Goal: Task Accomplishment & Management: Use online tool/utility

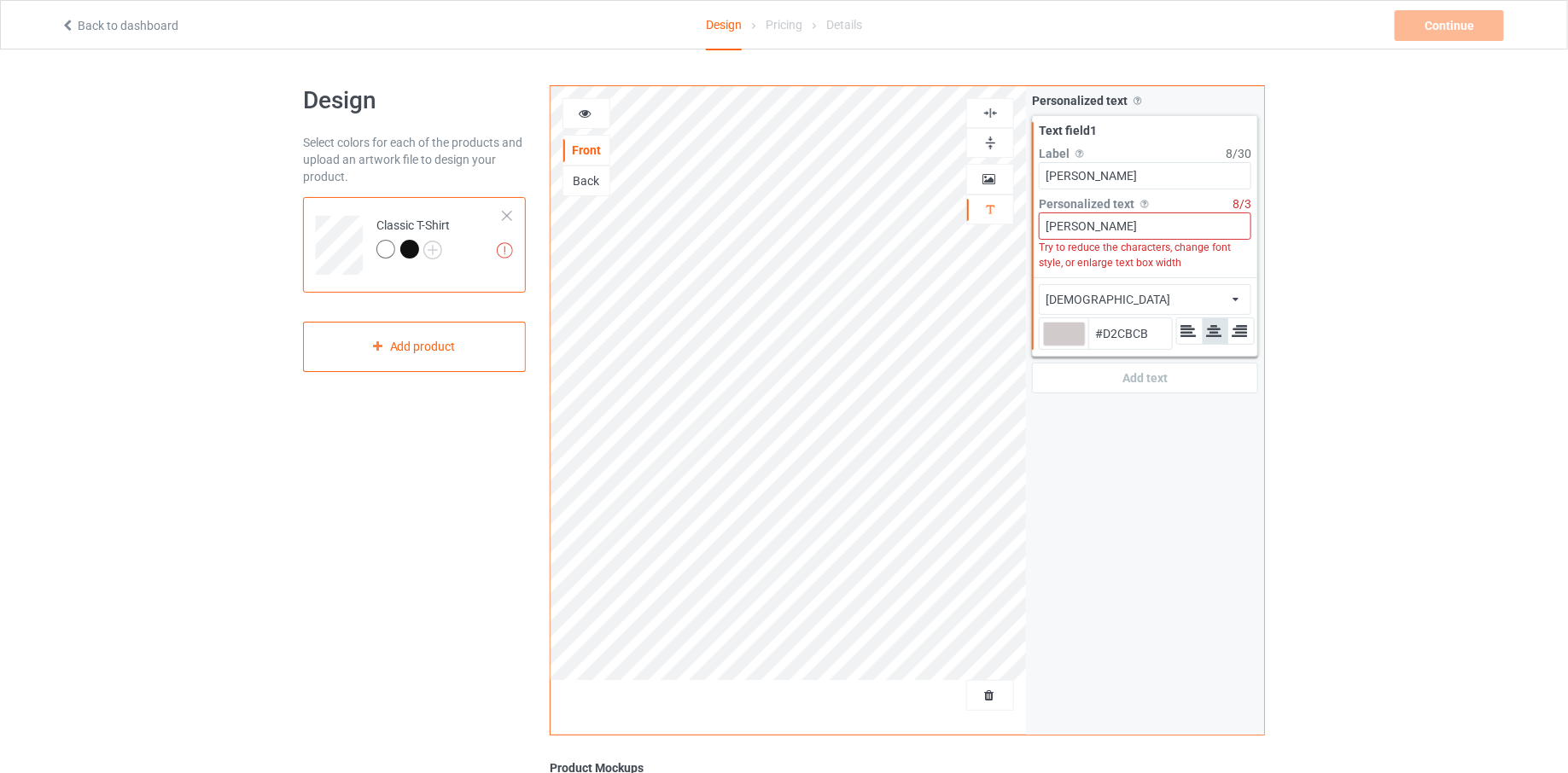
type input "#d2cbcb"
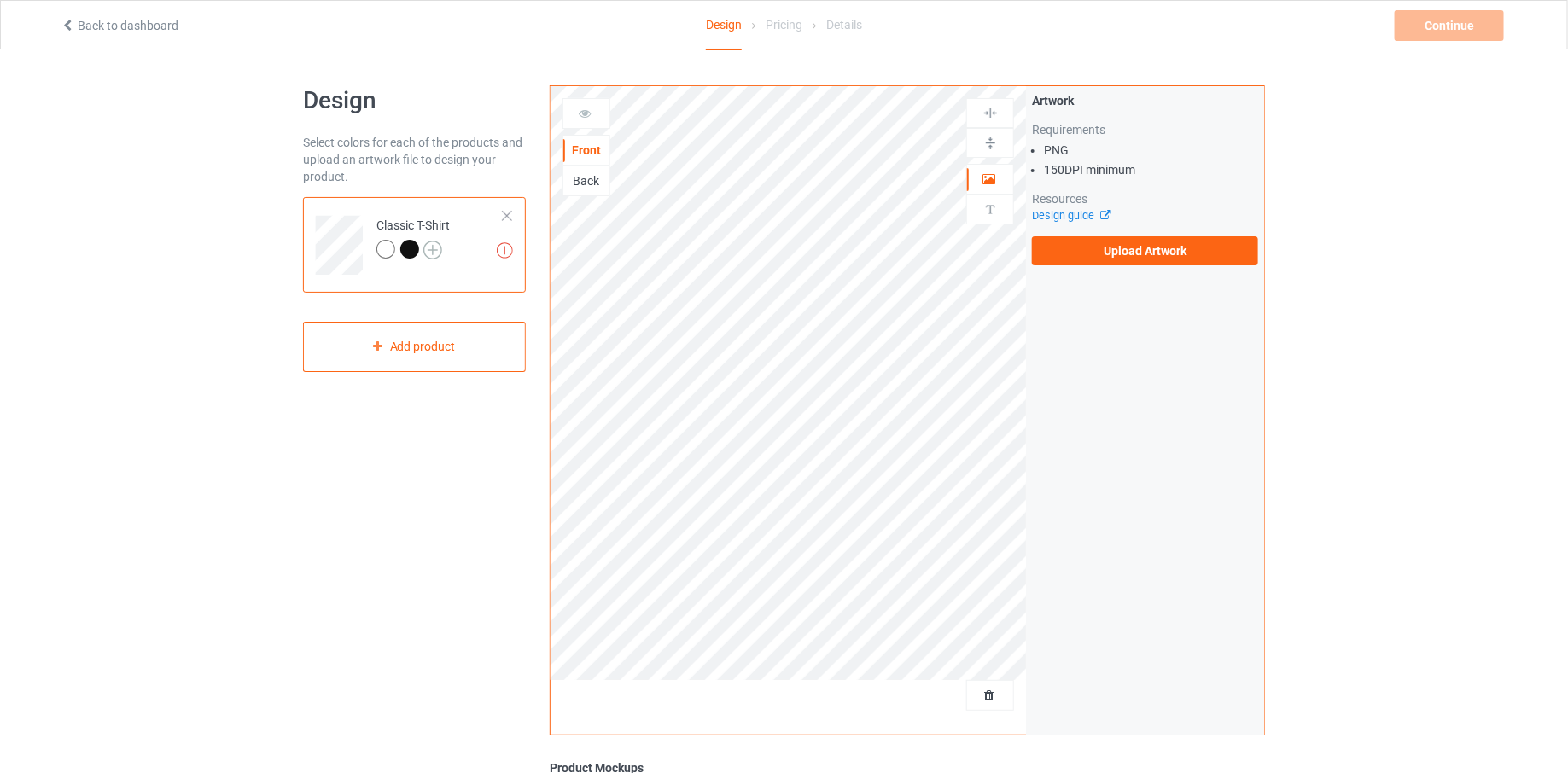
click at [436, 248] on img at bounding box center [433, 250] width 19 height 19
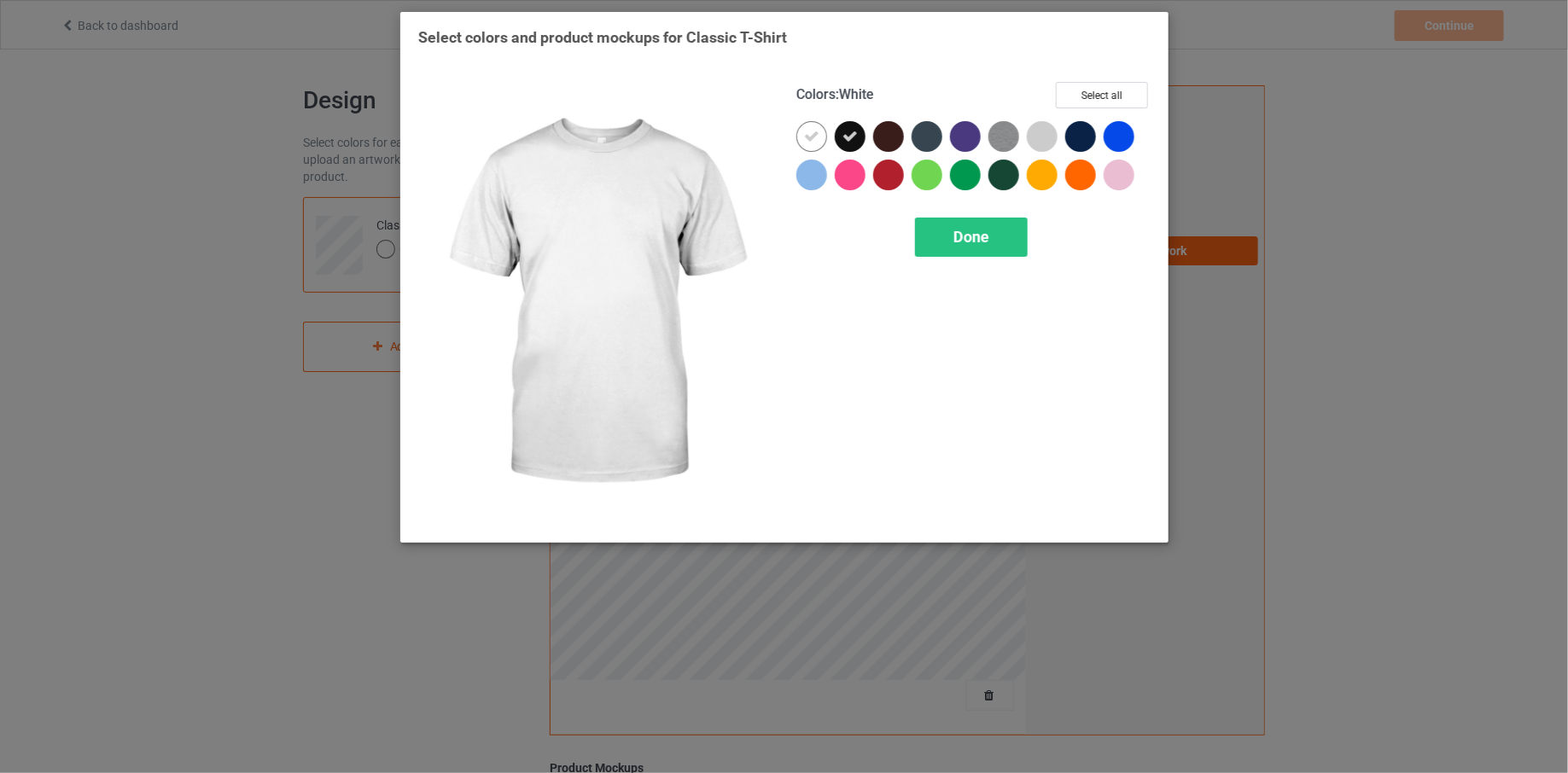
click at [798, 136] on div at bounding box center [811, 136] width 31 height 31
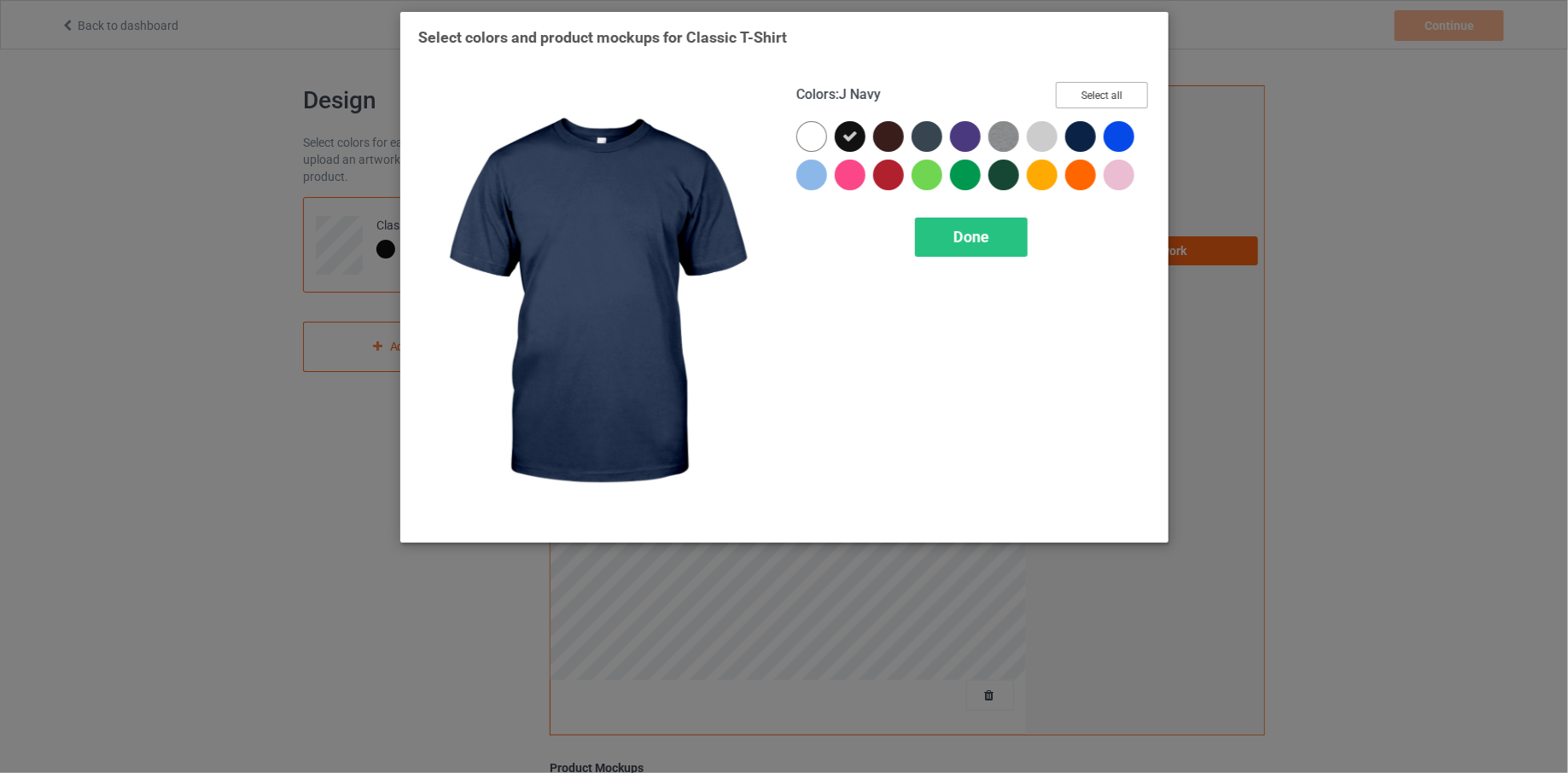
click at [1092, 103] on button "Select all" at bounding box center [1102, 94] width 93 height 27
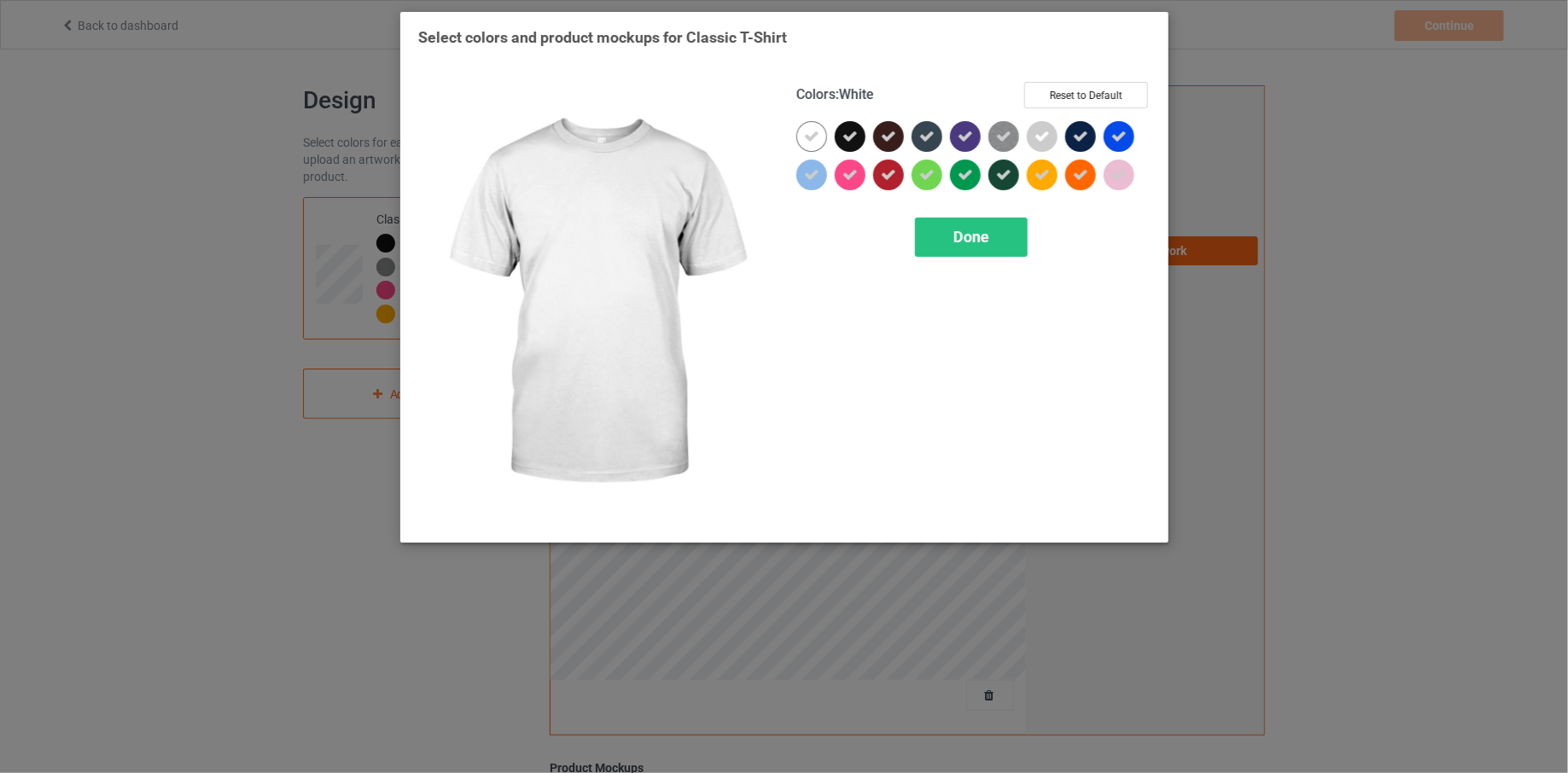
click at [805, 144] on div at bounding box center [811, 136] width 31 height 31
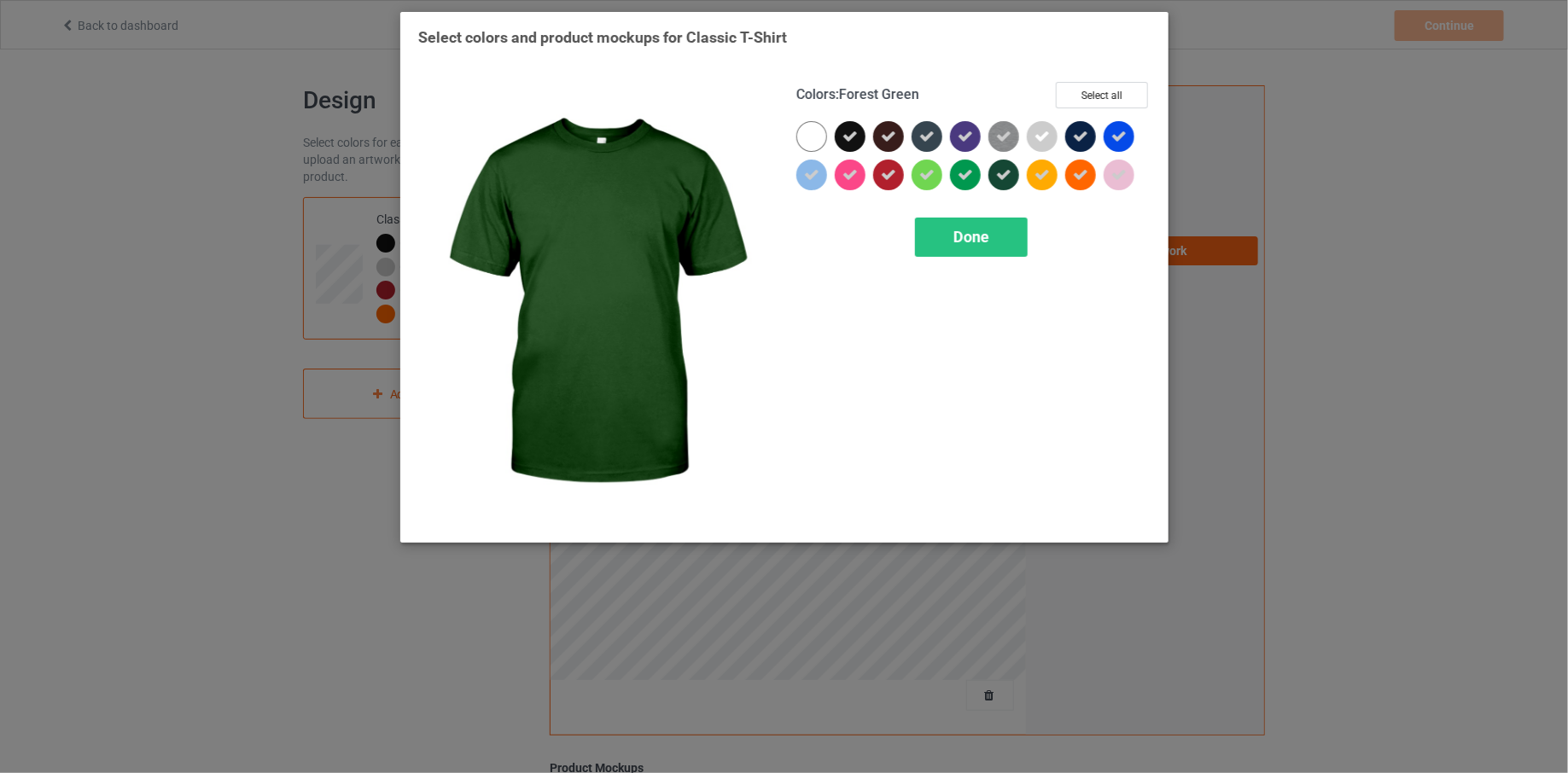
click at [953, 256] on div "Colors : Forest Green Select all Done" at bounding box center [973, 304] width 378 height 467
click at [957, 241] on span "Done" at bounding box center [971, 236] width 36 height 18
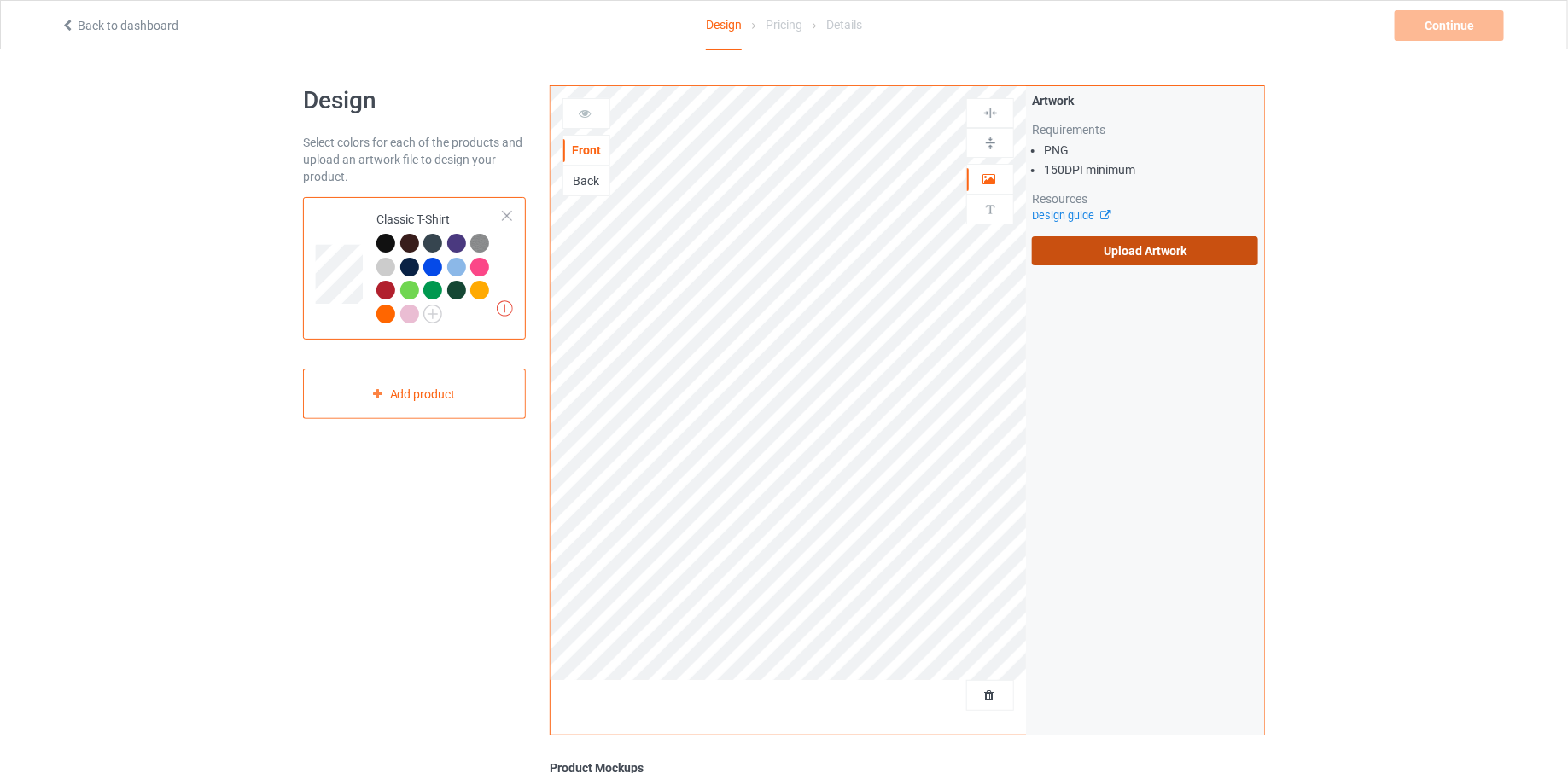
click at [1160, 256] on label "Upload Artwork" at bounding box center [1145, 250] width 226 height 29
click at [0, 0] on input "Upload Artwork" at bounding box center [0, 0] width 0 height 0
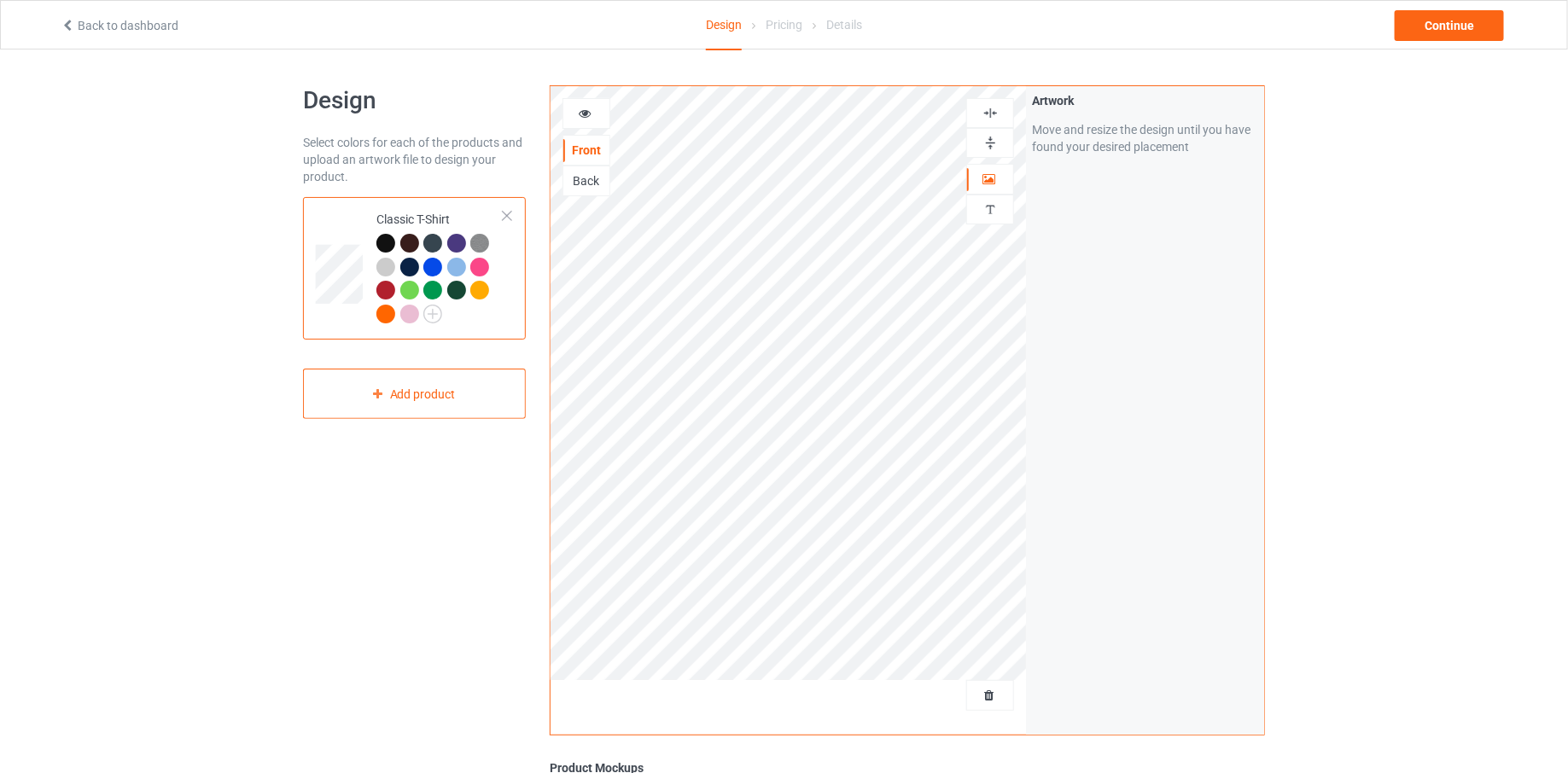
click at [1004, 118] on div at bounding box center [990, 113] width 46 height 17
click at [1002, 124] on div at bounding box center [990, 113] width 48 height 30
click at [1051, 549] on div "Artwork Move and resize the design until you have found your desired placement" at bounding box center [1145, 410] width 238 height 648
click at [988, 215] on div "Personalized text" at bounding box center [990, 209] width 48 height 30
click at [995, 206] on img at bounding box center [991, 209] width 17 height 17
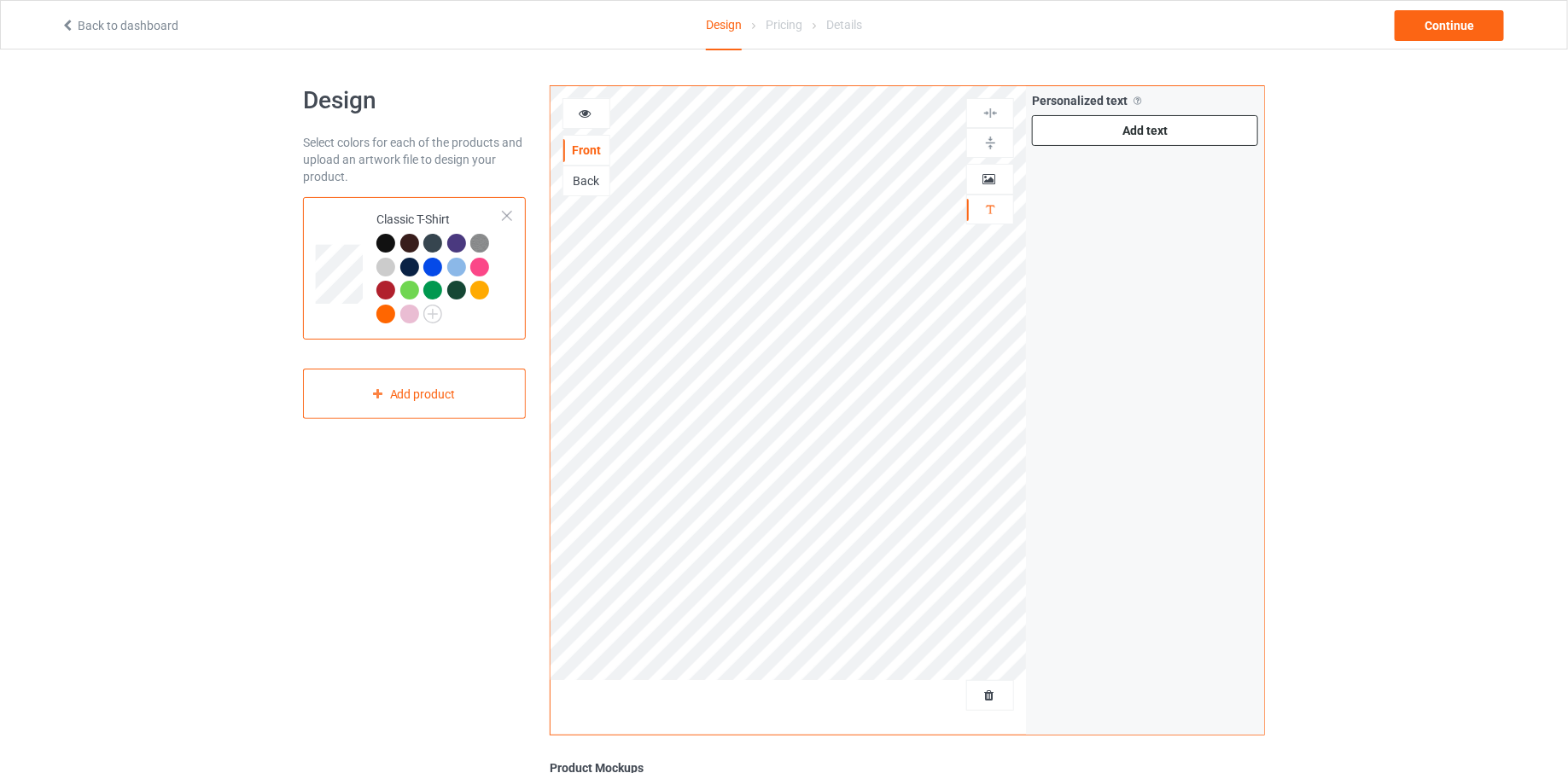
click at [1135, 125] on div "Add text" at bounding box center [1145, 130] width 226 height 31
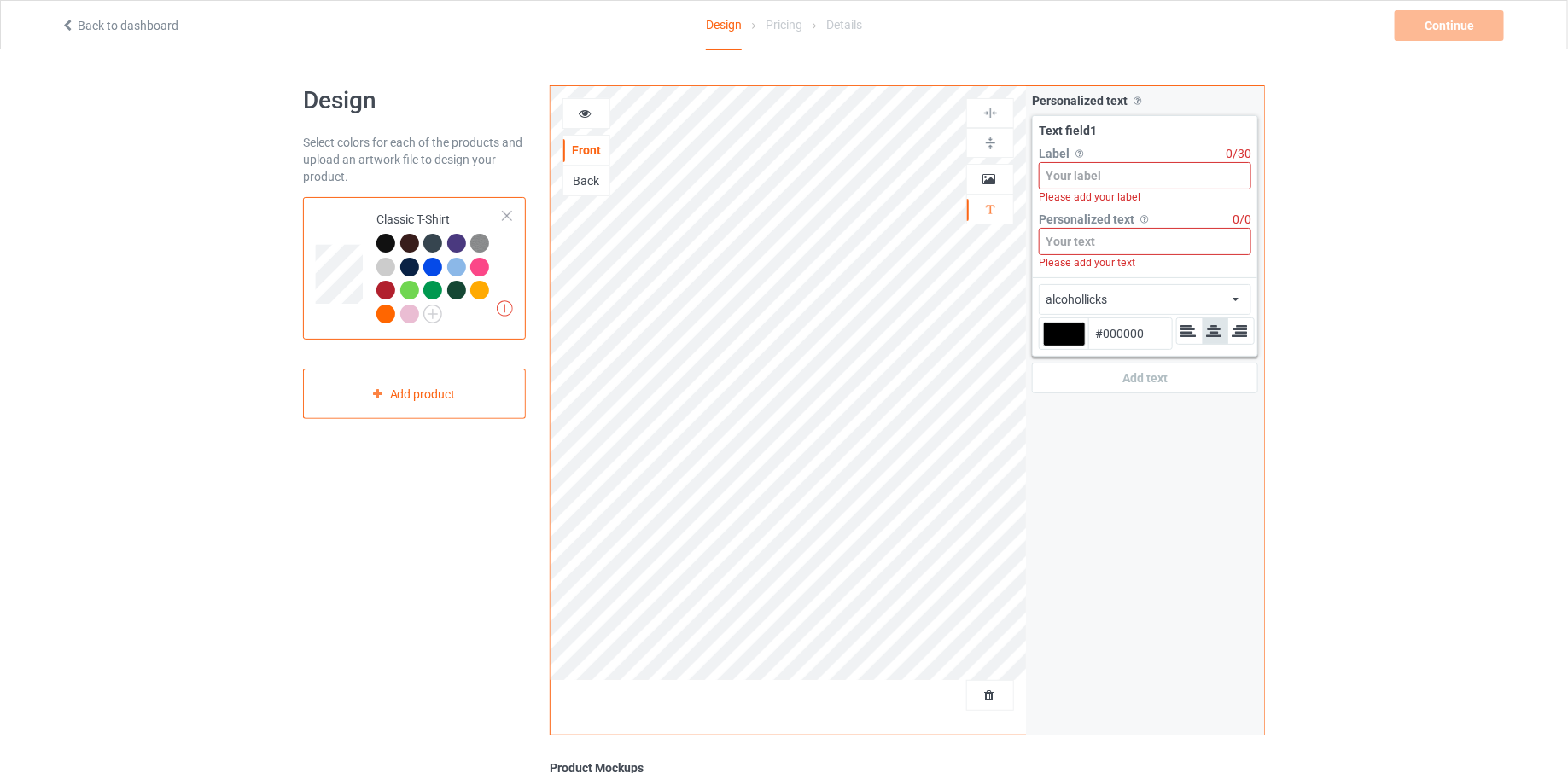
click at [1099, 172] on input at bounding box center [1144, 175] width 212 height 27
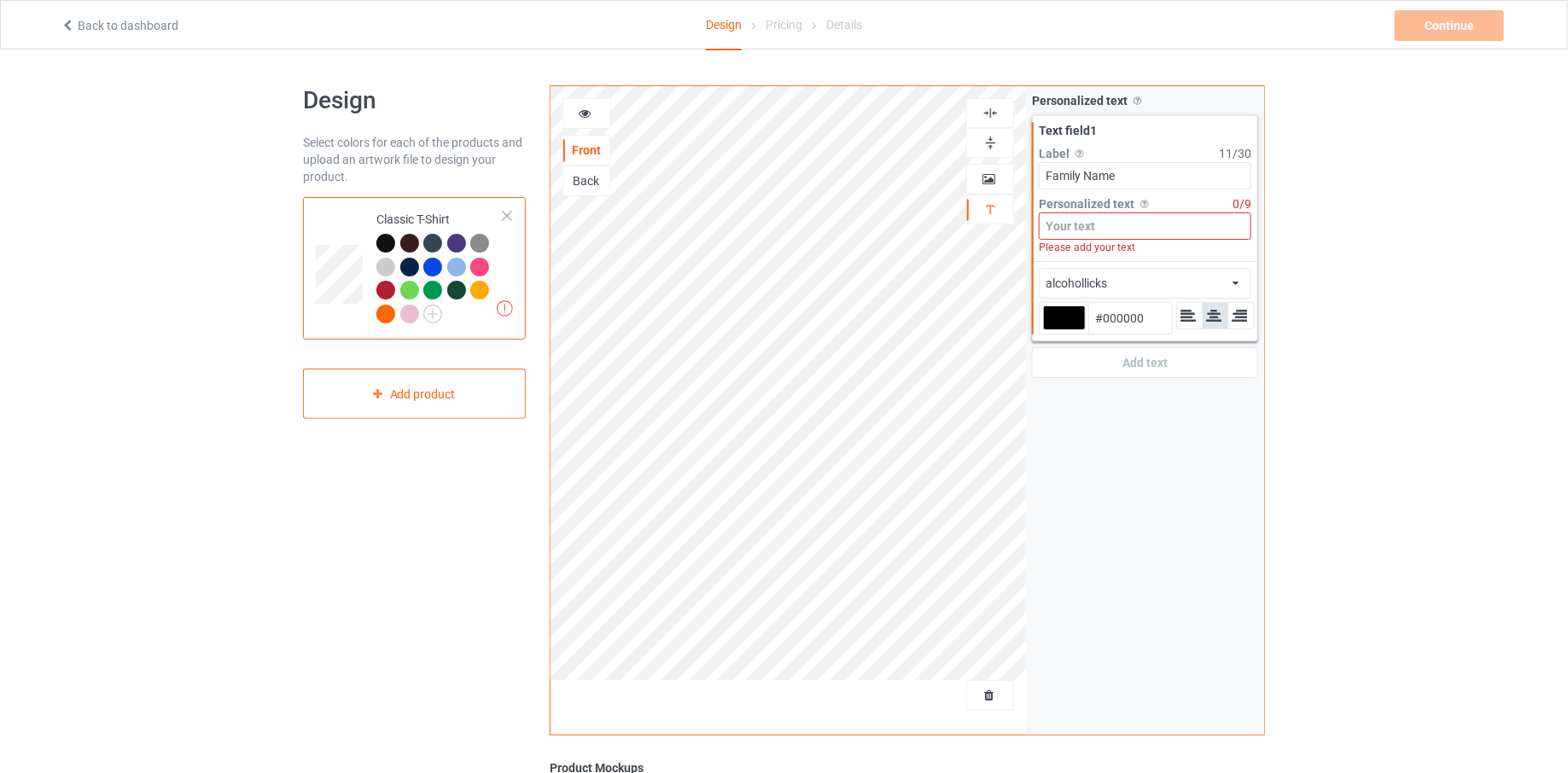
type input "Family Name"
click at [1093, 223] on input at bounding box center [1144, 225] width 212 height 27
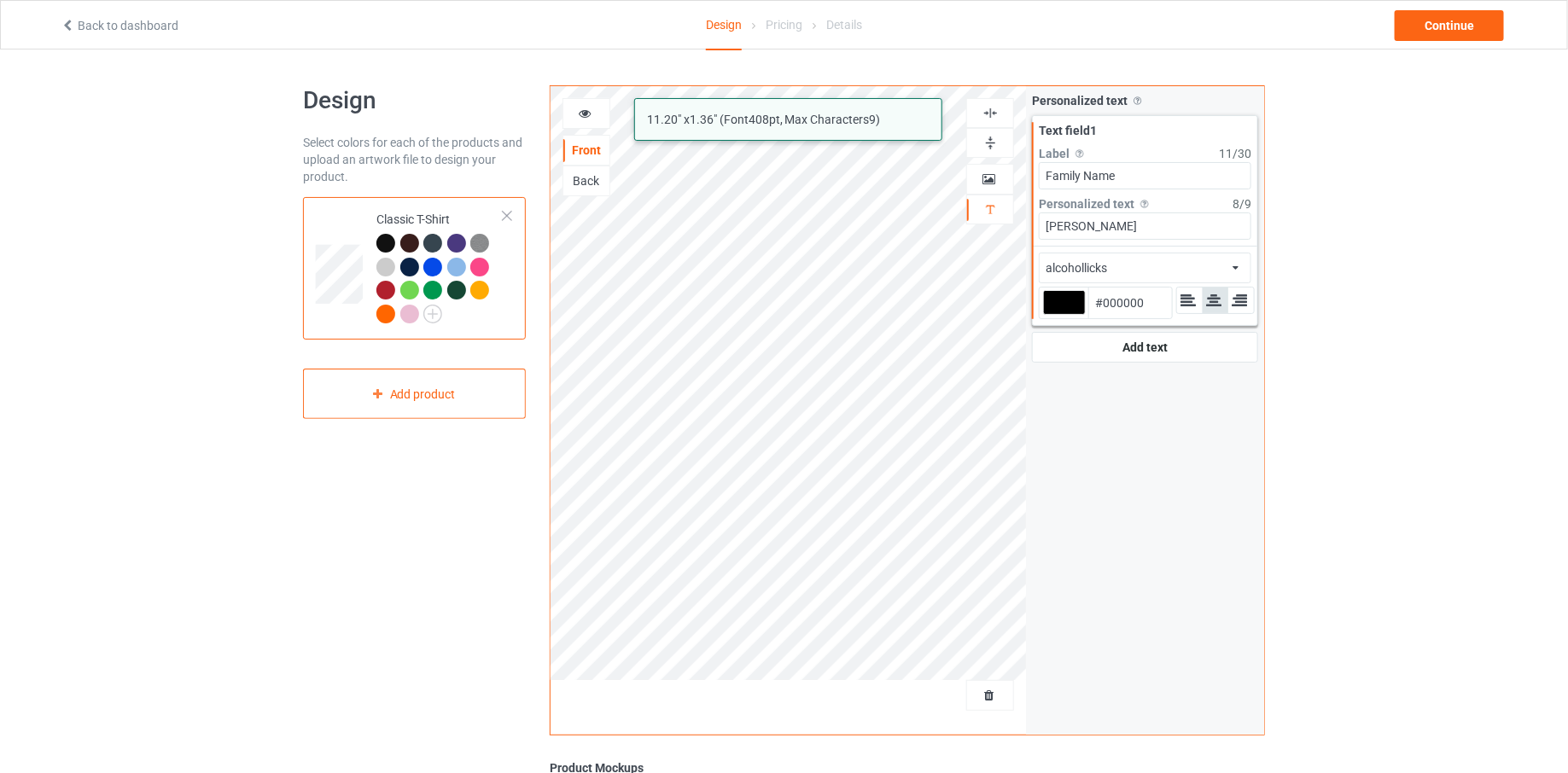
type input "[PERSON_NAME]"
click at [1129, 274] on div "alcohollicks african airstream aladdin alcohollicks [PERSON_NAME] almontesnow a…" at bounding box center [1144, 268] width 212 height 31
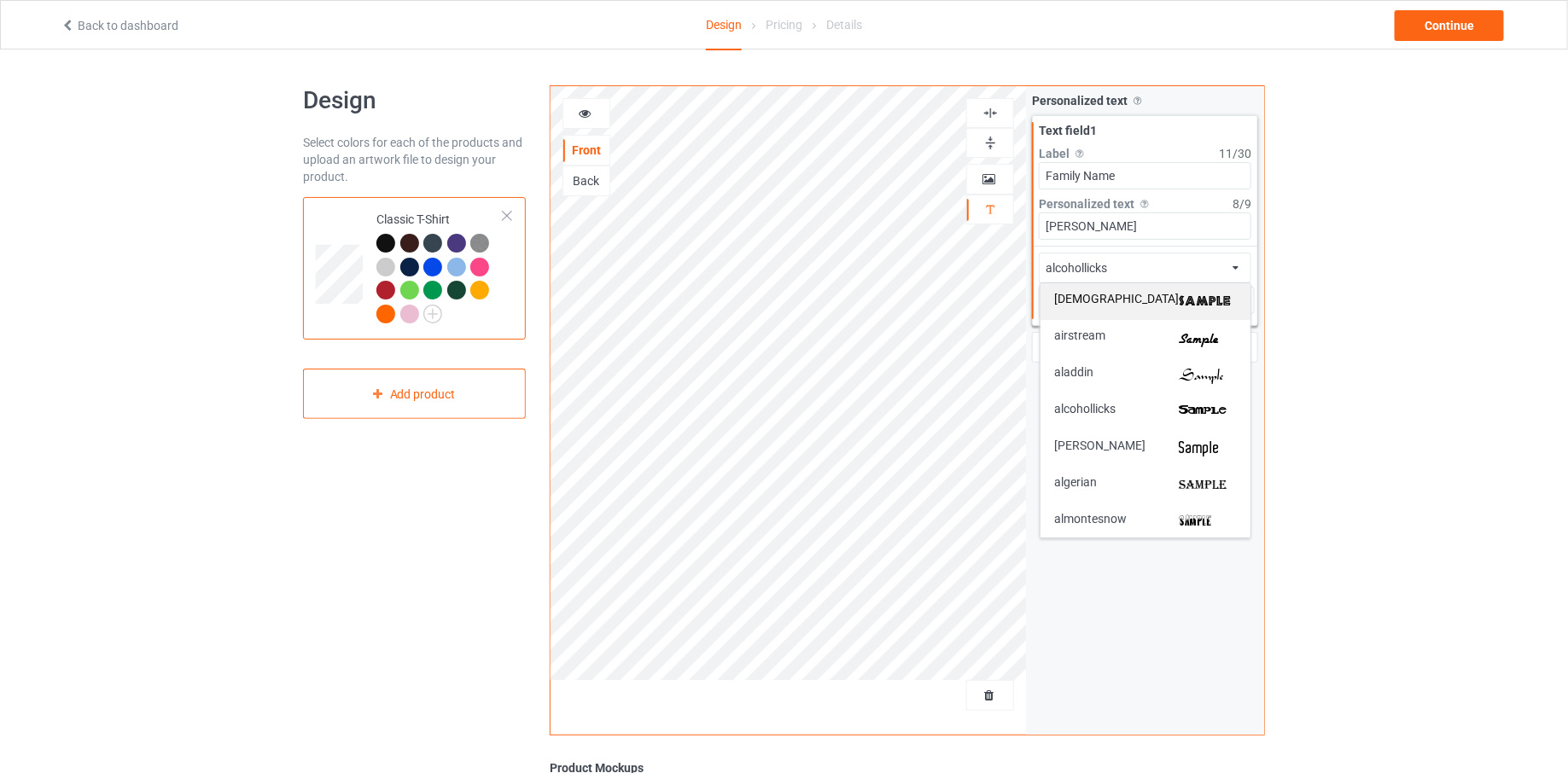
click at [1156, 304] on div "[DEMOGRAPHIC_DATA]" at bounding box center [1145, 301] width 182 height 18
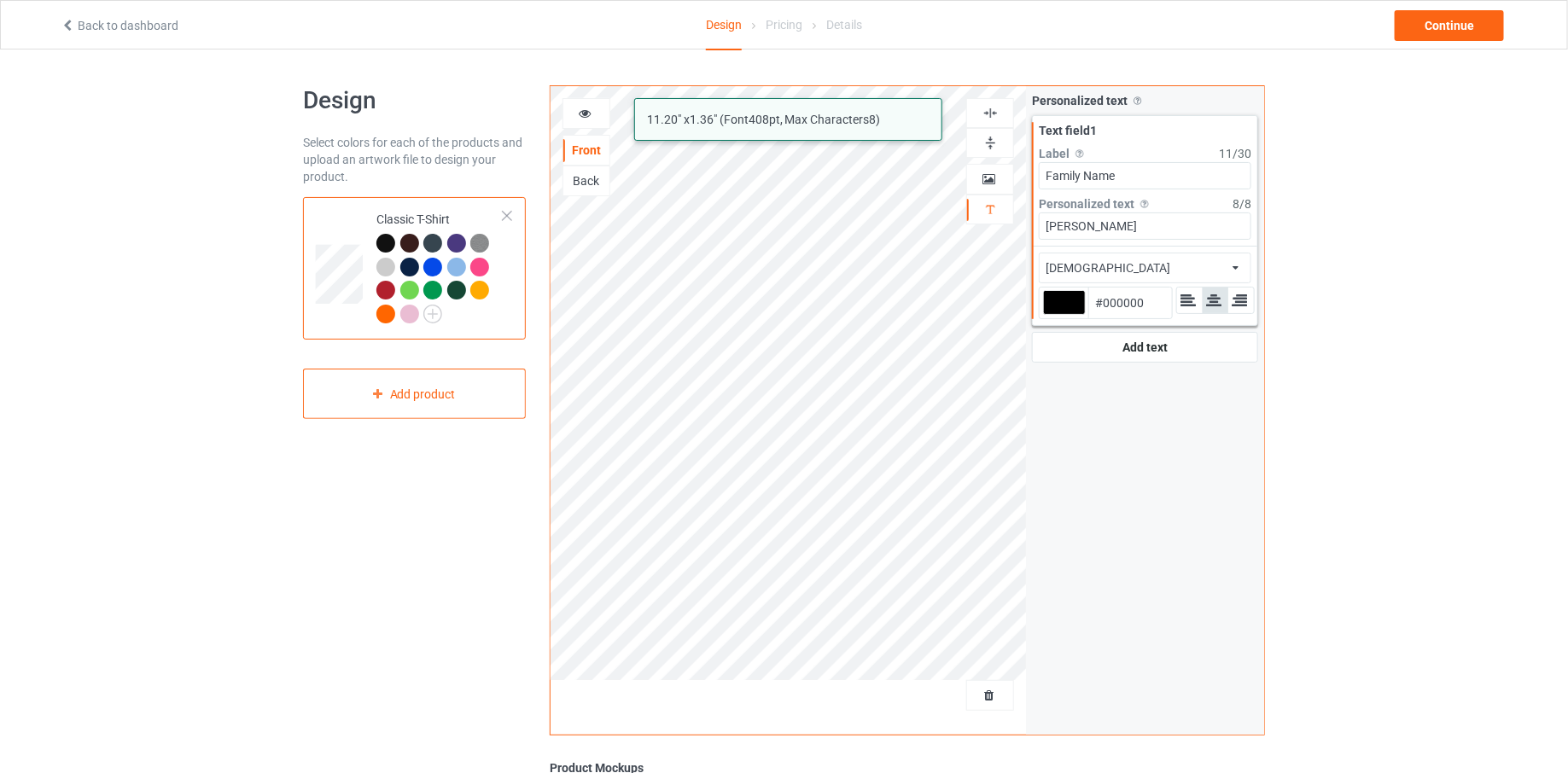
click at [1073, 297] on div at bounding box center [1064, 302] width 43 height 25
click at [1073, 315] on input "#000000" at bounding box center [1064, 326] width 43 height 23
type input "#fbf3f3"
type input "#FBF3F3"
type input "#fbf4f4"
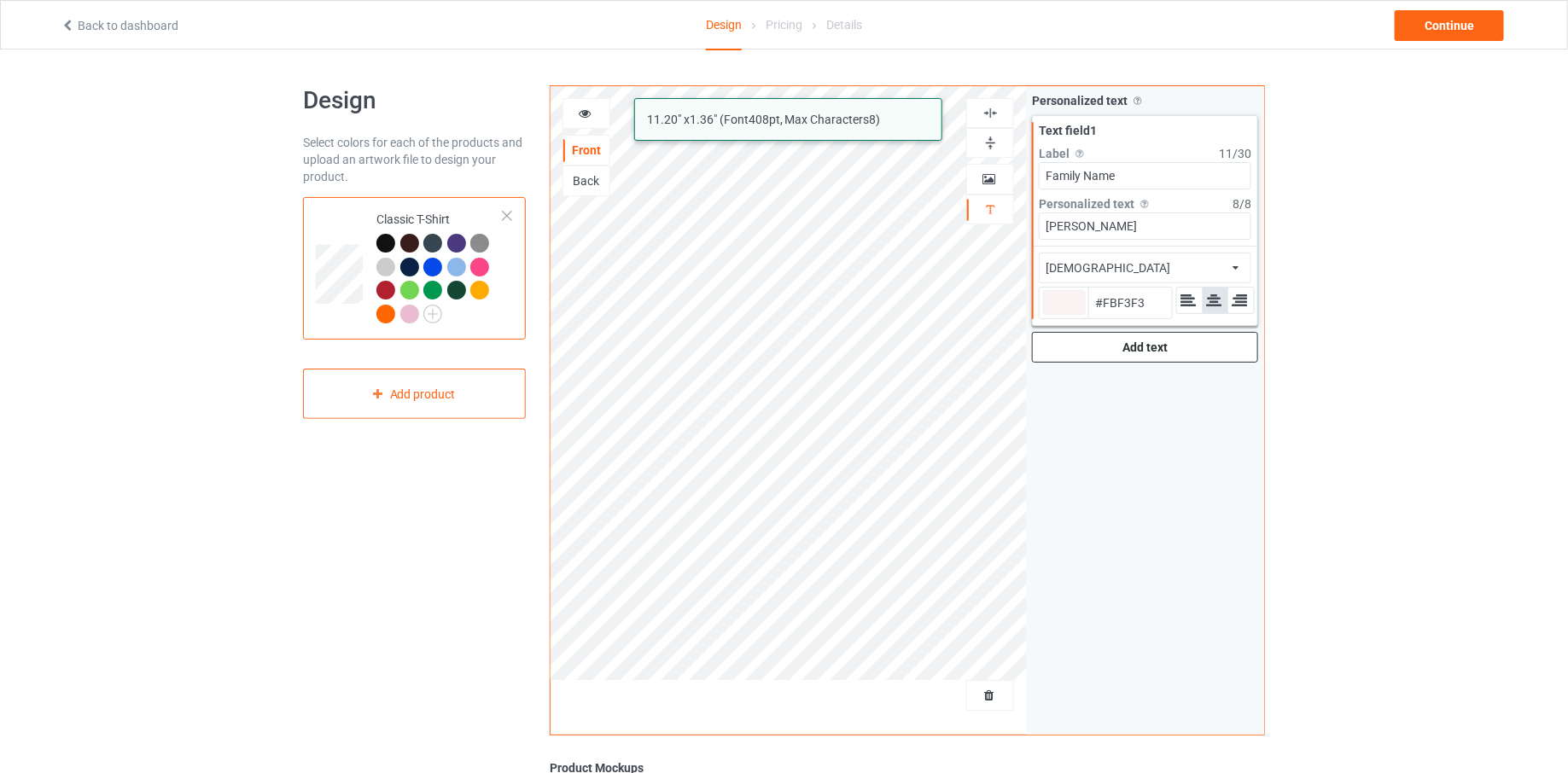
type input "#FBF4F4"
type input "#faf4f4"
type input "#FAF4F4"
type input "#fbf9f9"
type input "#FBF9F9"
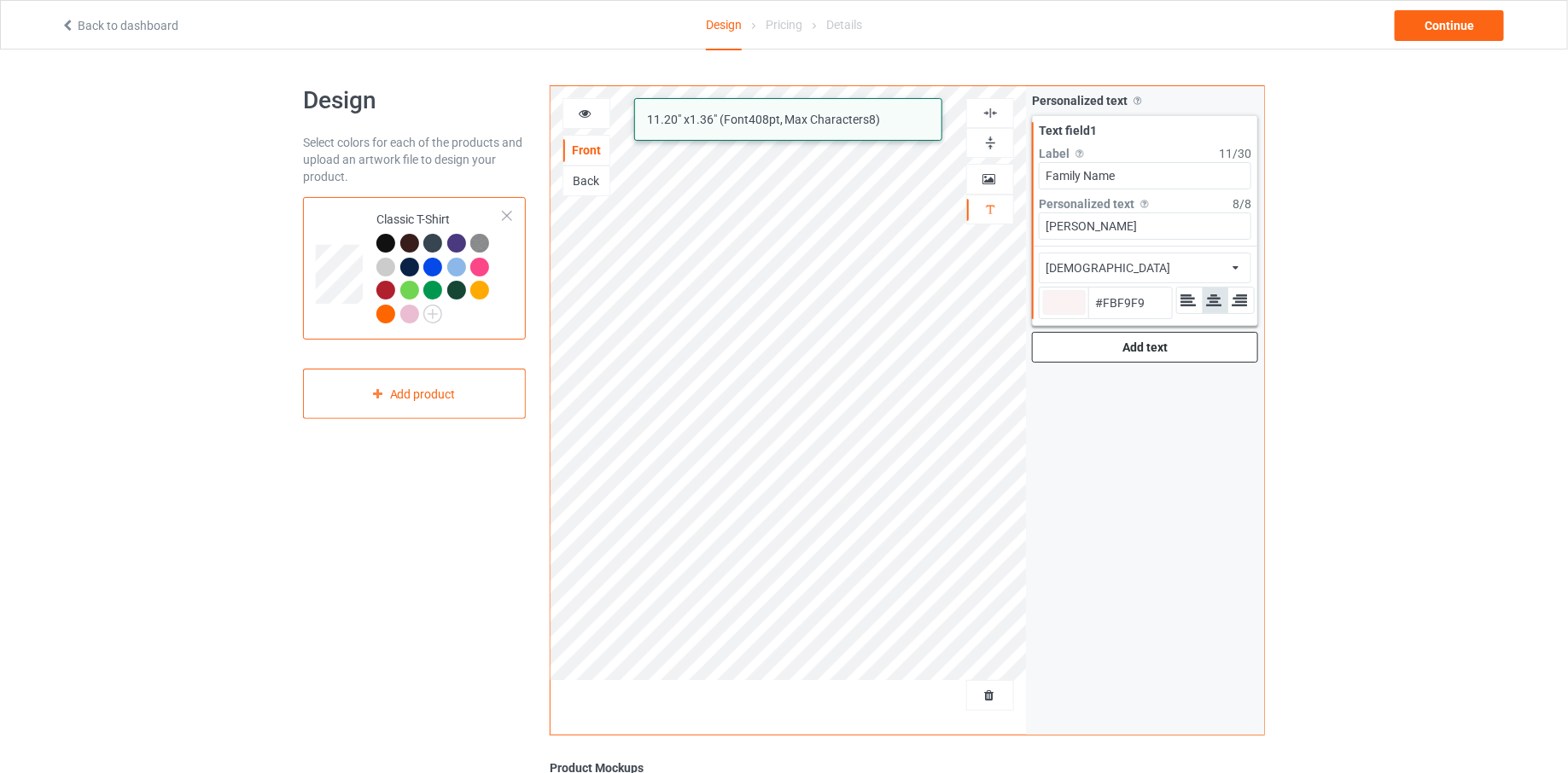
type input "#fafafa"
type input "#FAFAFA"
type input "#fcfcfc"
type input "#FCFCFC"
type input "#ffffff"
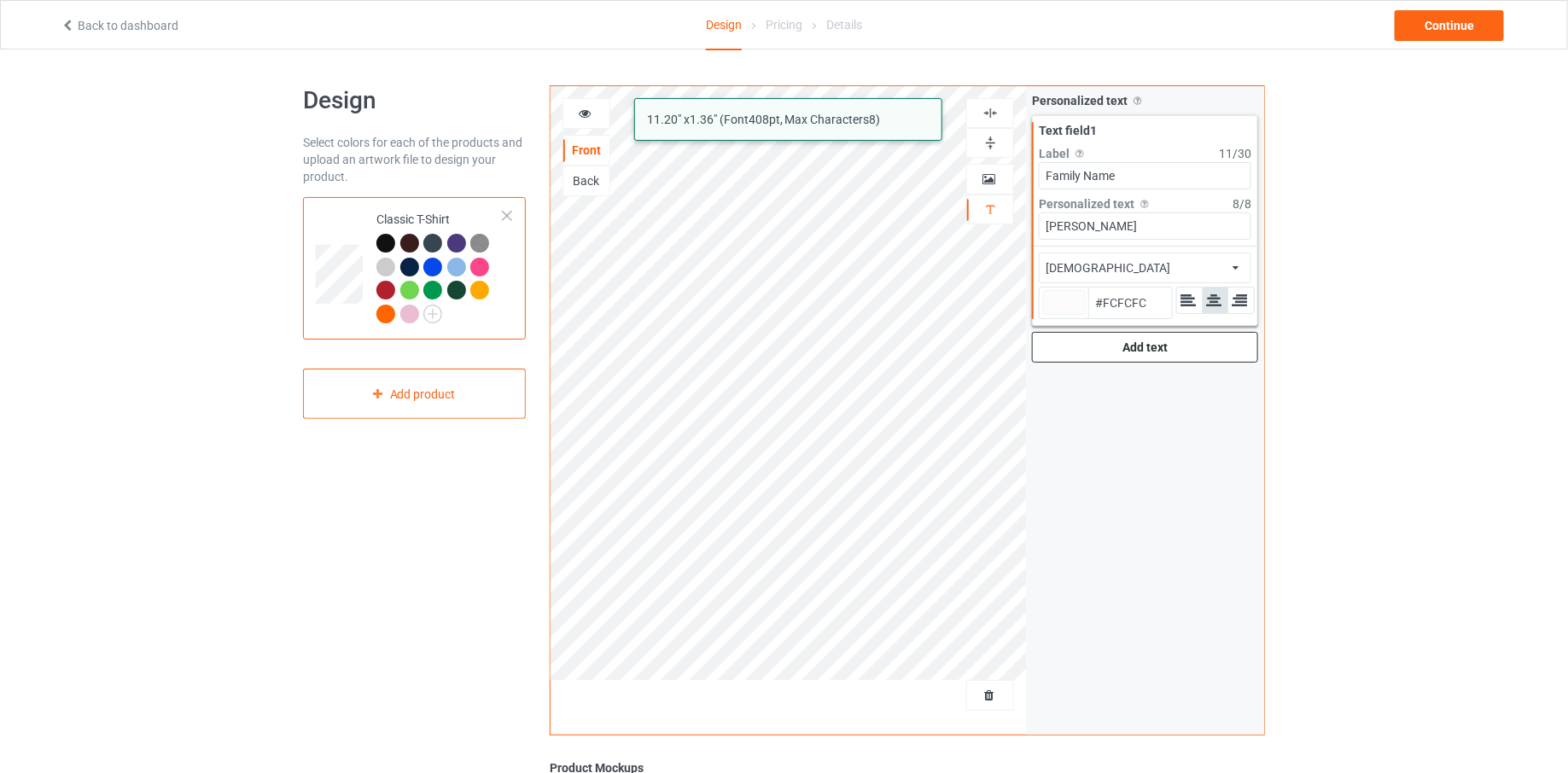
type input "#FFFFFF"
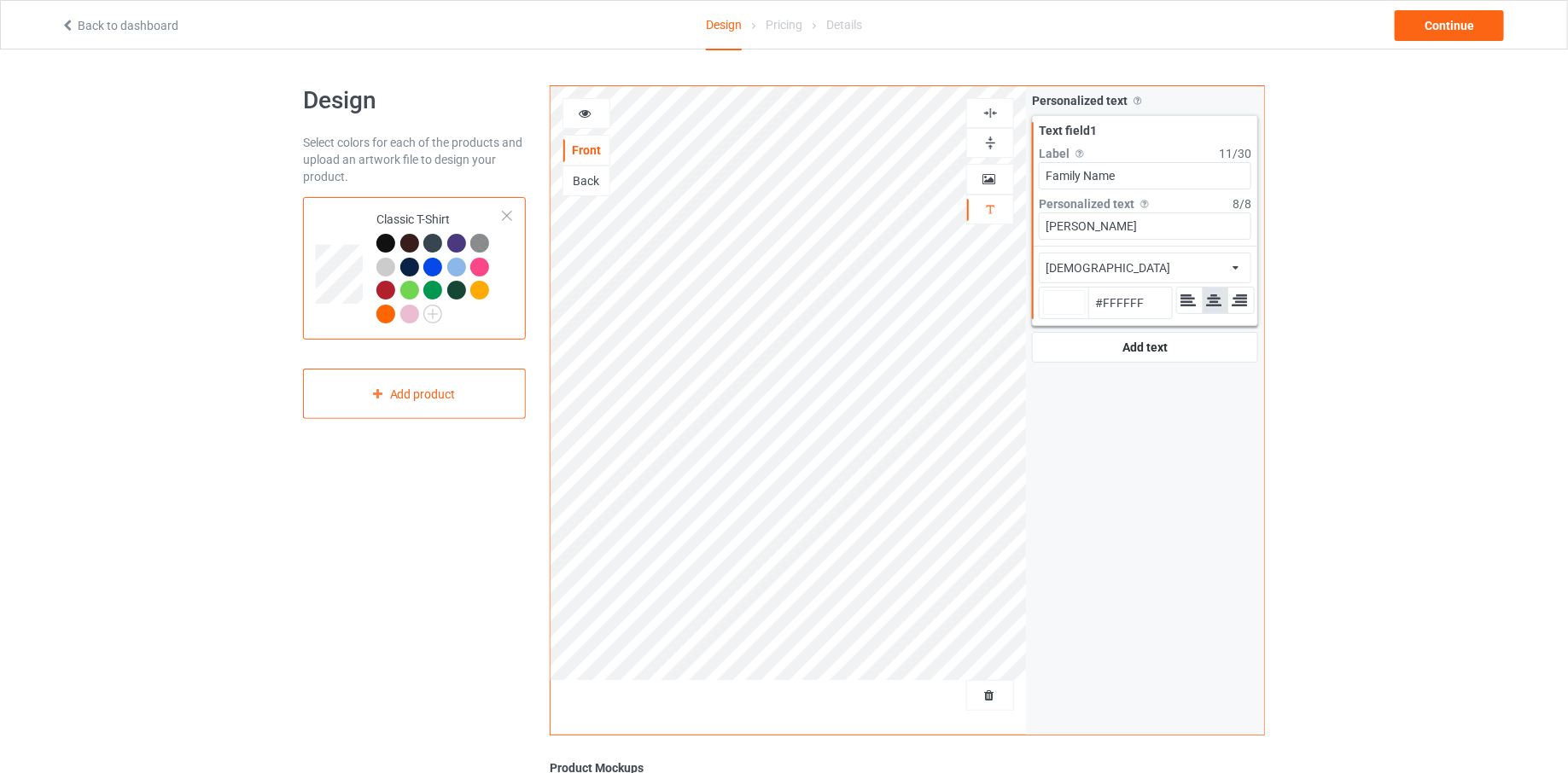
click at [1085, 376] on div "Personalized text Allow customers to personalize text with your choice of fonts…" at bounding box center [1145, 410] width 238 height 648
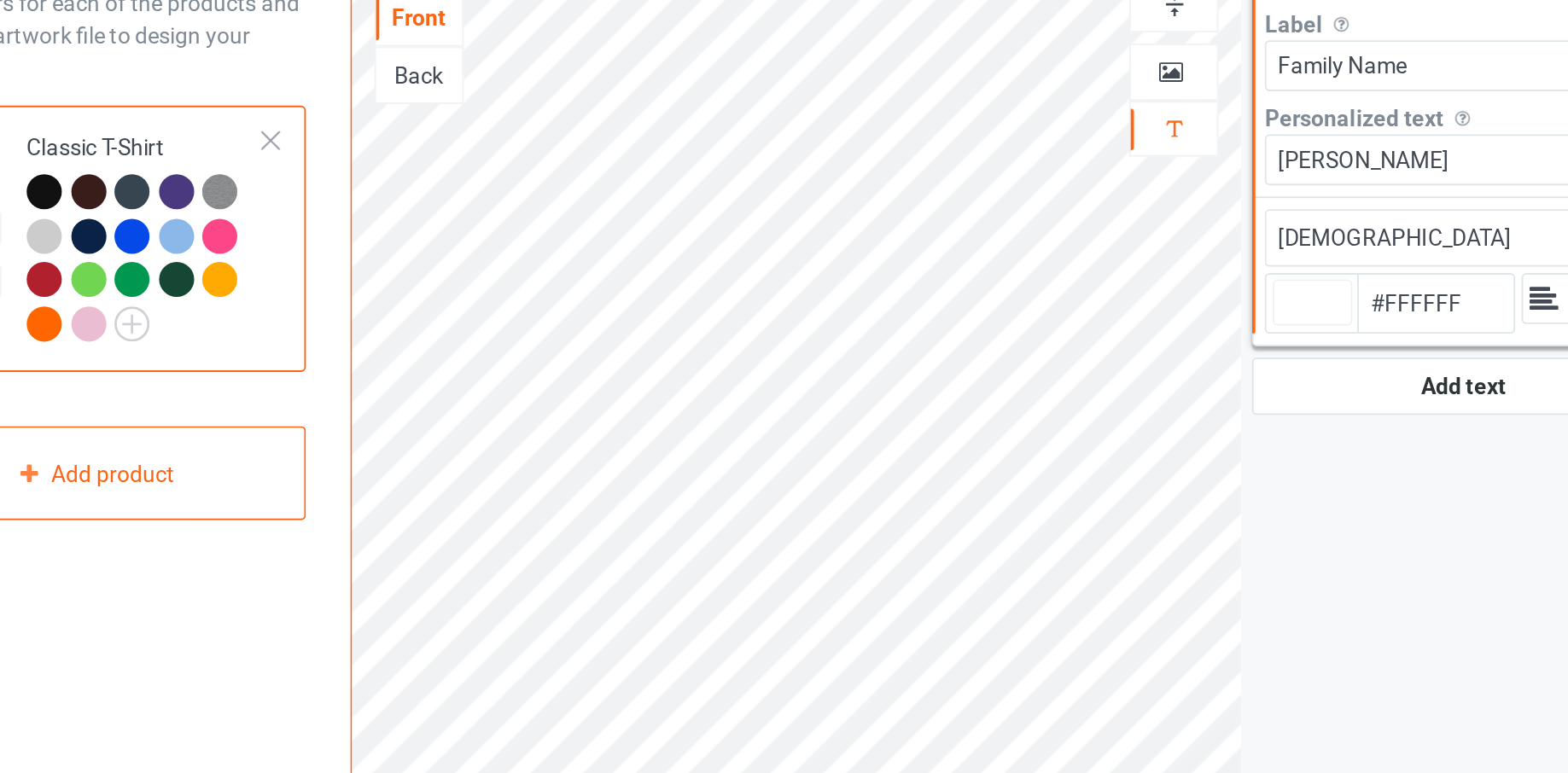
type input "#ffffff"
click at [597, 177] on div "Back" at bounding box center [586, 181] width 46 height 17
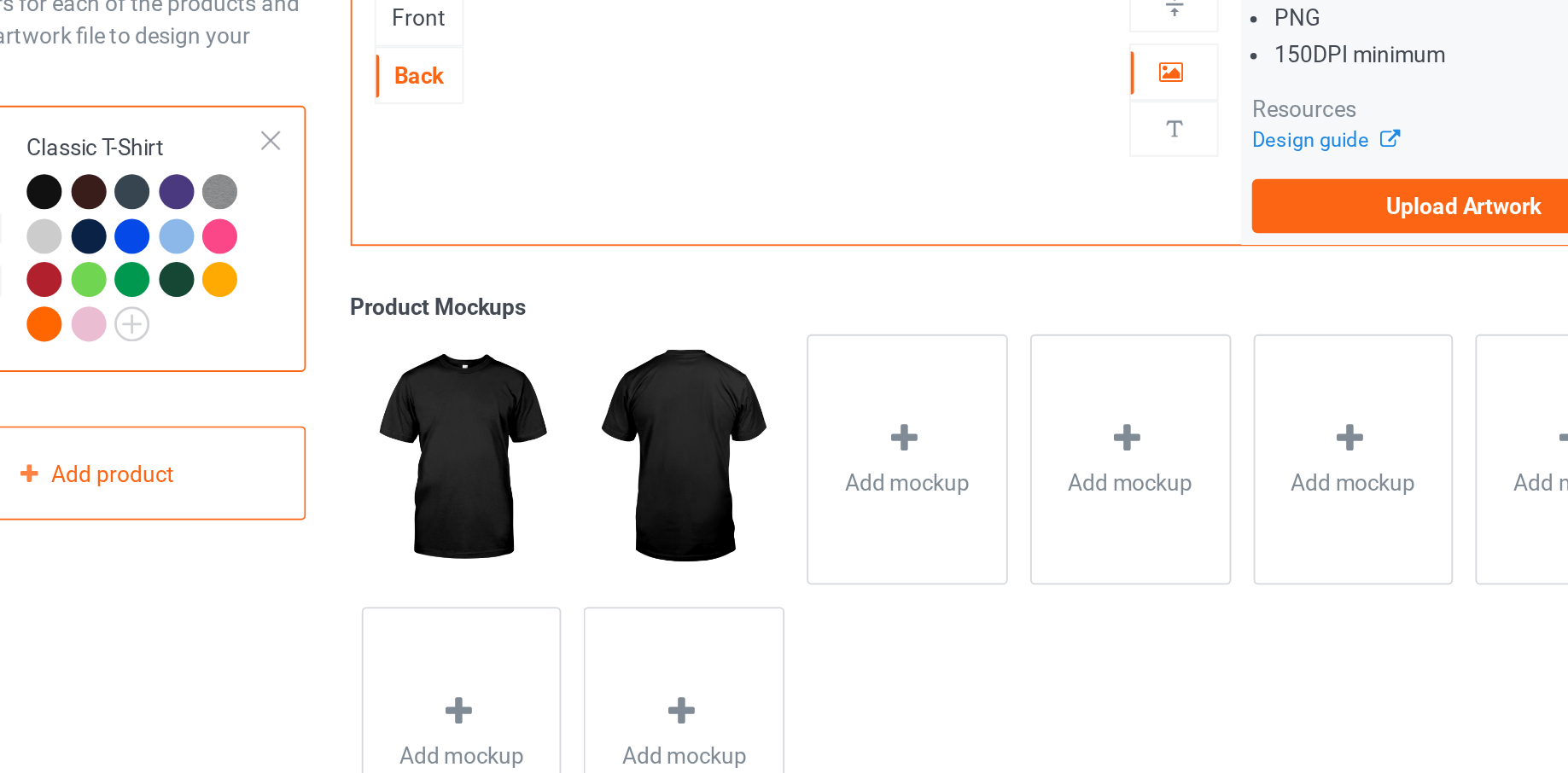
click at [594, 147] on div "Front" at bounding box center [586, 150] width 46 height 17
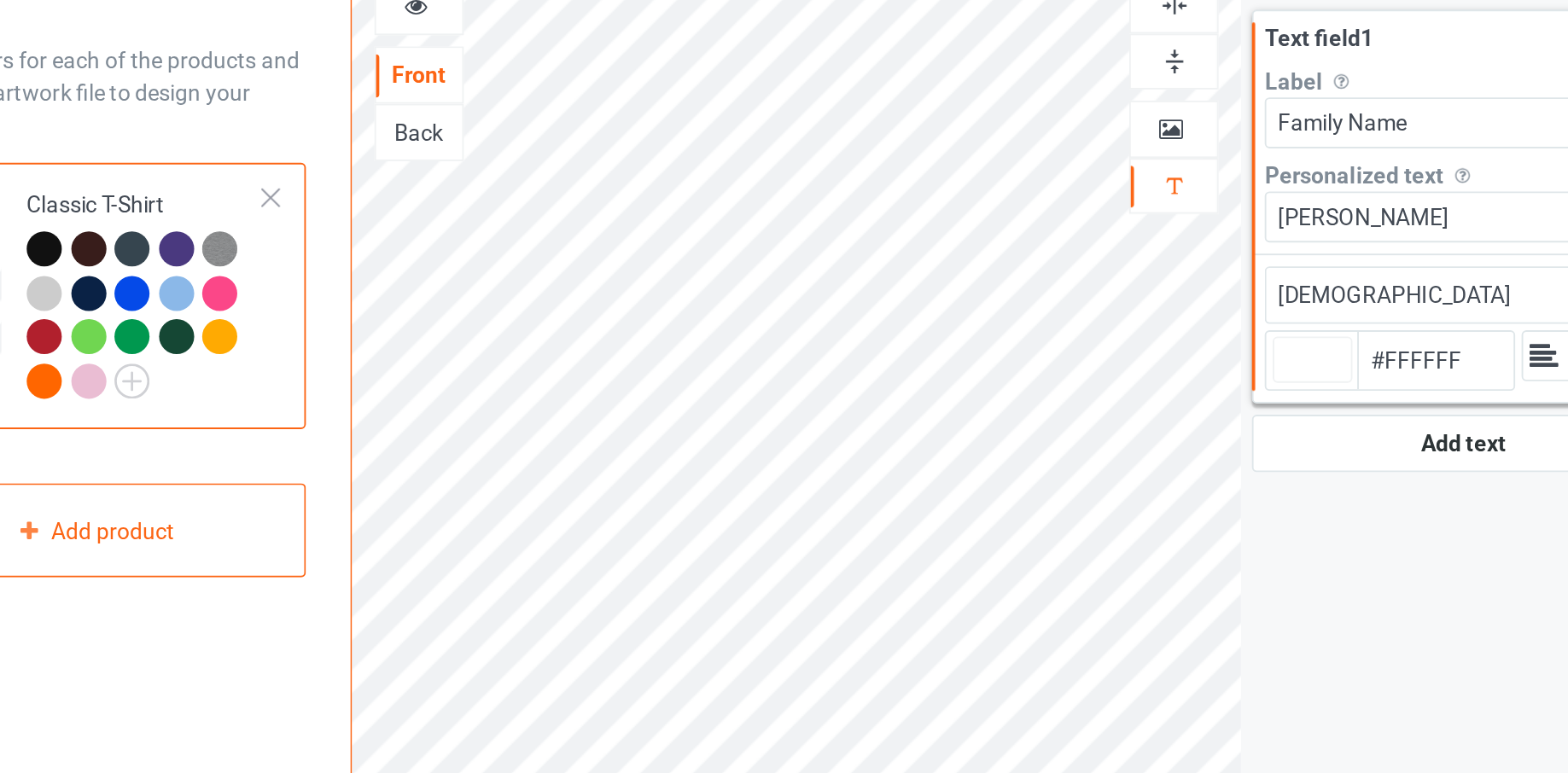
click at [589, 115] on icon at bounding box center [585, 110] width 15 height 12
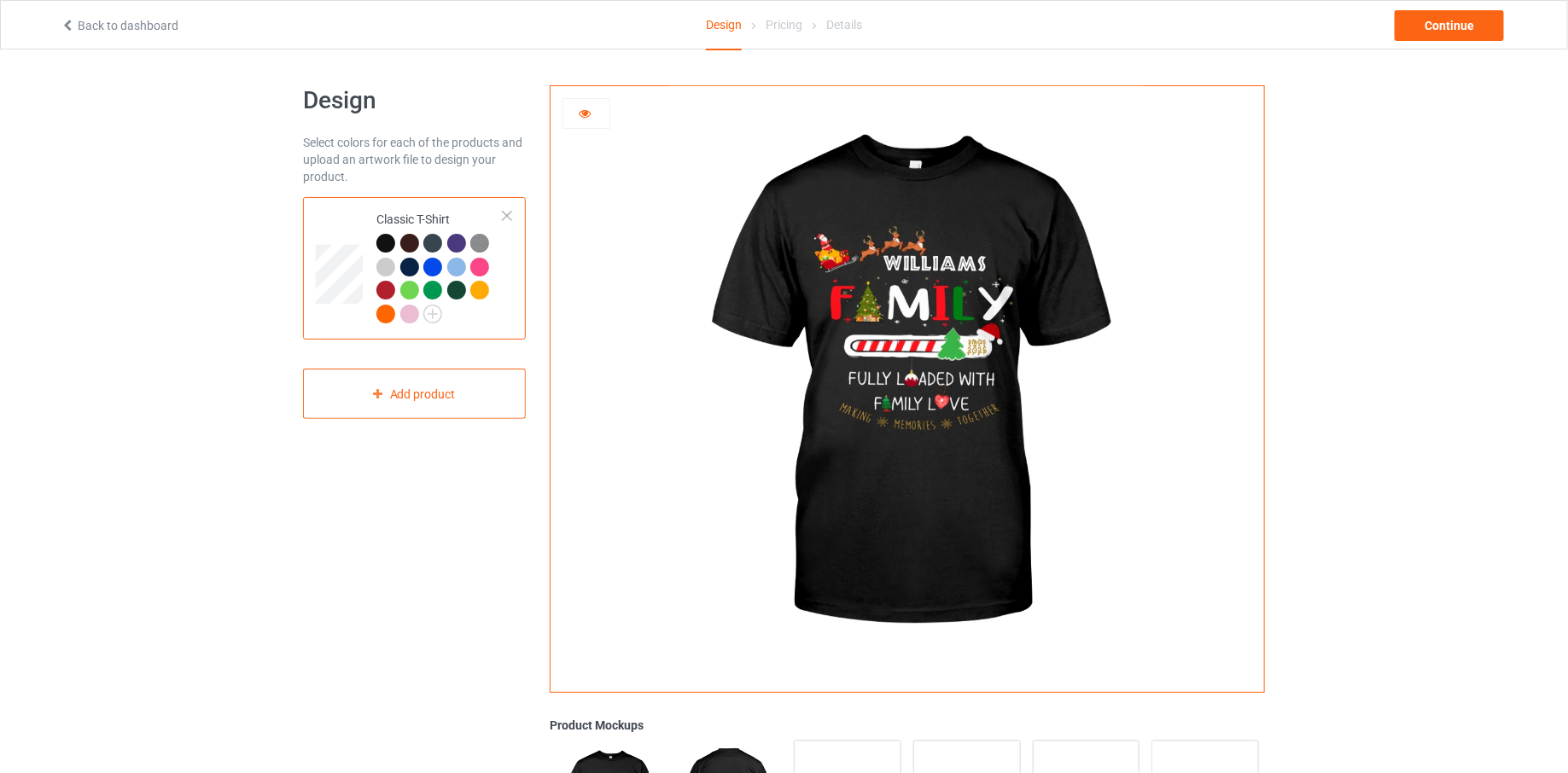
click at [142, 681] on div "Design Select colors for each of the products and upload an artwork file to des…" at bounding box center [784, 555] width 1568 height 1013
click at [1253, 278] on div at bounding box center [907, 382] width 713 height 593
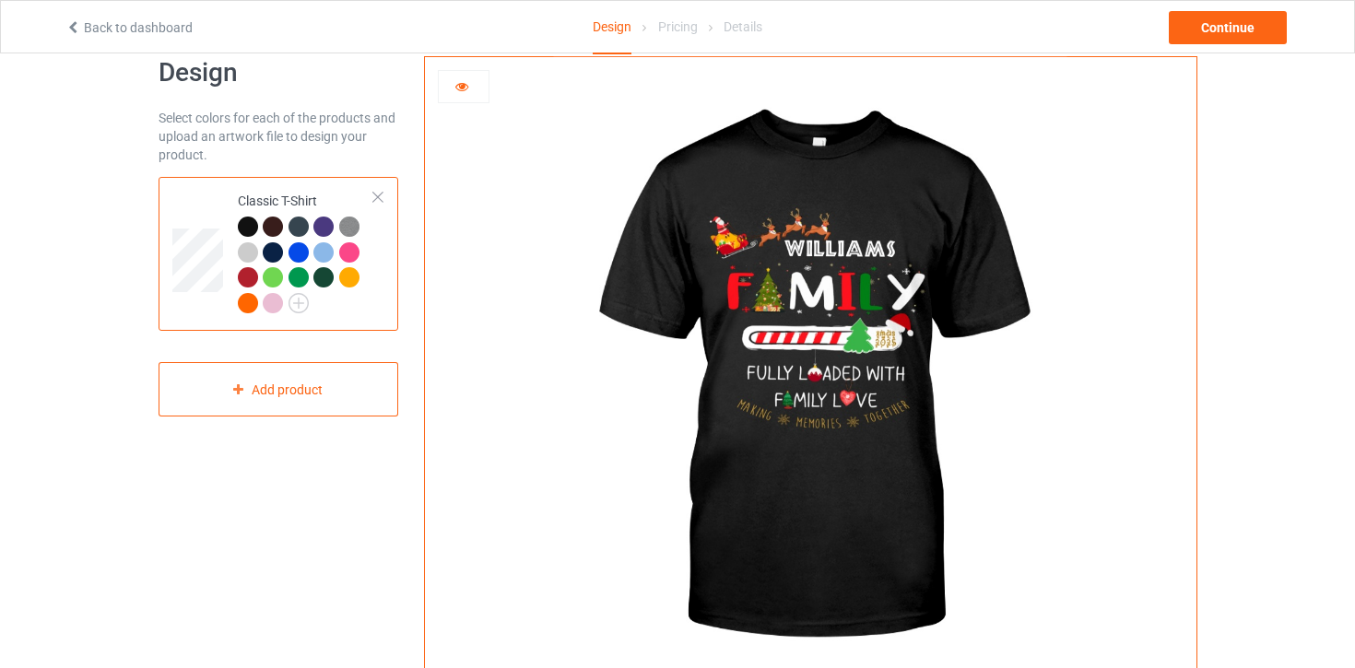
scroll to position [38, 0]
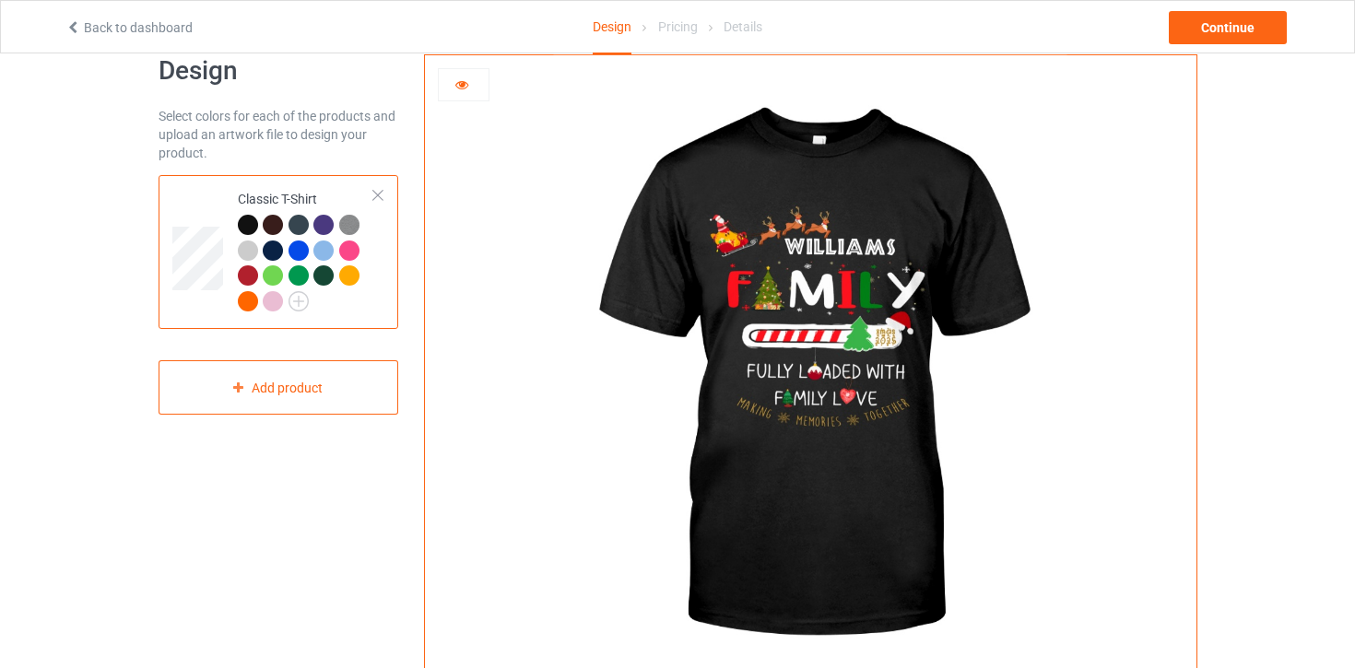
click at [446, 84] on div at bounding box center [464, 85] width 50 height 18
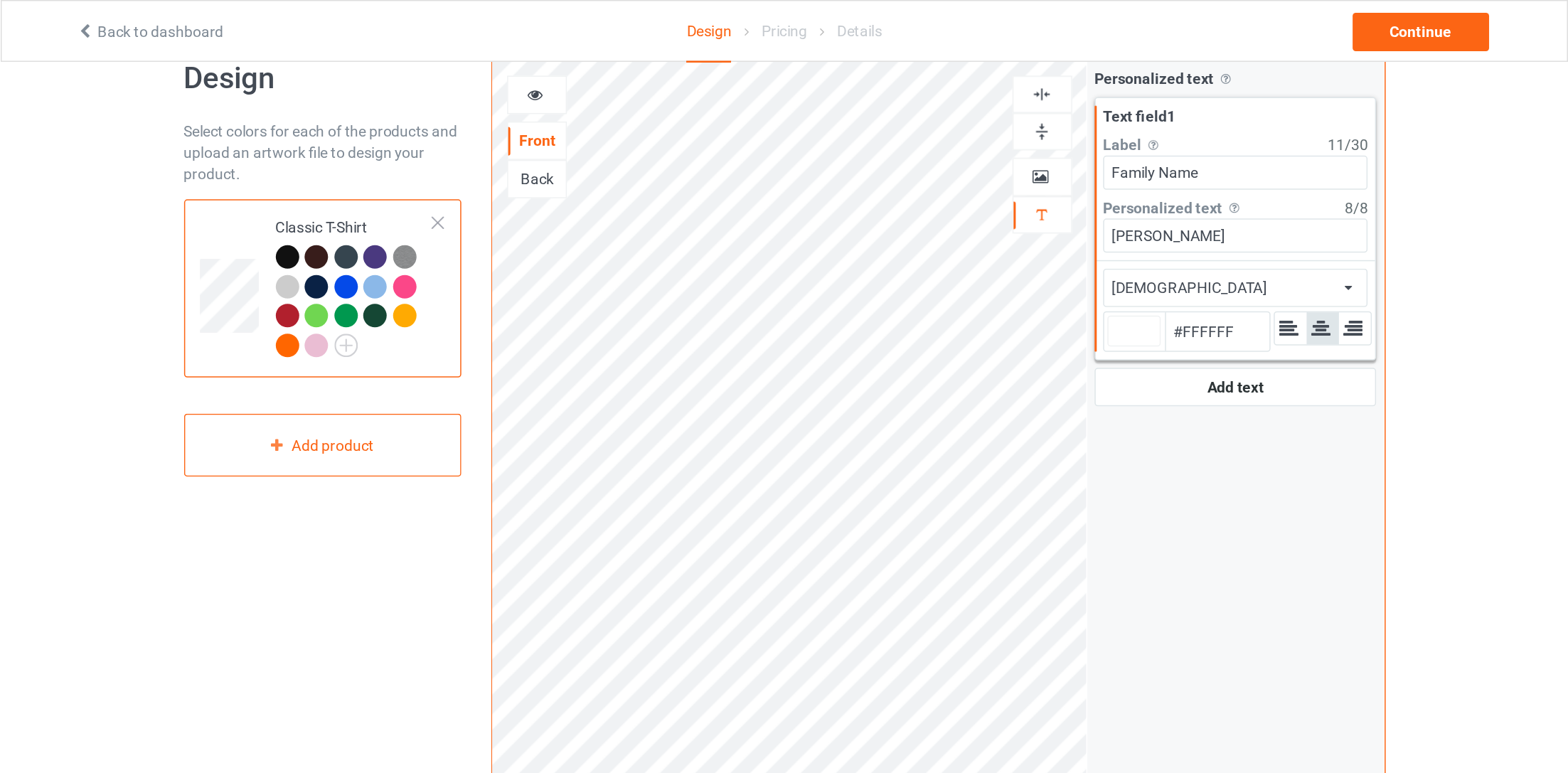
scroll to position [0, 0]
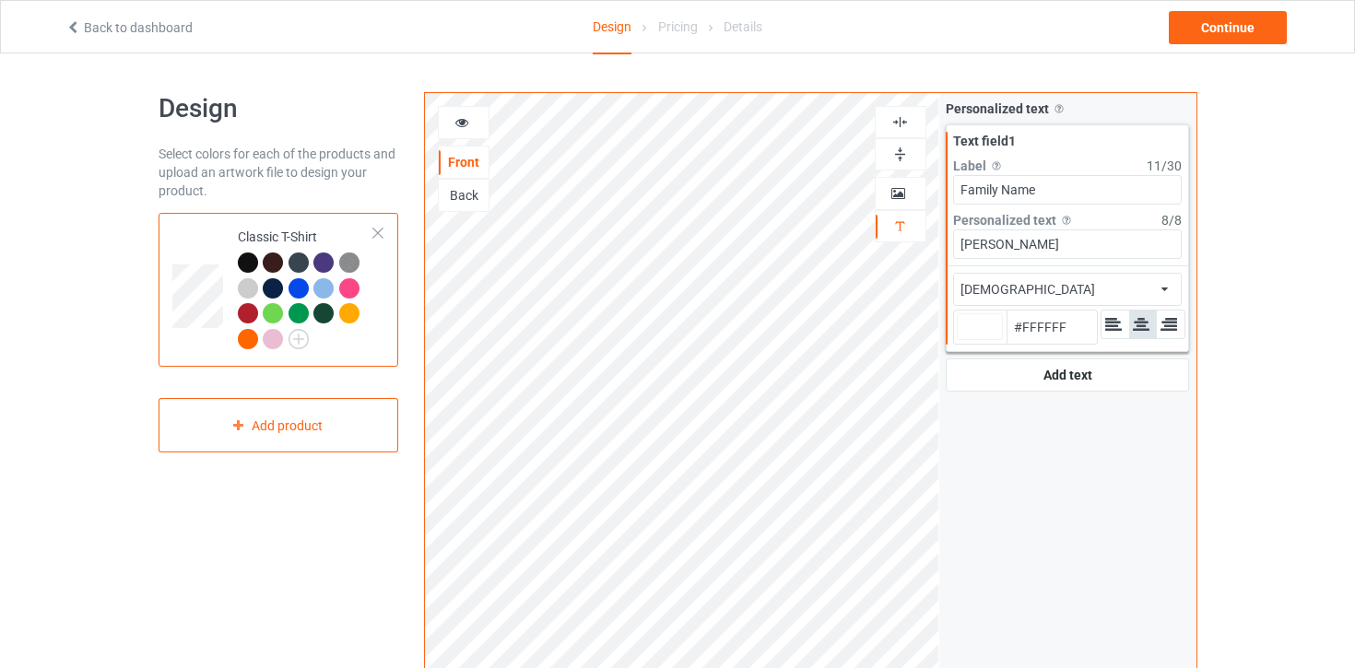
click at [1169, 326] on icon at bounding box center [1168, 324] width 19 height 17
type input "#ffffff"
click at [1045, 461] on div "Personalized text Allow customers to personalize text with your choice of fonts…" at bounding box center [1067, 443] width 257 height 700
click at [311, 637] on div "Design Select colors for each of the products and upload an artwork file to des…" at bounding box center [279, 623] width 266 height 1088
click at [1047, 475] on div "Personalized text Allow customers to personalize text with your choice of fonts…" at bounding box center [1067, 443] width 257 height 700
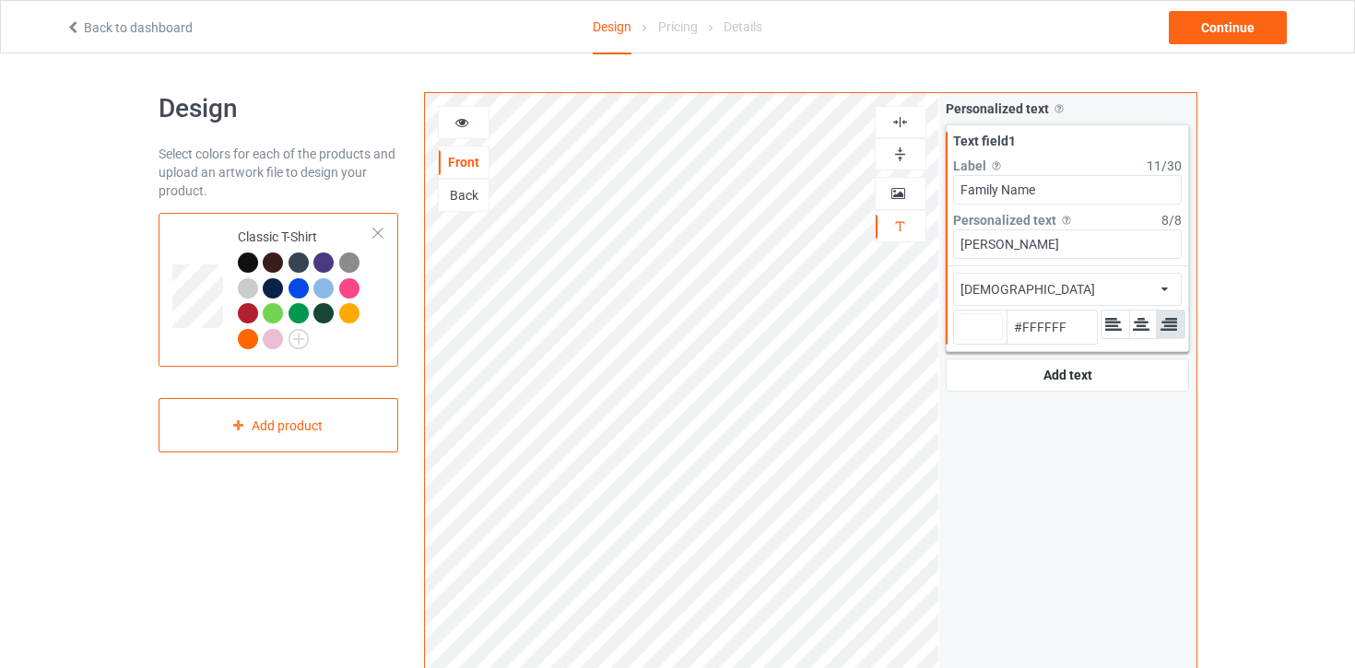
click at [458, 126] on icon at bounding box center [462, 119] width 16 height 13
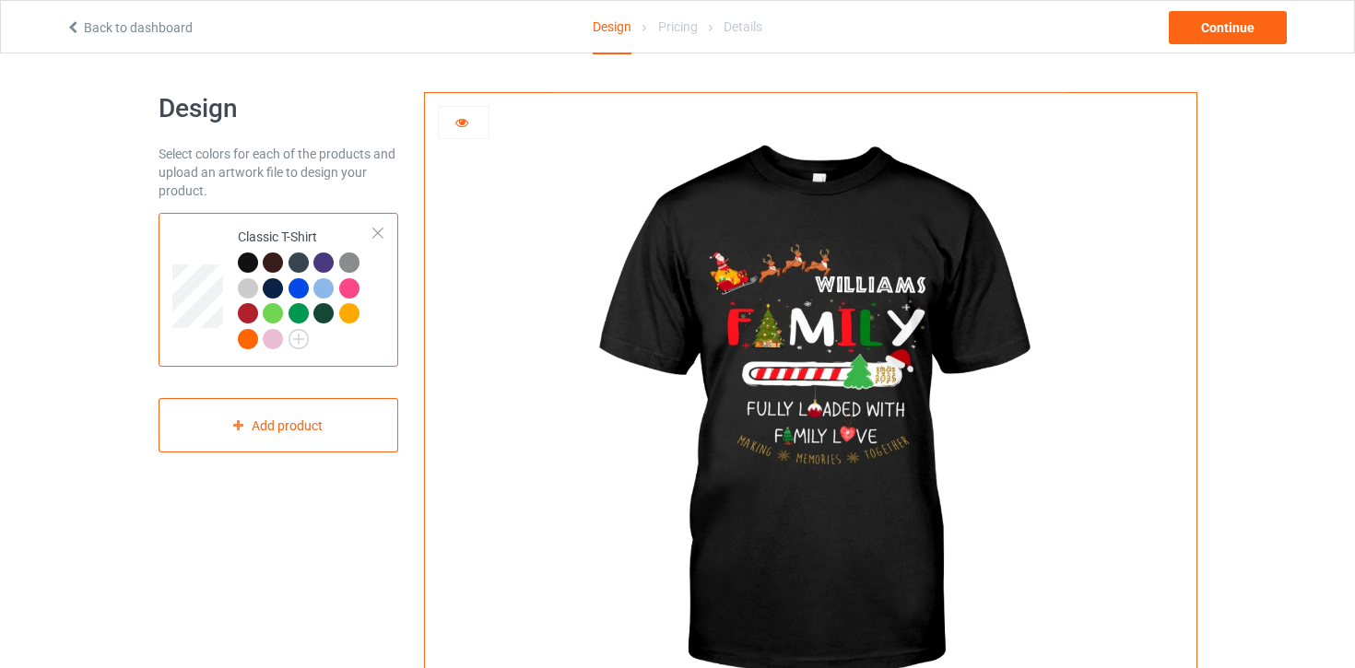
click at [469, 111] on div at bounding box center [464, 122] width 52 height 33
click at [469, 115] on icon at bounding box center [462, 119] width 16 height 13
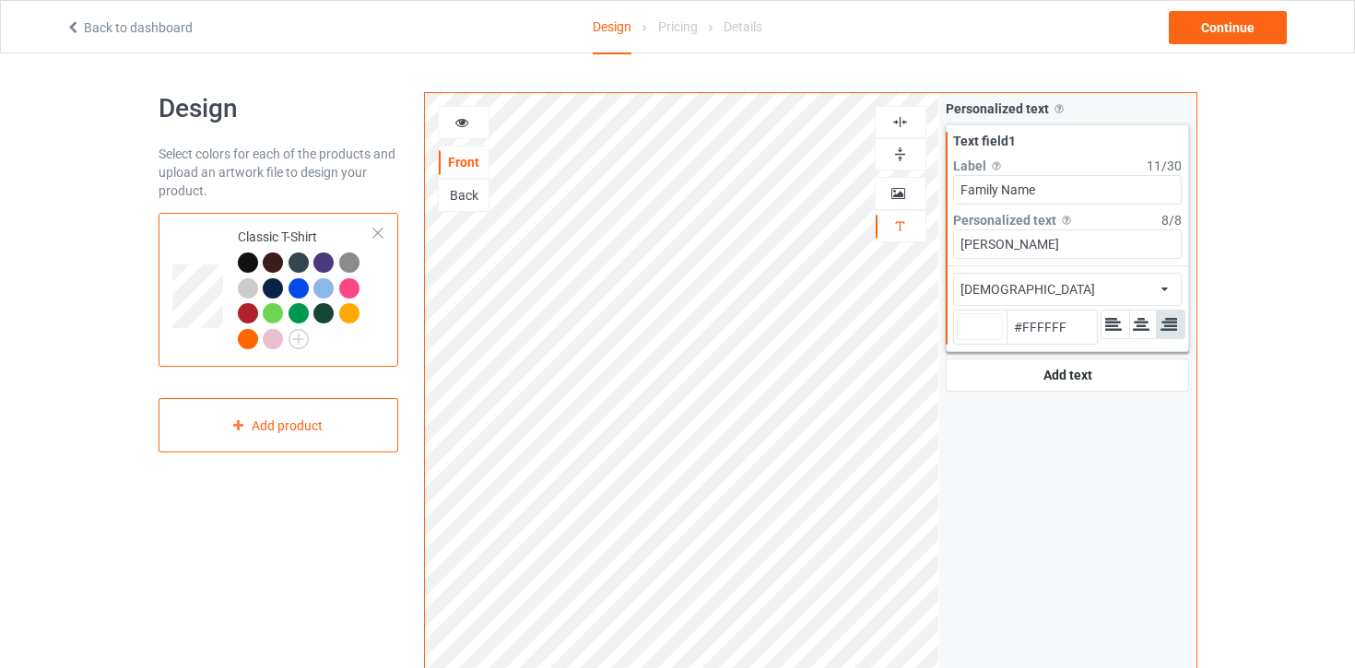
click at [1123, 331] on div at bounding box center [1115, 325] width 28 height 28
click at [1142, 329] on icon at bounding box center [1141, 324] width 19 height 17
type input "#ffffff"
click at [469, 124] on icon at bounding box center [462, 119] width 16 height 13
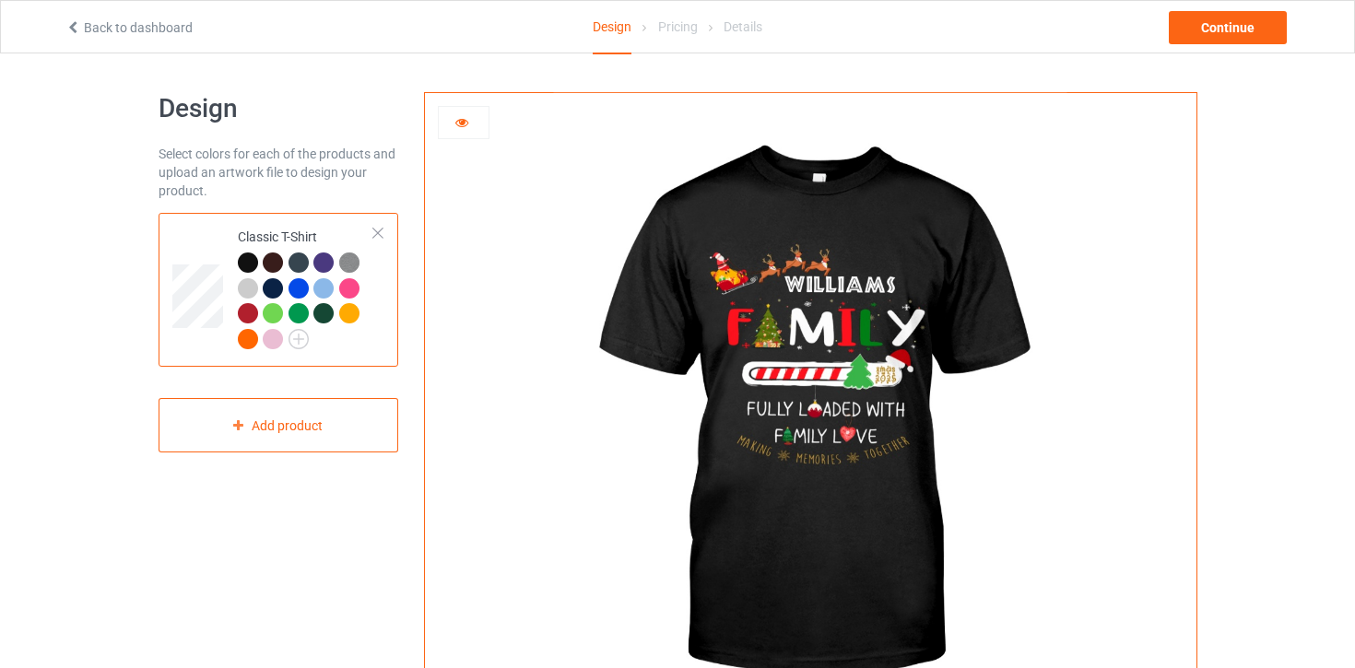
click at [891, 332] on img at bounding box center [810, 413] width 513 height 641
click at [905, 341] on img at bounding box center [810, 413] width 513 height 641
click at [905, 367] on img at bounding box center [810, 413] width 513 height 641
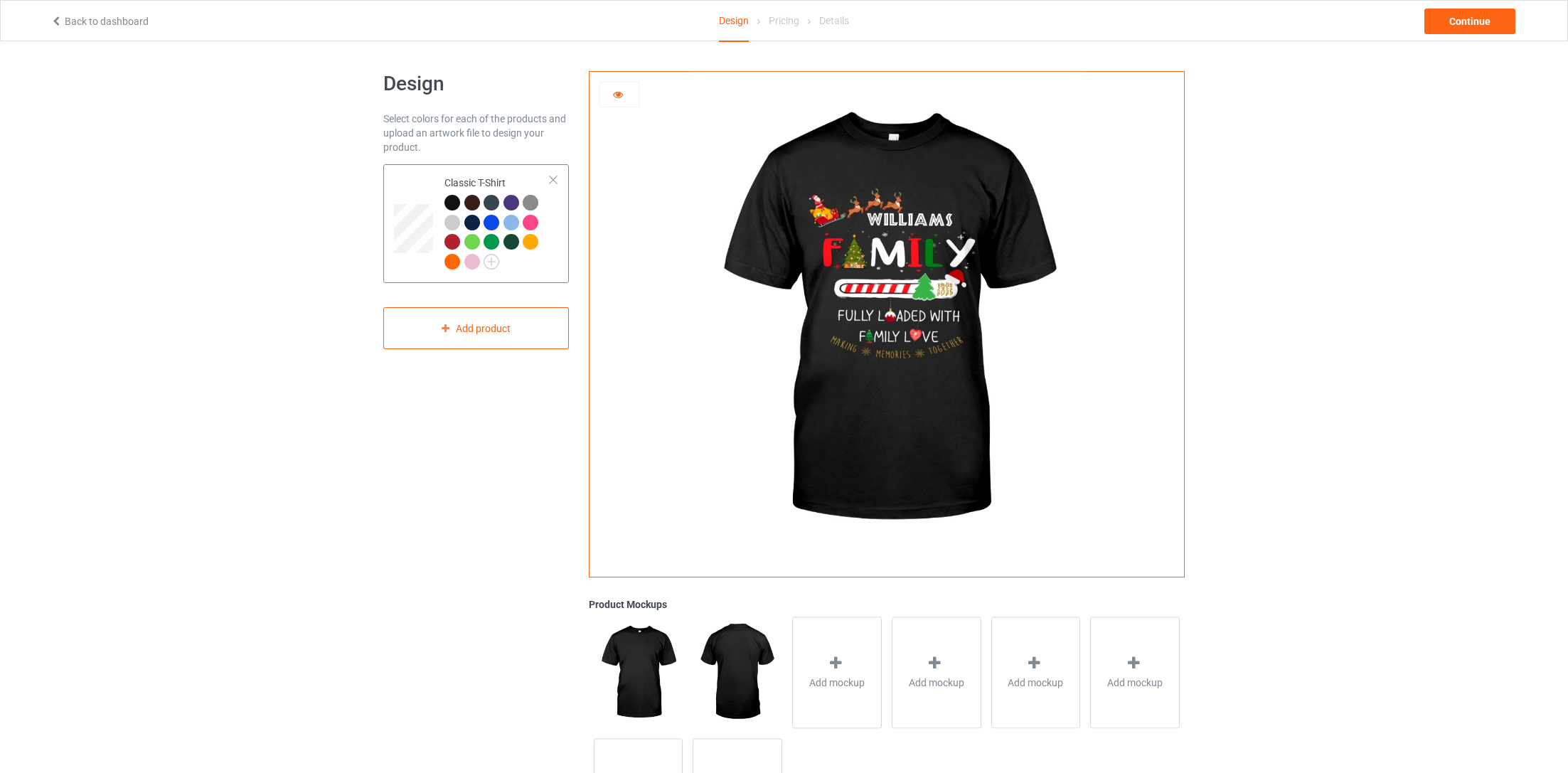
click at [887, 263] on img at bounding box center [886, 319] width 396 height 495
click at [924, 236] on img at bounding box center [886, 319] width 396 height 495
click at [924, 231] on img at bounding box center [886, 319] width 396 height 495
click at [921, 224] on img at bounding box center [886, 319] width 396 height 495
click at [615, 85] on div at bounding box center [620, 94] width 40 height 25
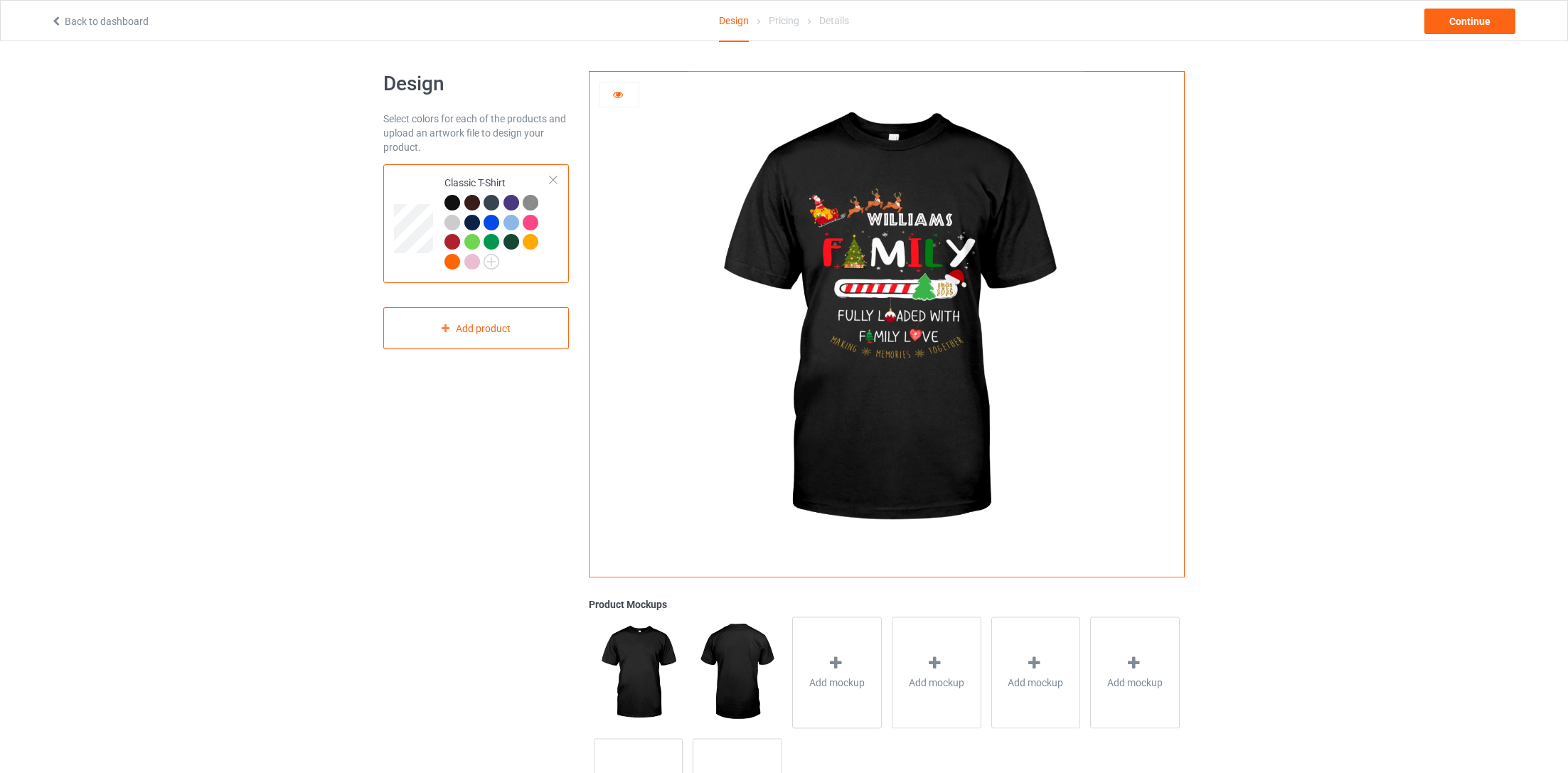
click at [619, 89] on icon at bounding box center [618, 92] width 12 height 10
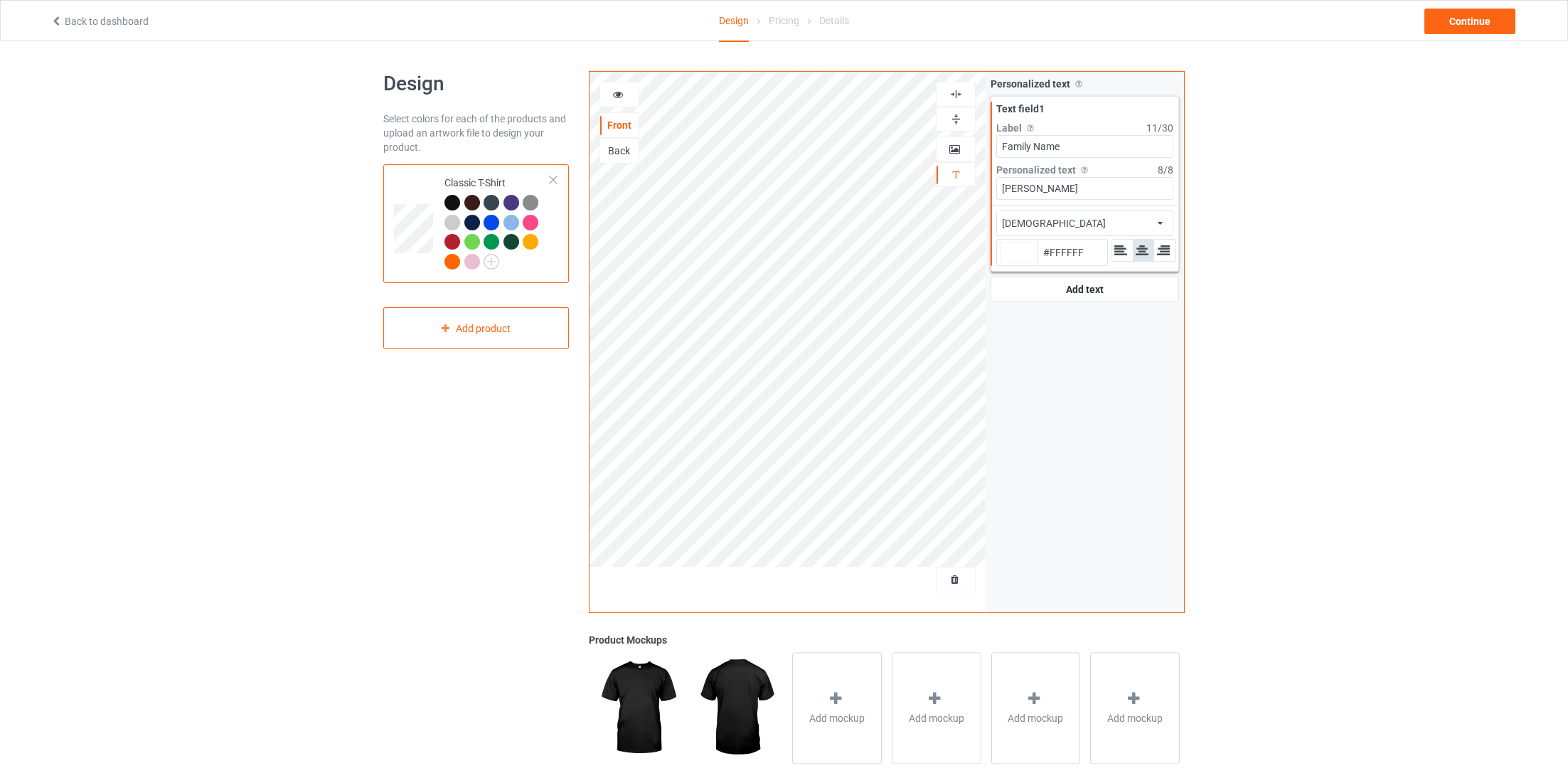
type input "#ffffff"
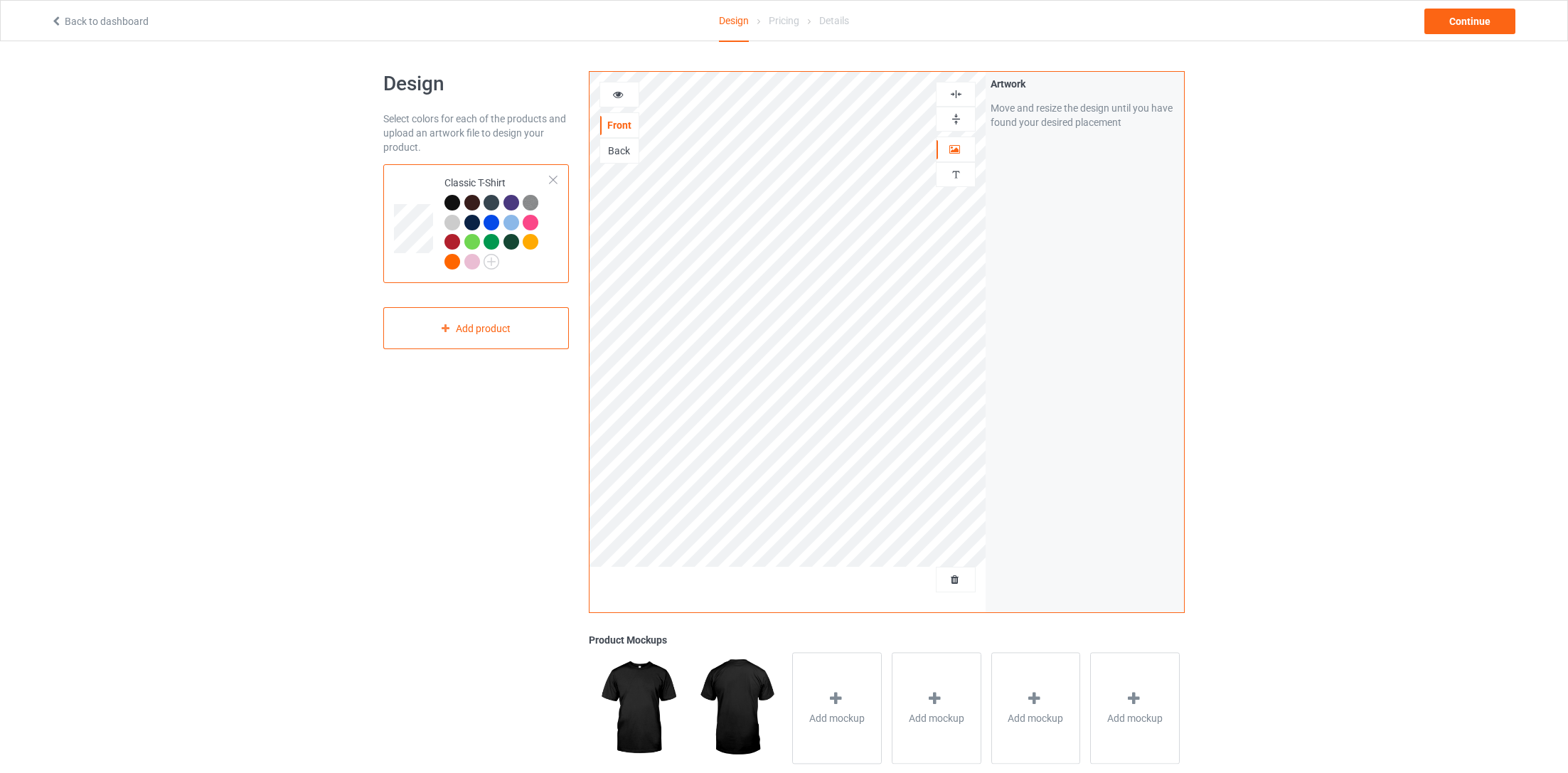
click at [500, 474] on div "Design Select colors for each of the products and upload an artwork file to des…" at bounding box center [476, 481] width 205 height 839
click at [440, 446] on div "Design Select colors for each of the products and upload an artwork file to des…" at bounding box center [476, 481] width 205 height 839
click at [617, 90] on icon at bounding box center [618, 92] width 12 height 10
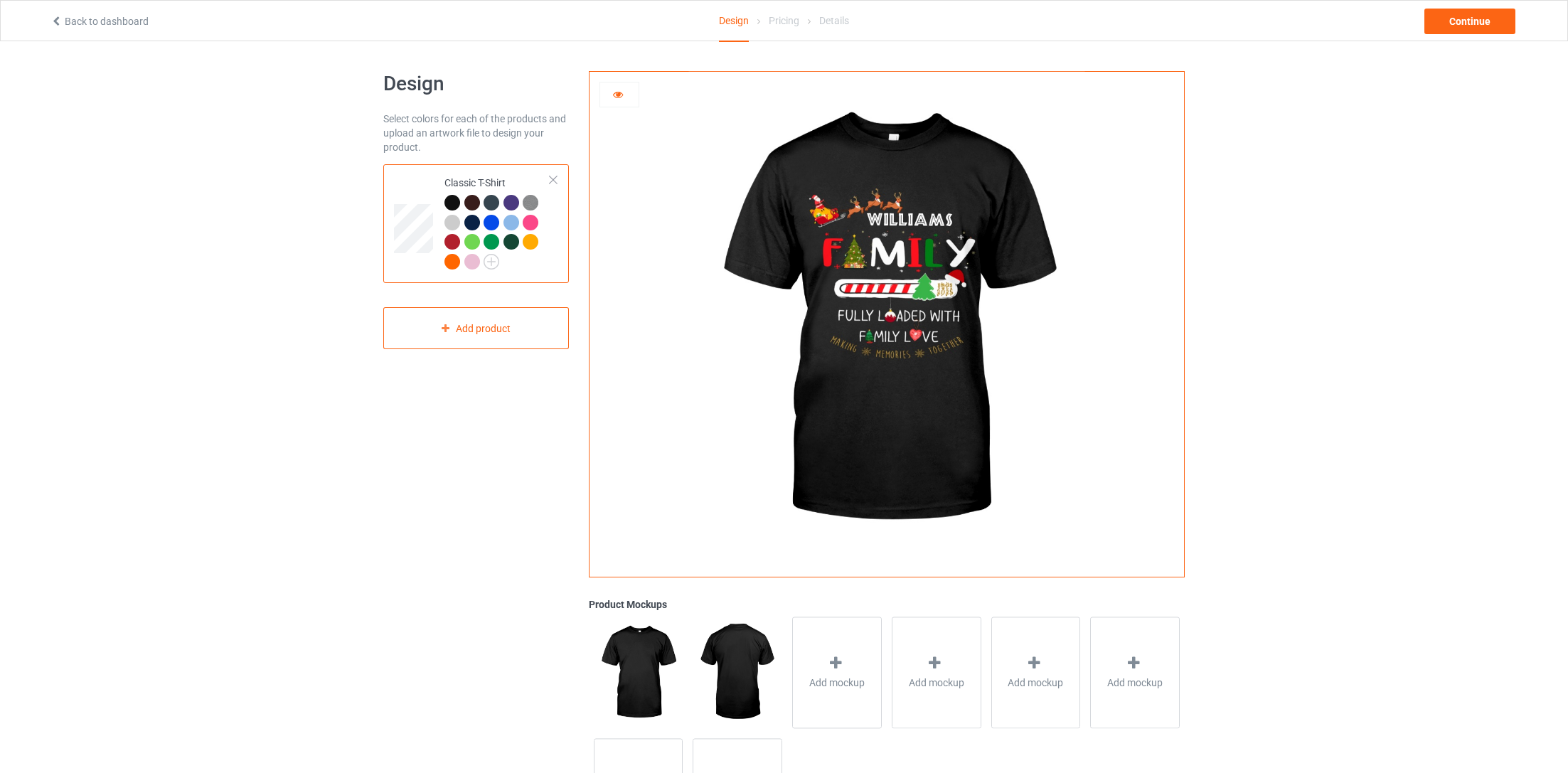
click at [918, 309] on img at bounding box center [886, 319] width 396 height 495
click at [950, 292] on img at bounding box center [886, 319] width 396 height 495
click at [618, 92] on icon at bounding box center [618, 92] width 12 height 10
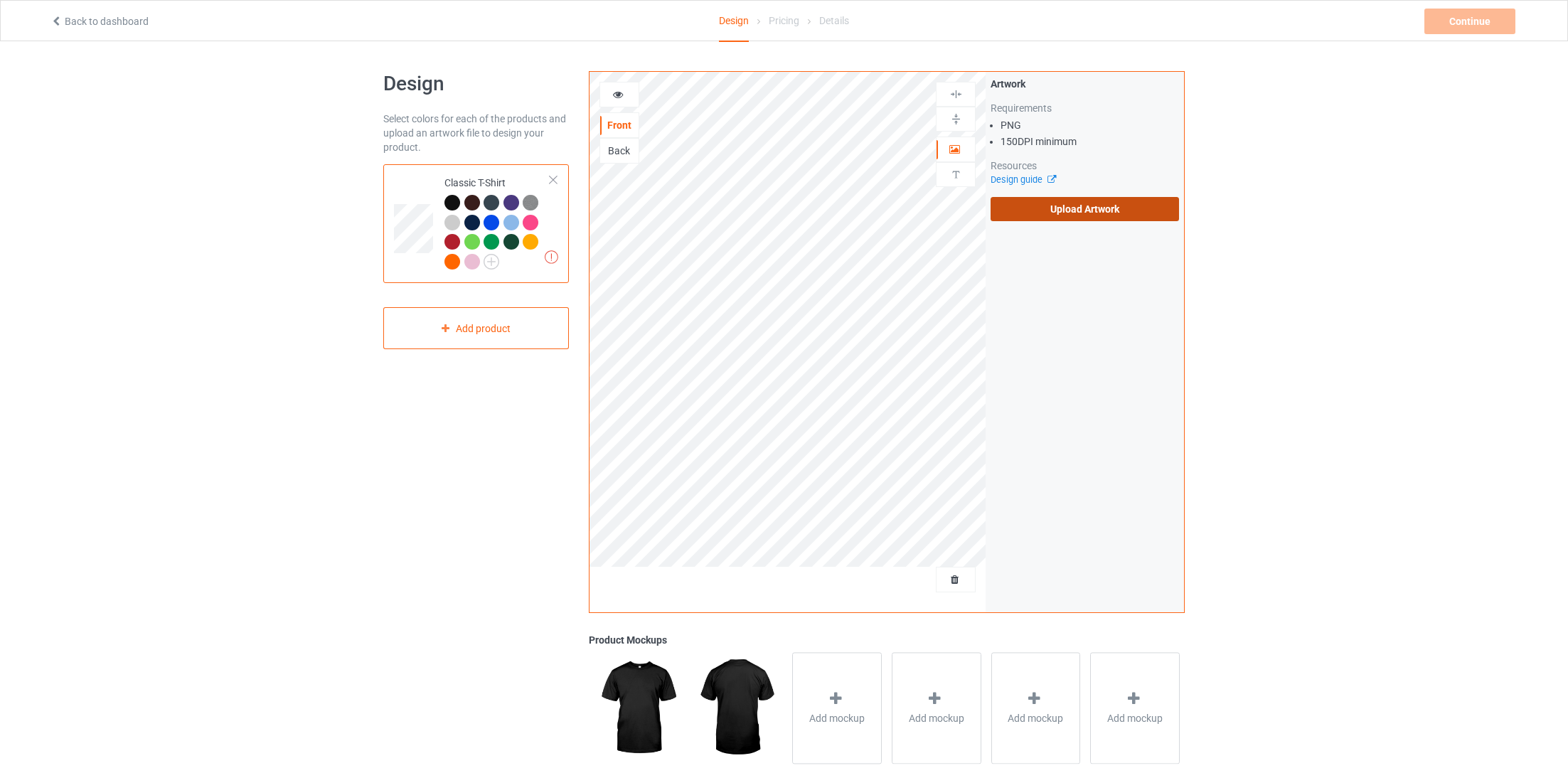
click at [1066, 201] on label "Upload Artwork" at bounding box center [1085, 208] width 188 height 24
click at [0, 0] on input "Upload Artwork" at bounding box center [0, 0] width 0 height 0
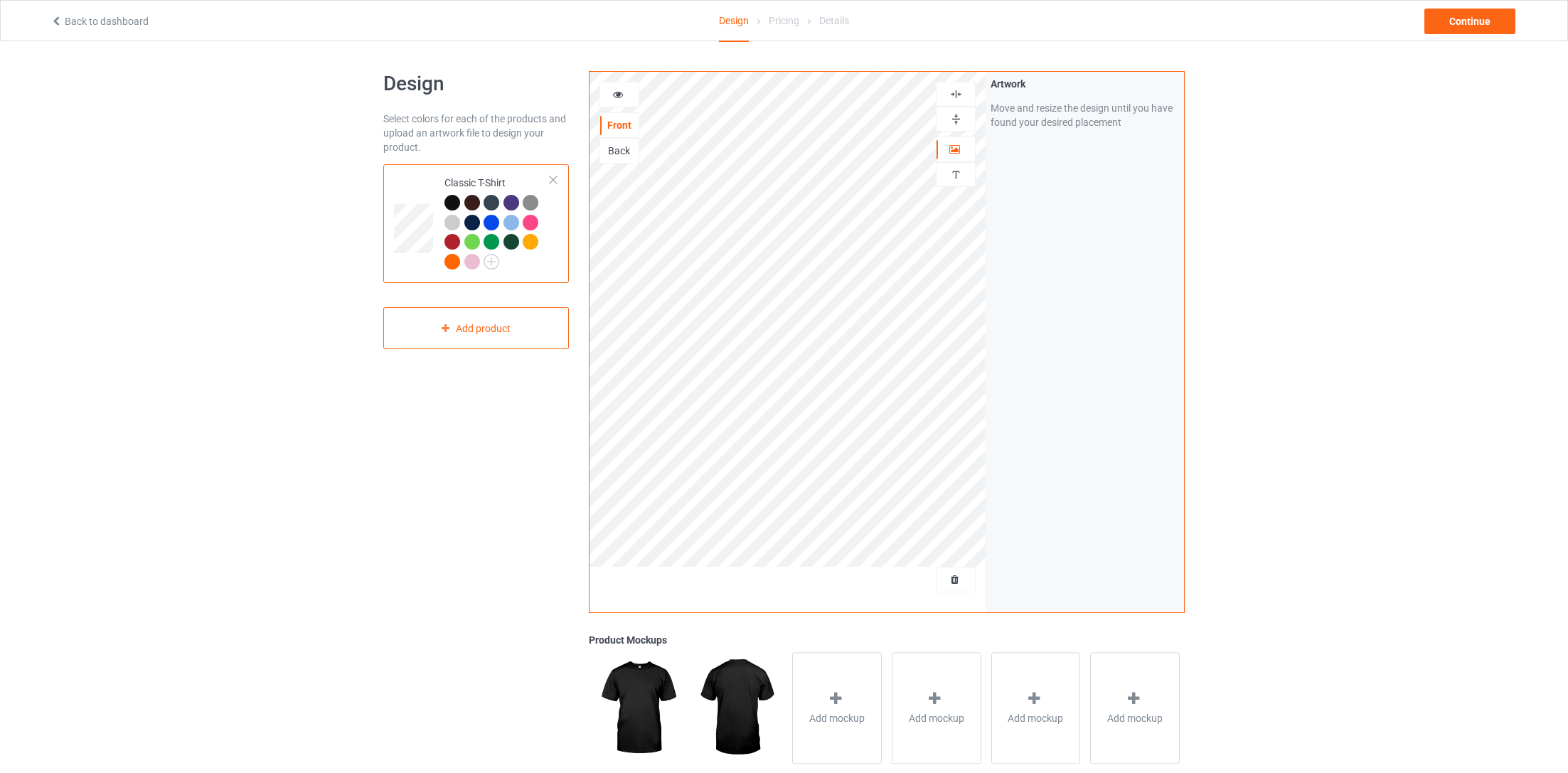
click at [609, 96] on div at bounding box center [620, 94] width 39 height 14
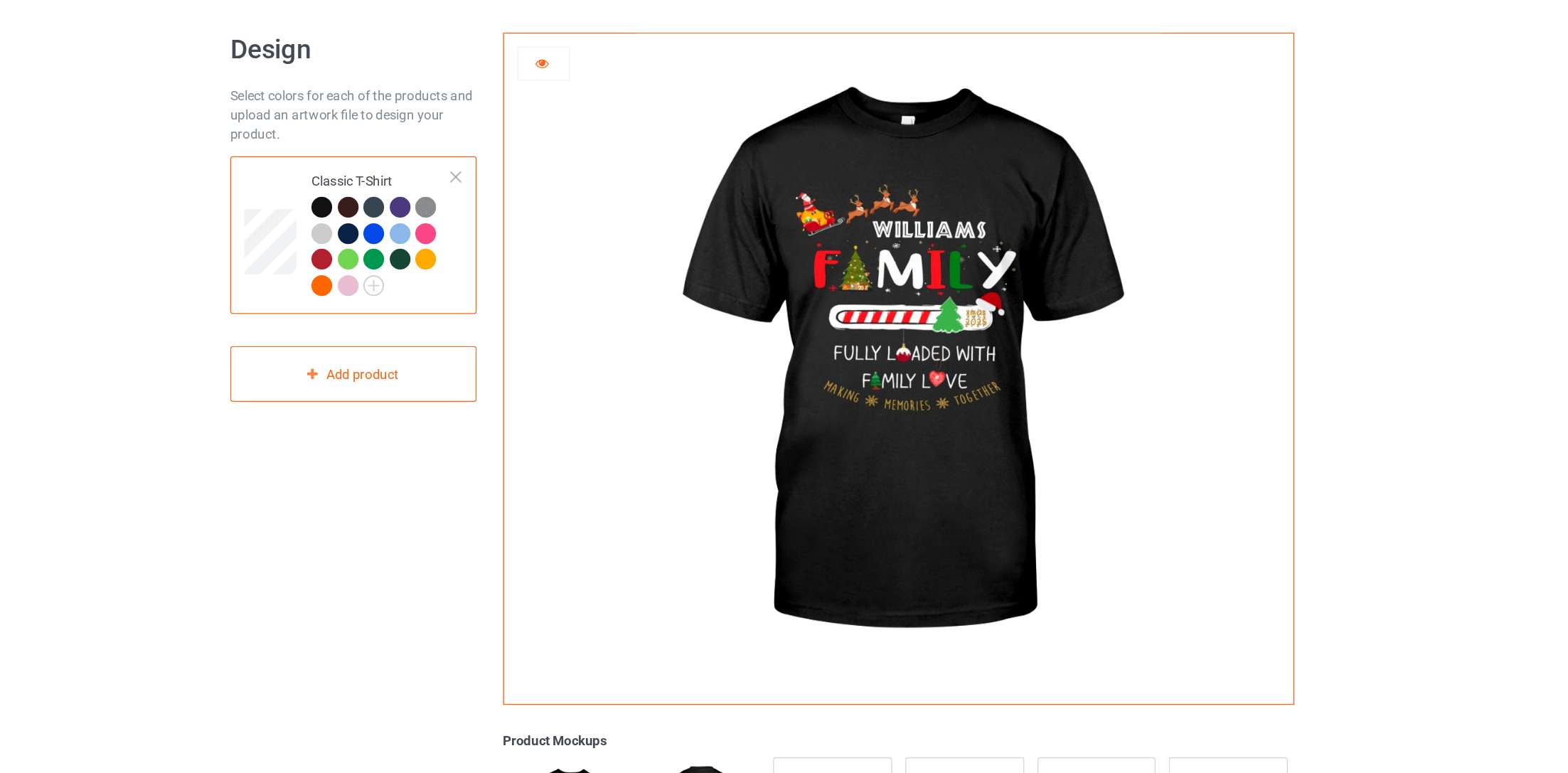
click at [921, 223] on img at bounding box center [886, 319] width 396 height 495
click at [616, 90] on icon at bounding box center [618, 92] width 12 height 10
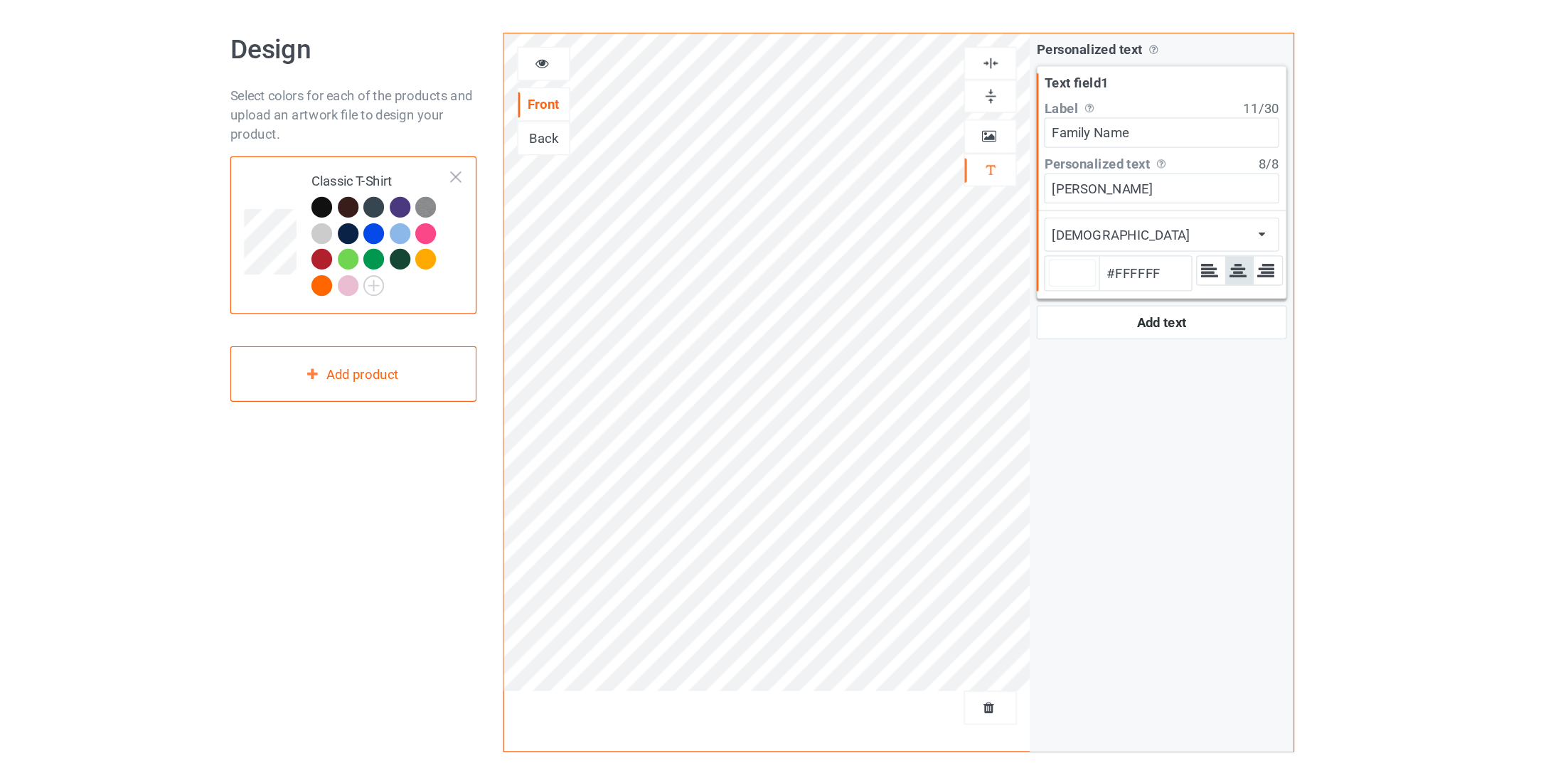
type input "#ffffff"
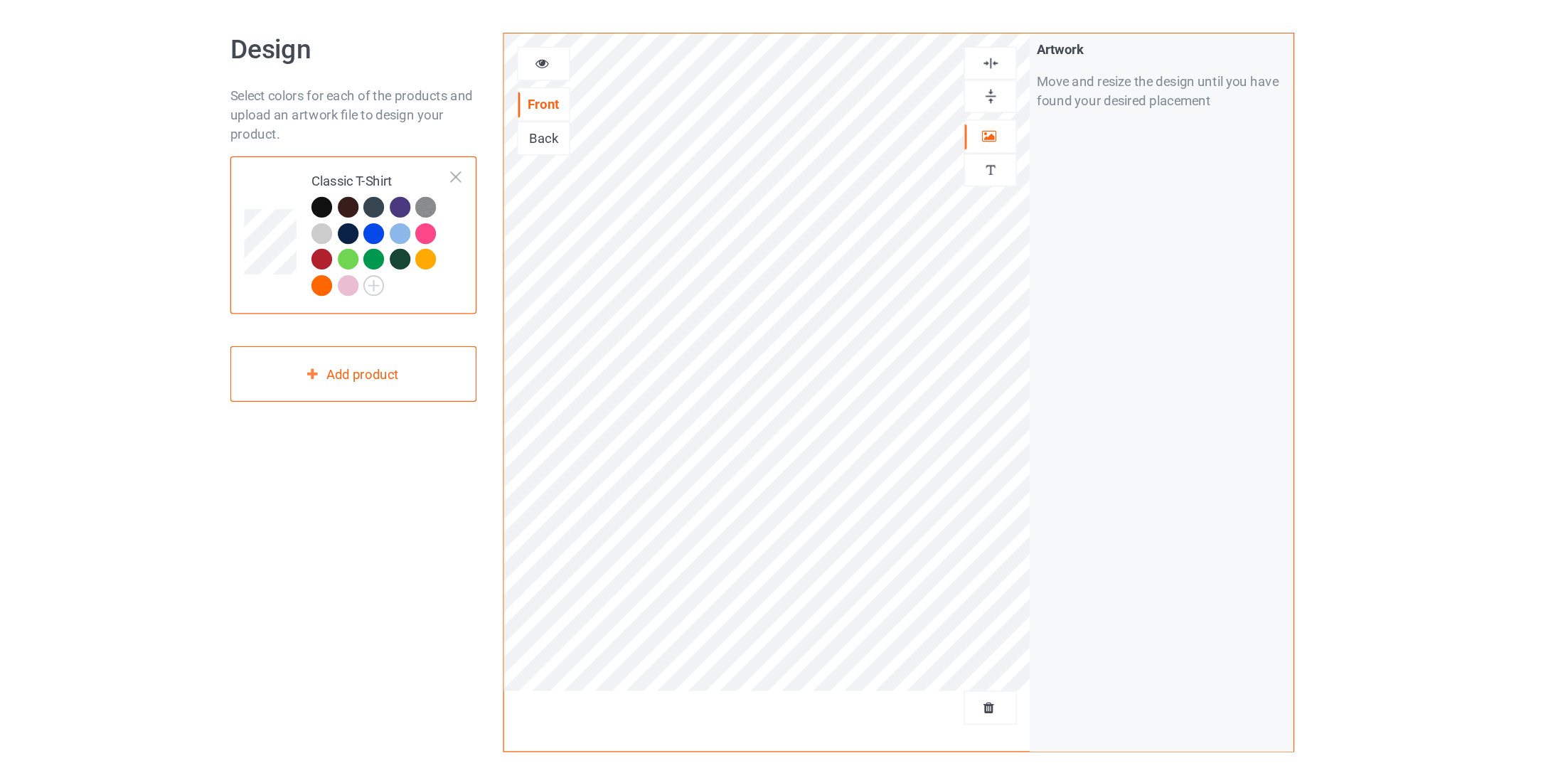
click at [620, 93] on icon at bounding box center [618, 92] width 12 height 10
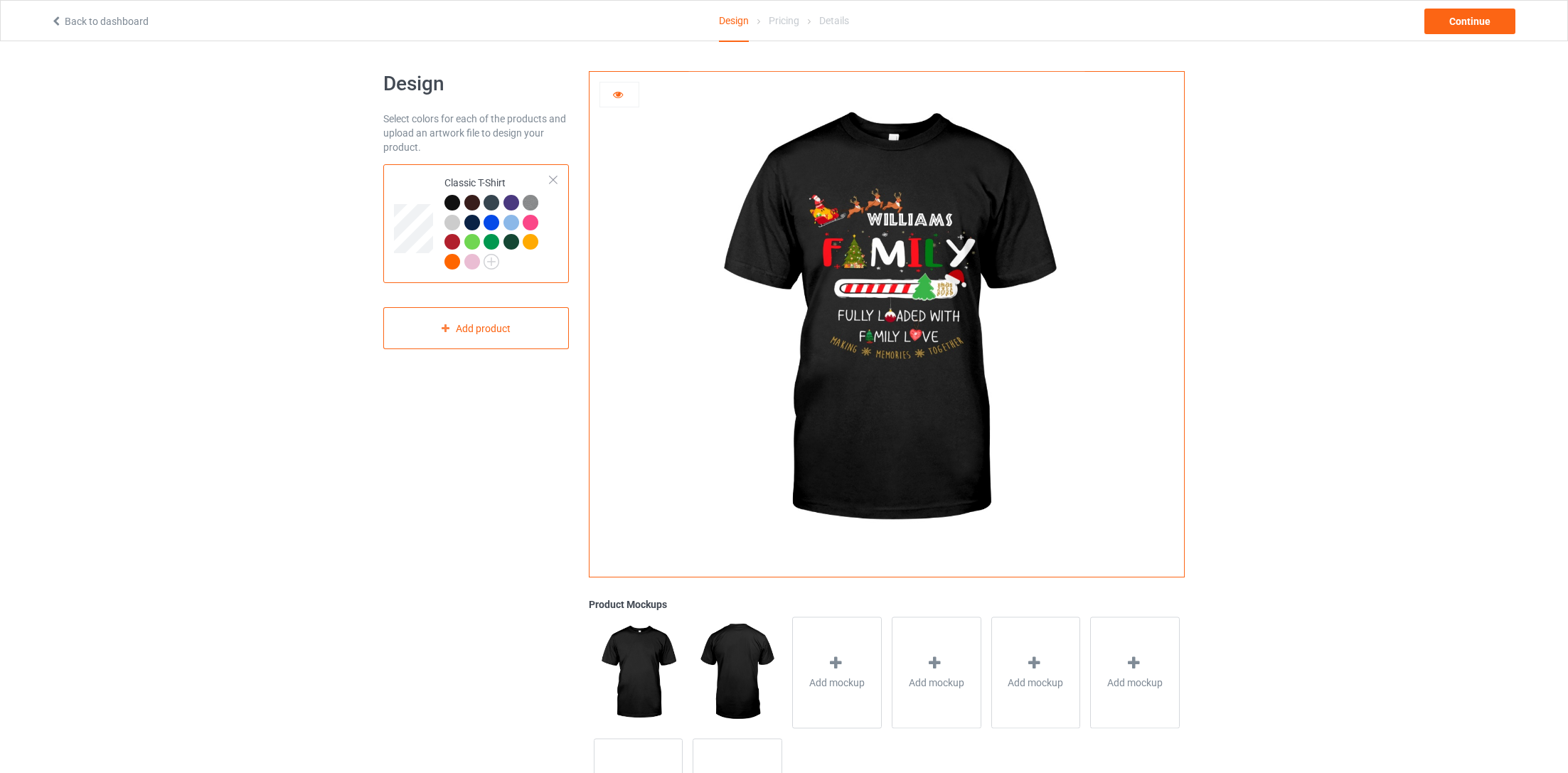
click at [887, 342] on img at bounding box center [886, 319] width 396 height 495
click at [887, 326] on img at bounding box center [886, 319] width 396 height 495
click at [622, 92] on icon at bounding box center [618, 92] width 12 height 10
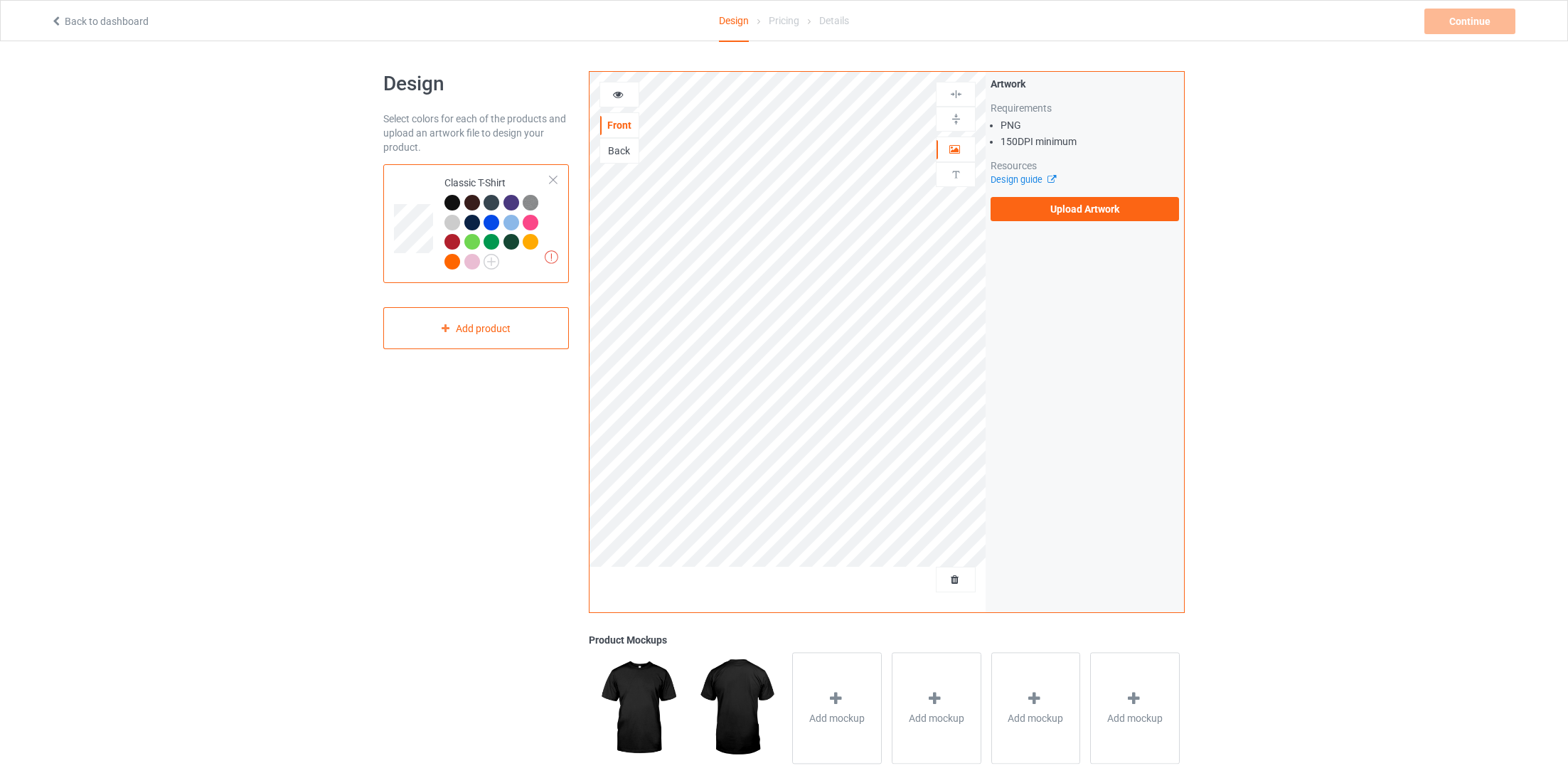
click at [1016, 238] on div "Artwork Requirements PNG 150 DPI minimum Resources Design guide Upload Artwork" at bounding box center [1084, 342] width 198 height 540
click at [1028, 225] on div "Artwork Requirements PNG 150 DPI minimum Resources Design guide Upload Artwork" at bounding box center [1084, 342] width 198 height 540
click at [1039, 213] on label "Upload Artwork" at bounding box center [1085, 208] width 188 height 24
click at [0, 0] on input "Upload Artwork" at bounding box center [0, 0] width 0 height 0
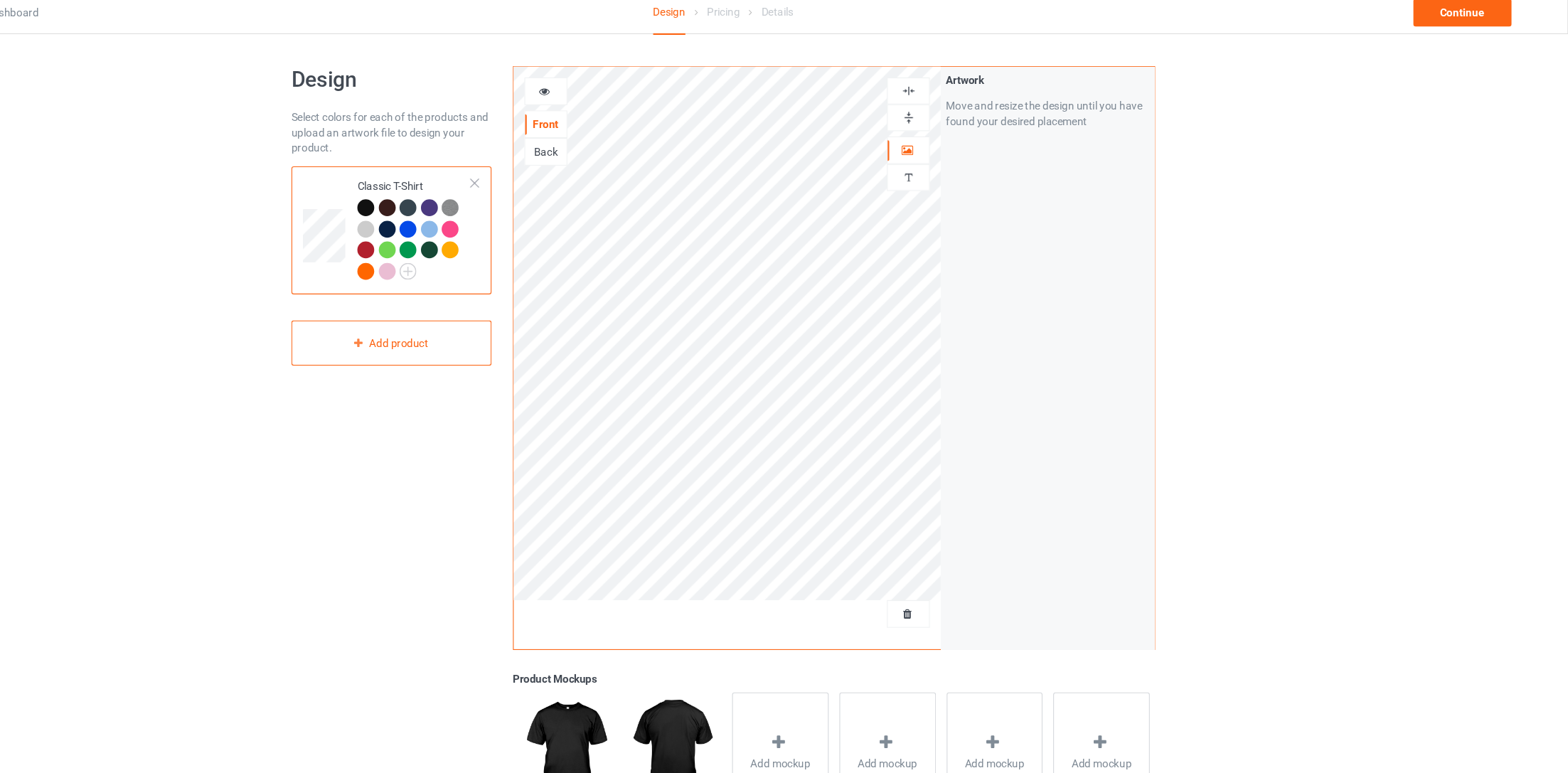
click at [627, 100] on div at bounding box center [620, 94] width 39 height 14
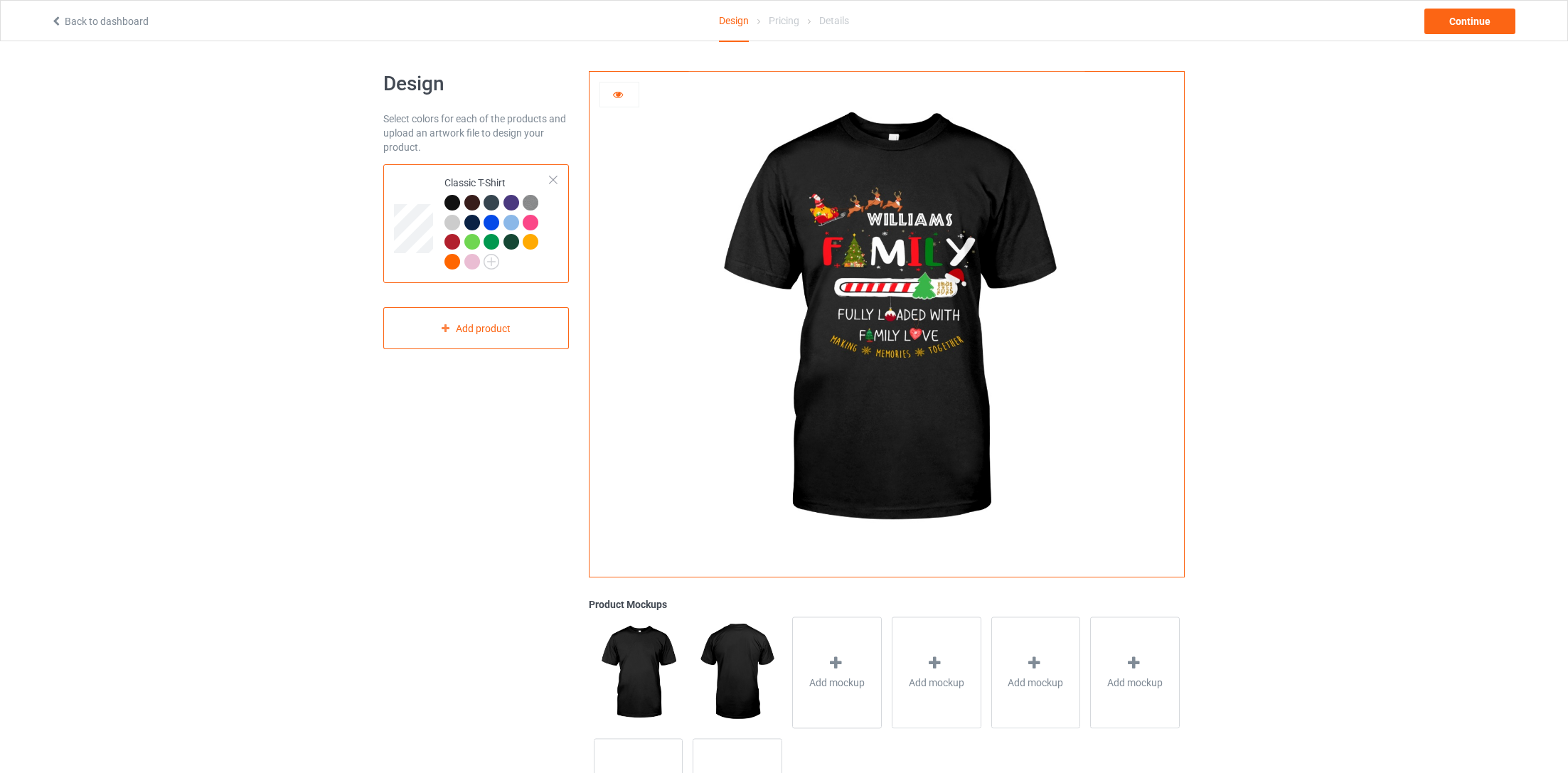
click at [612, 94] on icon at bounding box center [618, 92] width 12 height 10
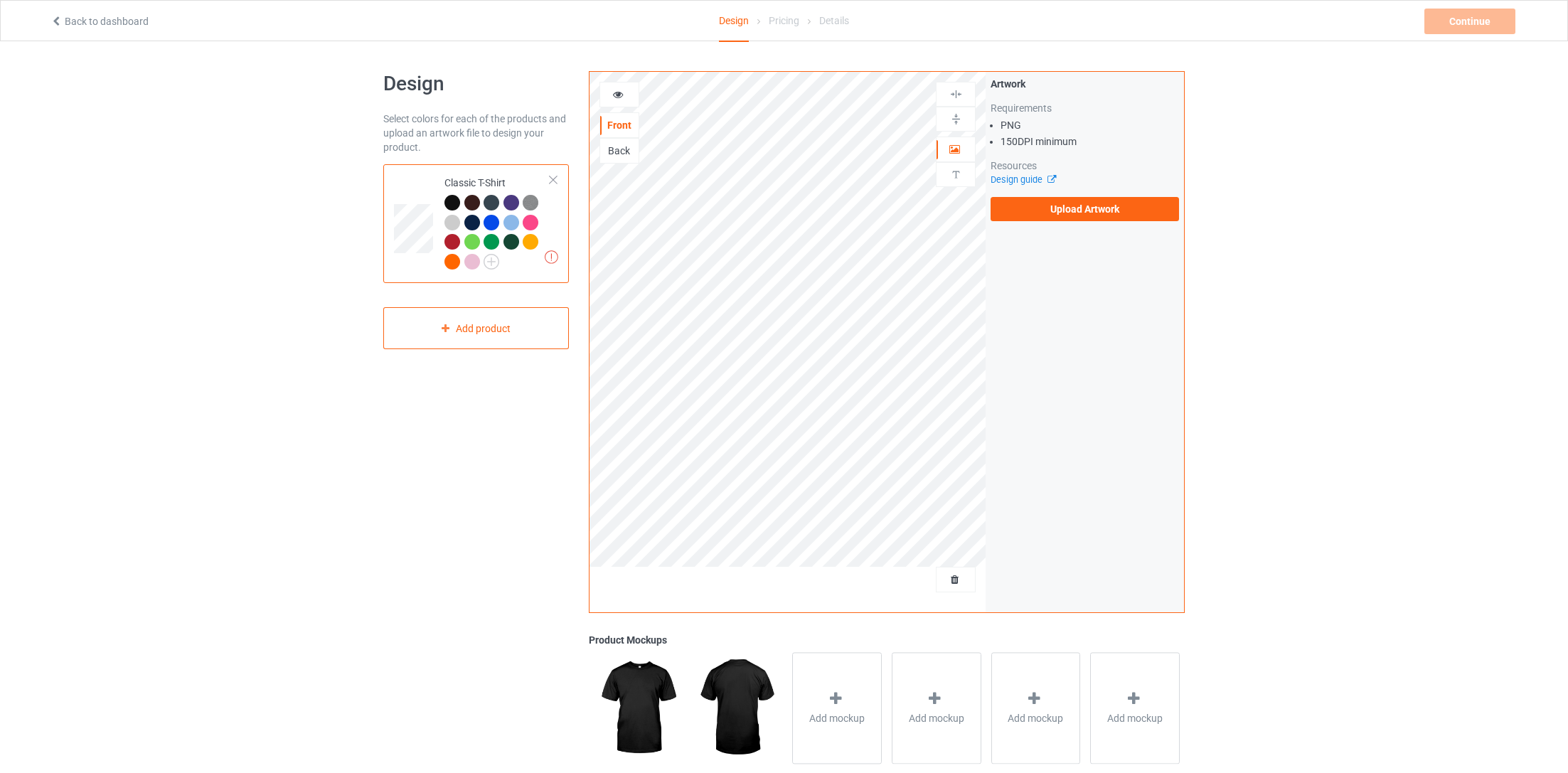
click at [451, 349] on div "Design Select colors for each of the products and upload an artwork file to des…" at bounding box center [476, 481] width 205 height 839
click at [462, 327] on div "Add product" at bounding box center [476, 328] width 186 height 42
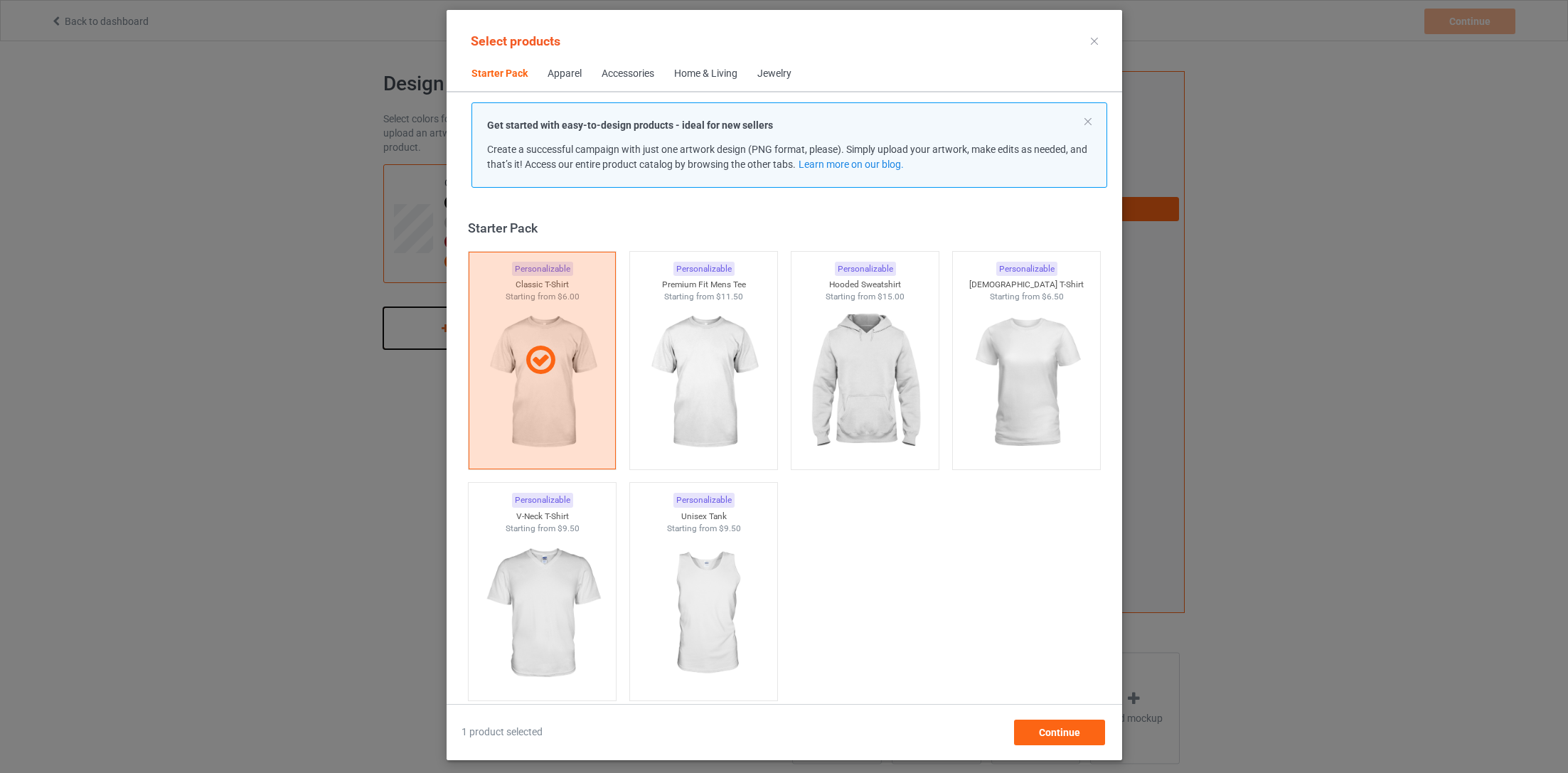
scroll to position [19, 0]
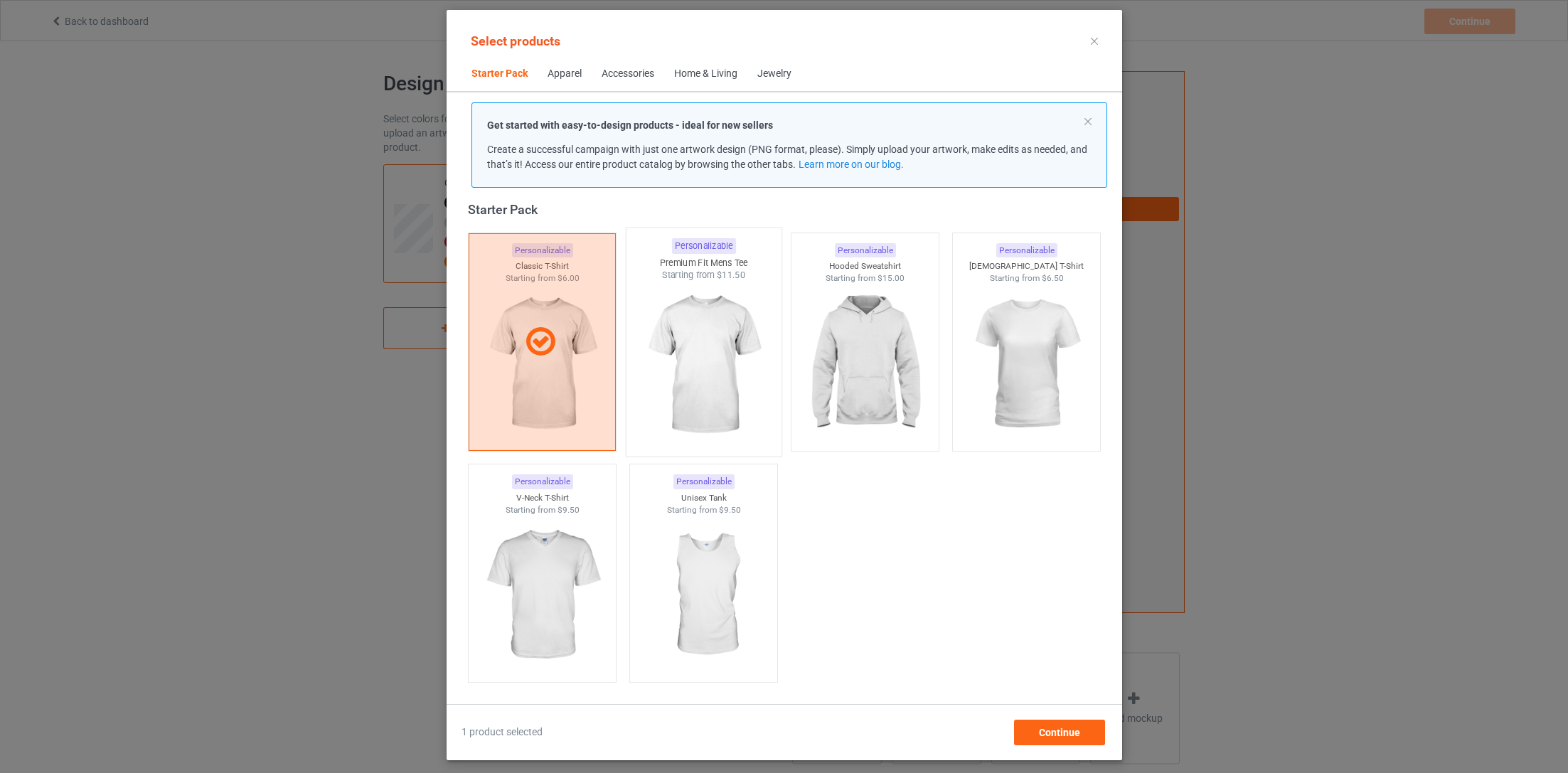
click at [725, 382] on img at bounding box center [703, 365] width 133 height 167
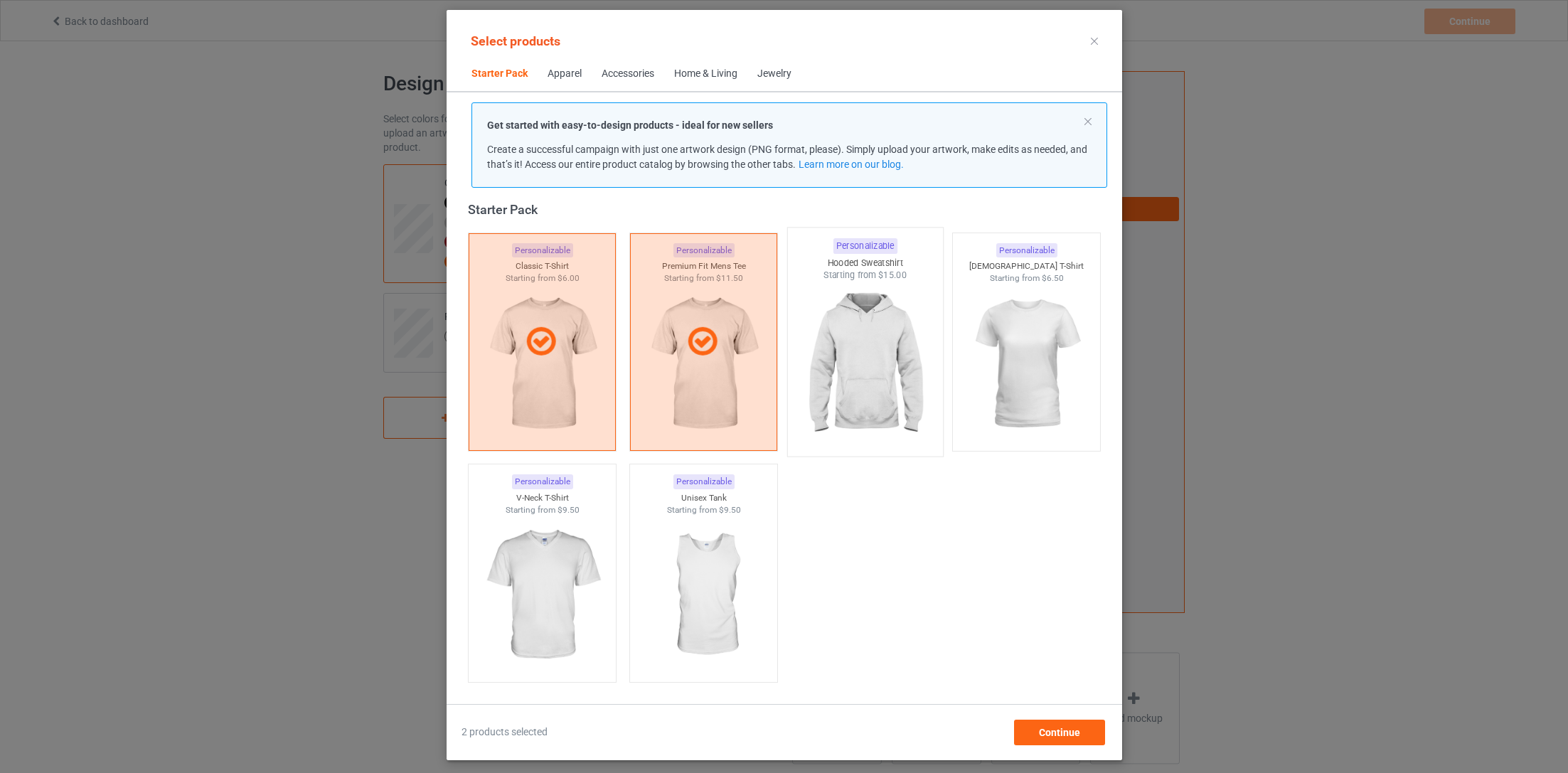
click at [880, 393] on img at bounding box center [864, 365] width 133 height 167
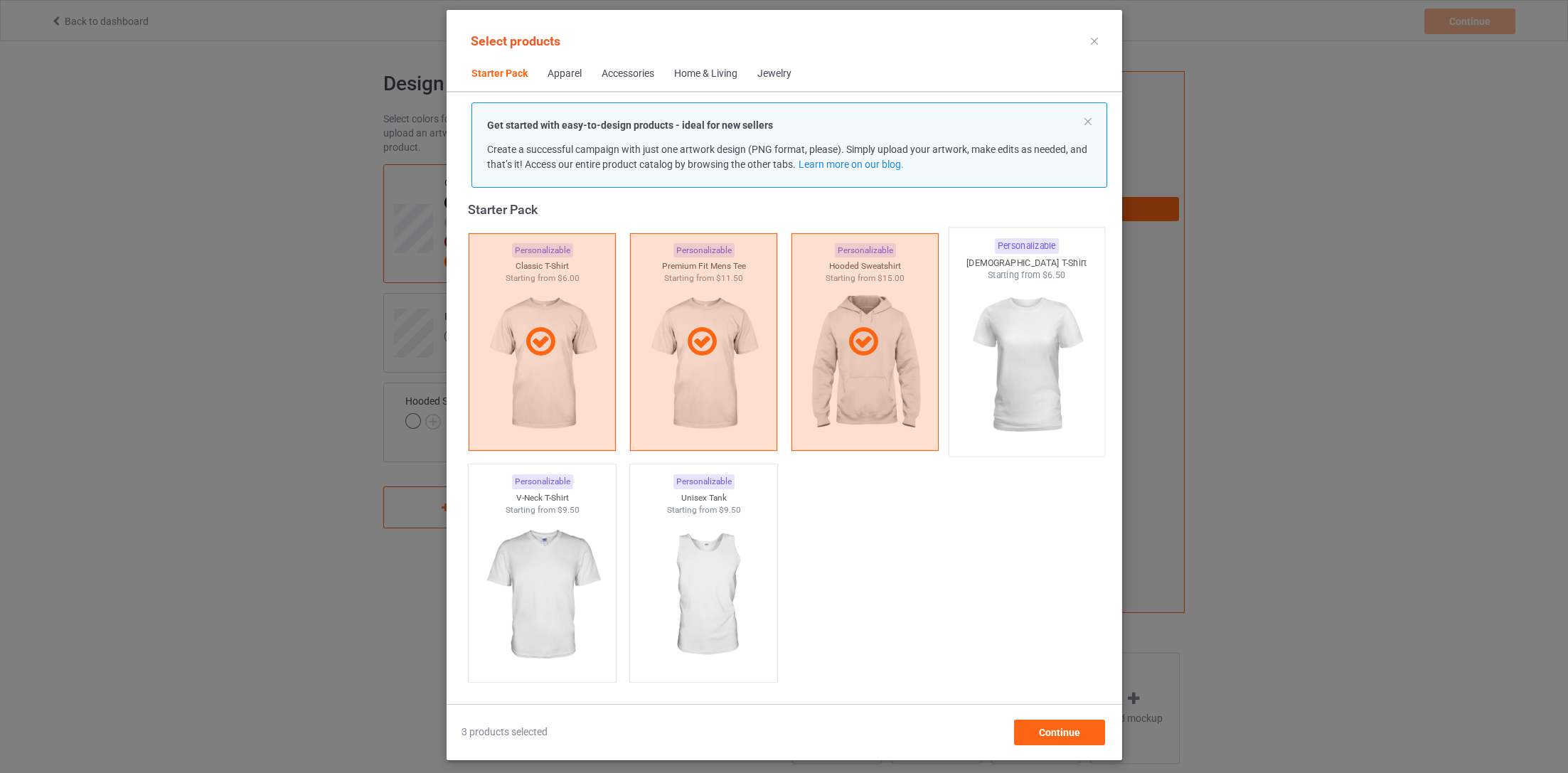
click at [1028, 385] on img at bounding box center [1026, 365] width 133 height 167
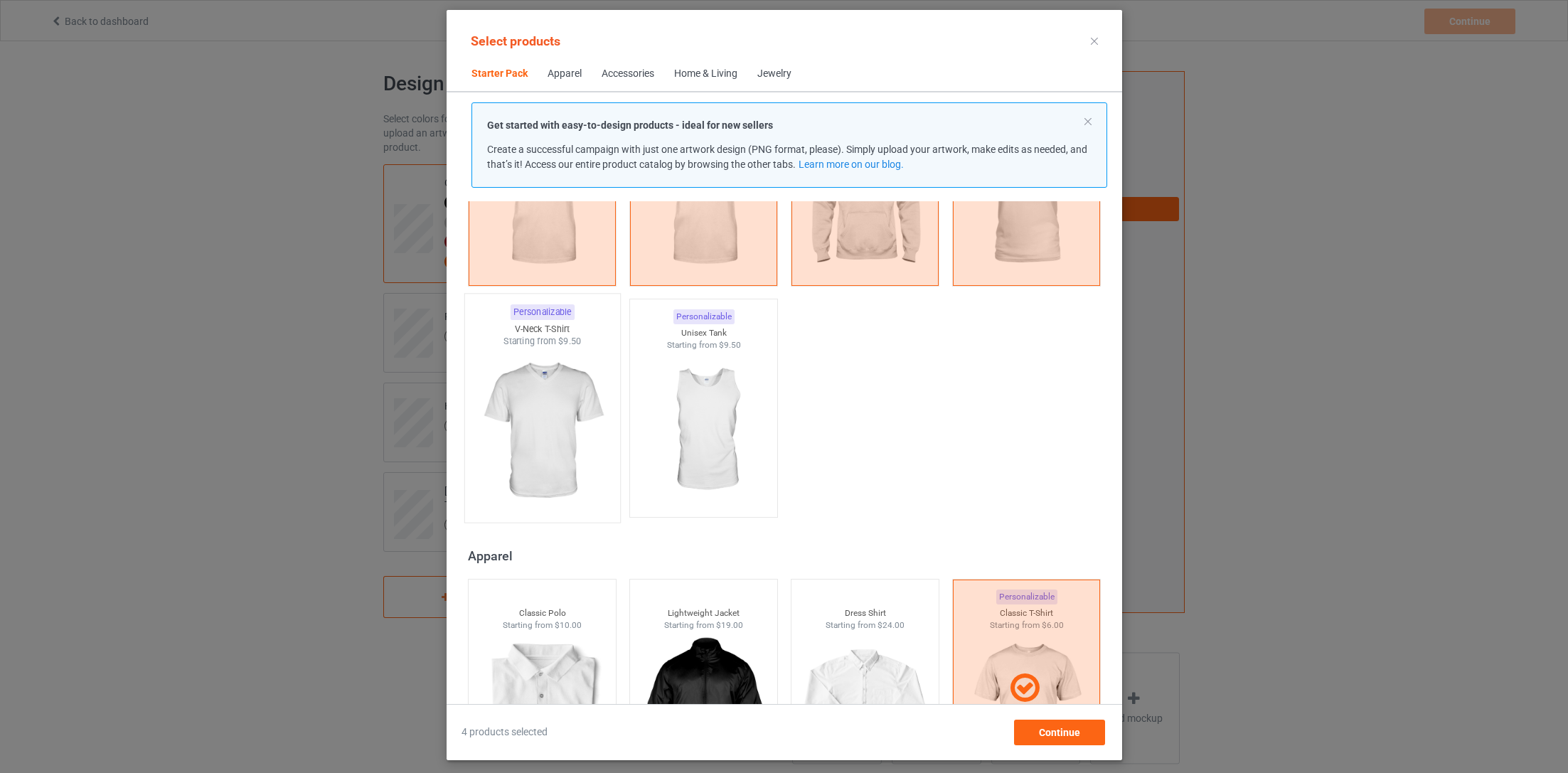
scroll to position [200, 0]
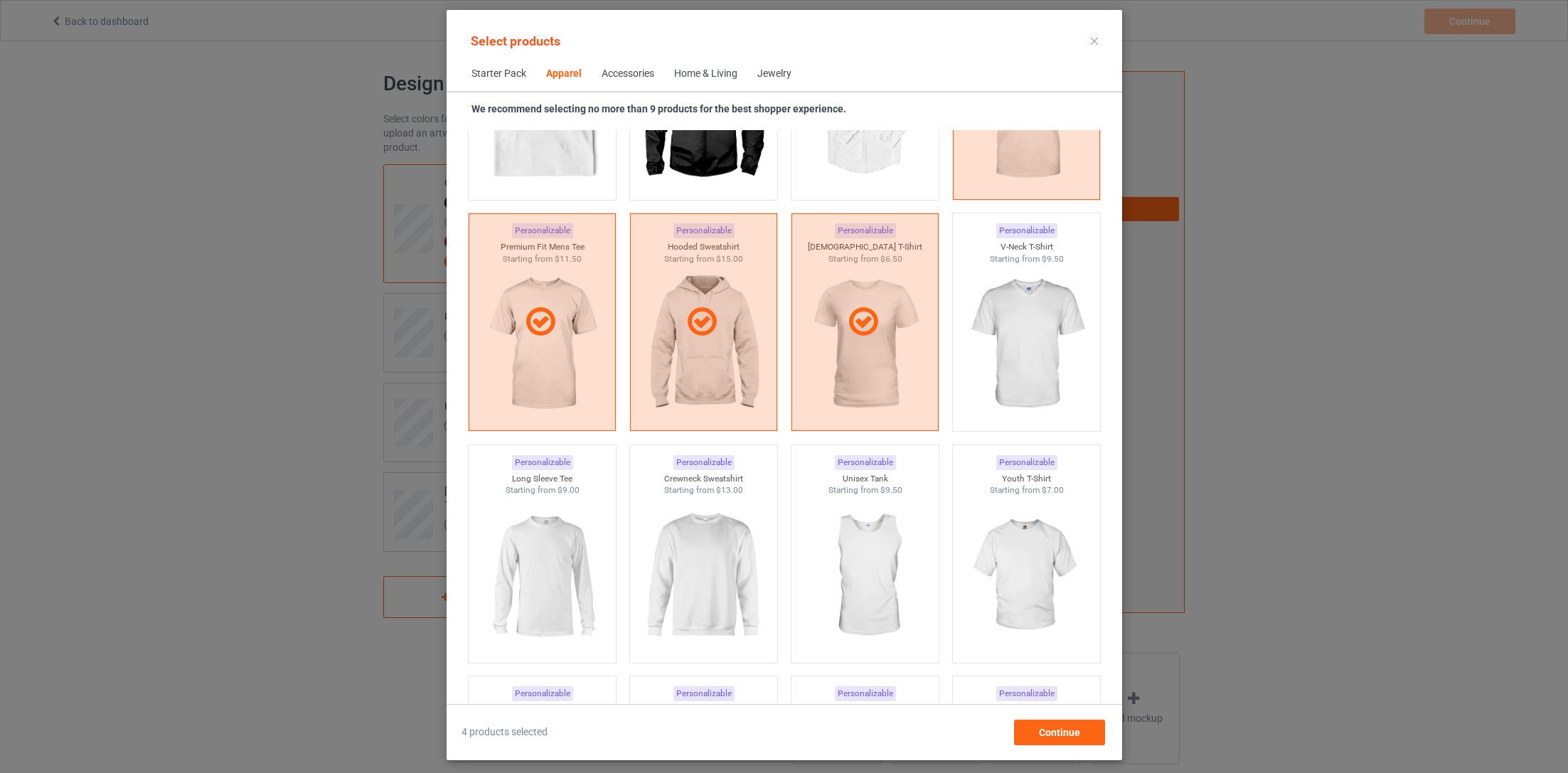
scroll to position [716, 0]
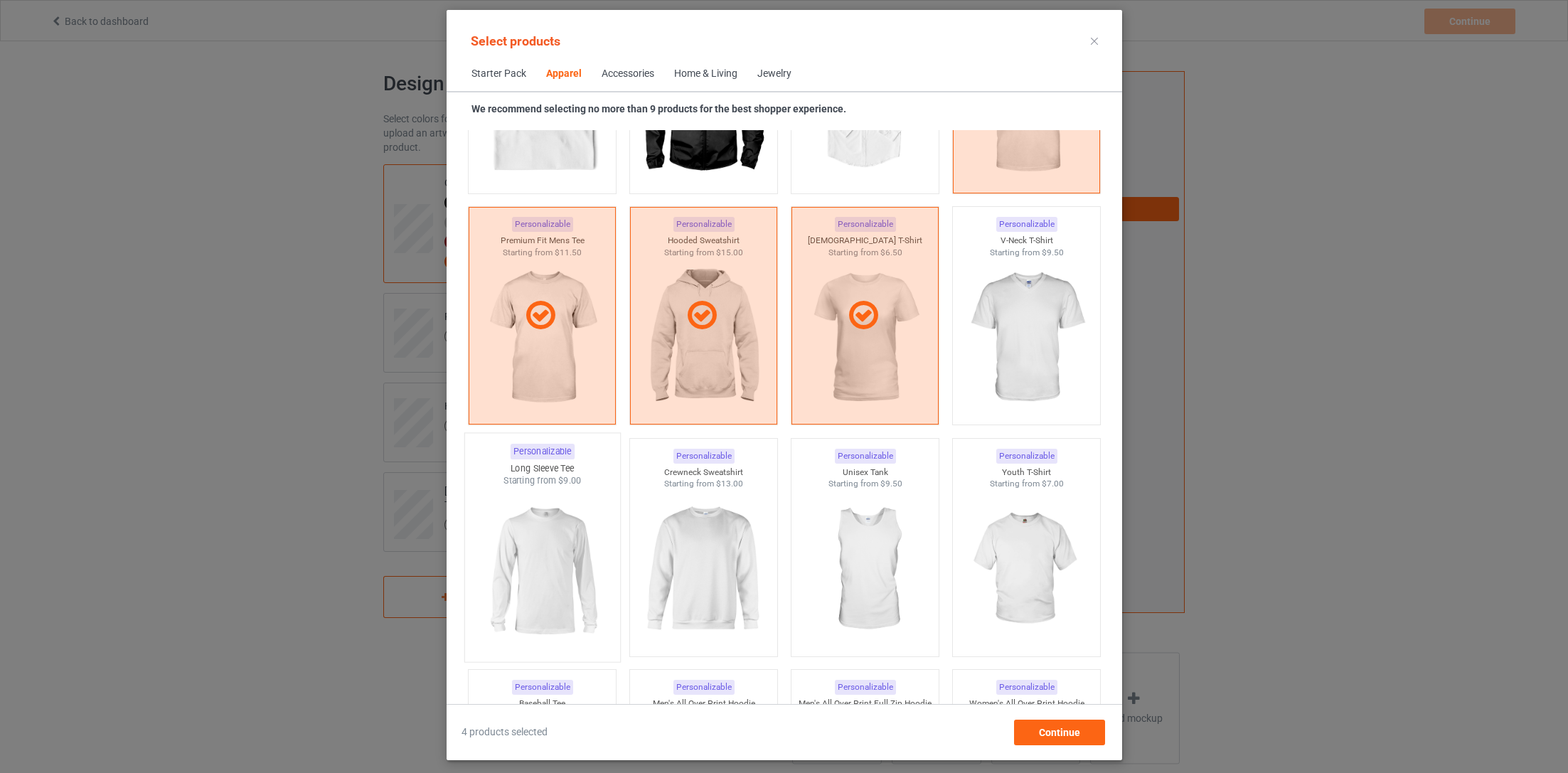
click at [539, 542] on img at bounding box center [542, 570] width 133 height 167
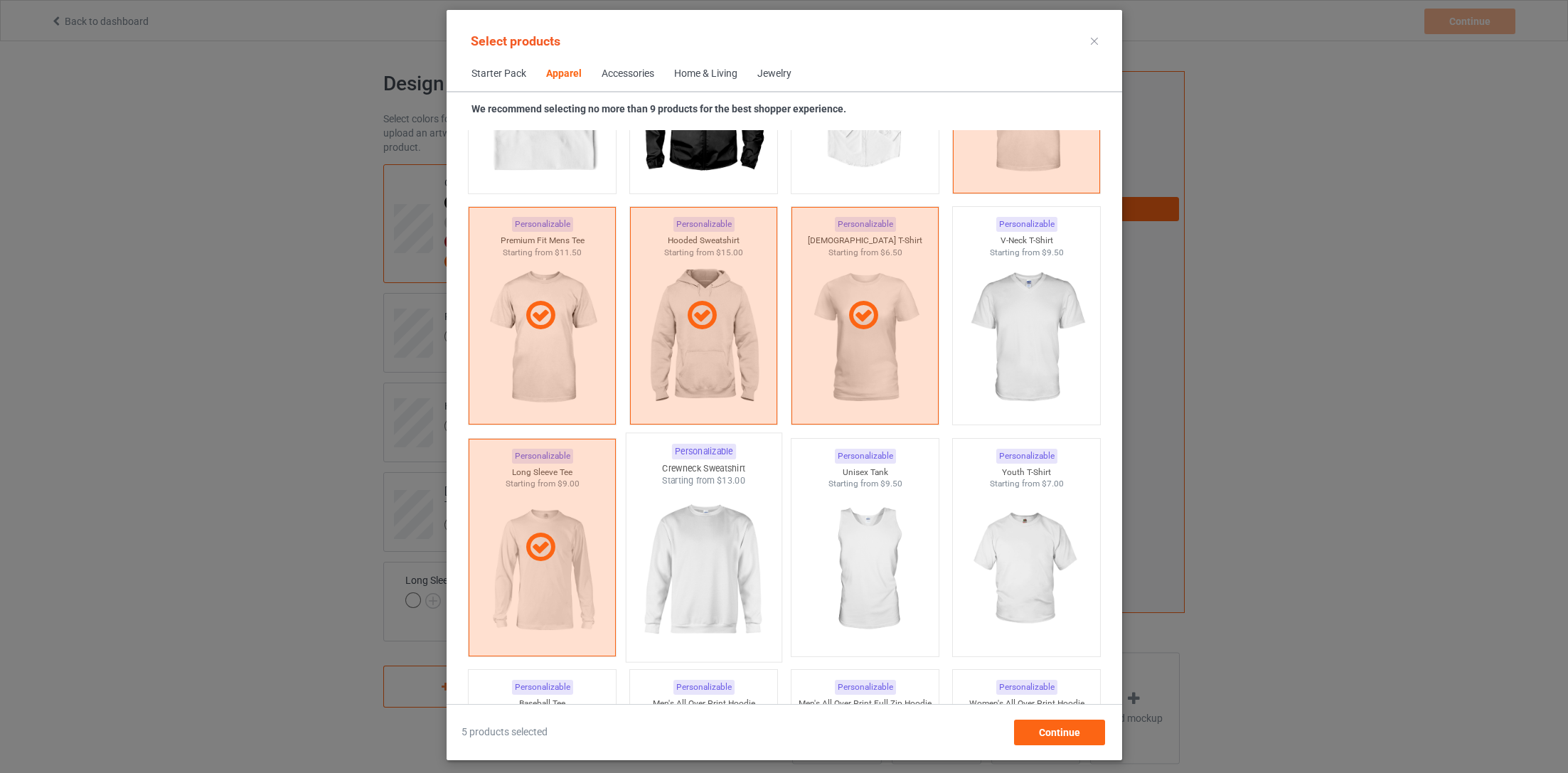
click at [765, 573] on img at bounding box center [703, 570] width 133 height 167
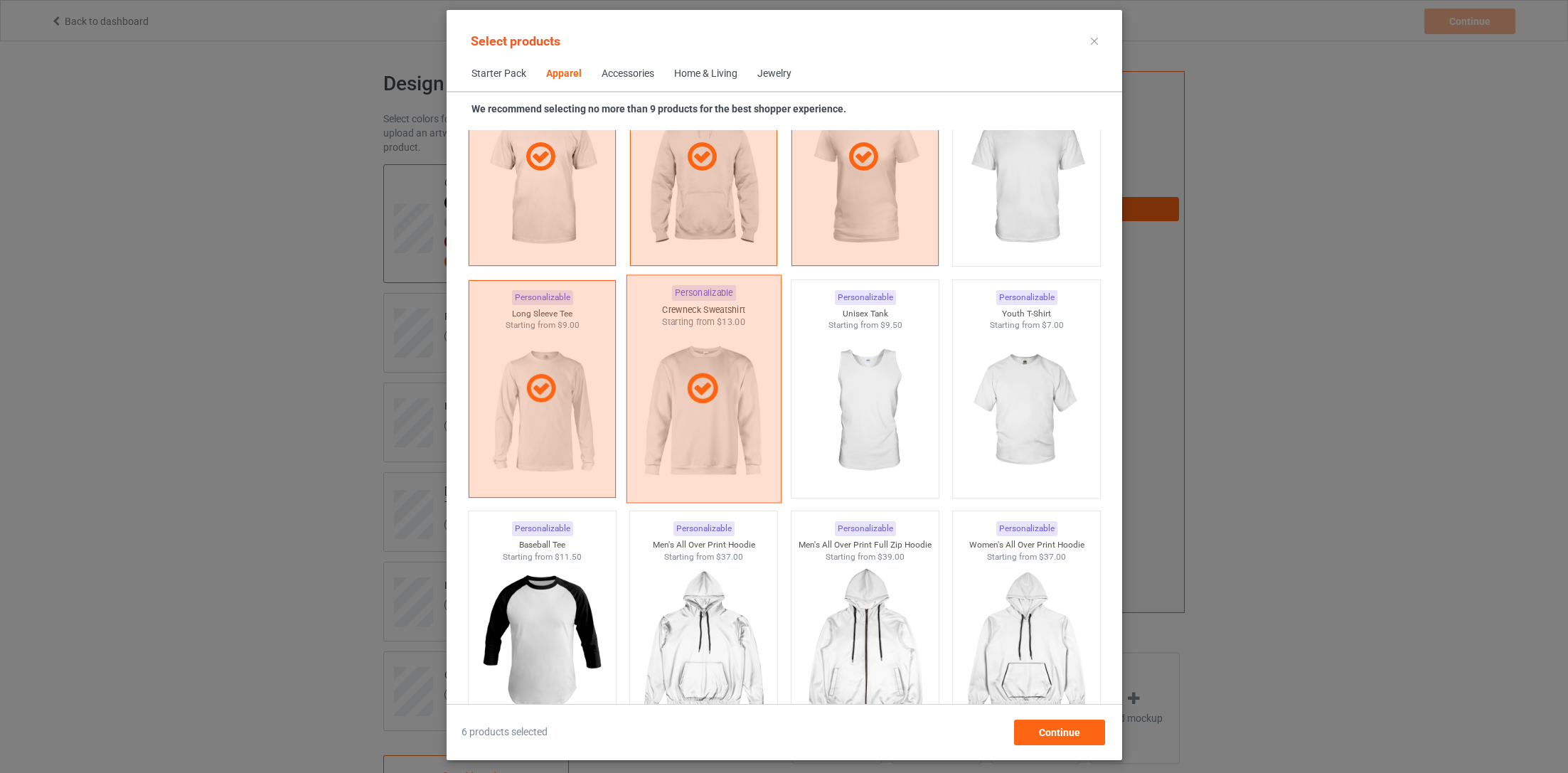
scroll to position [937, 0]
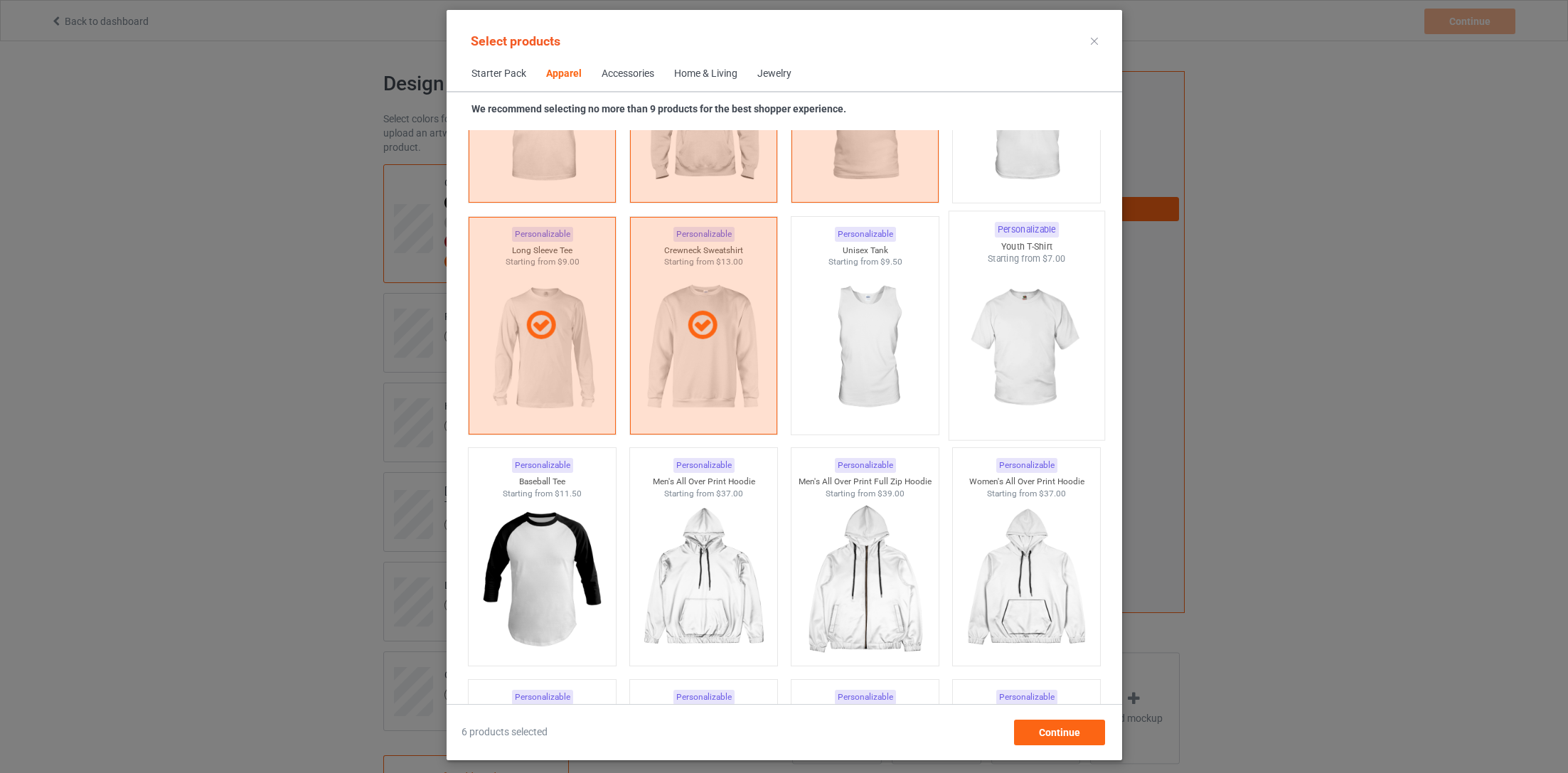
click at [1029, 386] on img at bounding box center [1026, 349] width 133 height 167
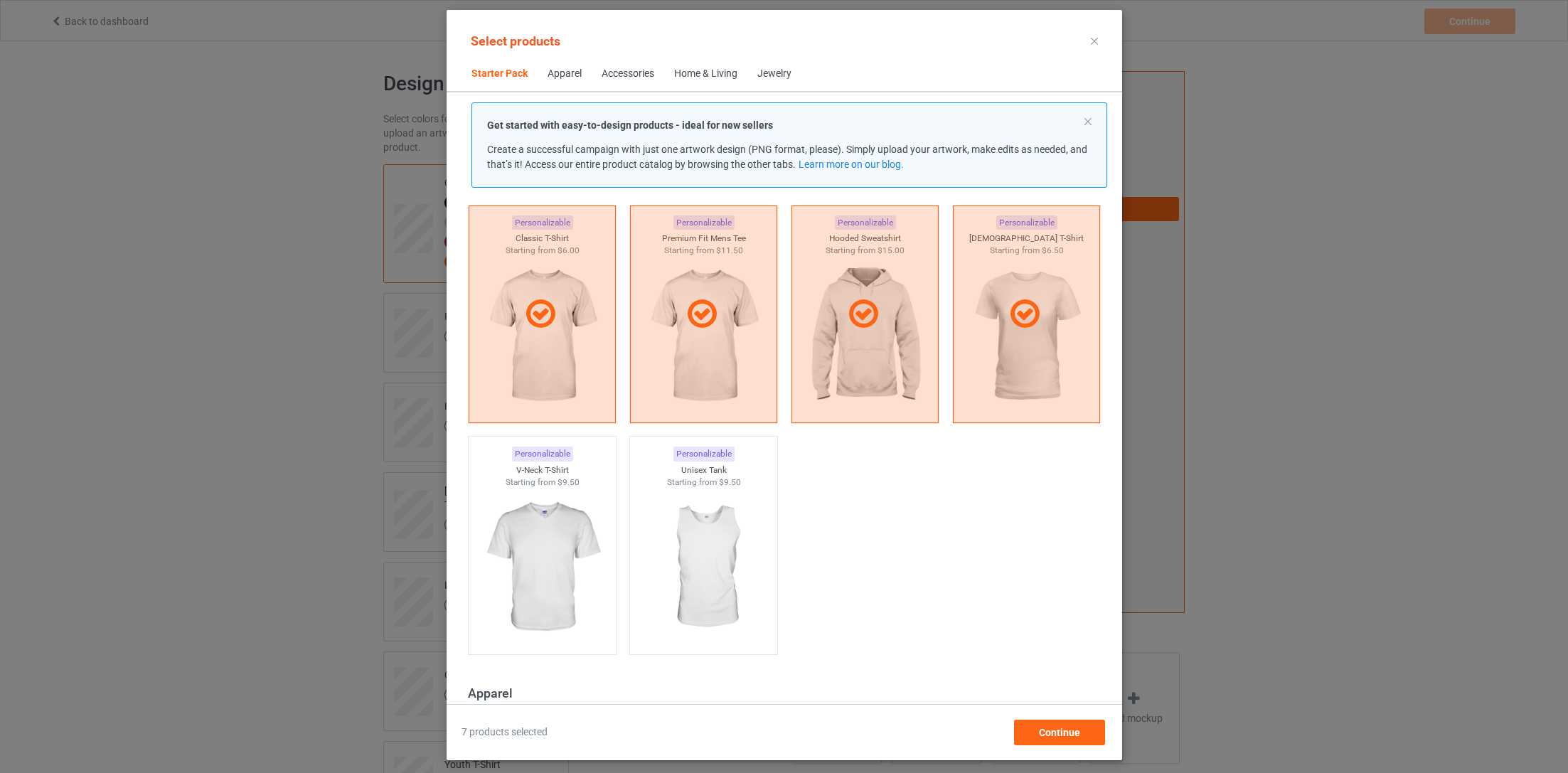
scroll to position [45, 0]
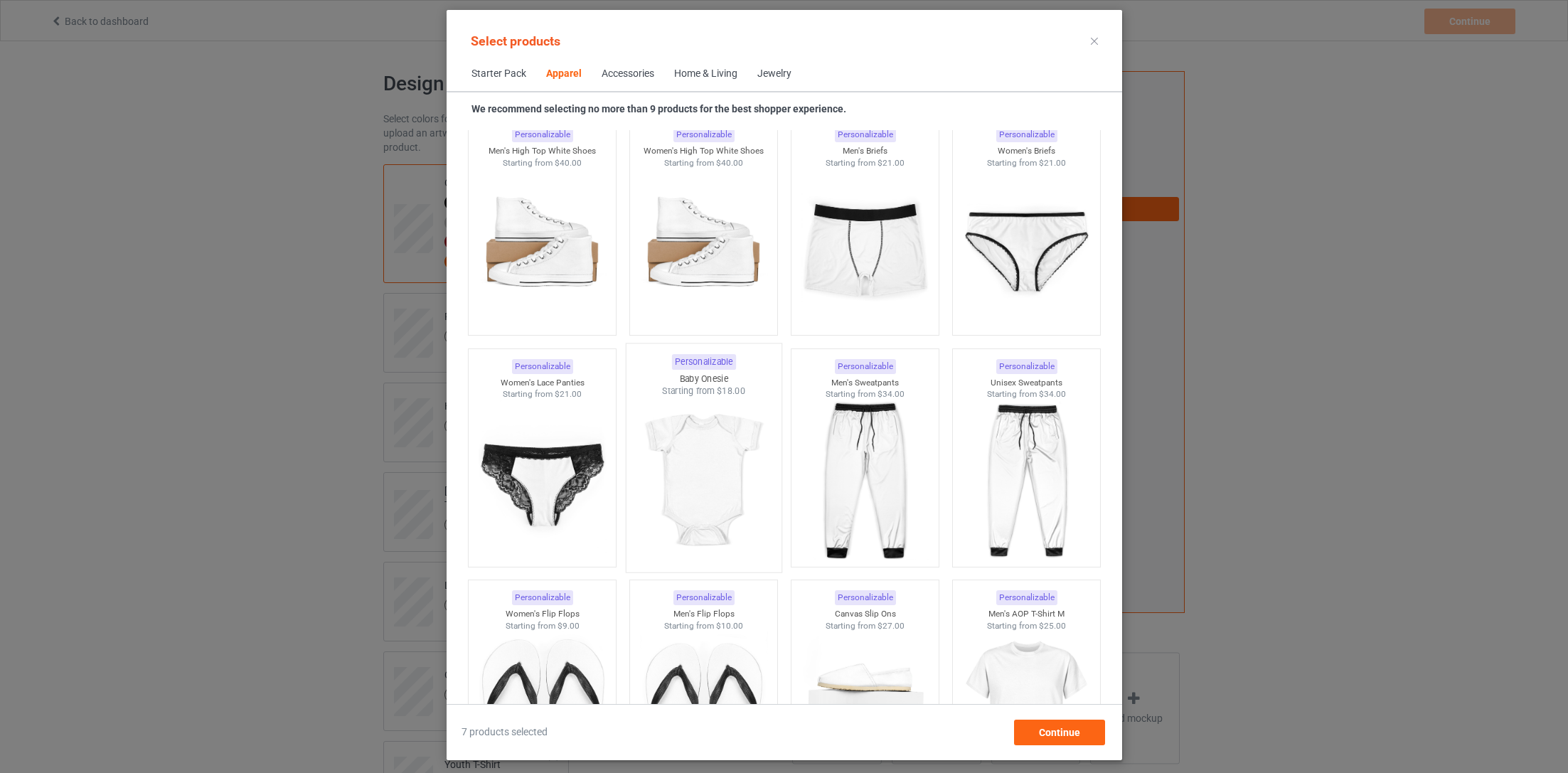
click at [721, 457] on img at bounding box center [703, 481] width 133 height 167
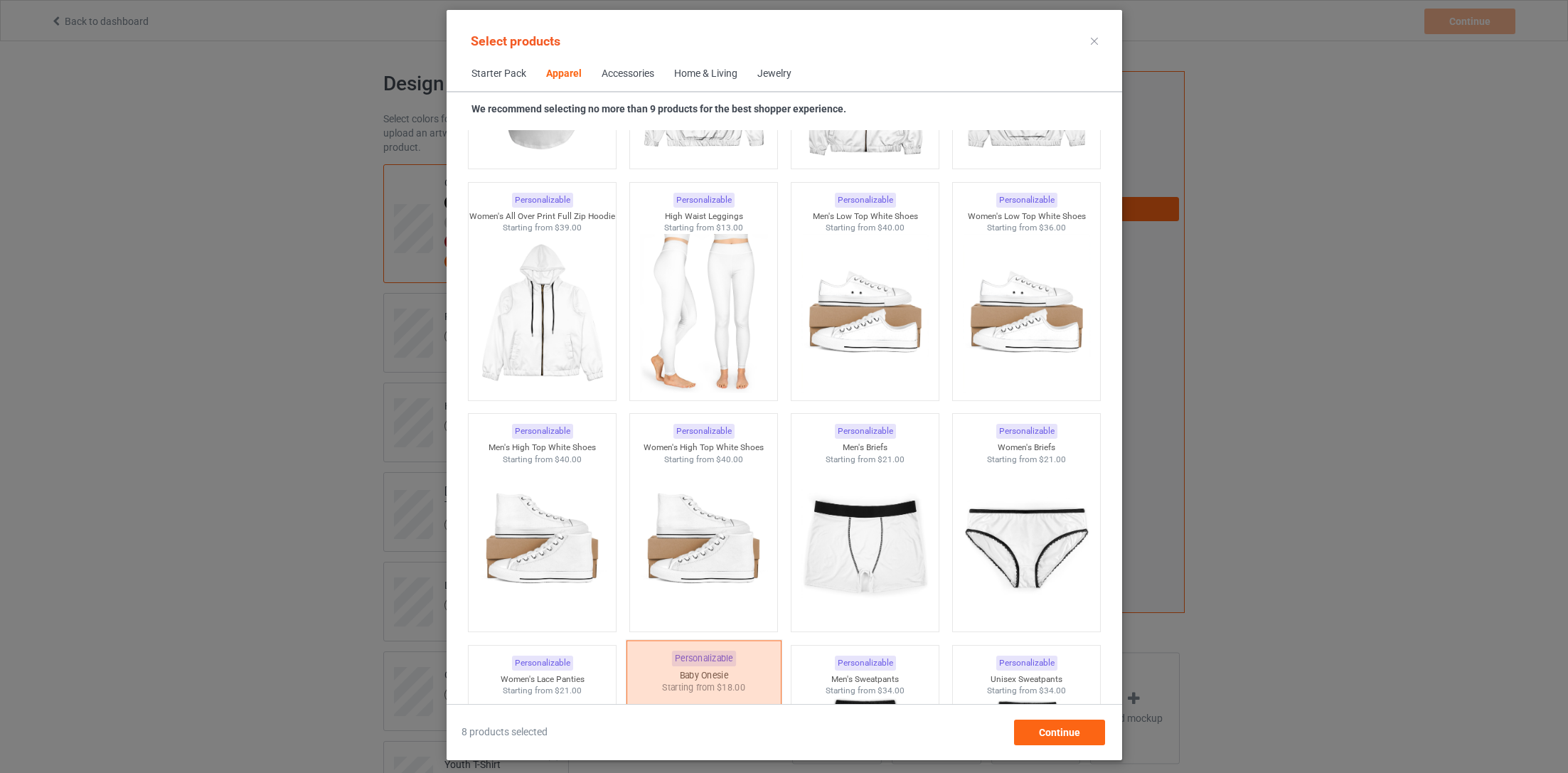
scroll to position [733, 0]
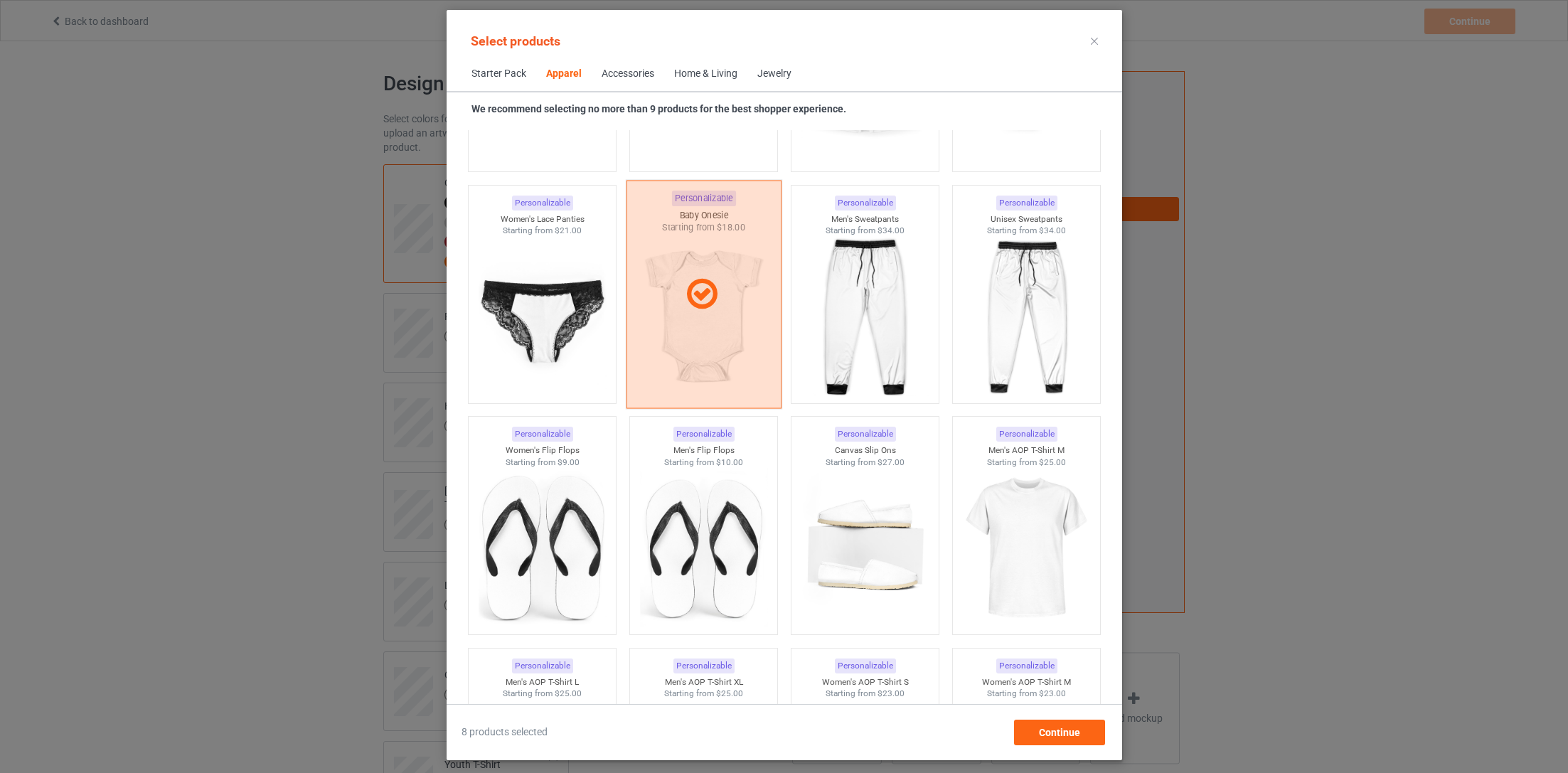
scroll to position [747, 0]
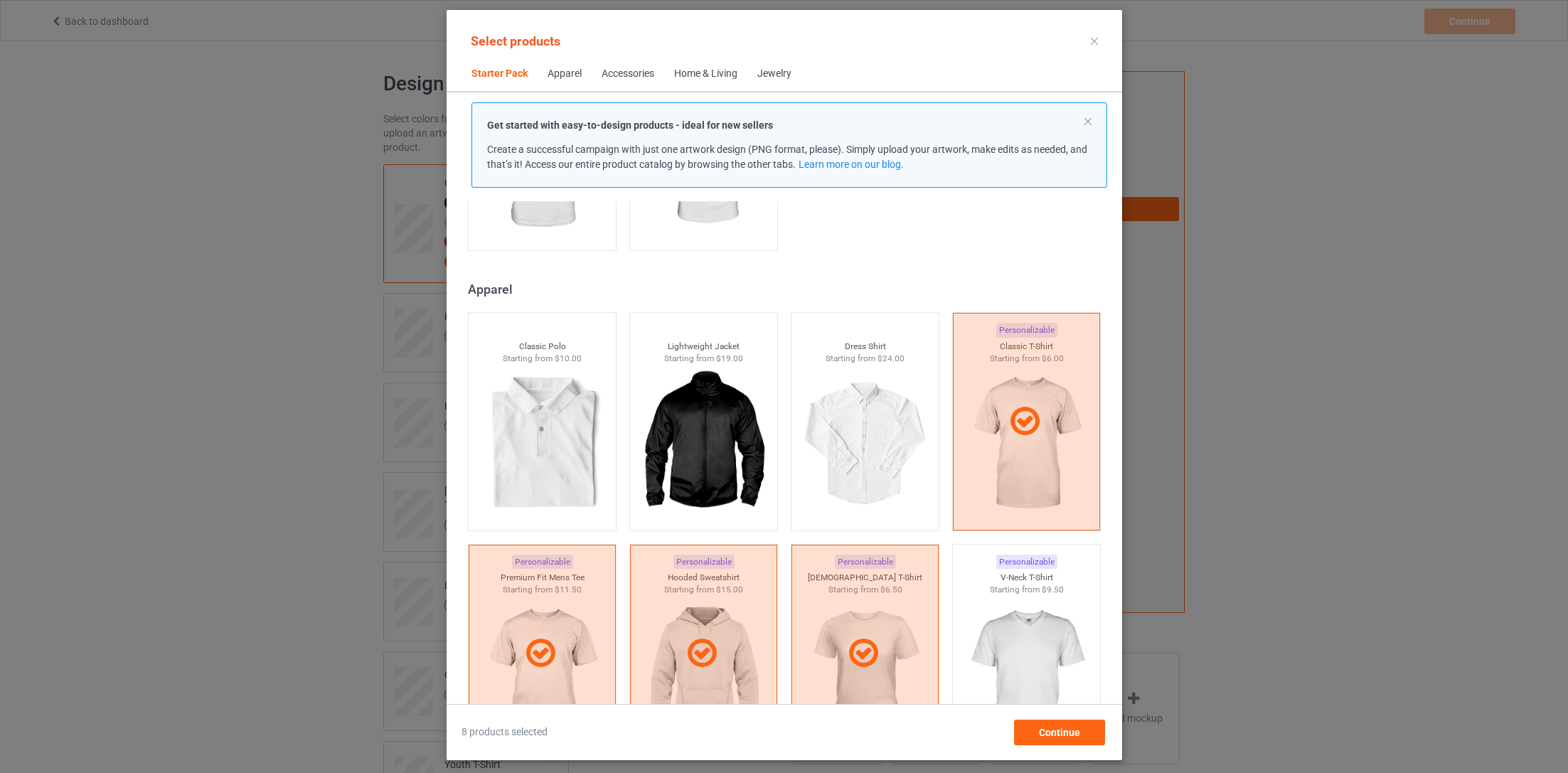
scroll to position [564, 0]
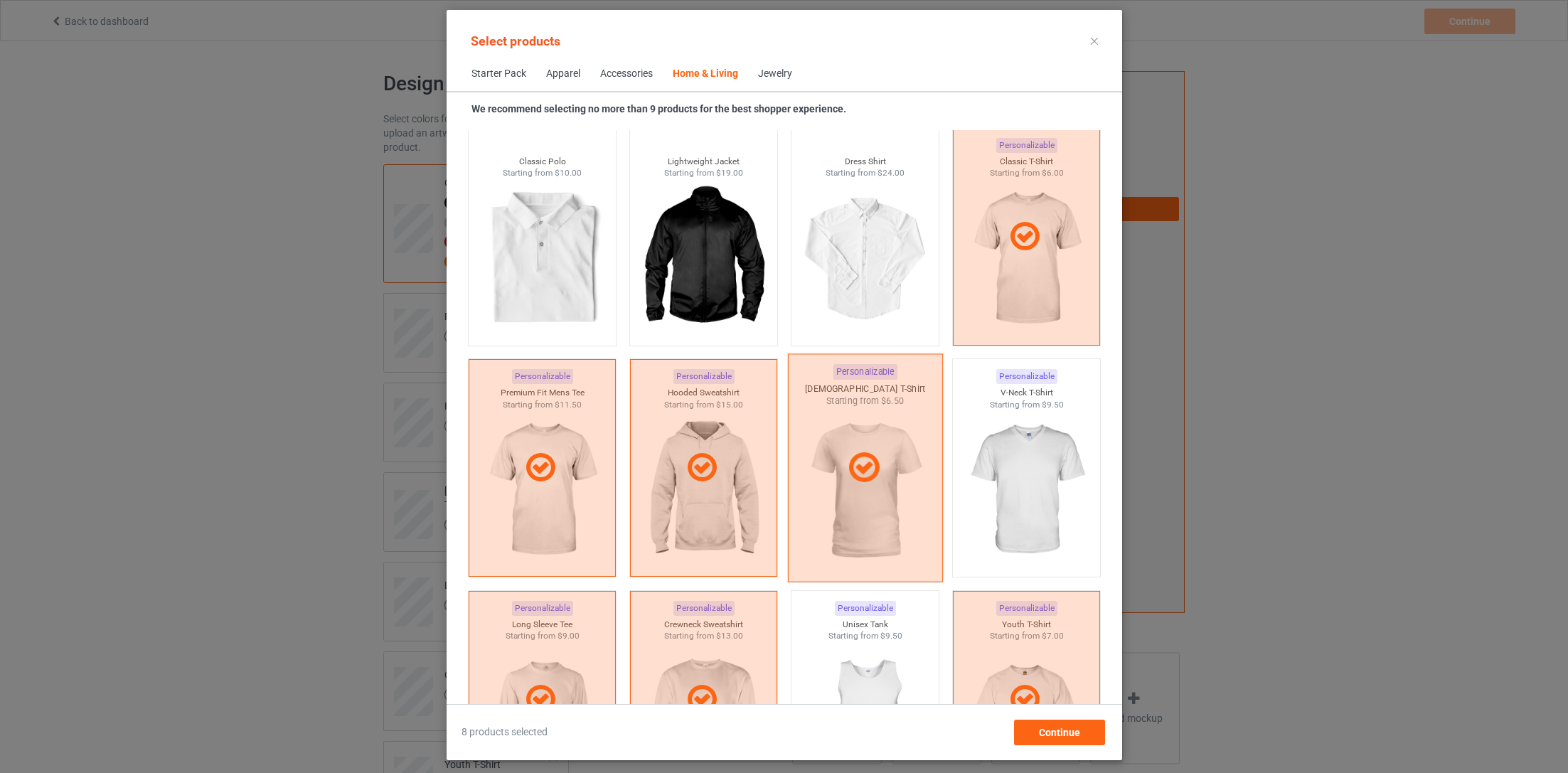
scroll to position [9198, 0]
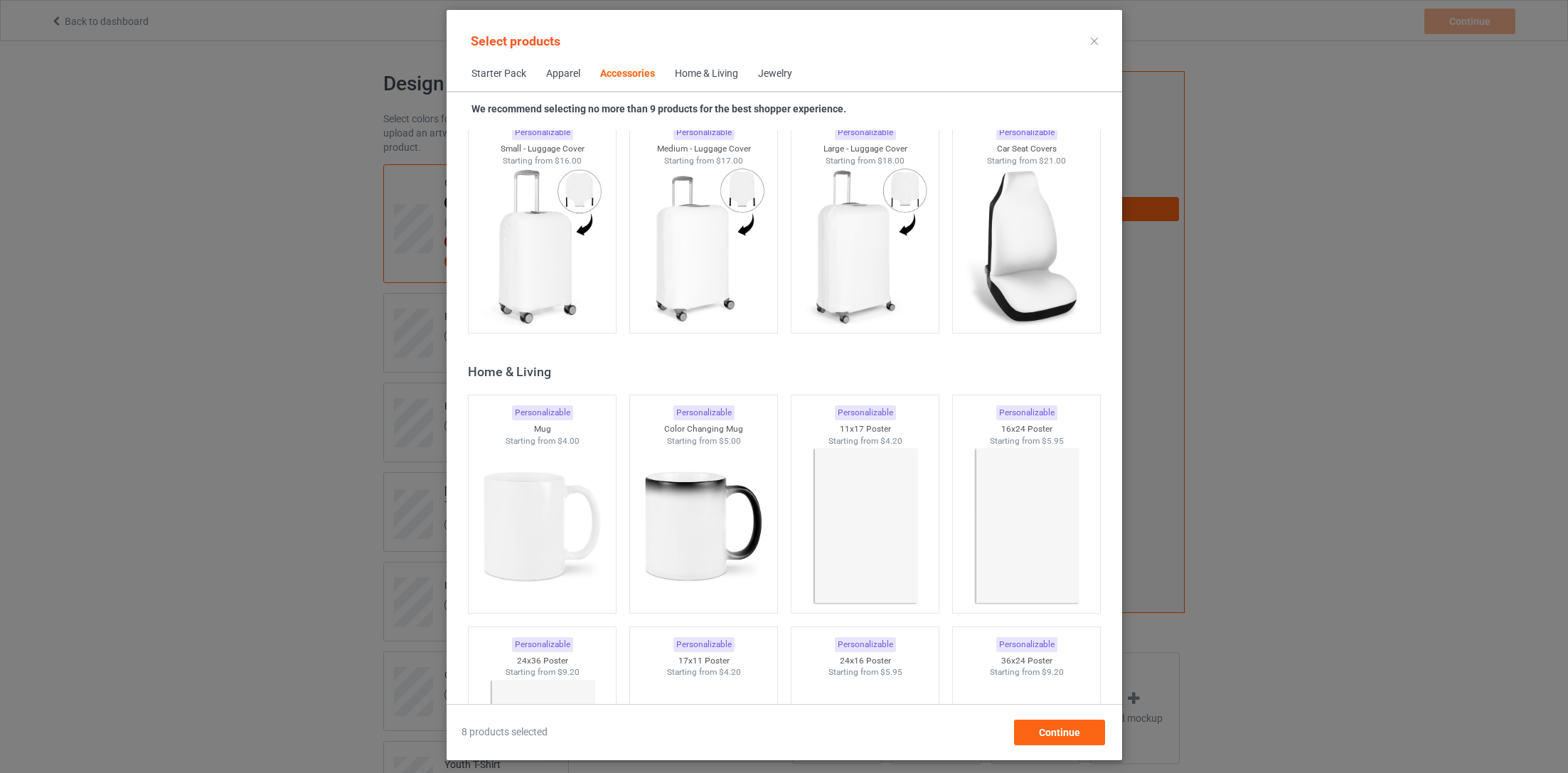
scroll to position [6088, 0]
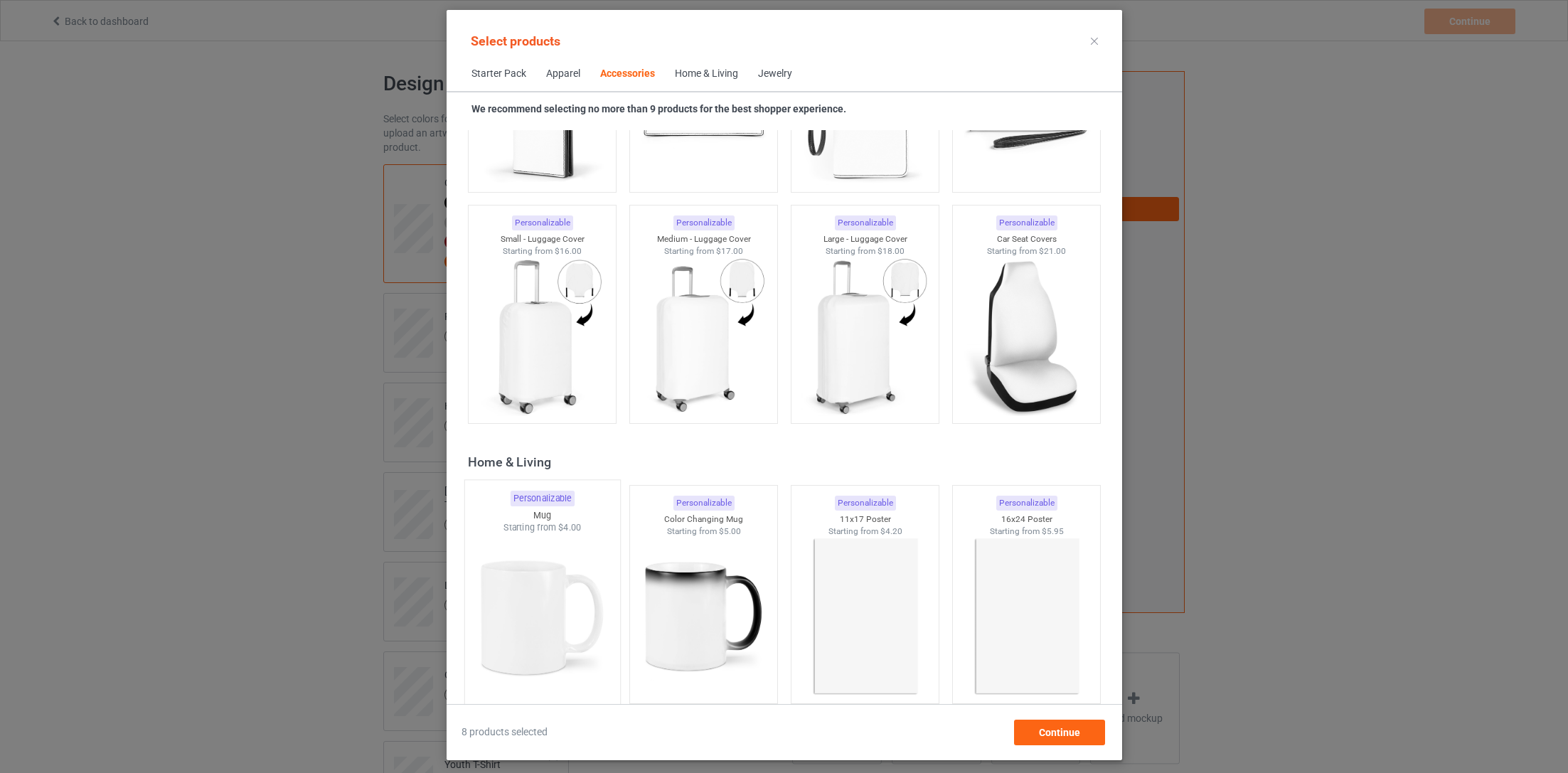
click at [517, 598] on img at bounding box center [542, 617] width 133 height 167
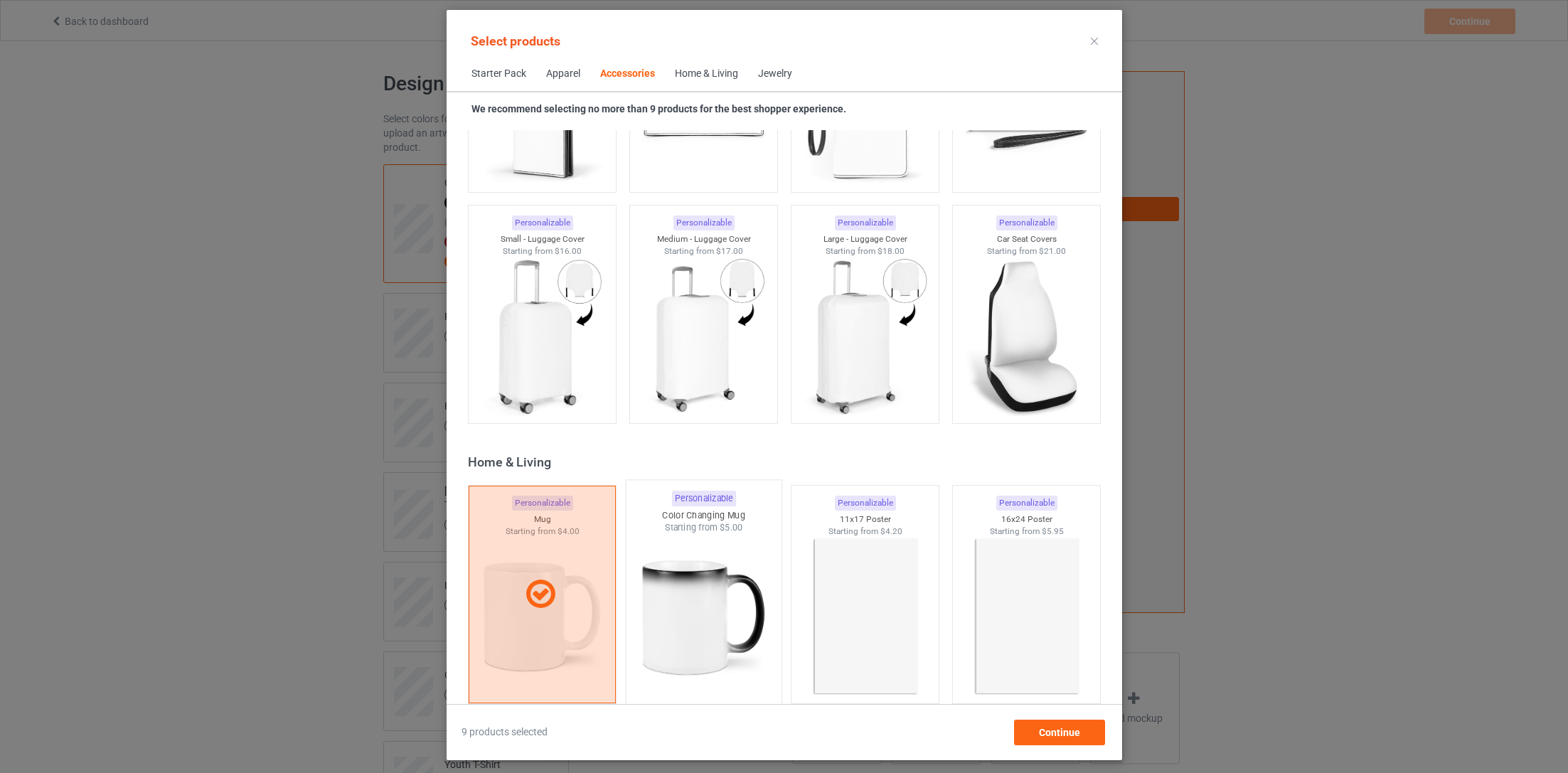
click at [698, 616] on img at bounding box center [703, 617] width 133 height 167
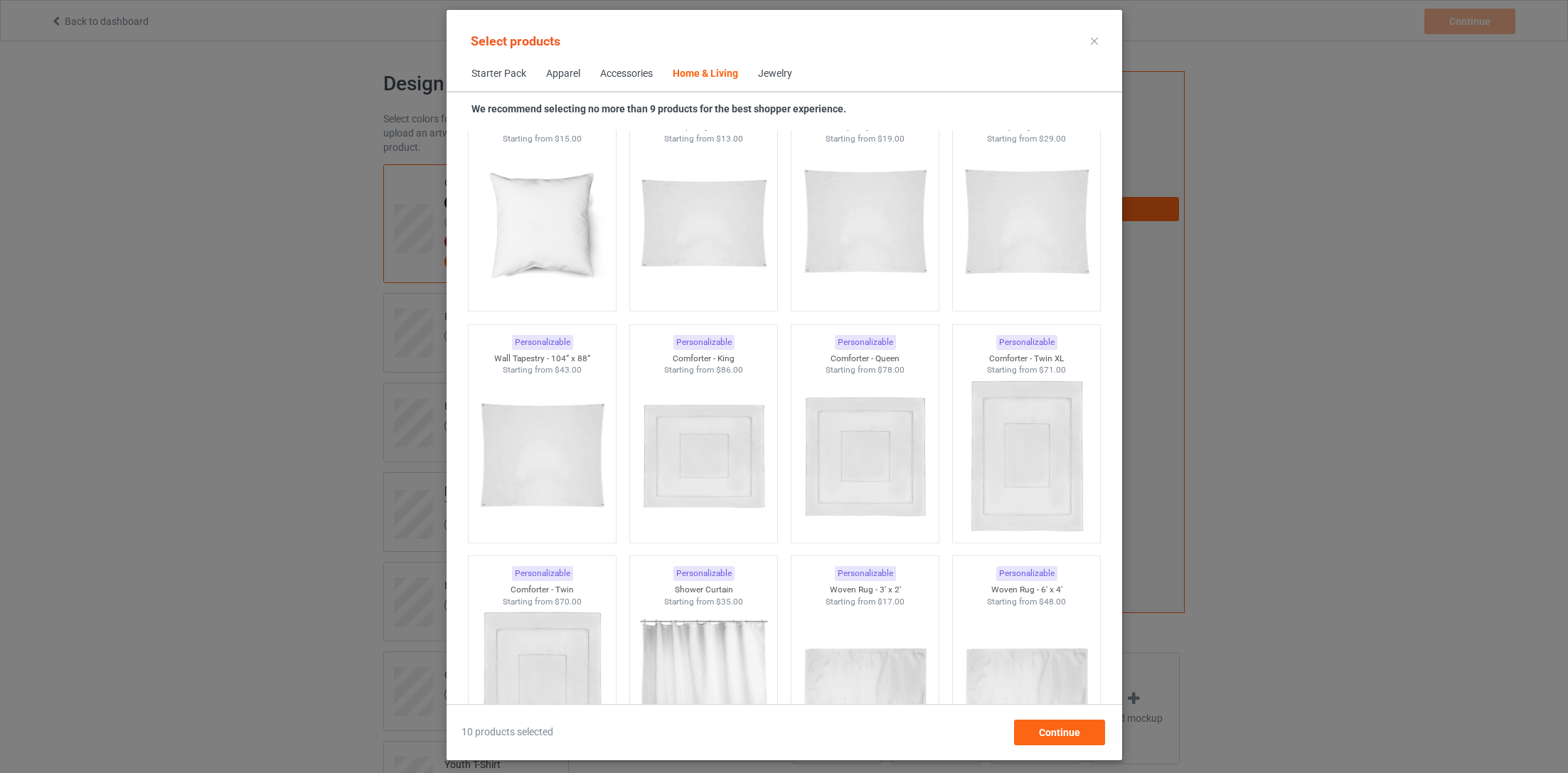
scroll to position [7426, 0]
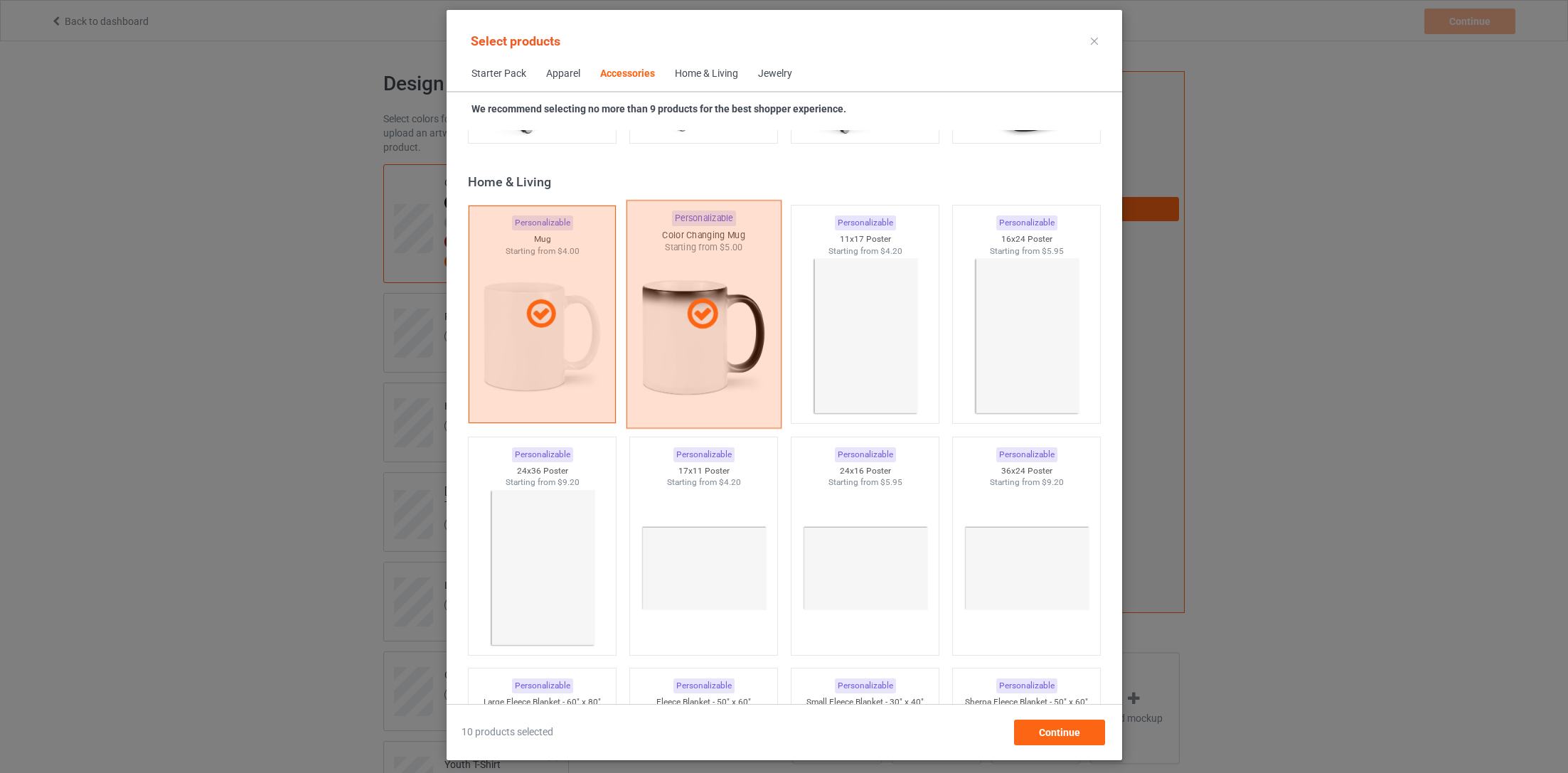
scroll to position [6294, 0]
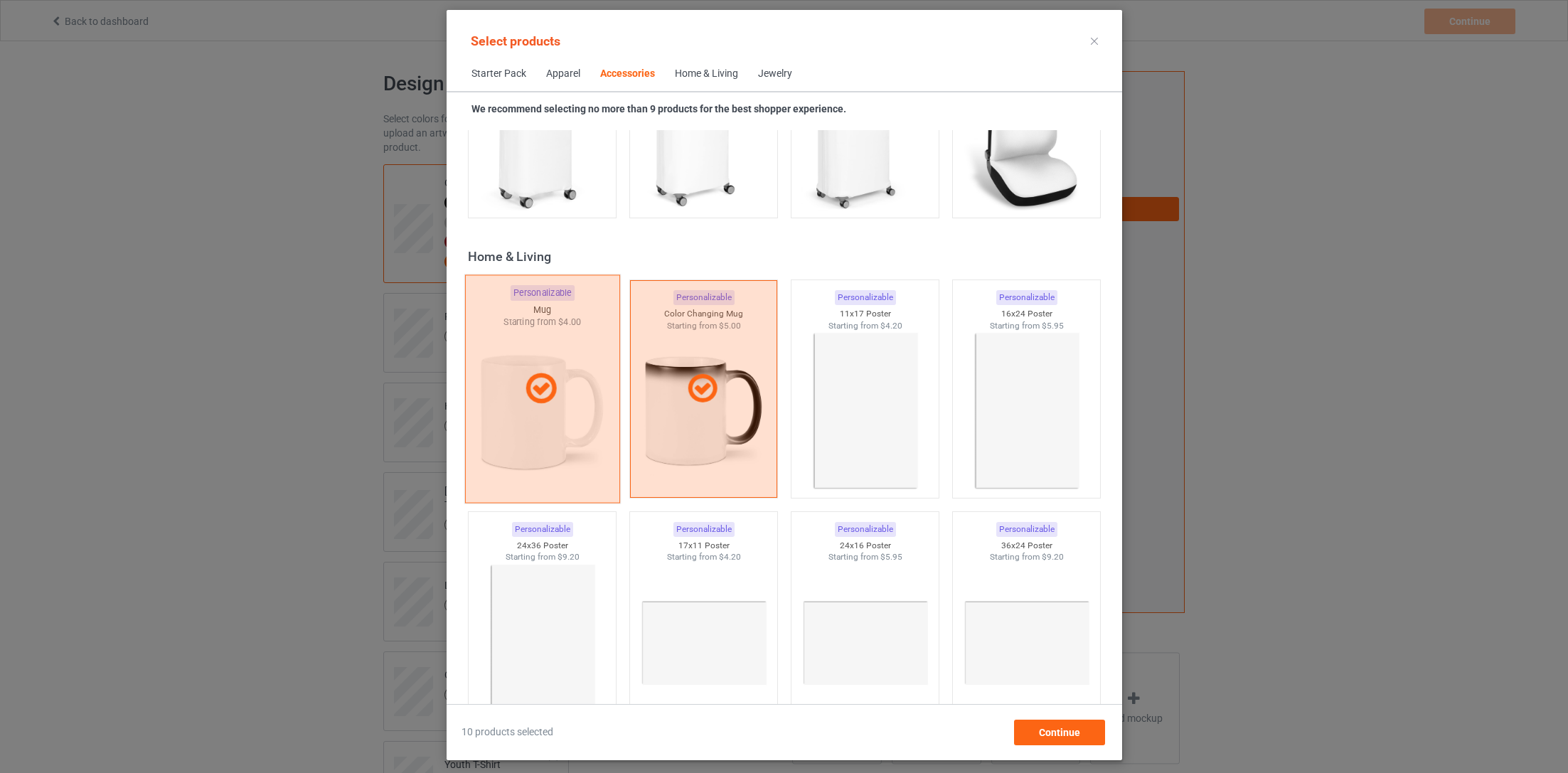
click at [573, 449] on div at bounding box center [542, 390] width 155 height 228
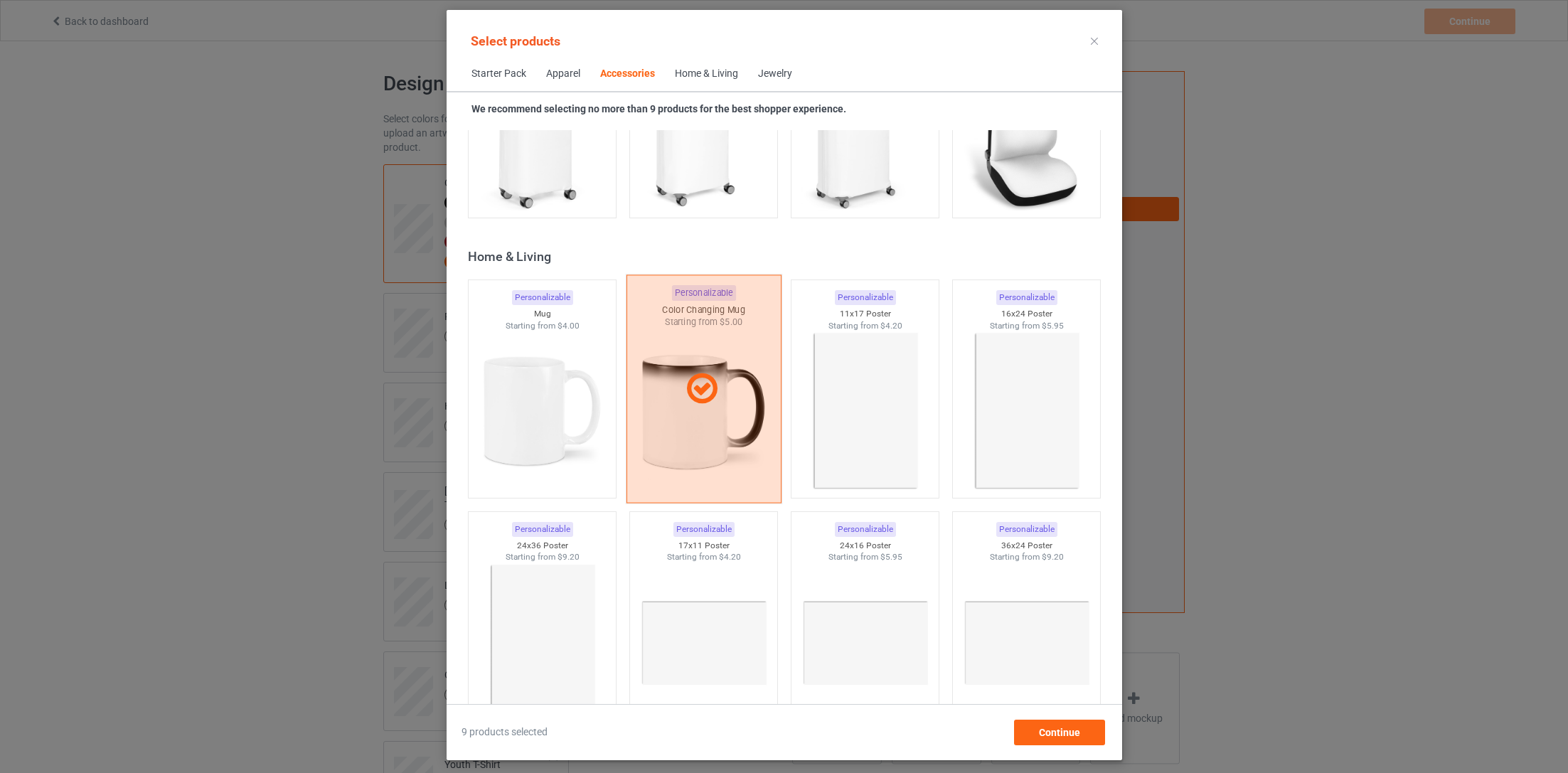
click at [667, 449] on div at bounding box center [703, 390] width 155 height 228
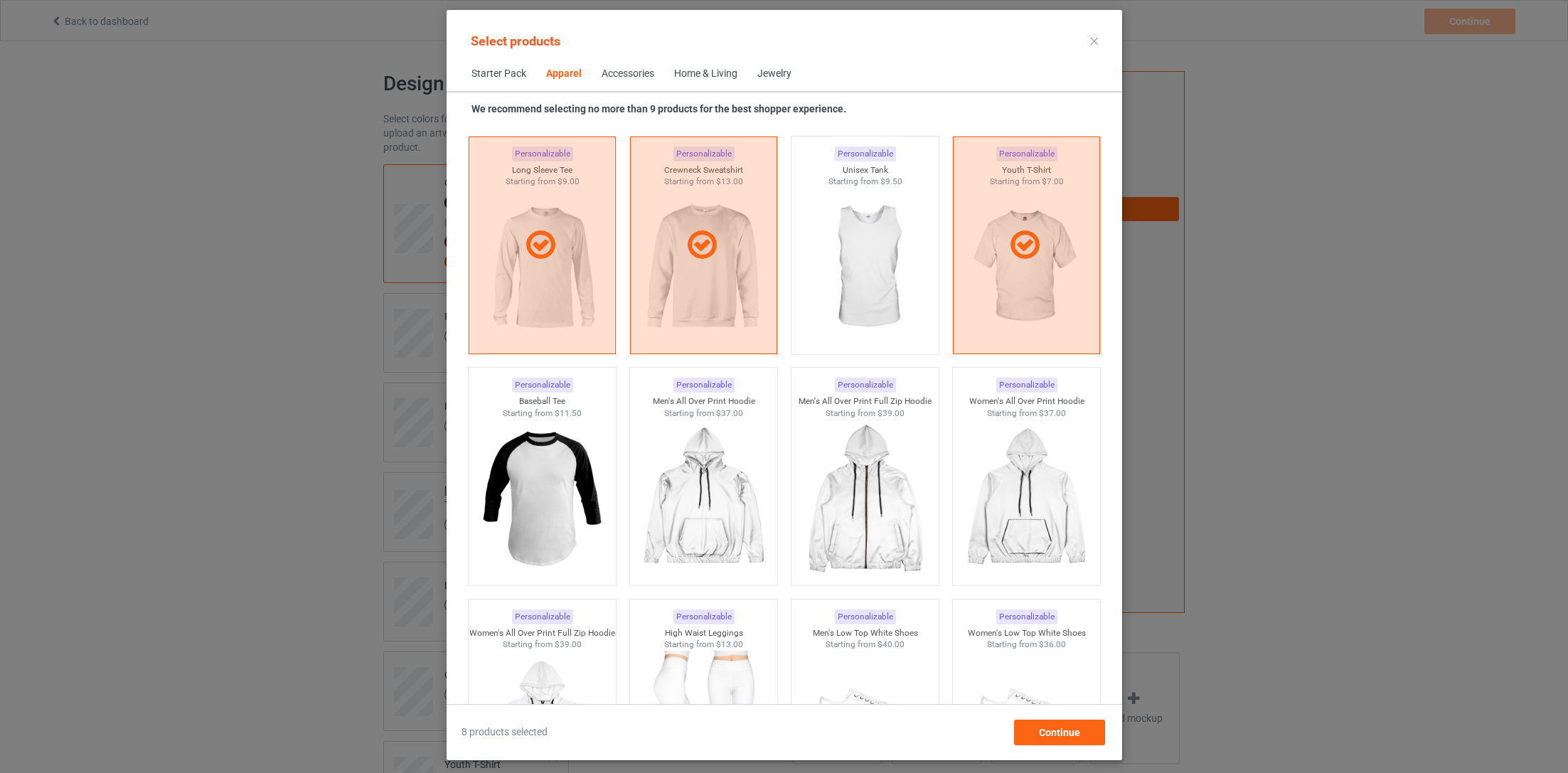
scroll to position [1019, 0]
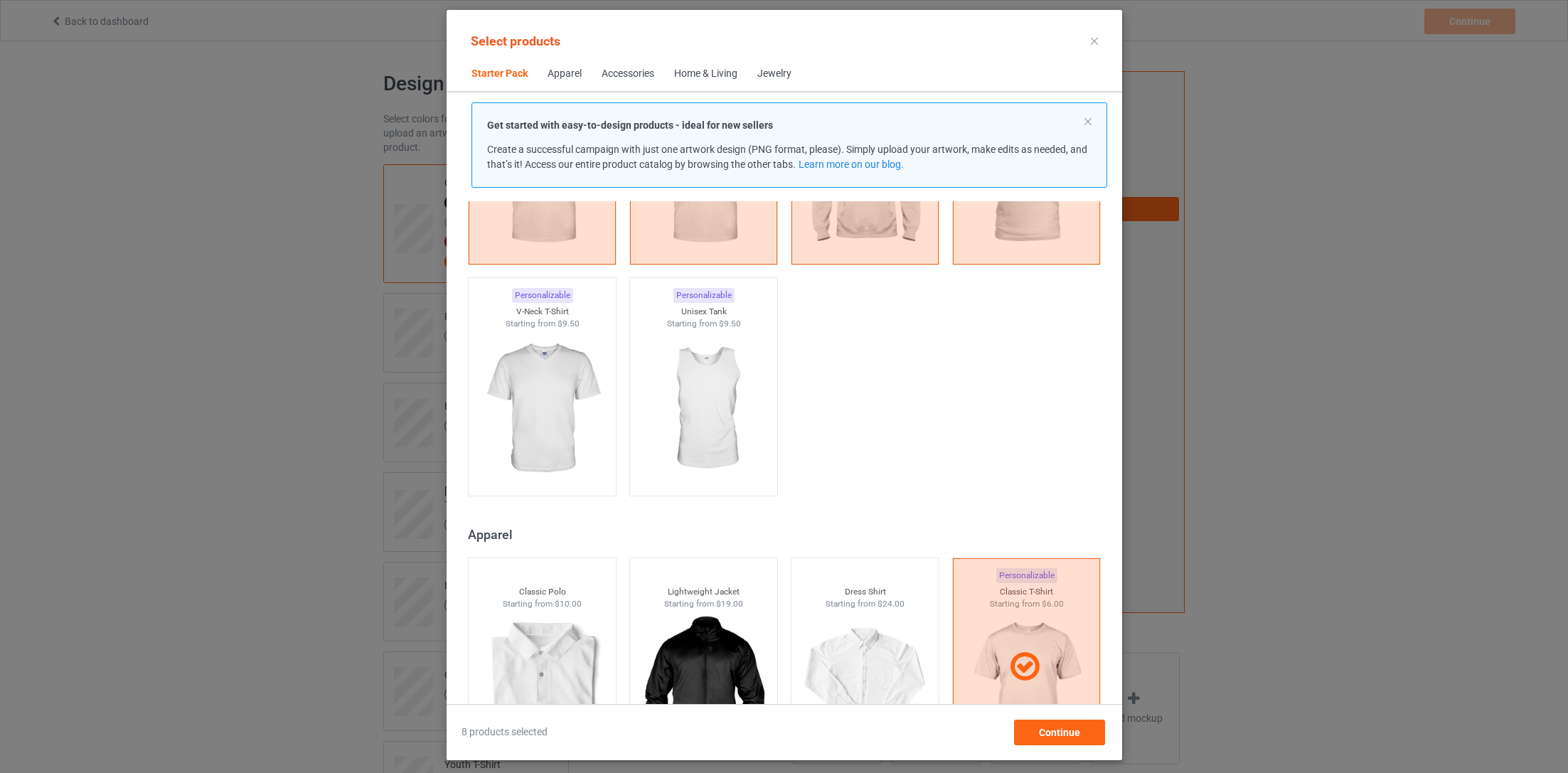
scroll to position [244, 0]
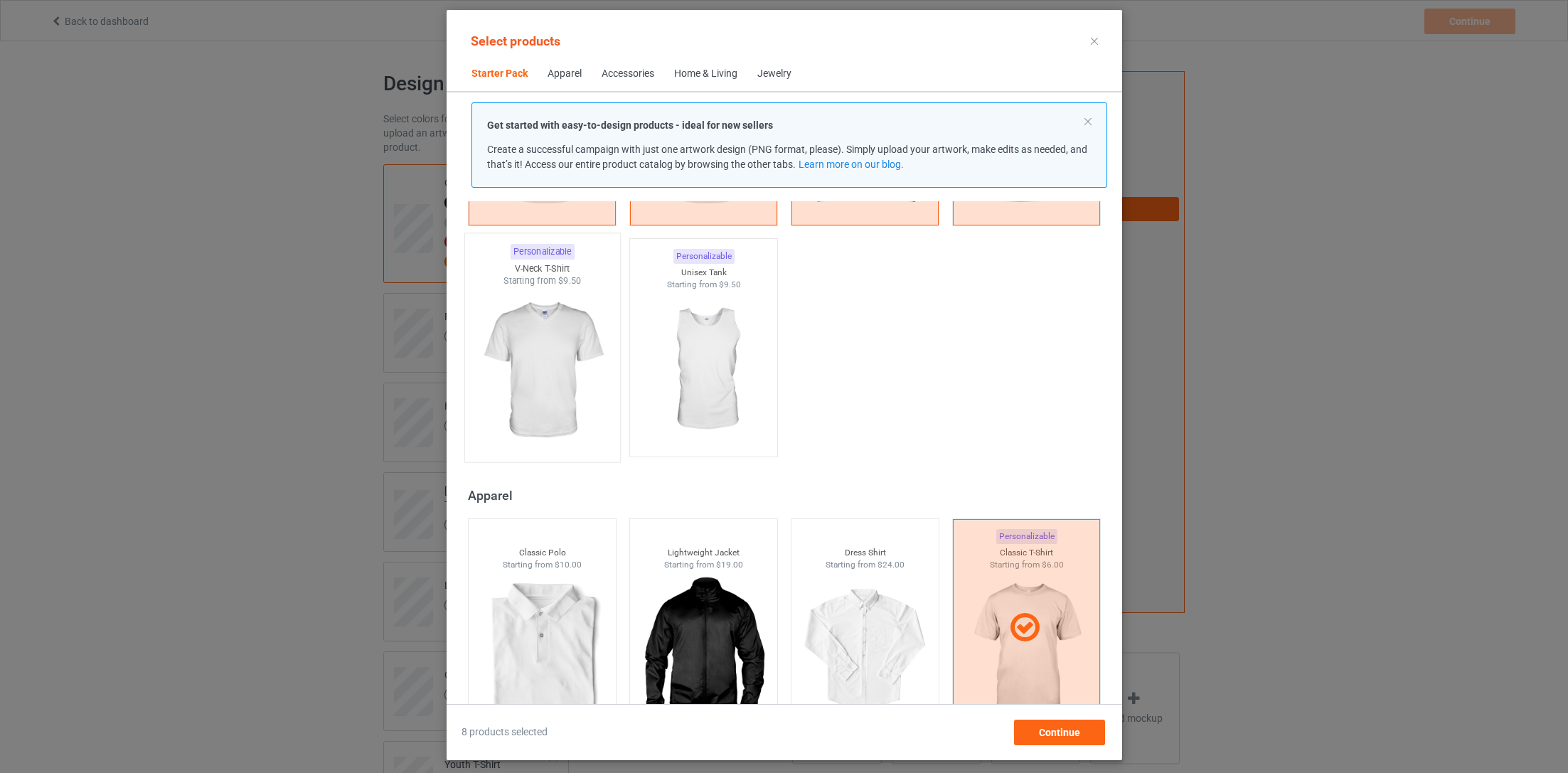
click at [542, 356] on img at bounding box center [542, 370] width 133 height 167
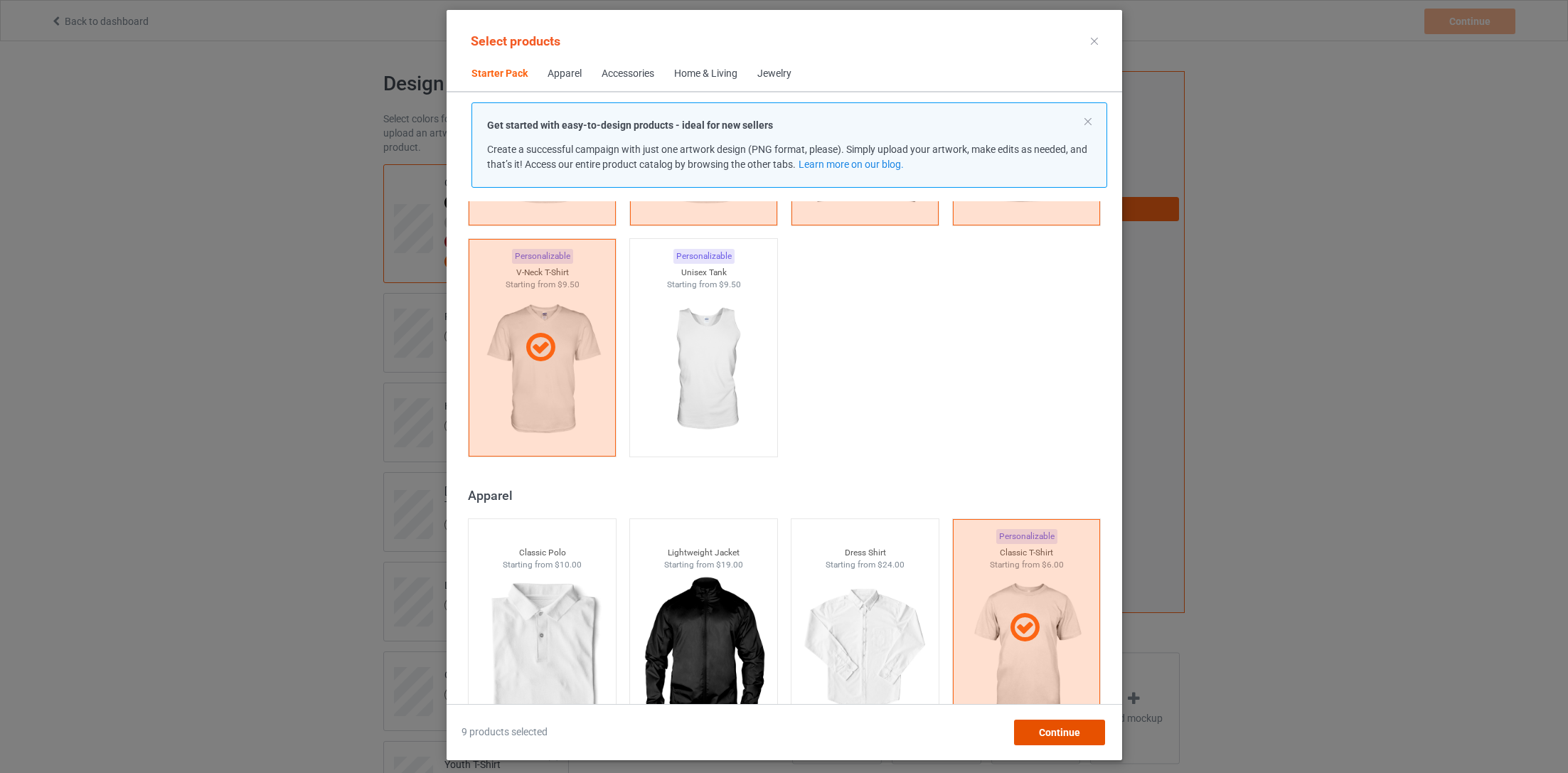
click at [1041, 643] on span "Continue" at bounding box center [1058, 732] width 41 height 12
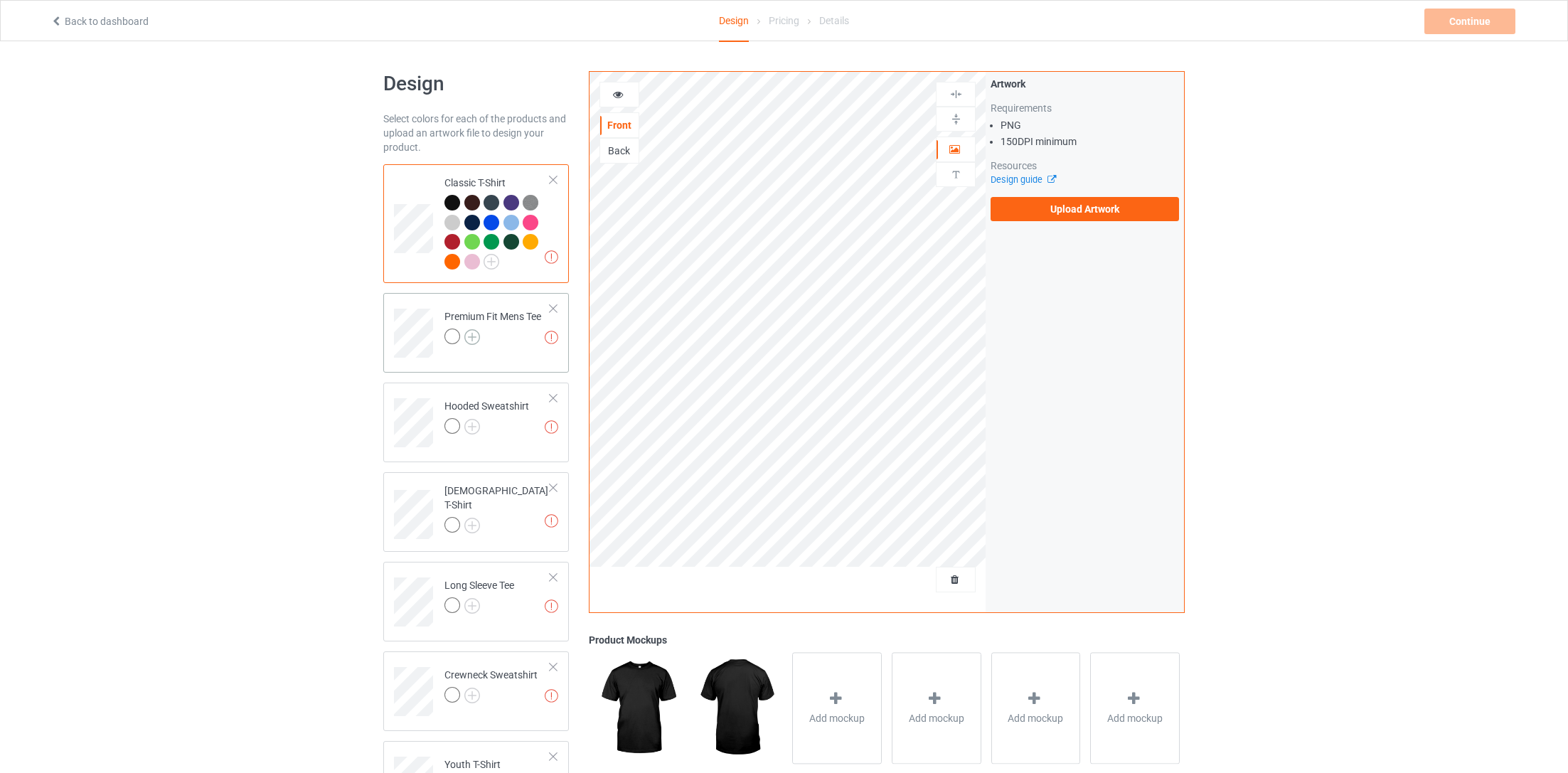
click at [475, 340] on img at bounding box center [472, 337] width 15 height 15
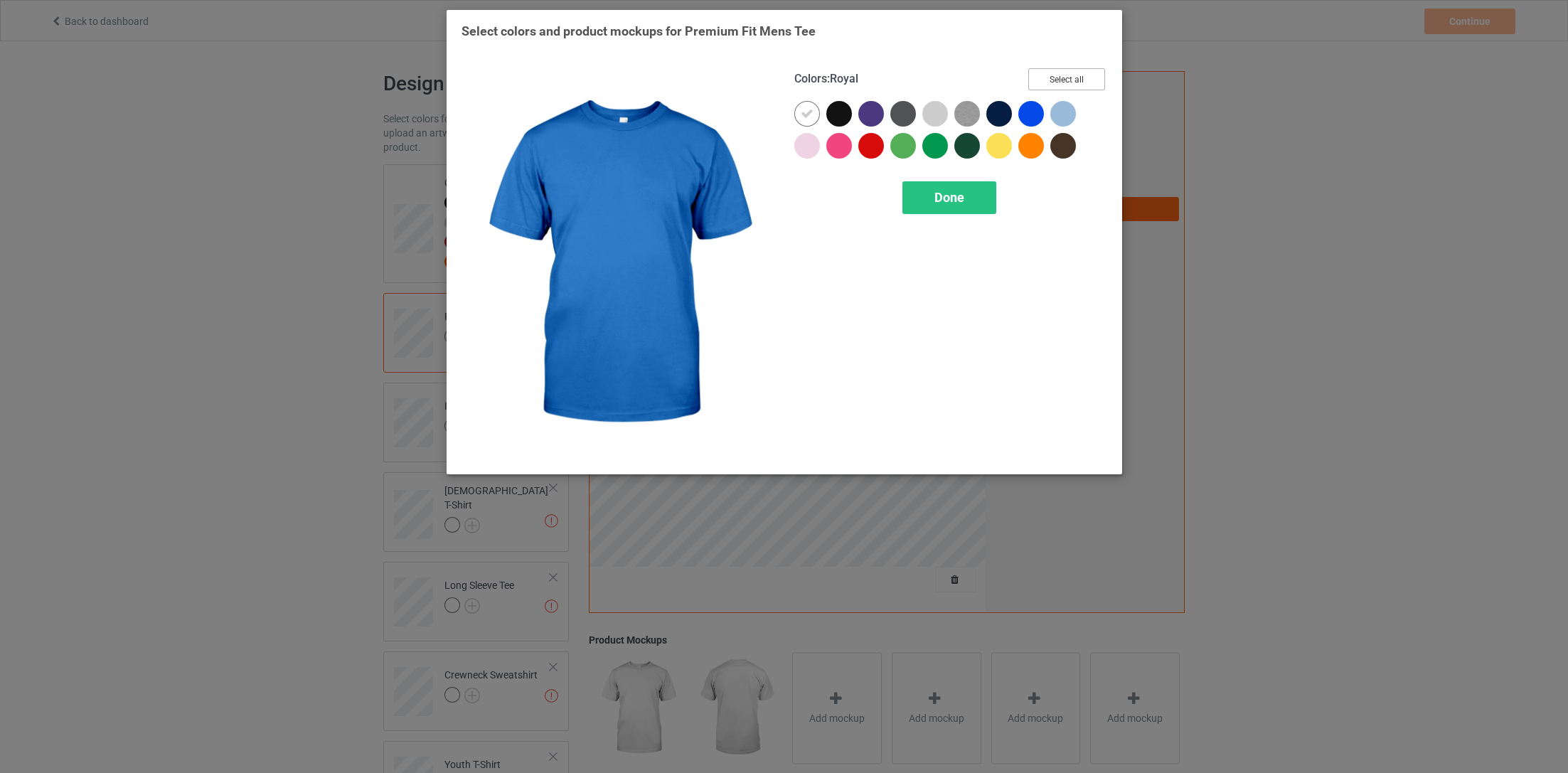
click at [1063, 85] on button "Select all" at bounding box center [1067, 79] width 77 height 22
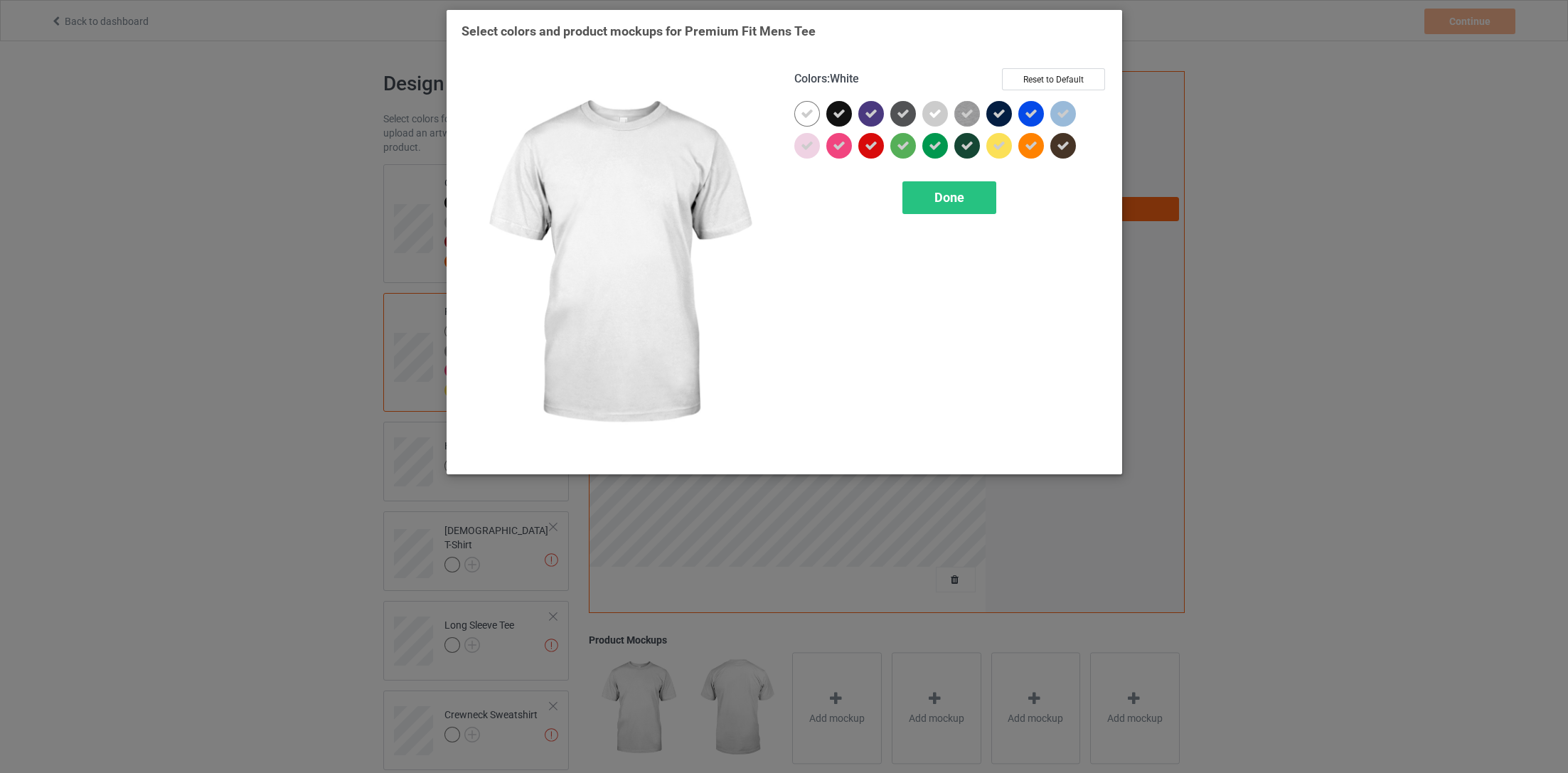
click at [806, 118] on icon at bounding box center [807, 113] width 13 height 13
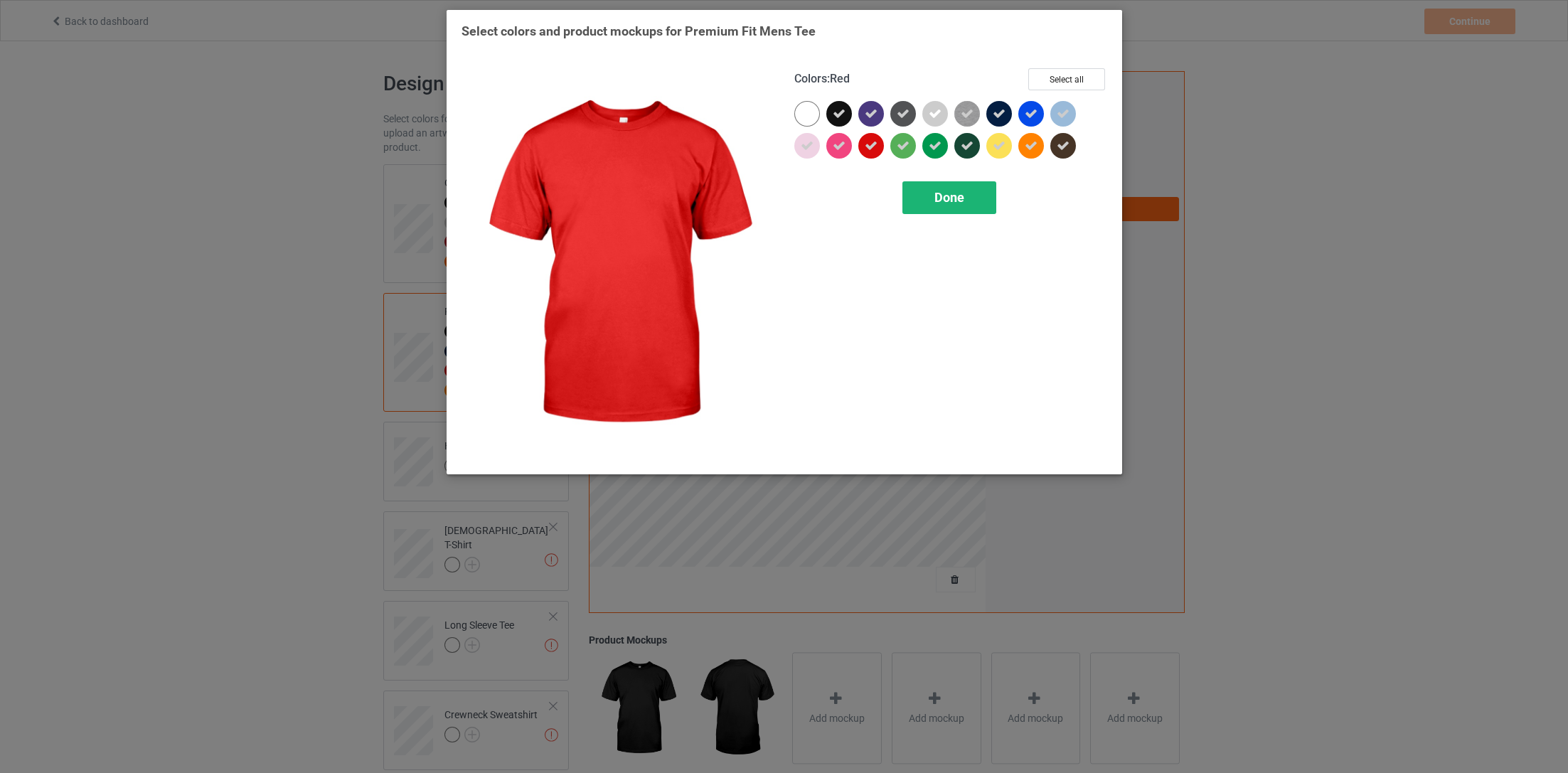
click at [942, 190] on span "Done" at bounding box center [948, 197] width 30 height 15
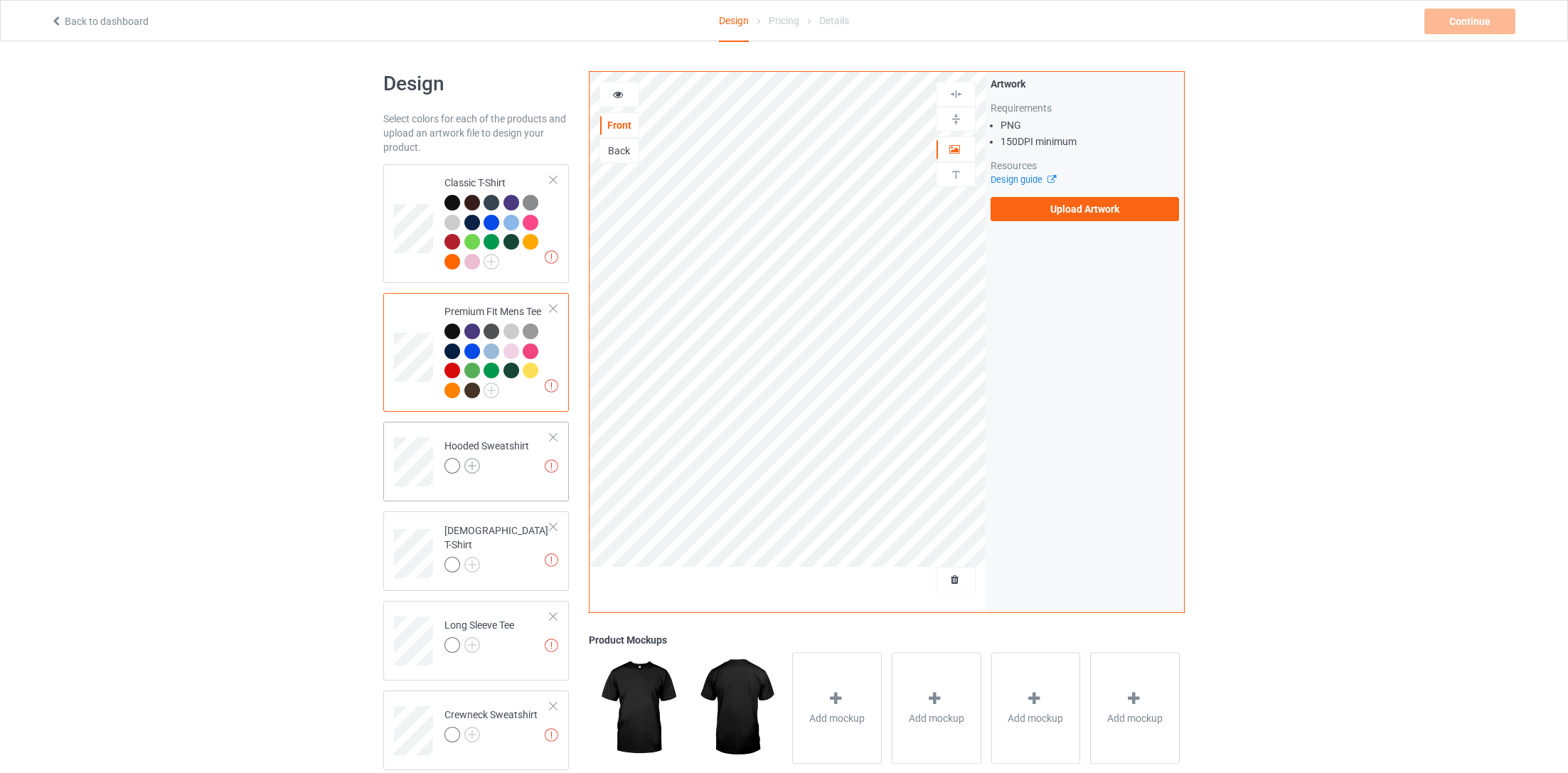
click at [472, 468] on img at bounding box center [472, 465] width 15 height 15
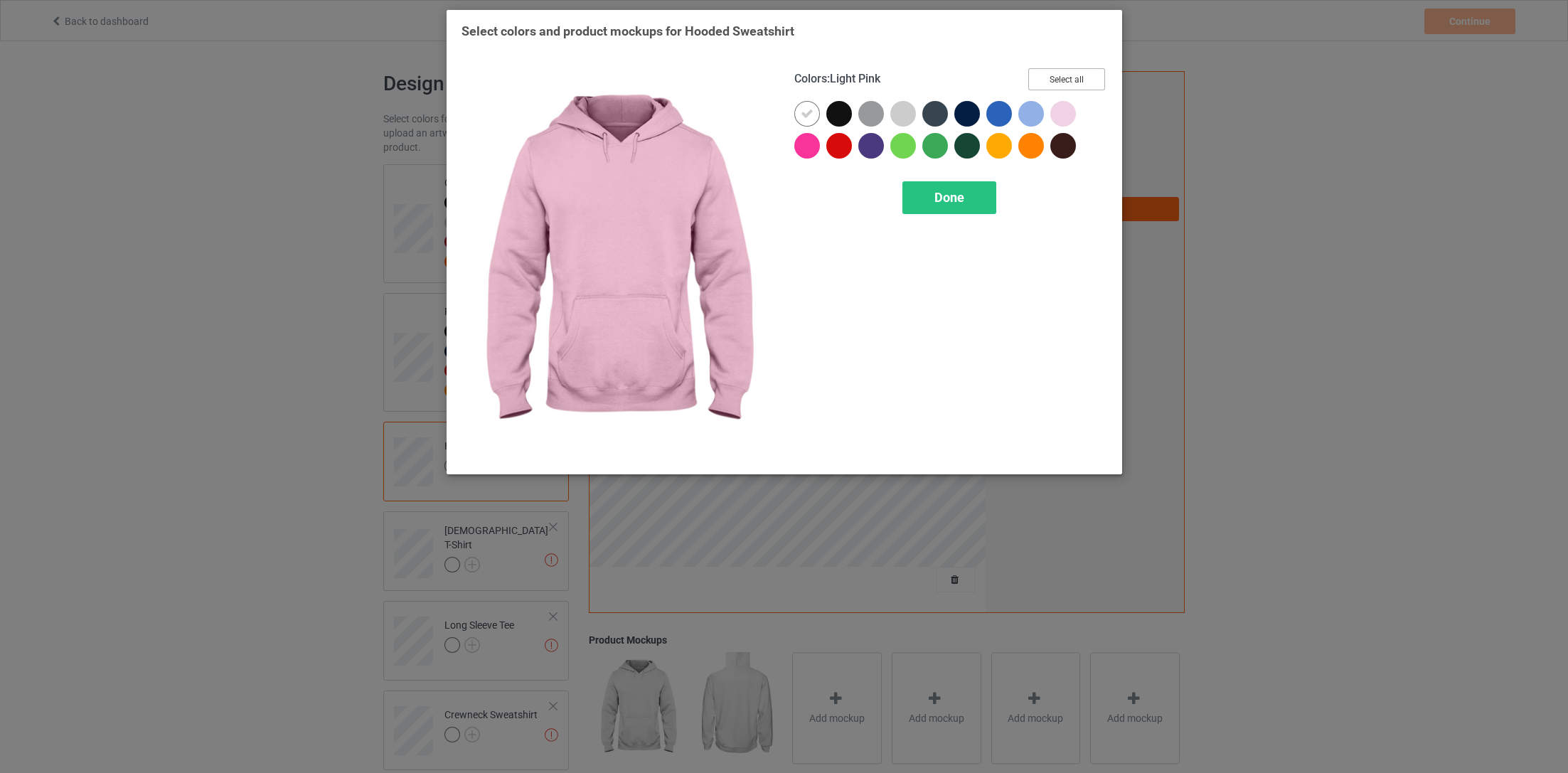
click at [1064, 86] on button "Select all" at bounding box center [1067, 79] width 77 height 22
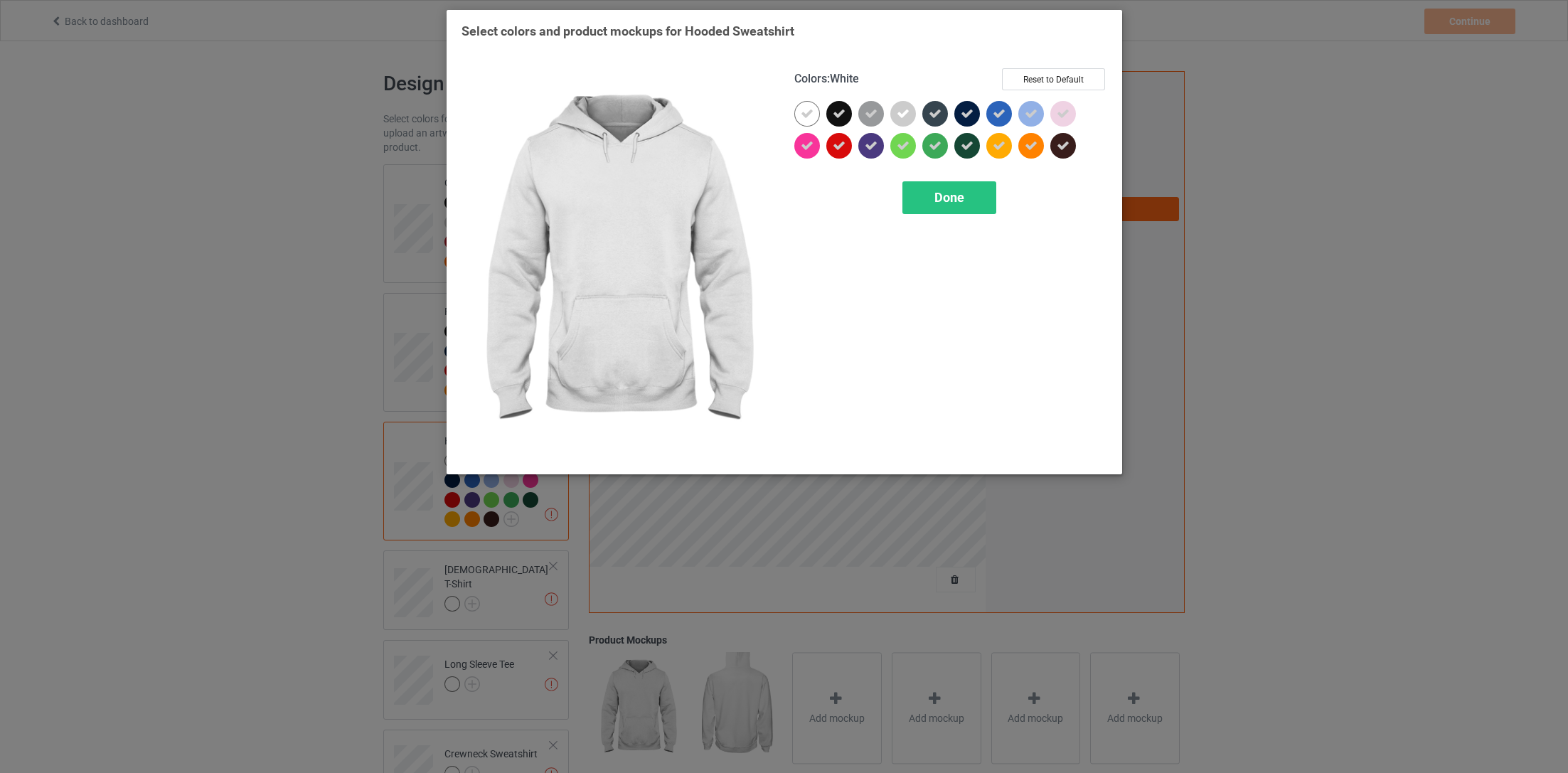
click at [809, 111] on icon at bounding box center [807, 113] width 13 height 13
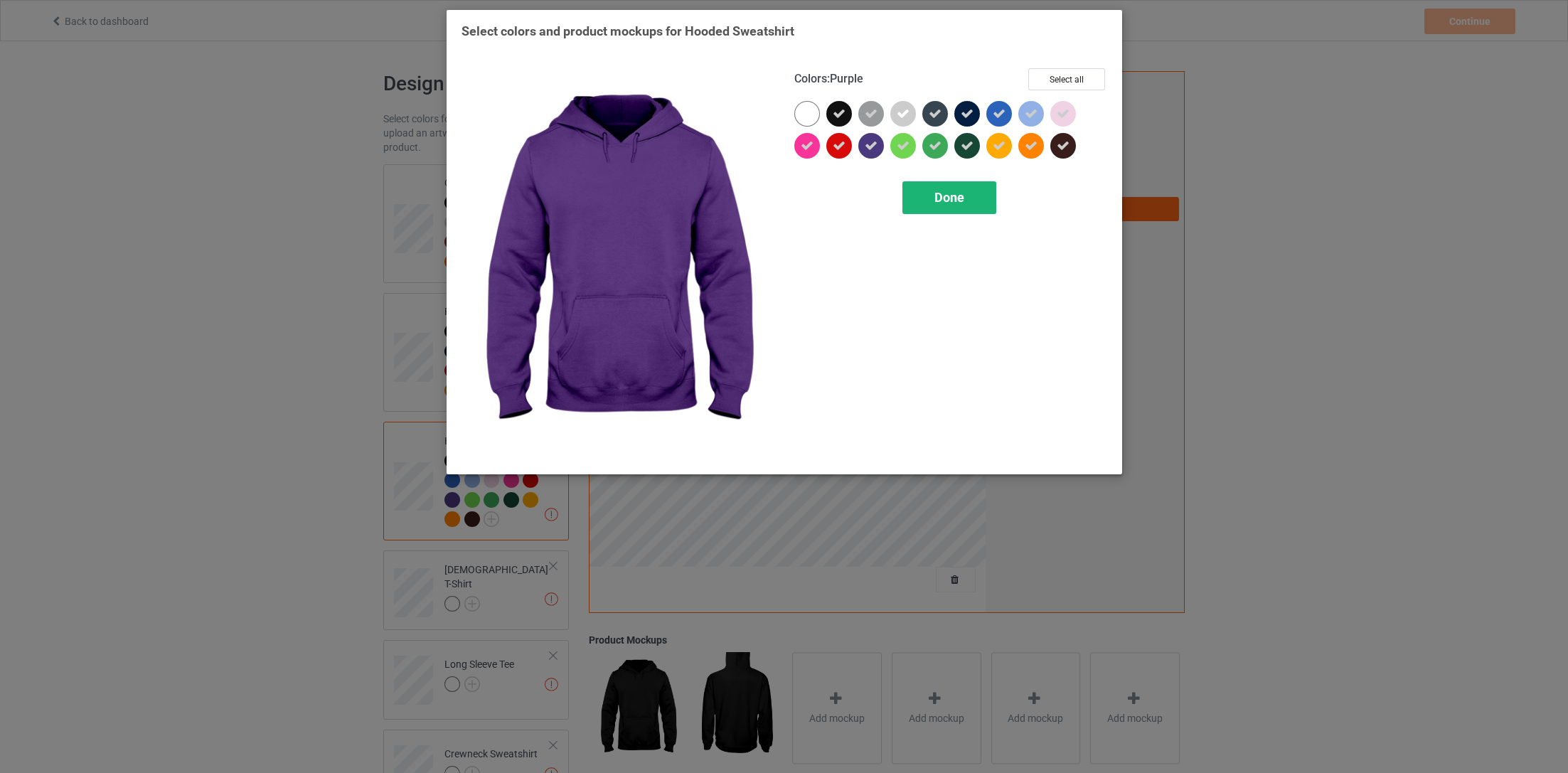
click at [948, 199] on span "Done" at bounding box center [948, 197] width 30 height 15
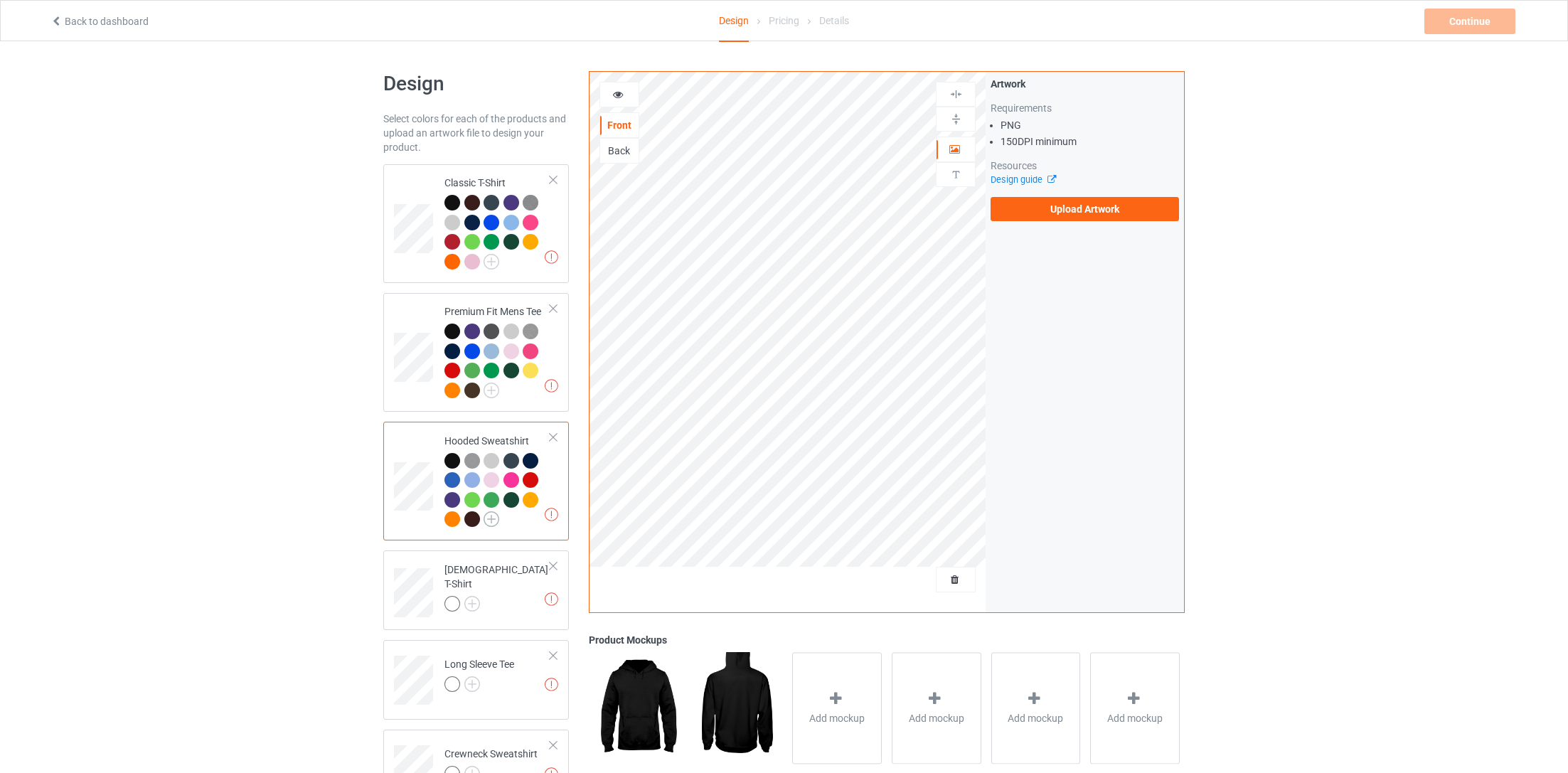
click at [492, 518] on img at bounding box center [492, 519] width 15 height 15
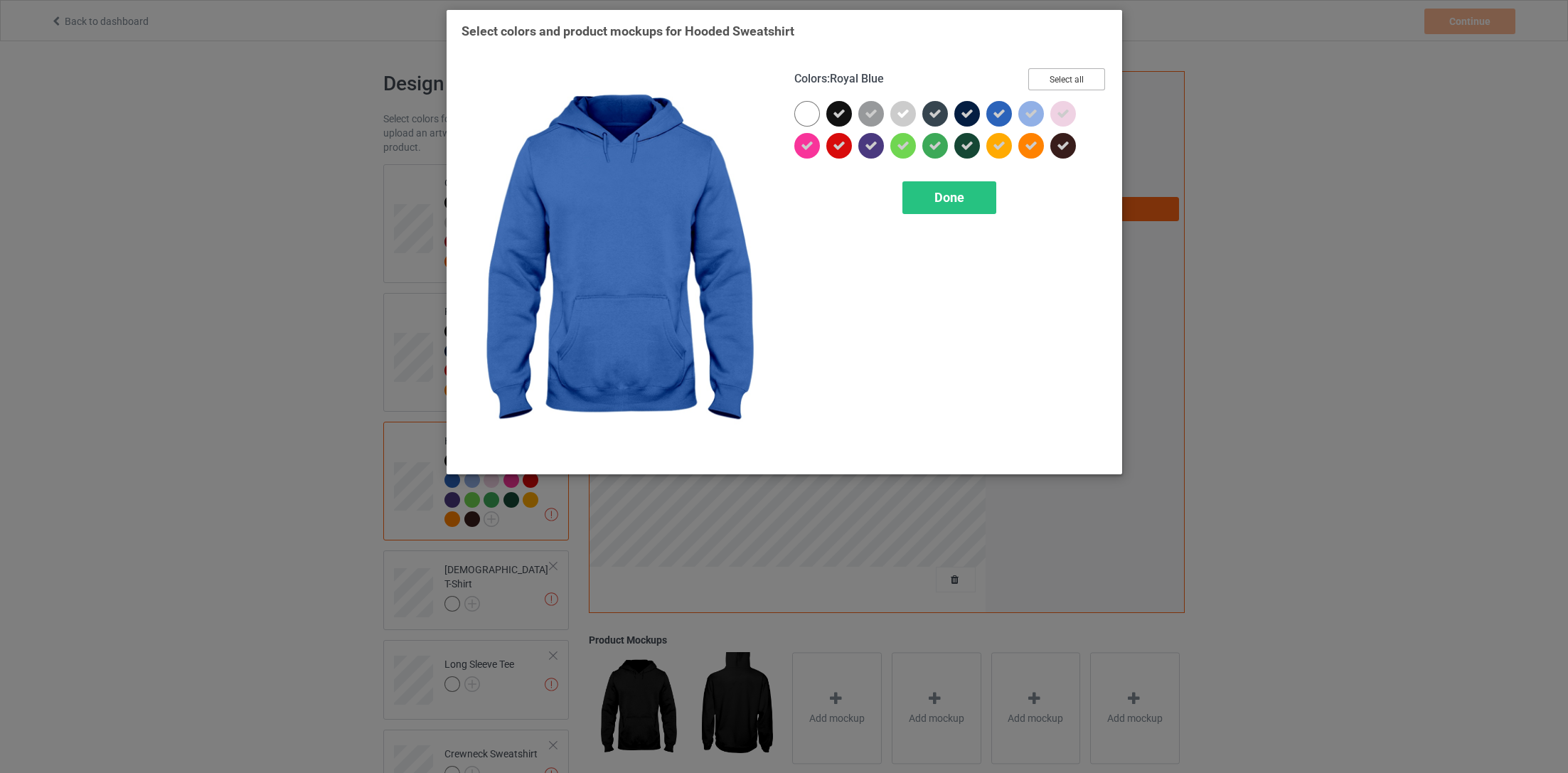
click at [1063, 77] on button "Select all" at bounding box center [1067, 79] width 77 height 22
click at [1063, 77] on button "Reset to Default" at bounding box center [1053, 79] width 103 height 22
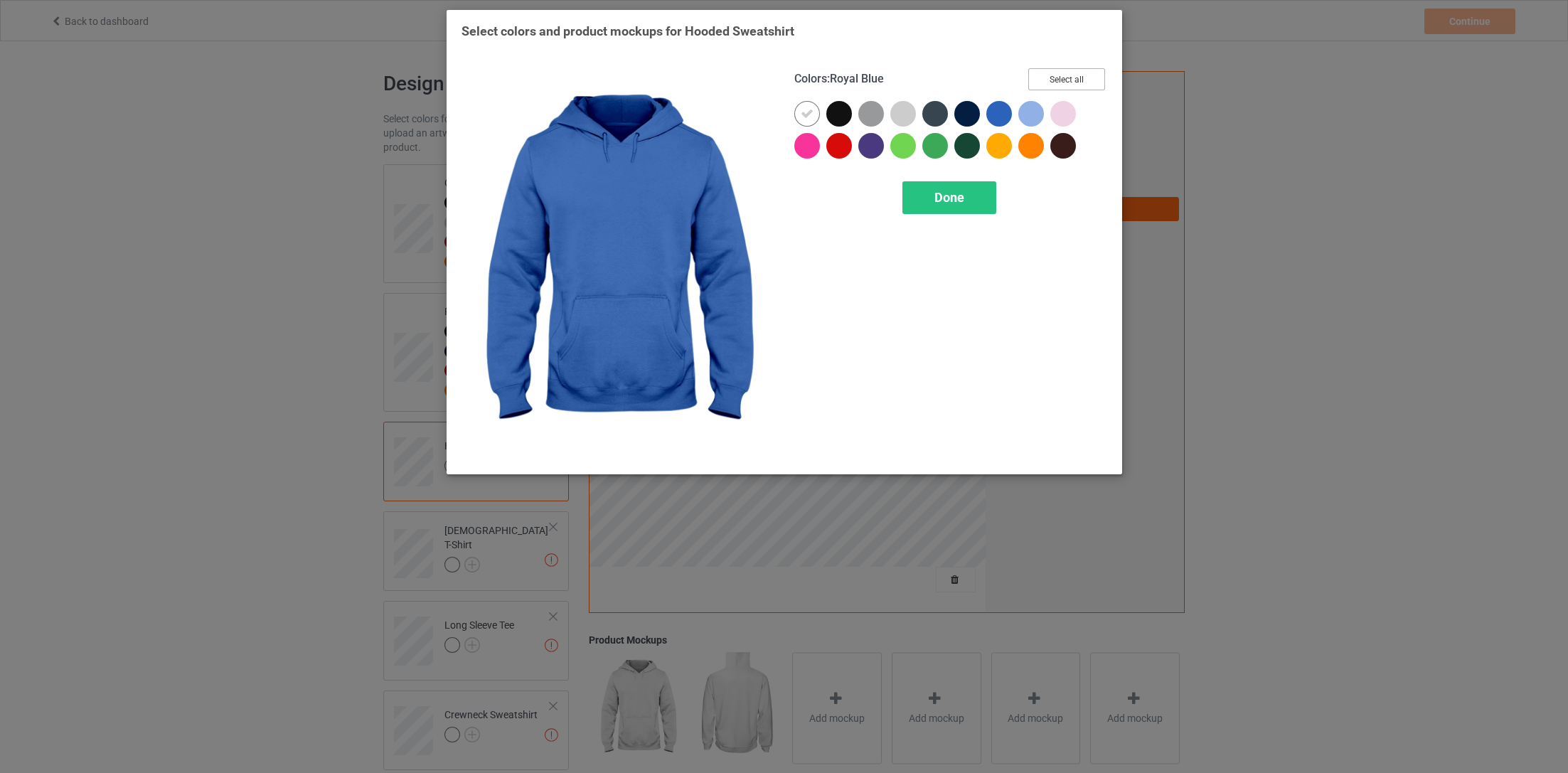
click at [1049, 79] on button "Select all" at bounding box center [1067, 79] width 77 height 22
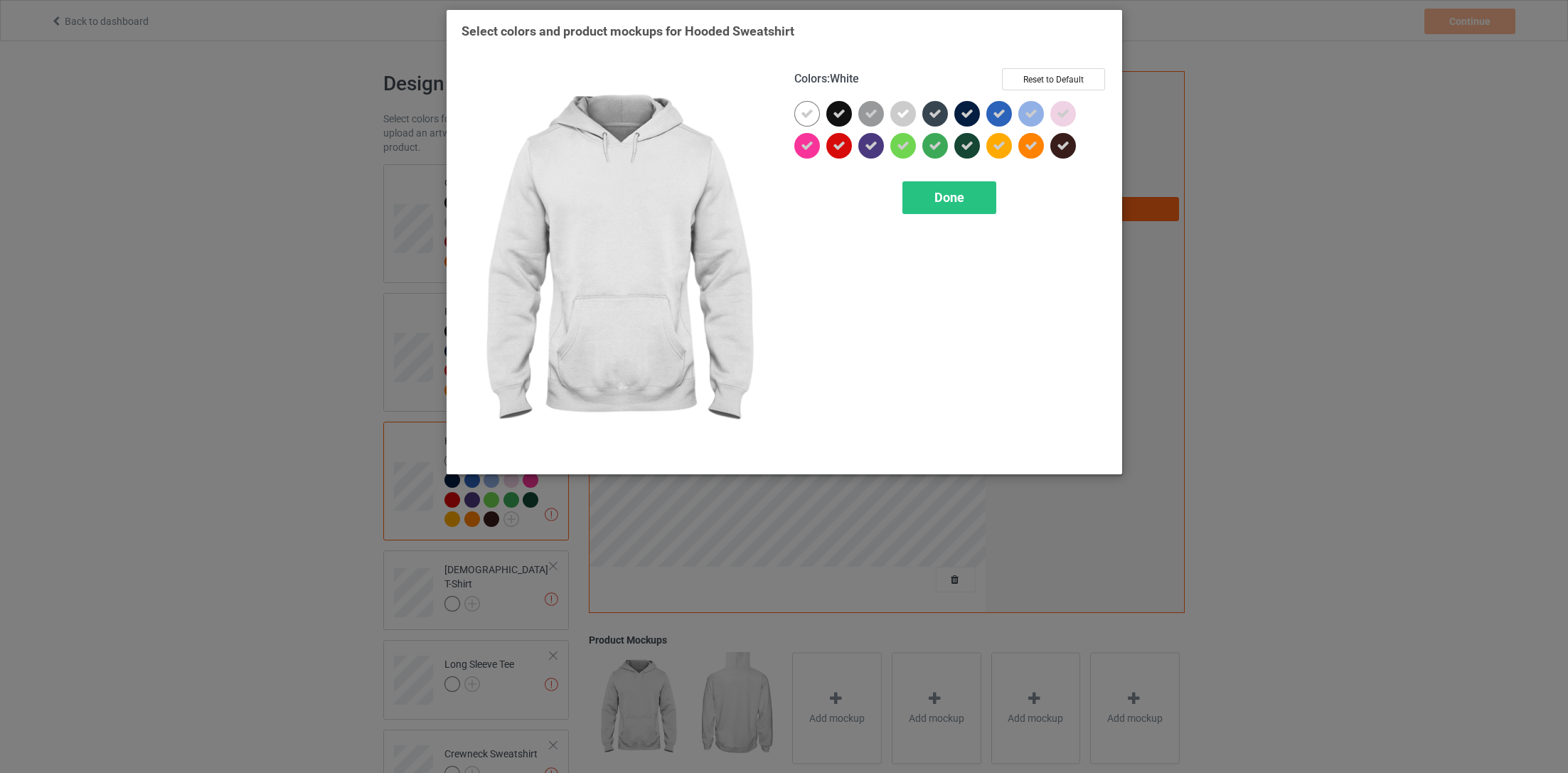
click at [800, 123] on div at bounding box center [806, 113] width 25 height 25
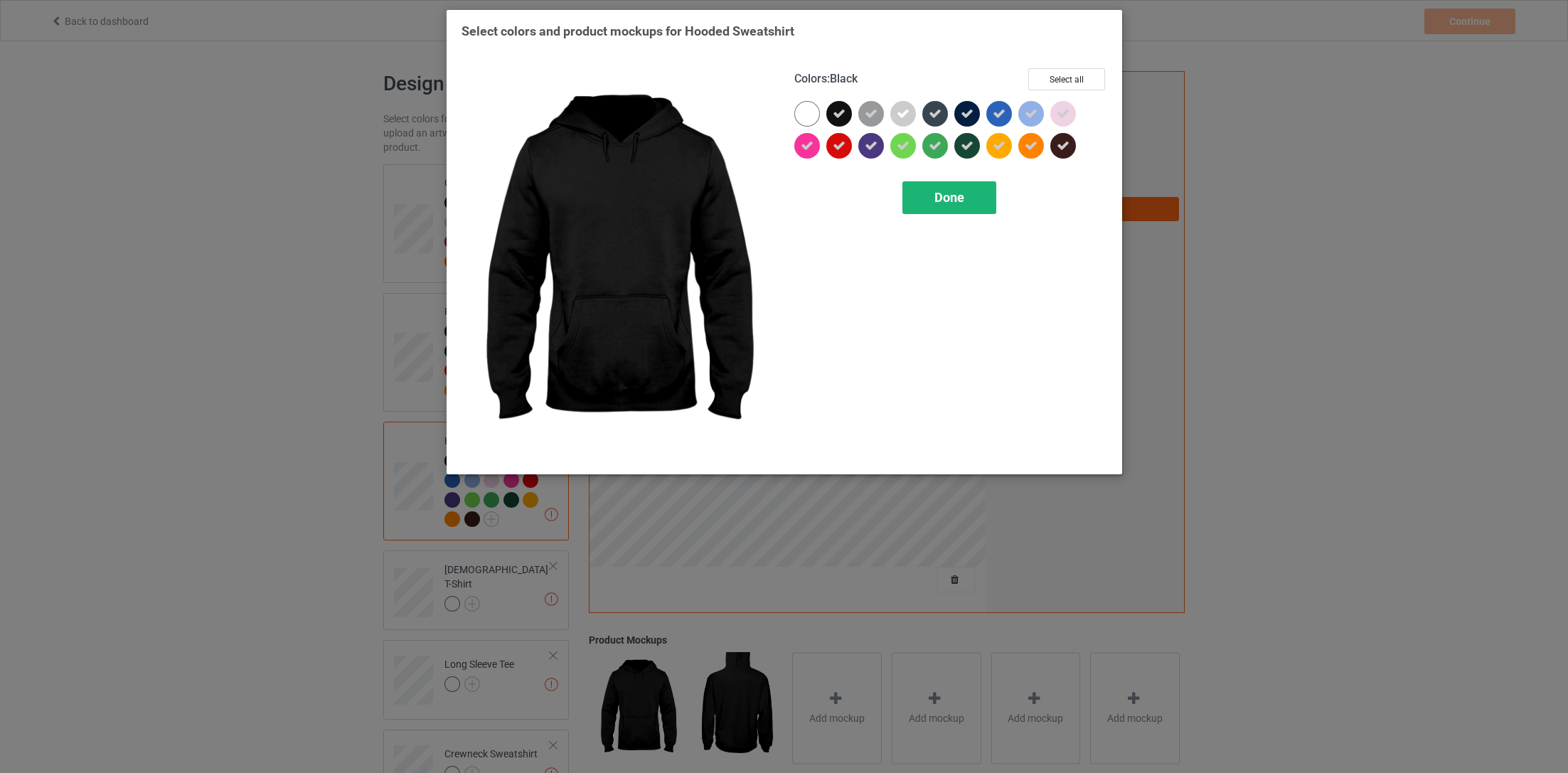
click at [959, 204] on div "Done" at bounding box center [948, 197] width 94 height 32
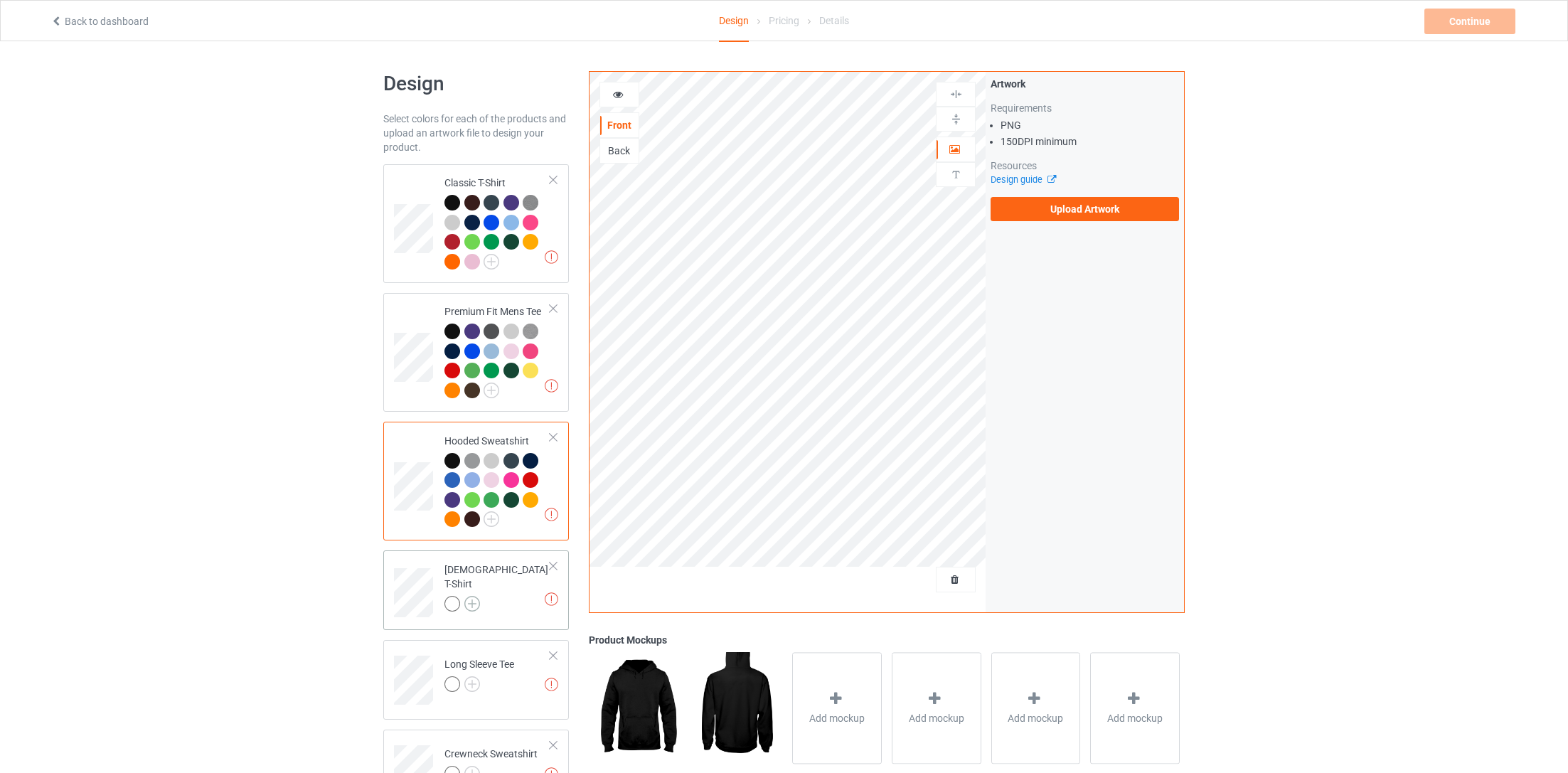
click at [478, 596] on img at bounding box center [472, 603] width 15 height 15
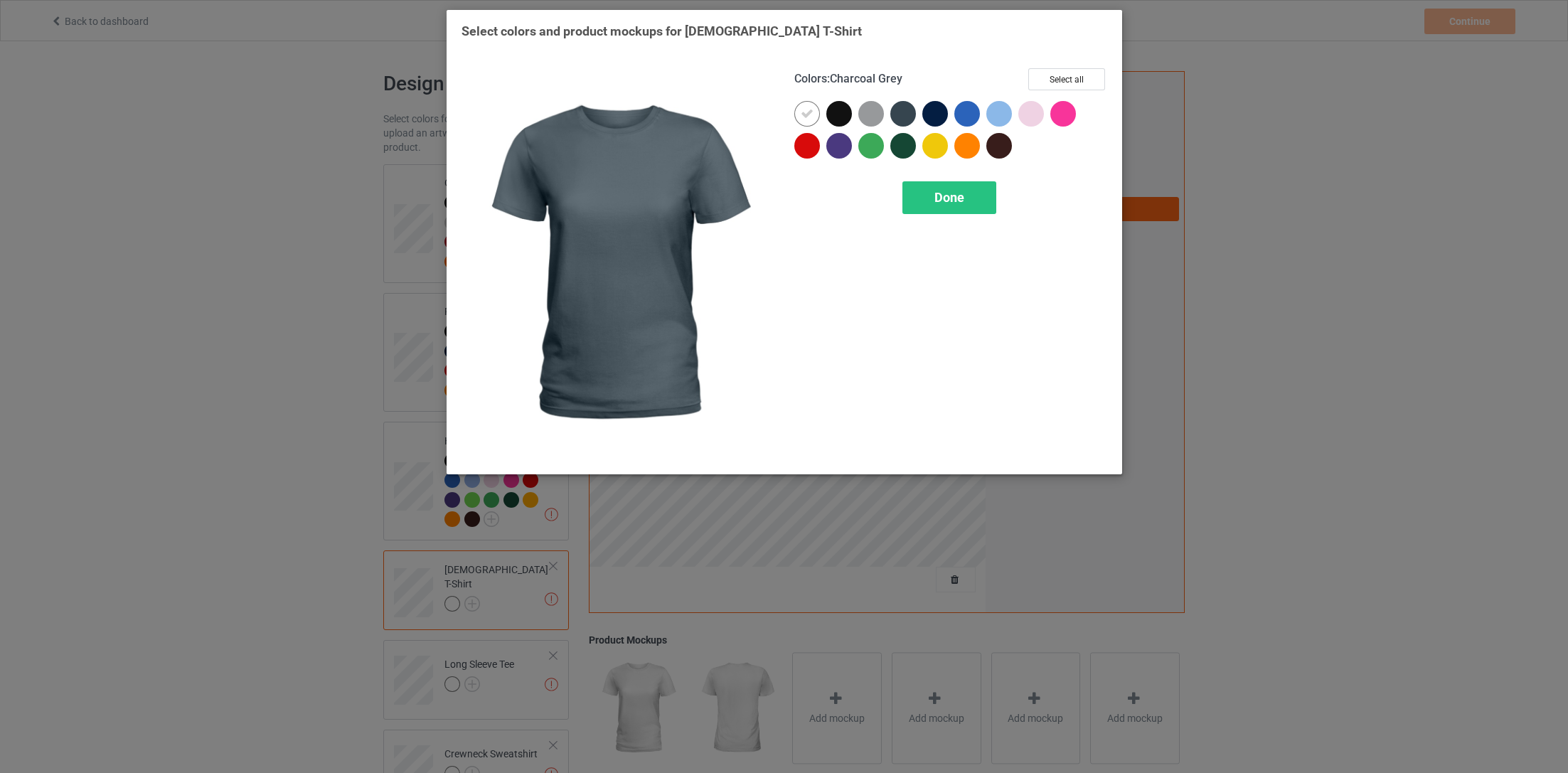
click at [1064, 99] on div "Colors : Charcoal Grey Select all" at bounding box center [950, 84] width 313 height 32
click at [1068, 86] on button "Select all" at bounding box center [1067, 79] width 77 height 22
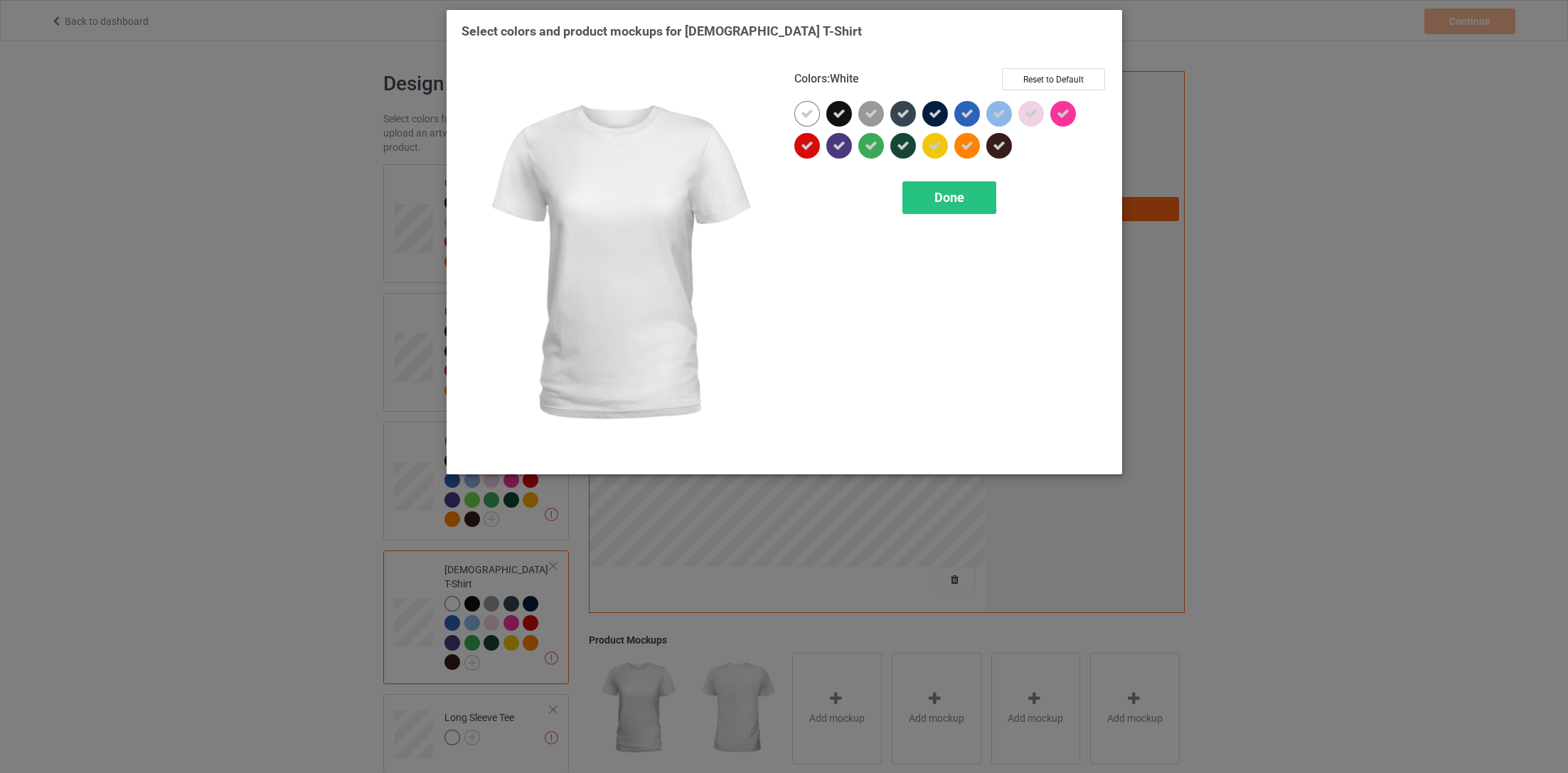
click at [811, 115] on icon at bounding box center [807, 113] width 13 height 13
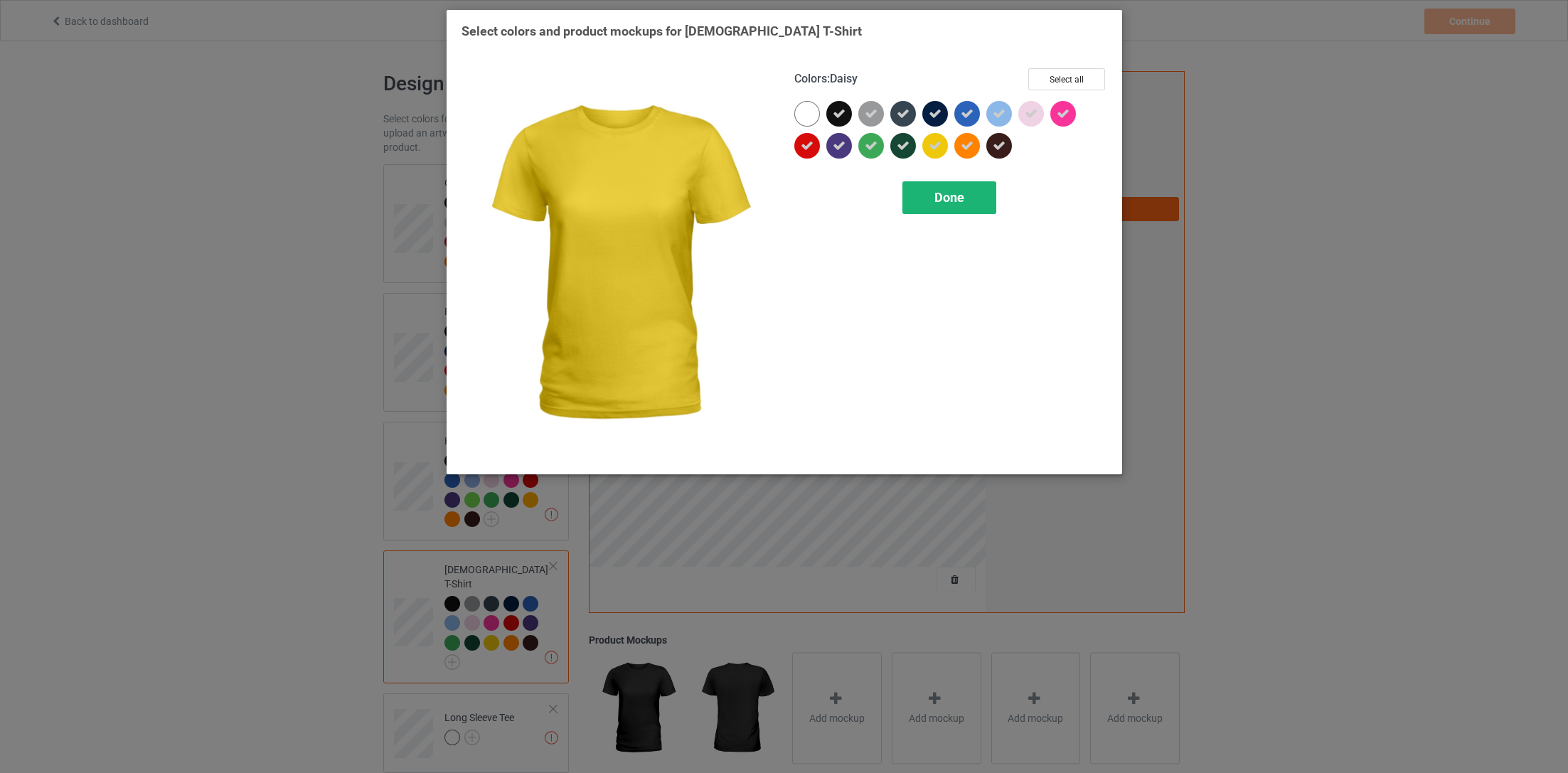
click at [938, 207] on div "Done" at bounding box center [948, 197] width 94 height 32
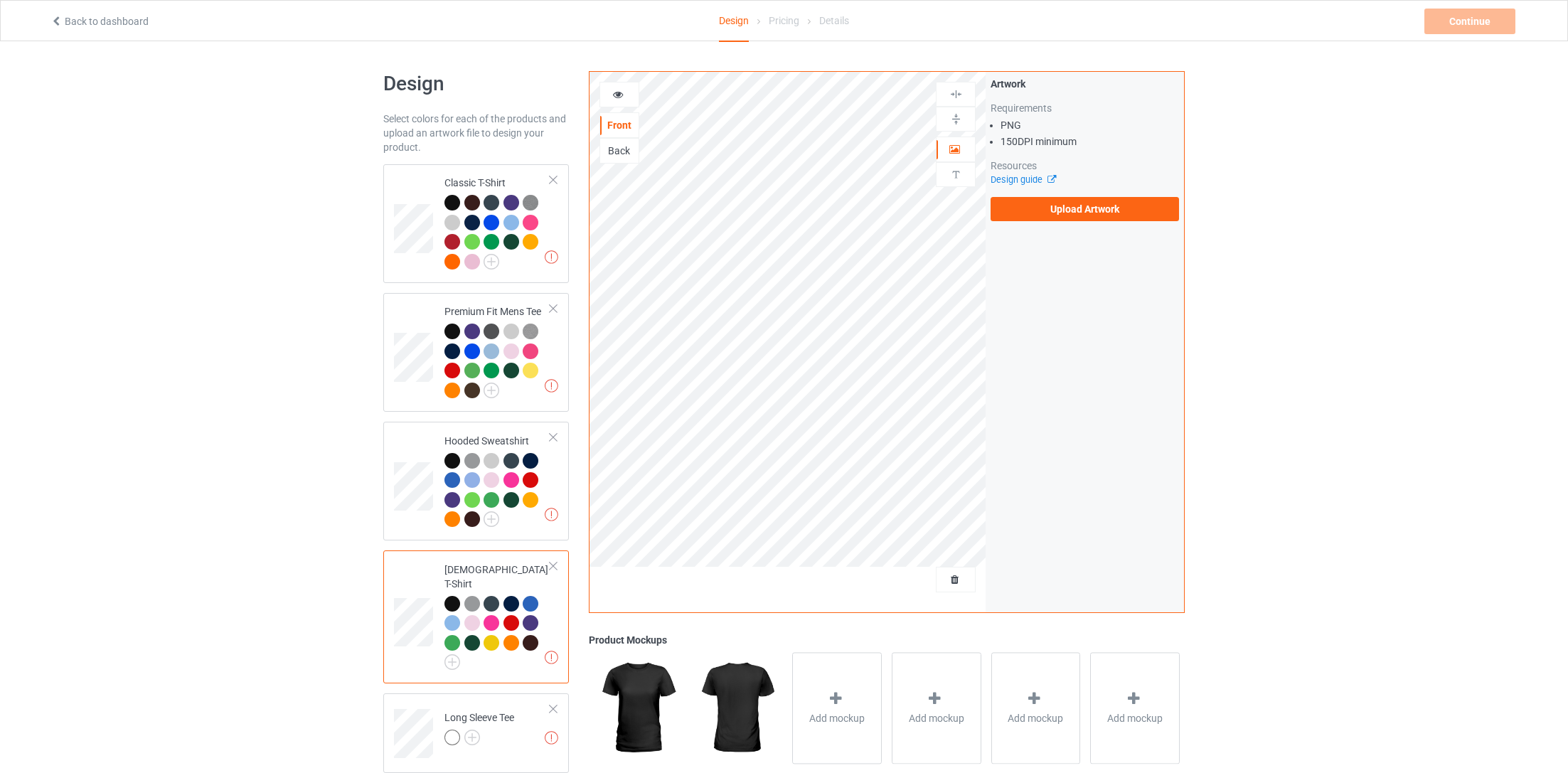
scroll to position [199, 0]
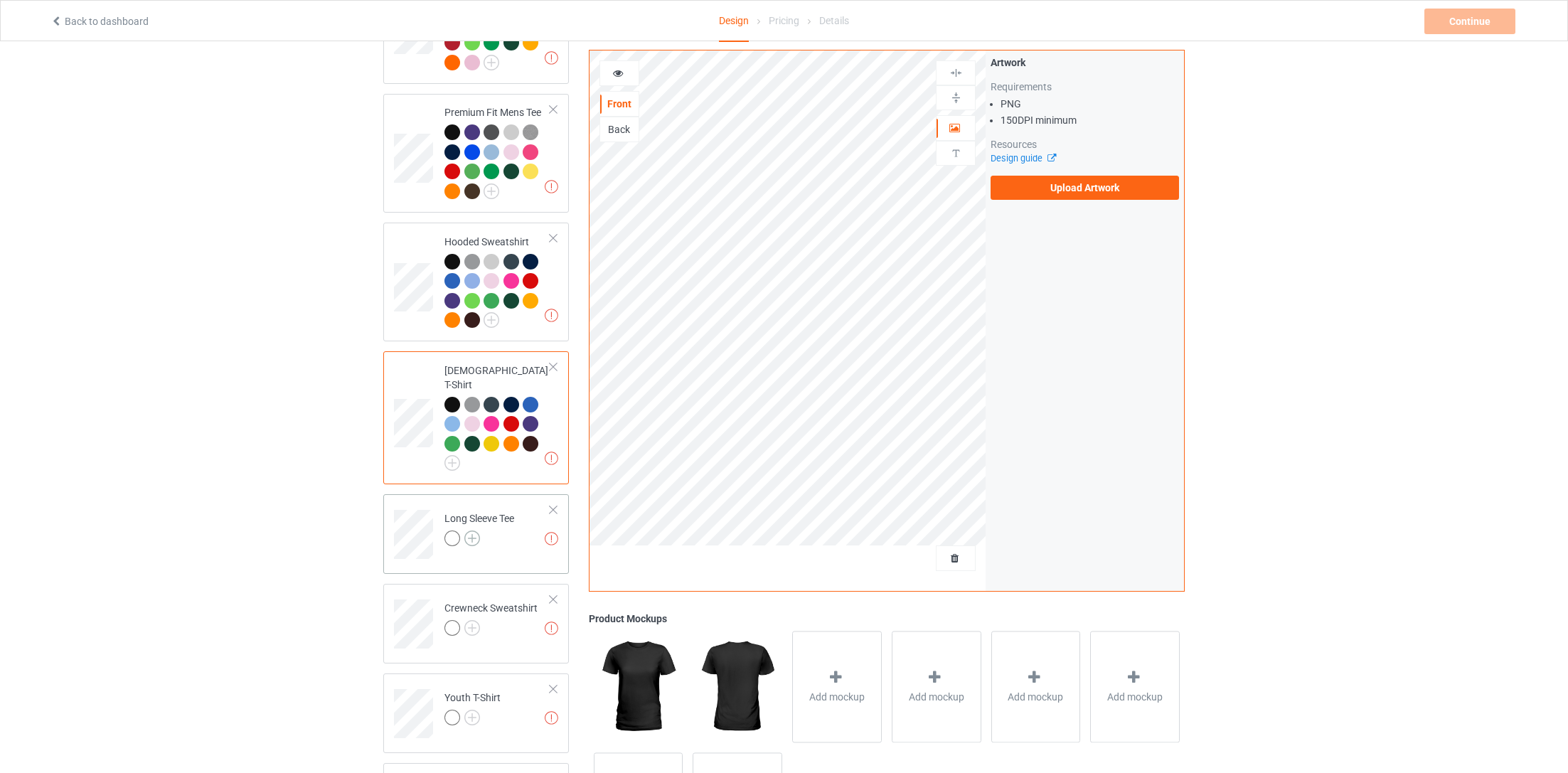
click at [477, 530] on img at bounding box center [472, 538] width 15 height 15
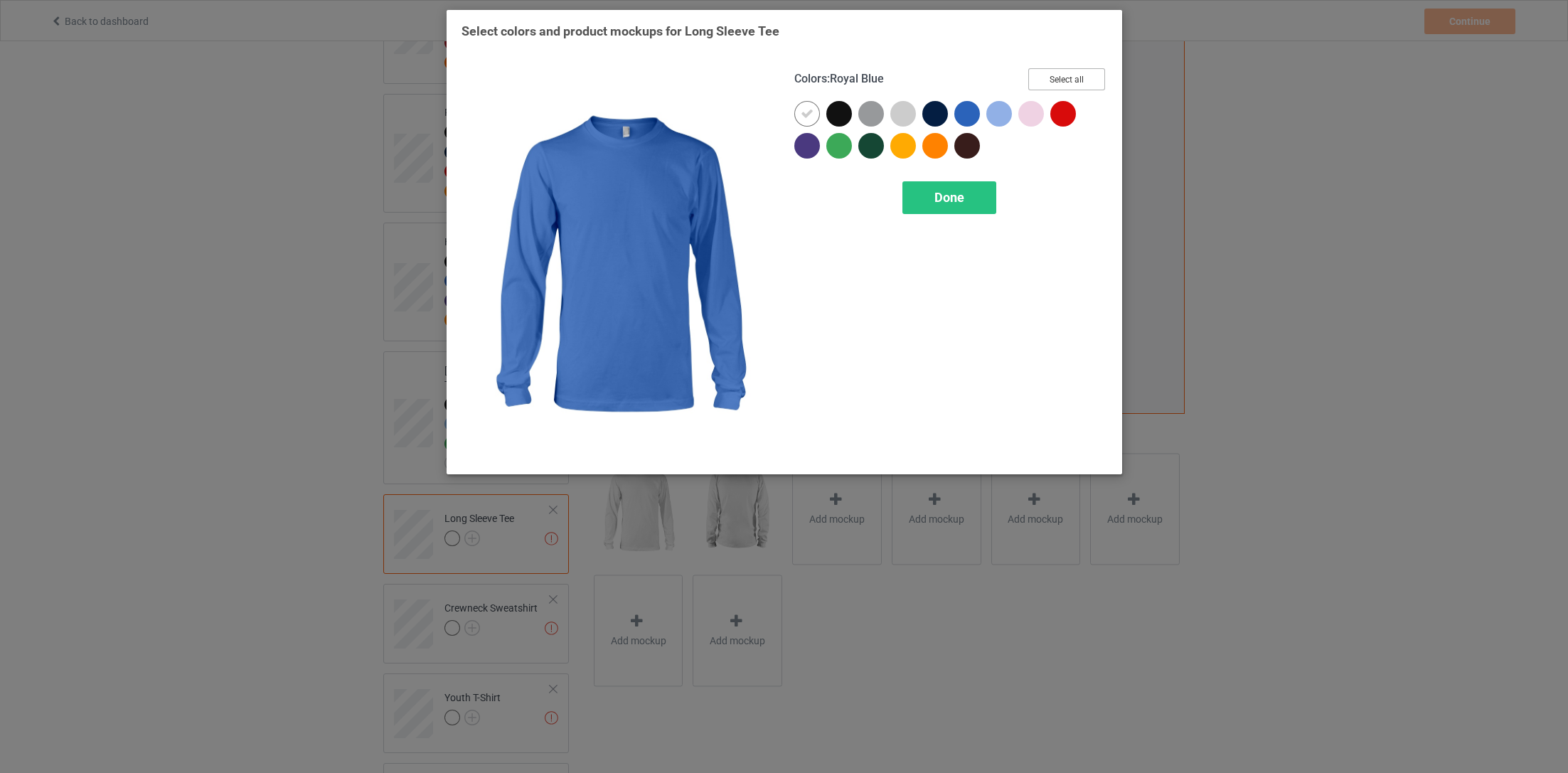
click at [1063, 76] on button "Select all" at bounding box center [1067, 79] width 77 height 22
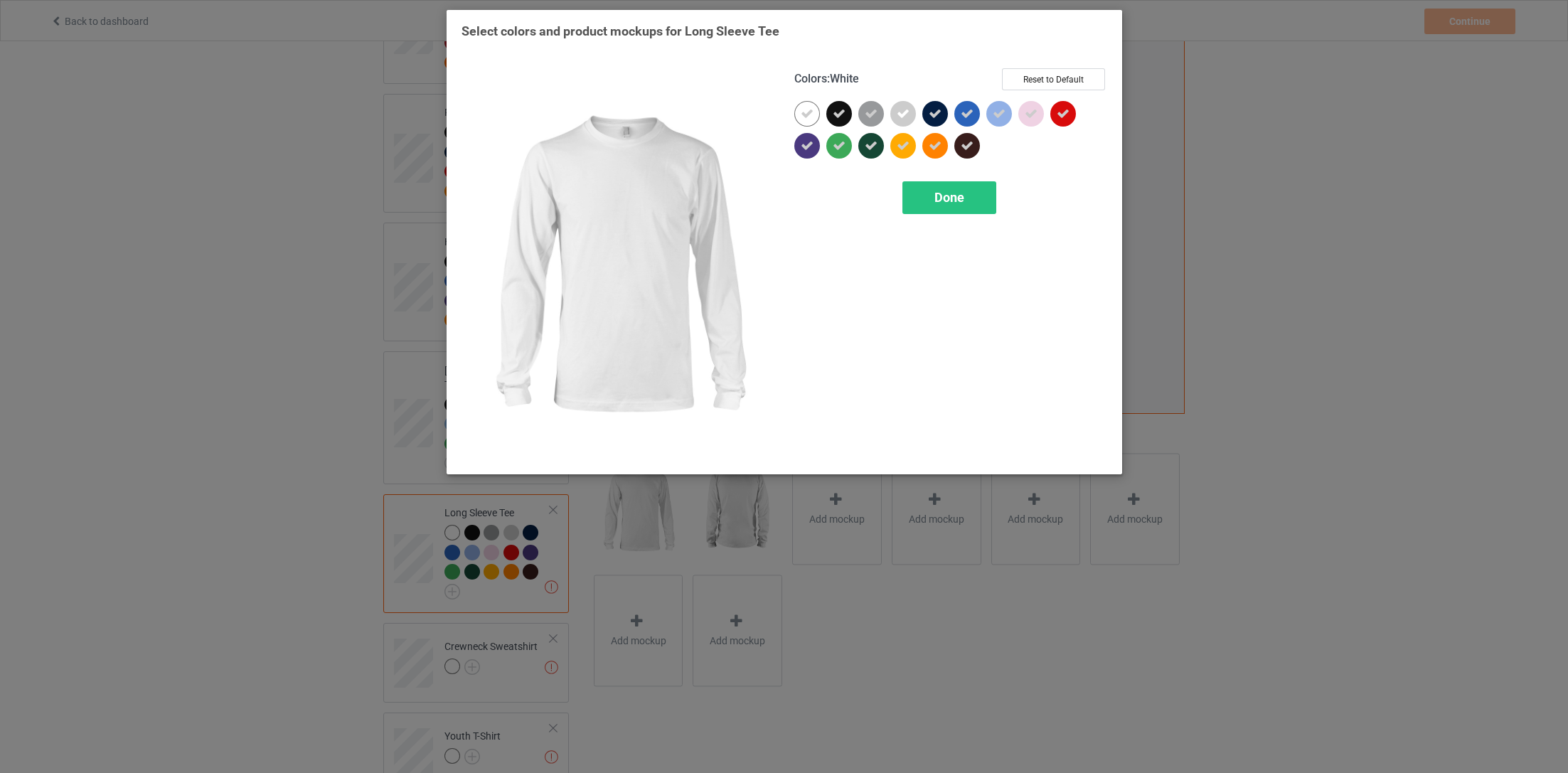
click at [811, 110] on icon at bounding box center [807, 113] width 13 height 13
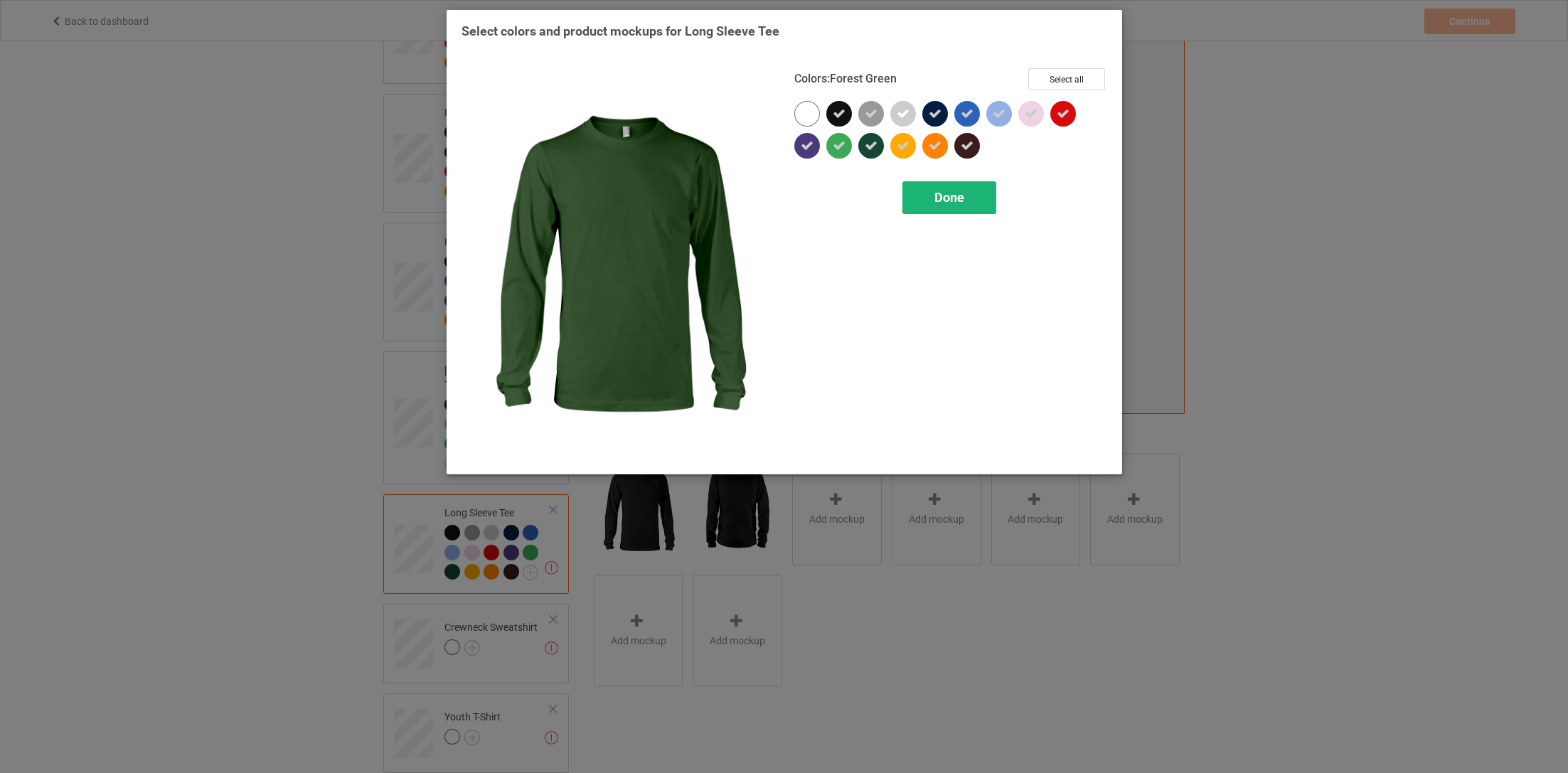
click at [942, 184] on div "Done" at bounding box center [948, 197] width 94 height 32
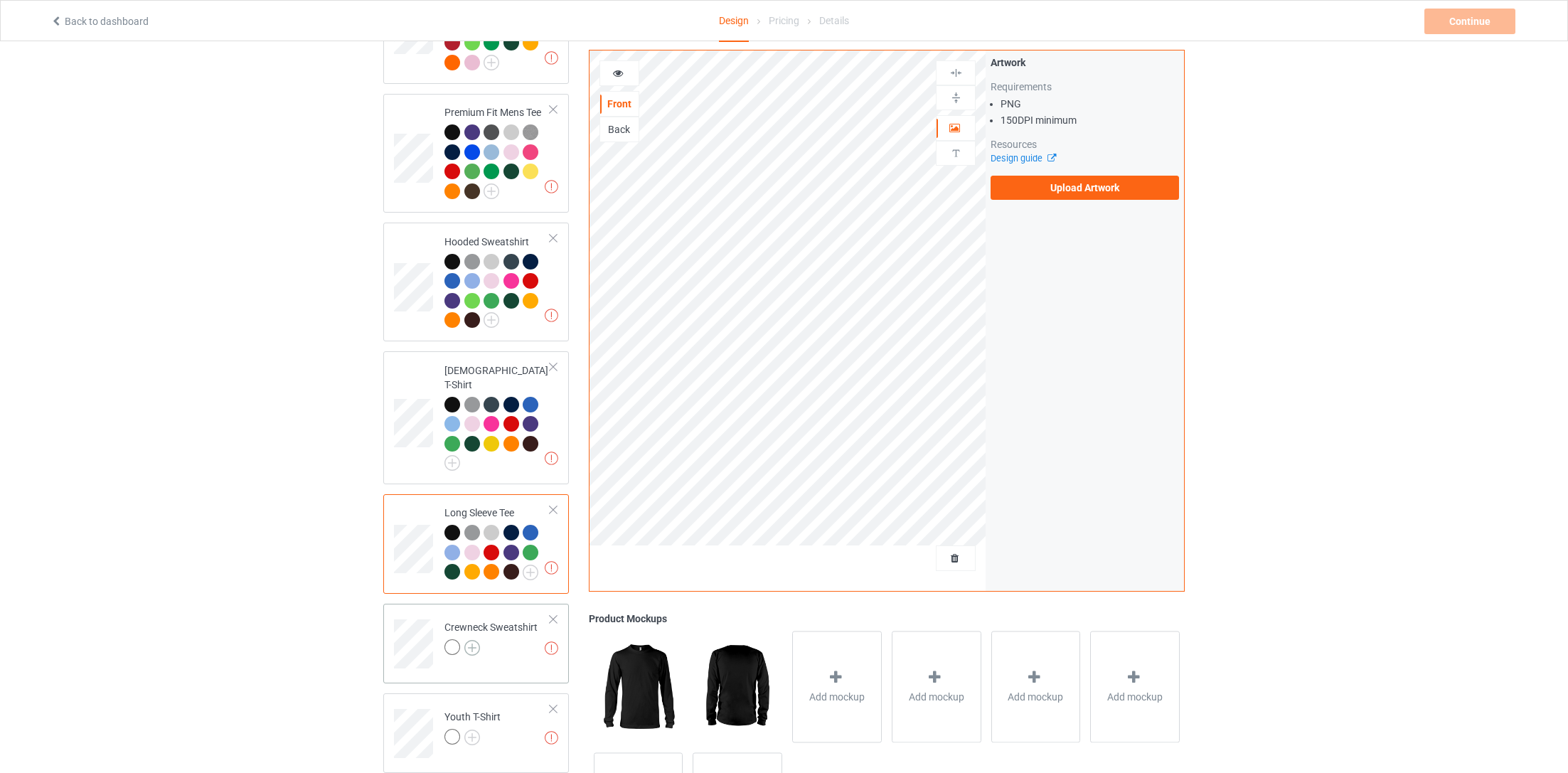
click at [474, 640] on img at bounding box center [472, 647] width 15 height 15
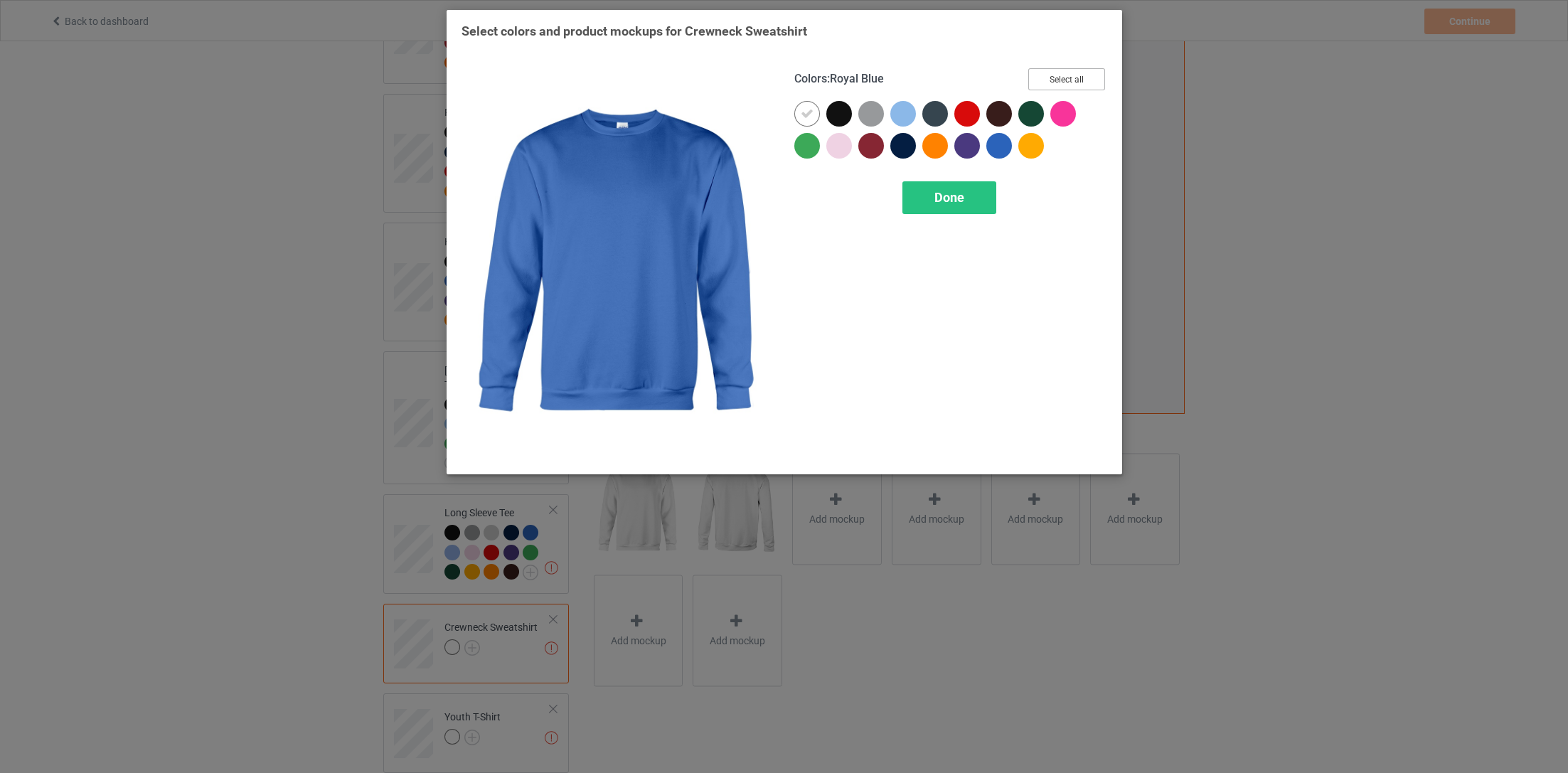
click at [1063, 77] on button "Select all" at bounding box center [1067, 79] width 77 height 22
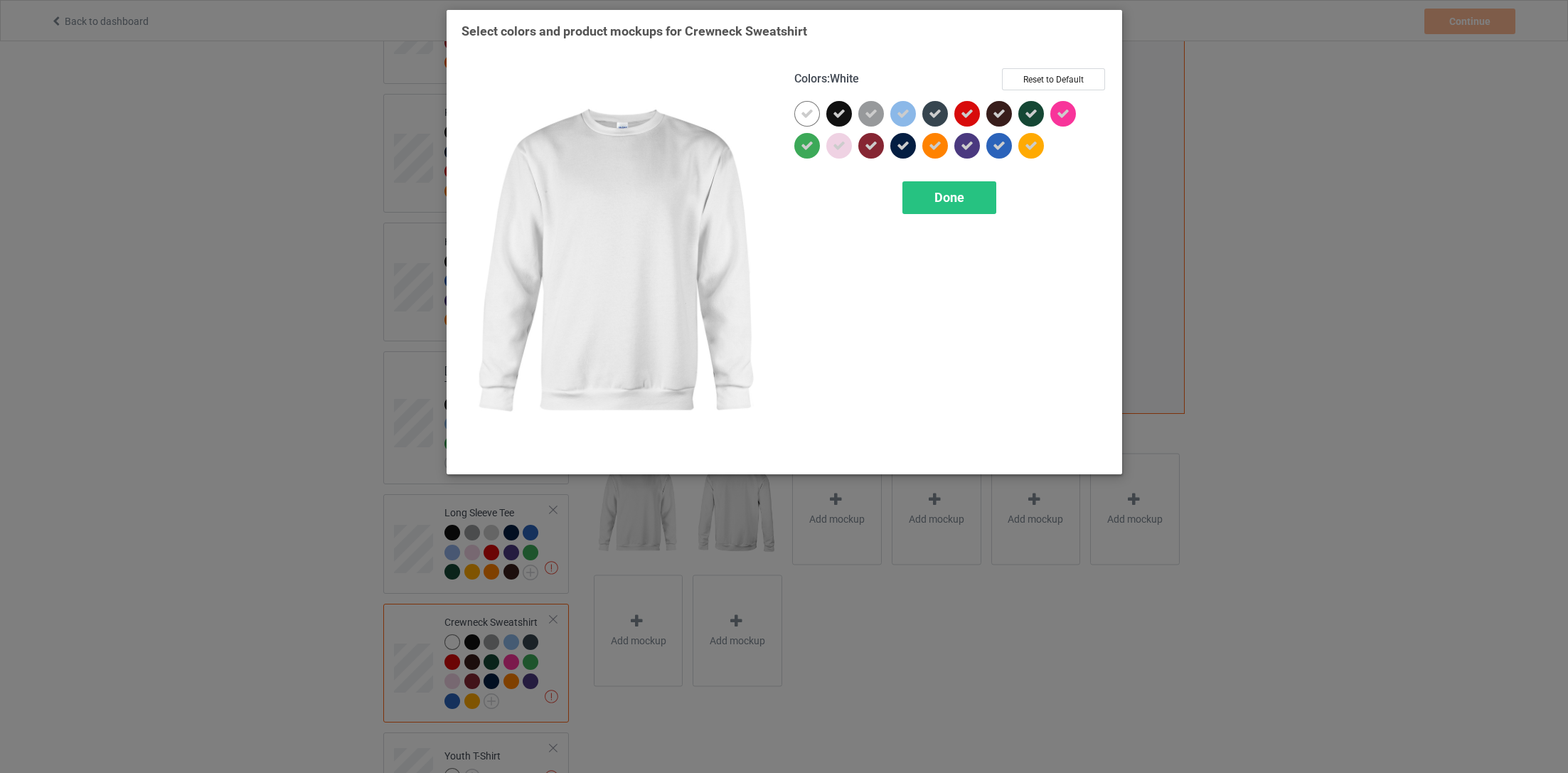
click at [811, 120] on icon at bounding box center [807, 113] width 13 height 13
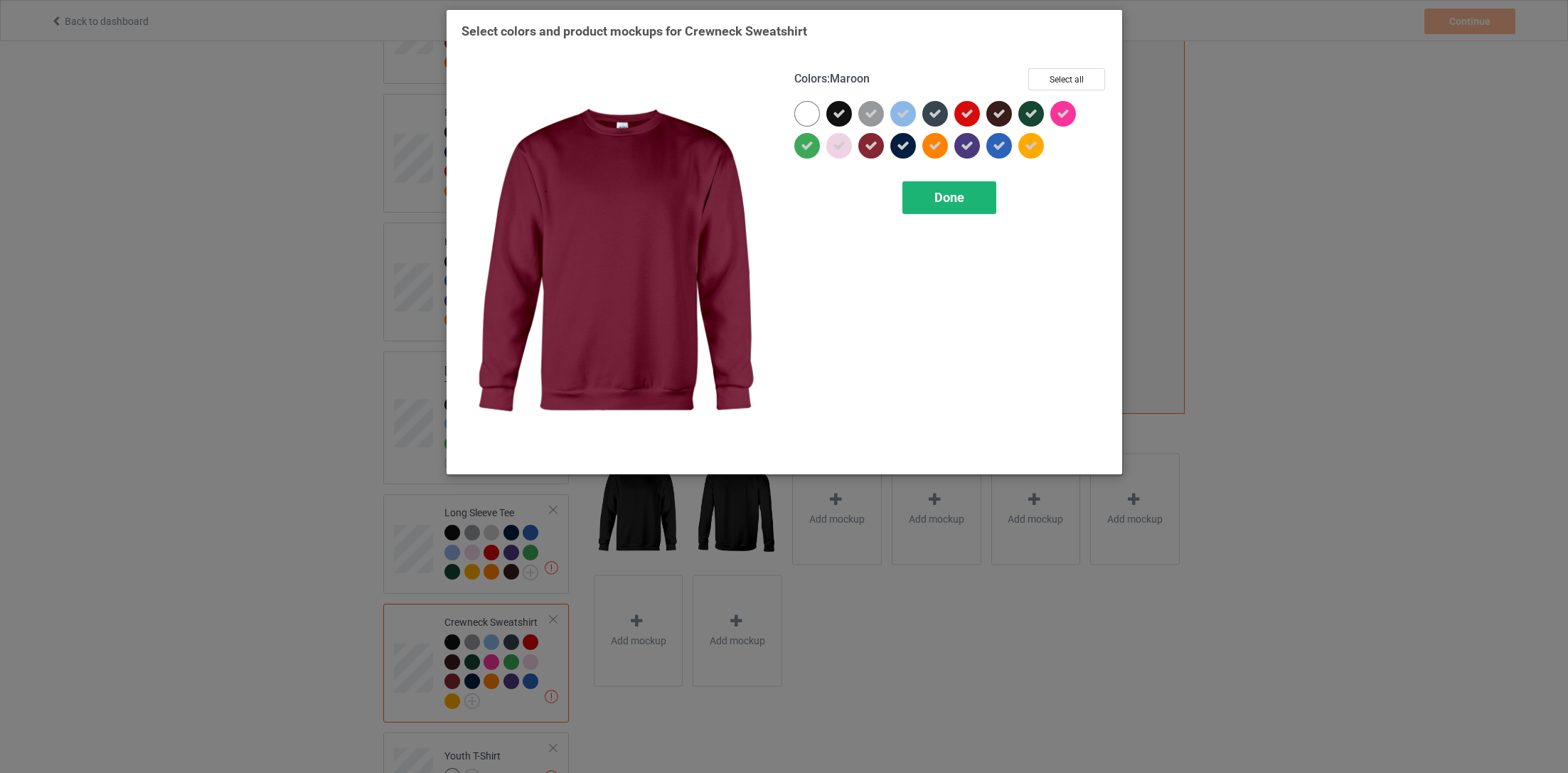
click at [934, 204] on span "Done" at bounding box center [948, 197] width 30 height 15
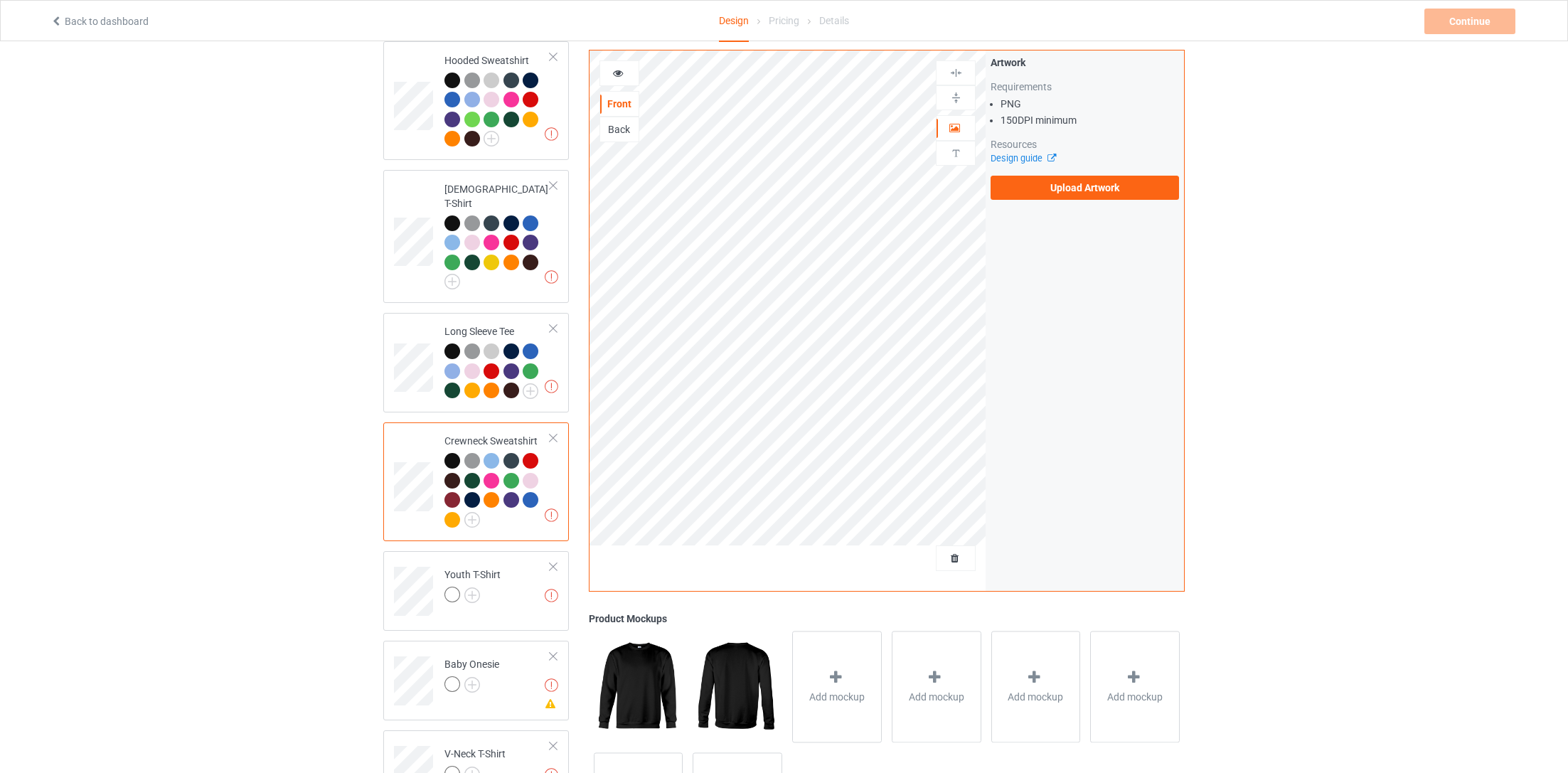
scroll to position [499, 0]
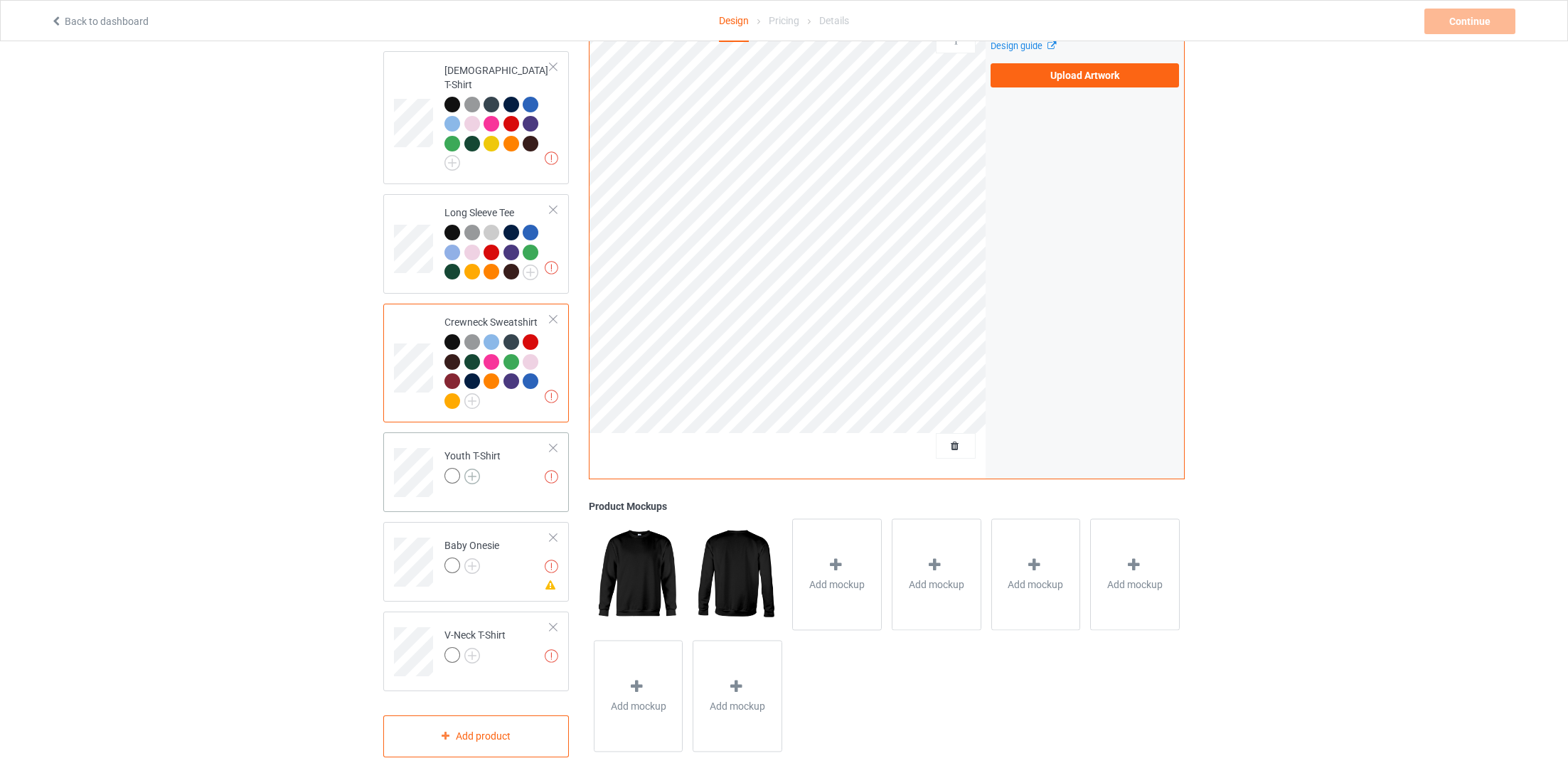
click at [472, 468] on img at bounding box center [472, 476] width 15 height 15
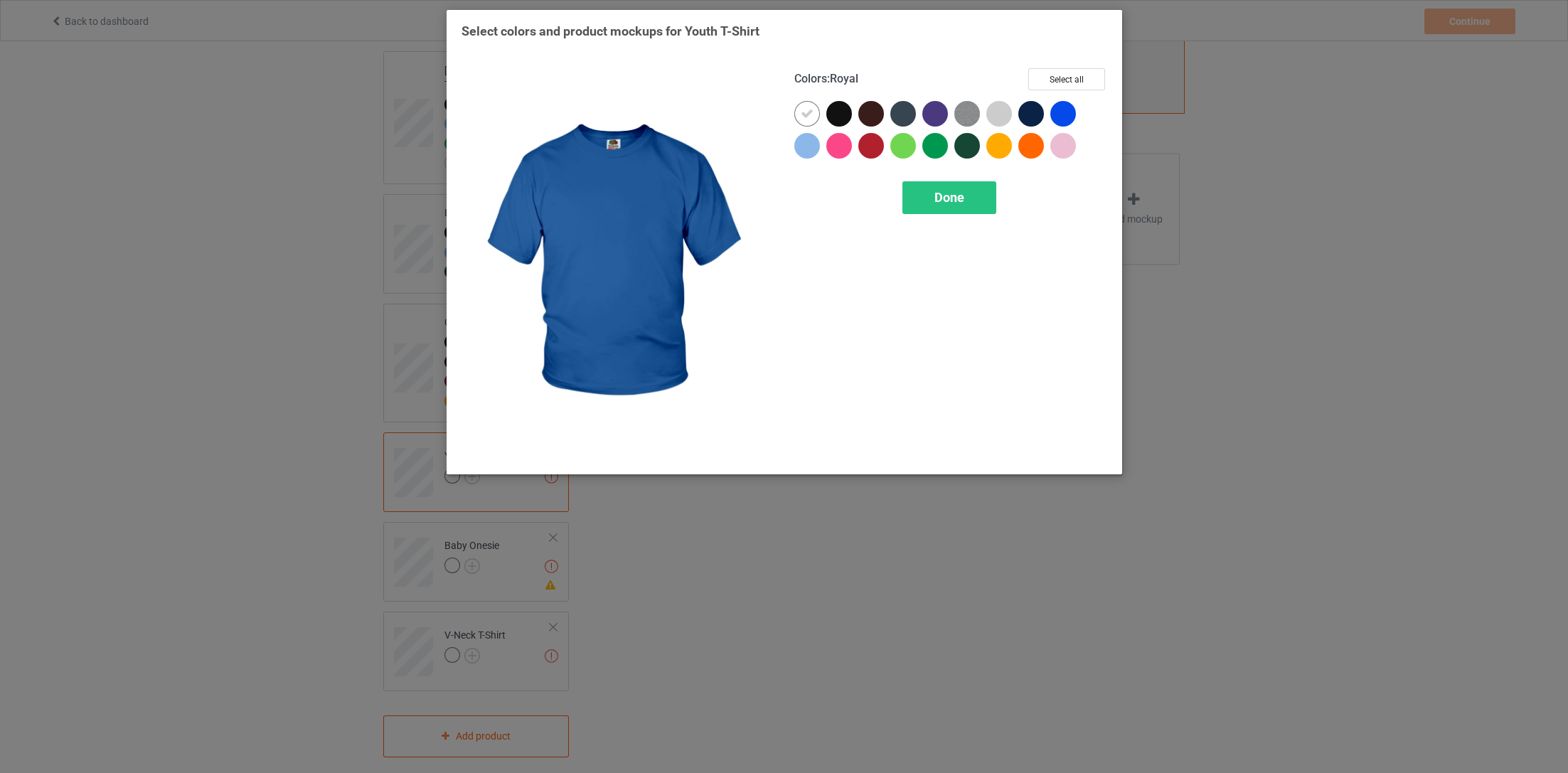
click at [1070, 107] on div at bounding box center [1063, 113] width 25 height 25
click at [1086, 73] on button "Select all" at bounding box center [1067, 79] width 77 height 22
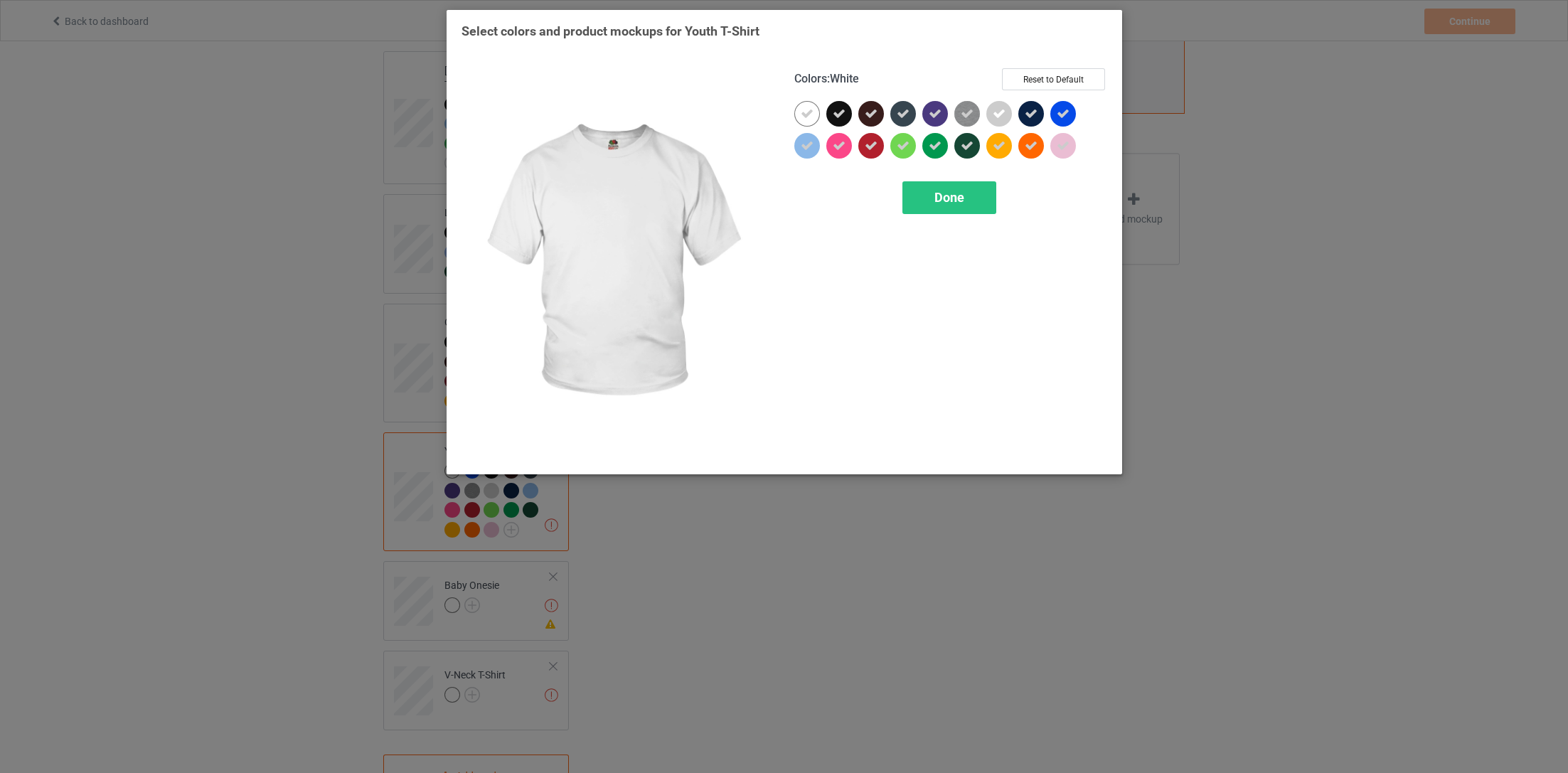
click at [803, 114] on icon at bounding box center [807, 113] width 13 height 13
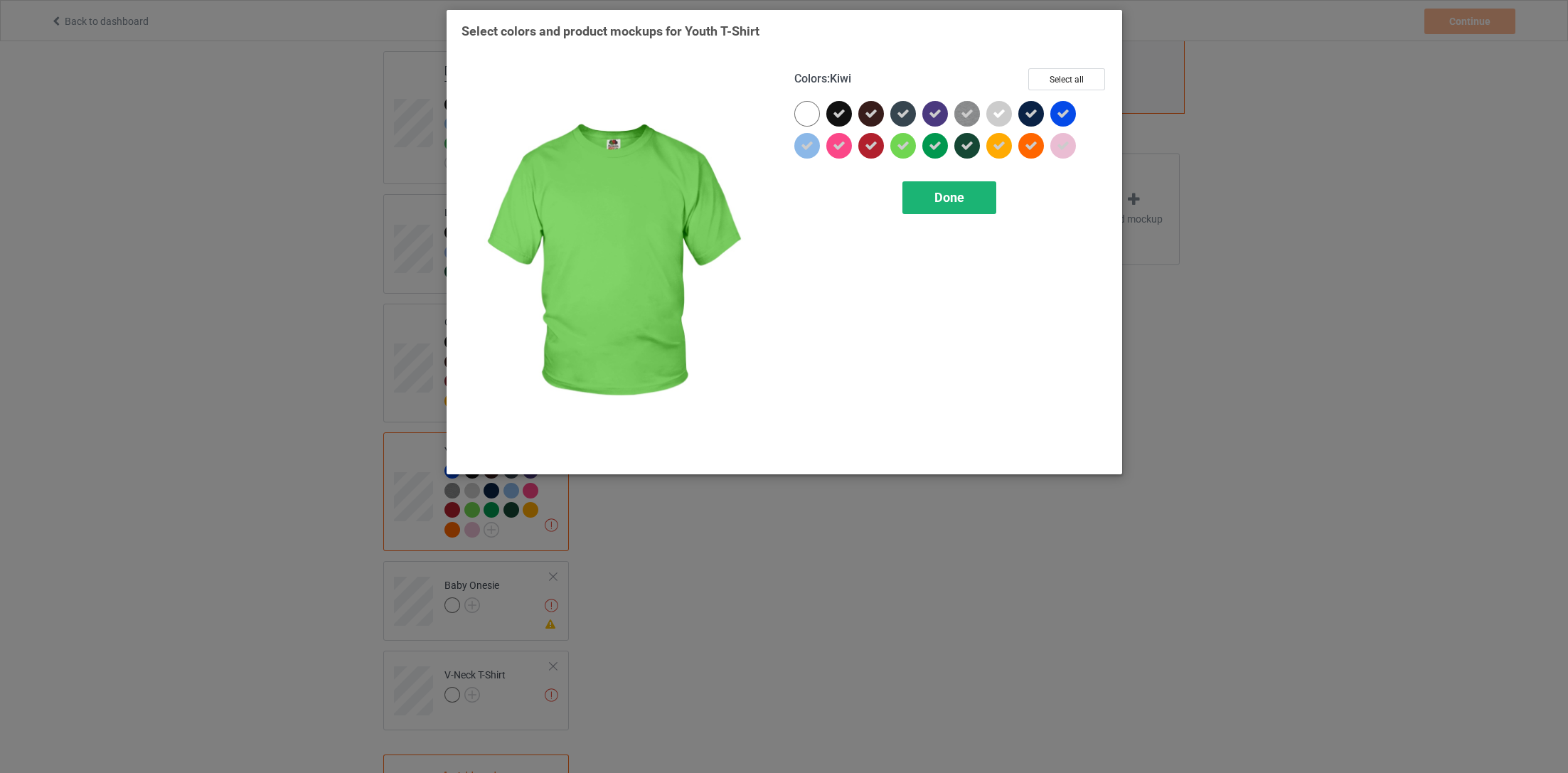
click at [938, 192] on span "Done" at bounding box center [948, 197] width 30 height 15
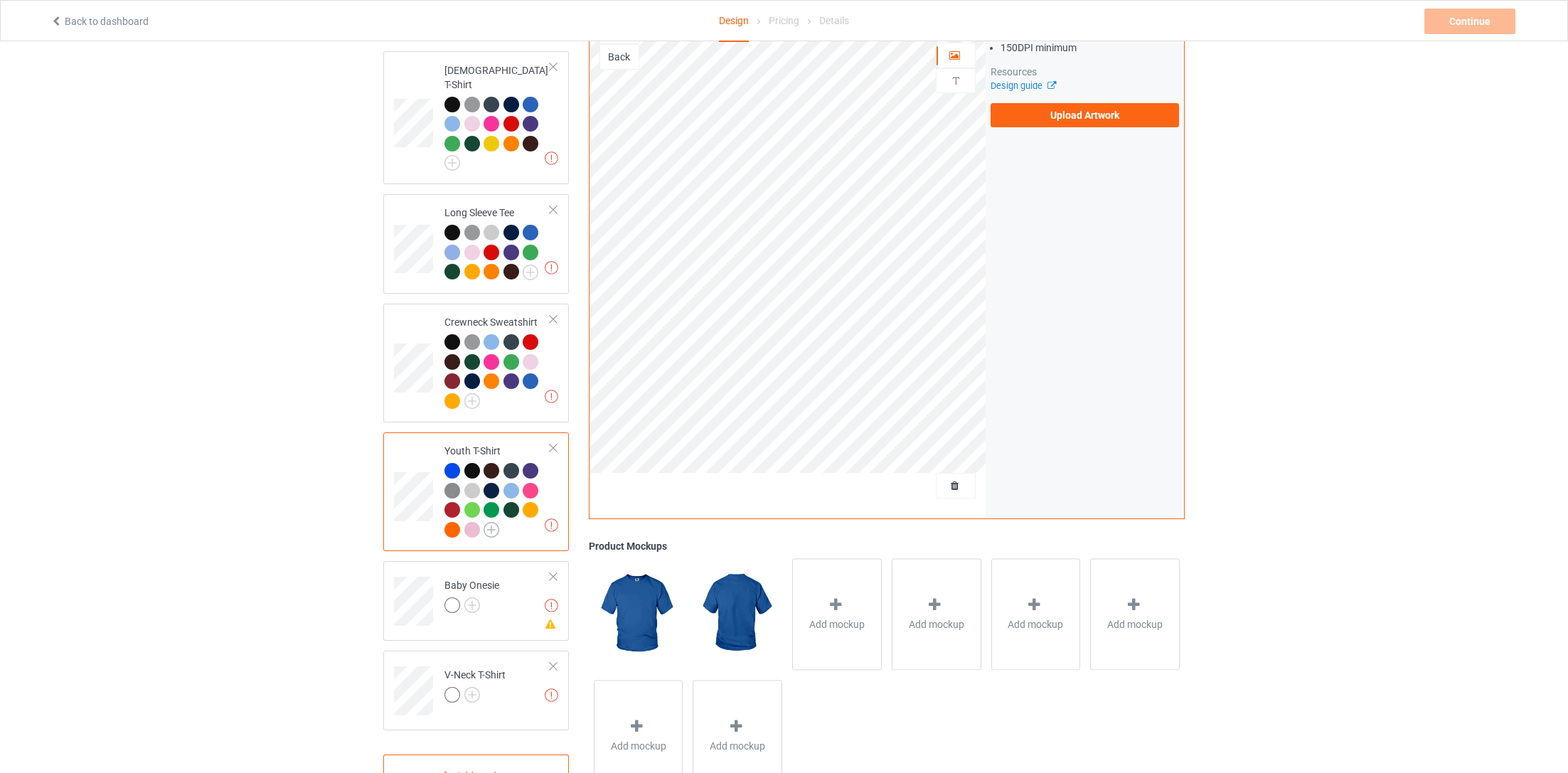
click at [490, 522] on img at bounding box center [492, 529] width 15 height 15
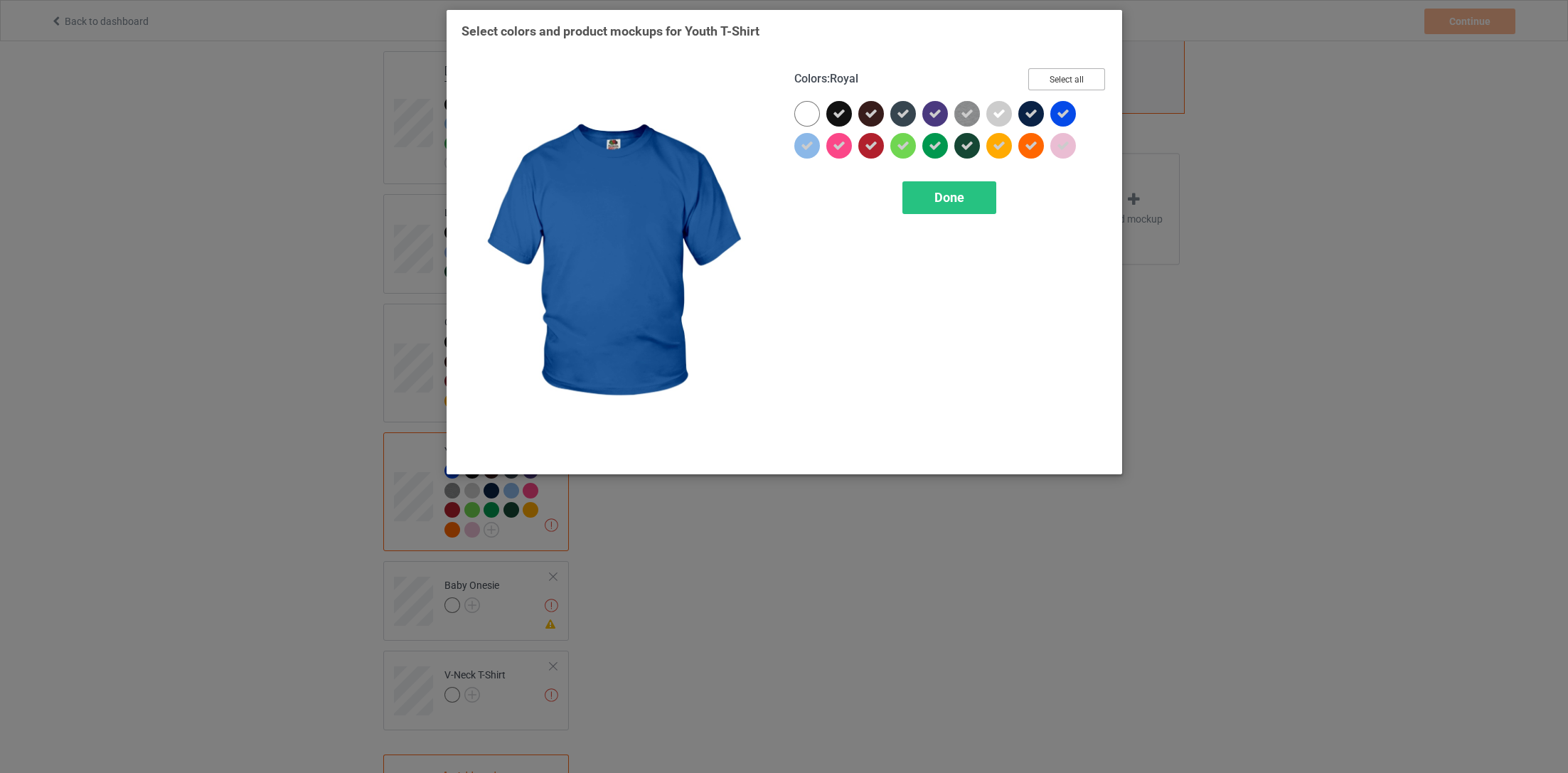
click at [1059, 88] on button "Select all" at bounding box center [1067, 79] width 77 height 22
click at [1059, 86] on button "Reset to Default" at bounding box center [1053, 79] width 103 height 22
click at [1059, 86] on button "Select all" at bounding box center [1067, 79] width 77 height 22
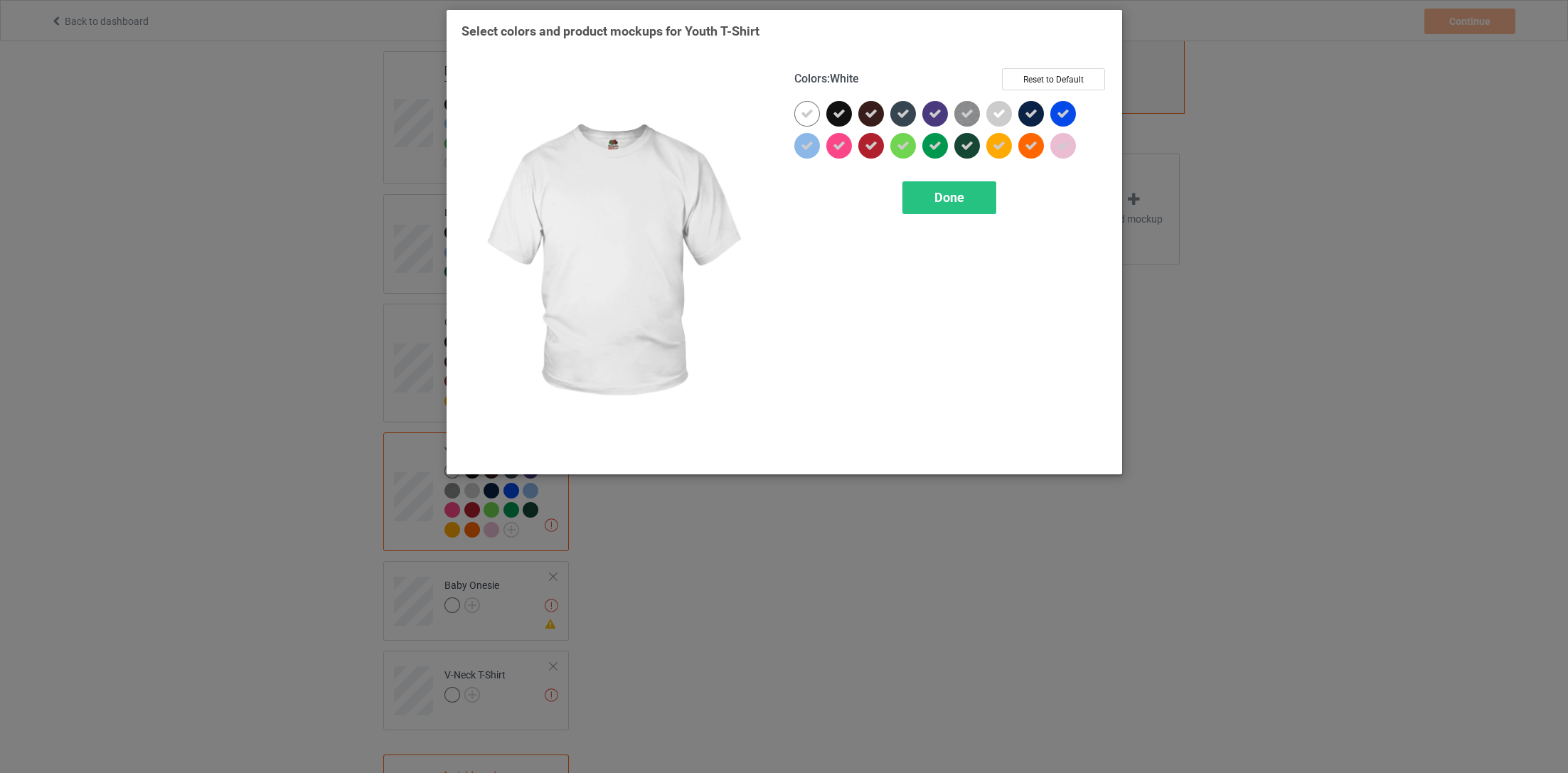
click at [813, 116] on icon at bounding box center [807, 113] width 13 height 13
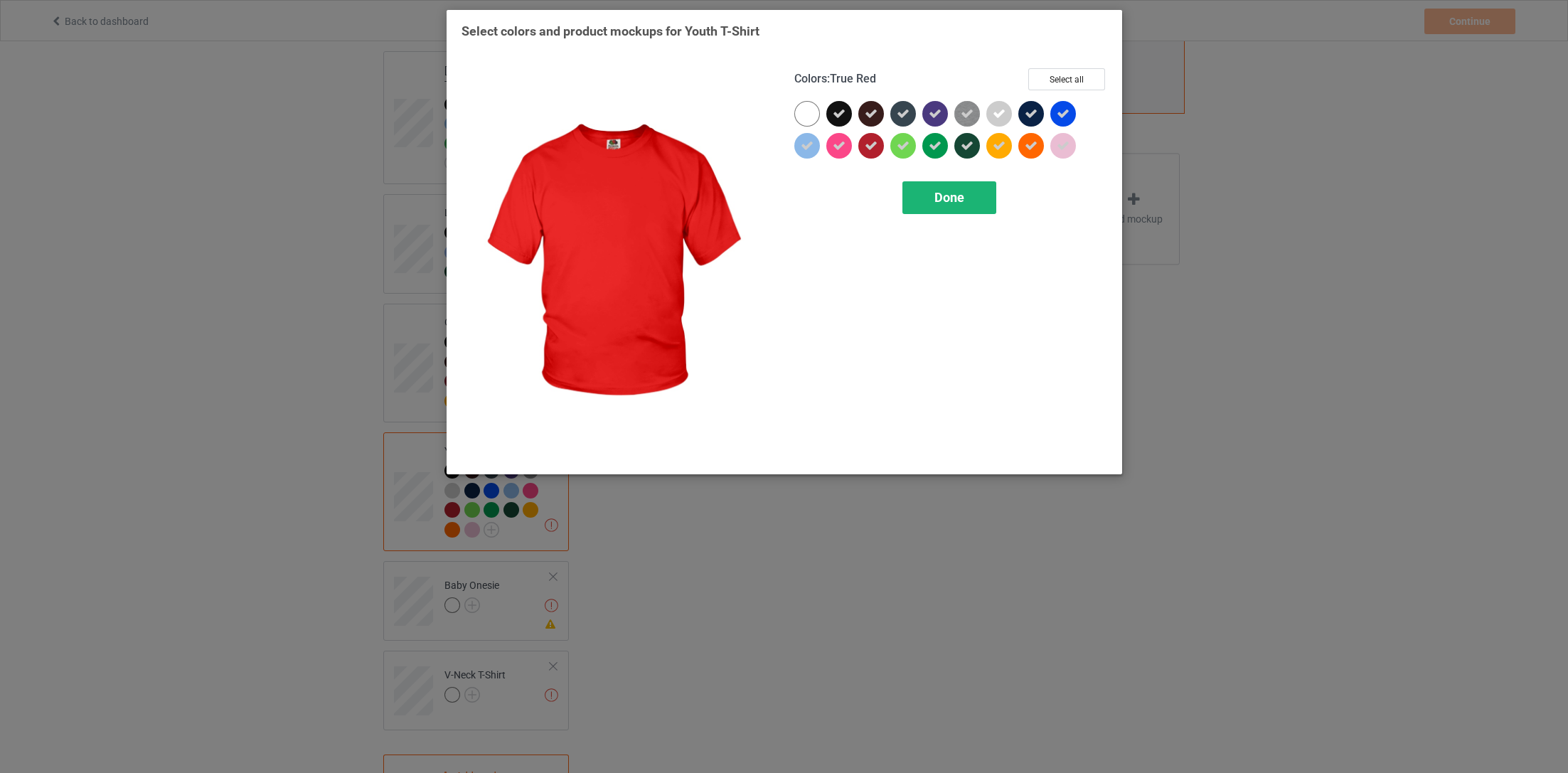
click at [951, 200] on span "Done" at bounding box center [948, 197] width 30 height 15
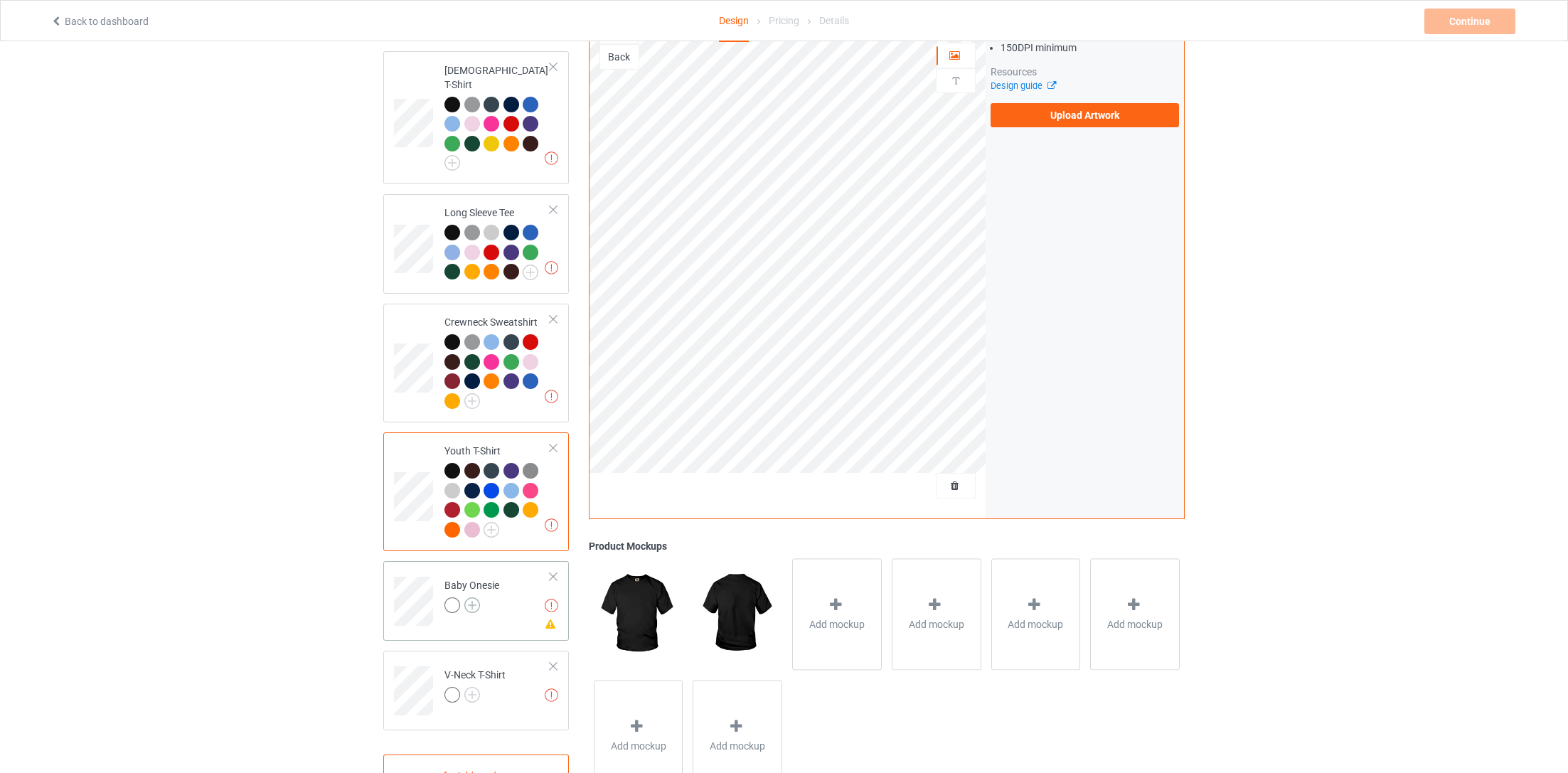
click at [475, 597] on img at bounding box center [472, 605] width 15 height 15
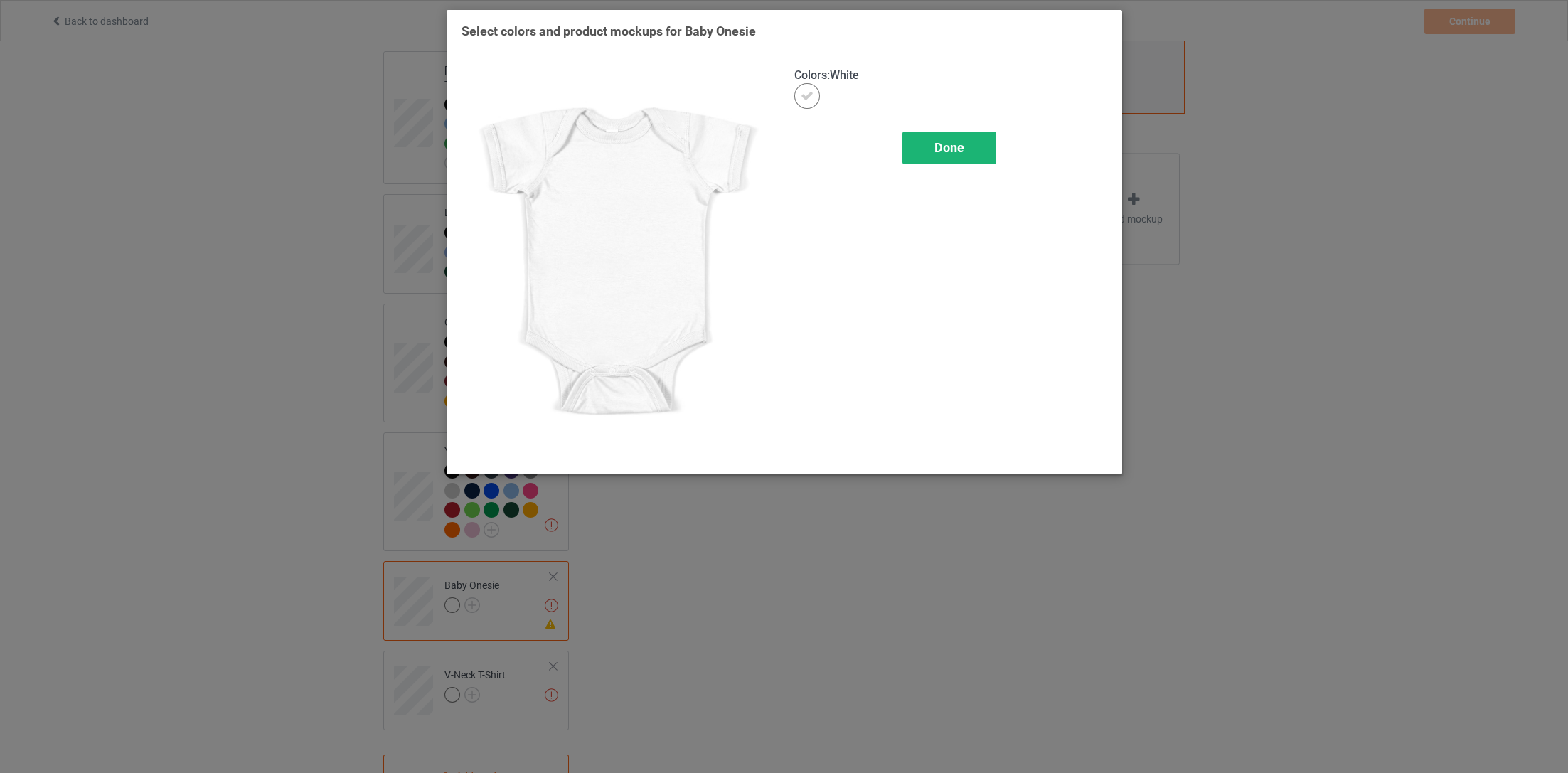
click at [953, 141] on span "Done" at bounding box center [948, 147] width 30 height 15
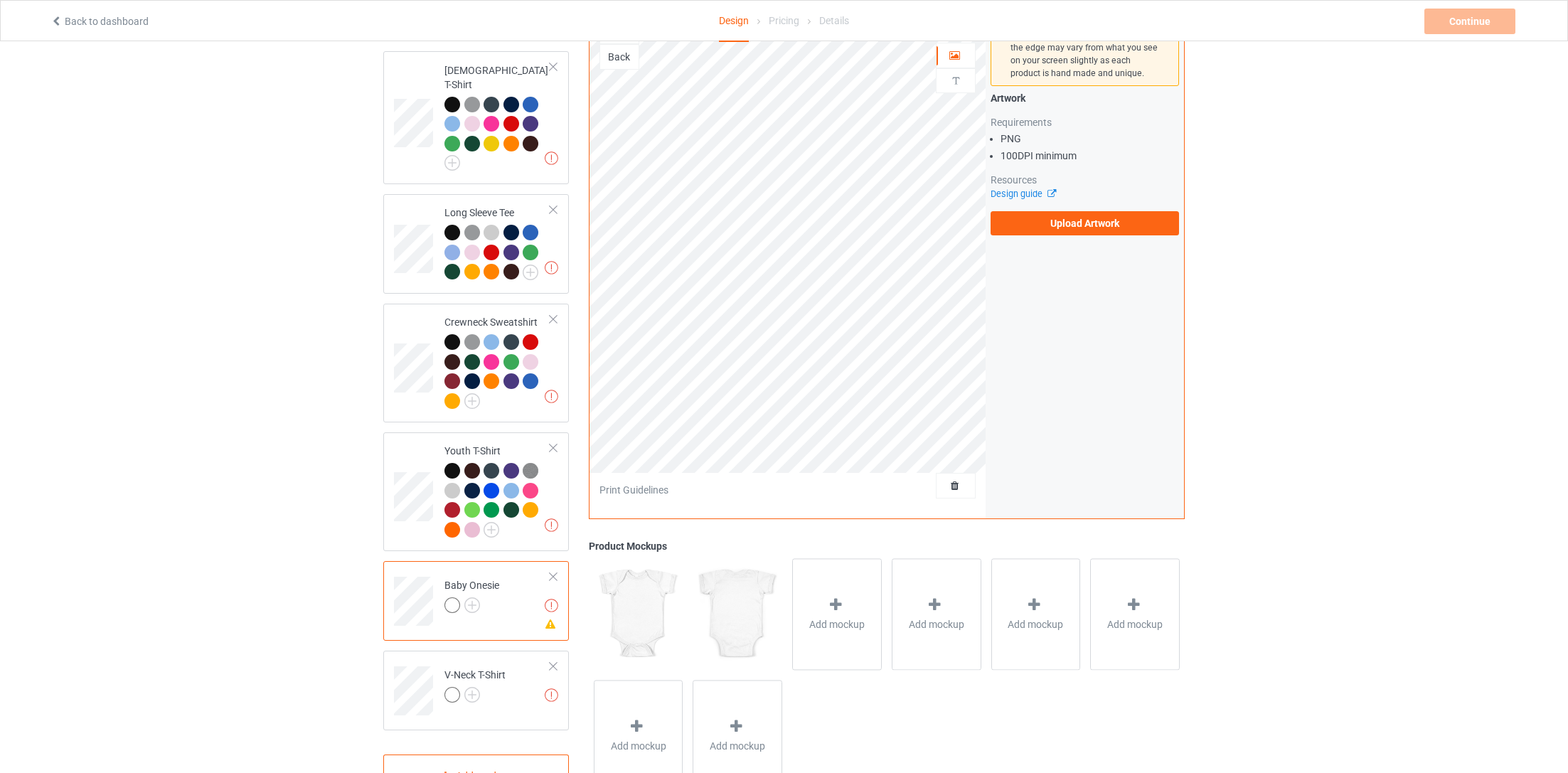
click at [557, 572] on div at bounding box center [553, 576] width 10 height 10
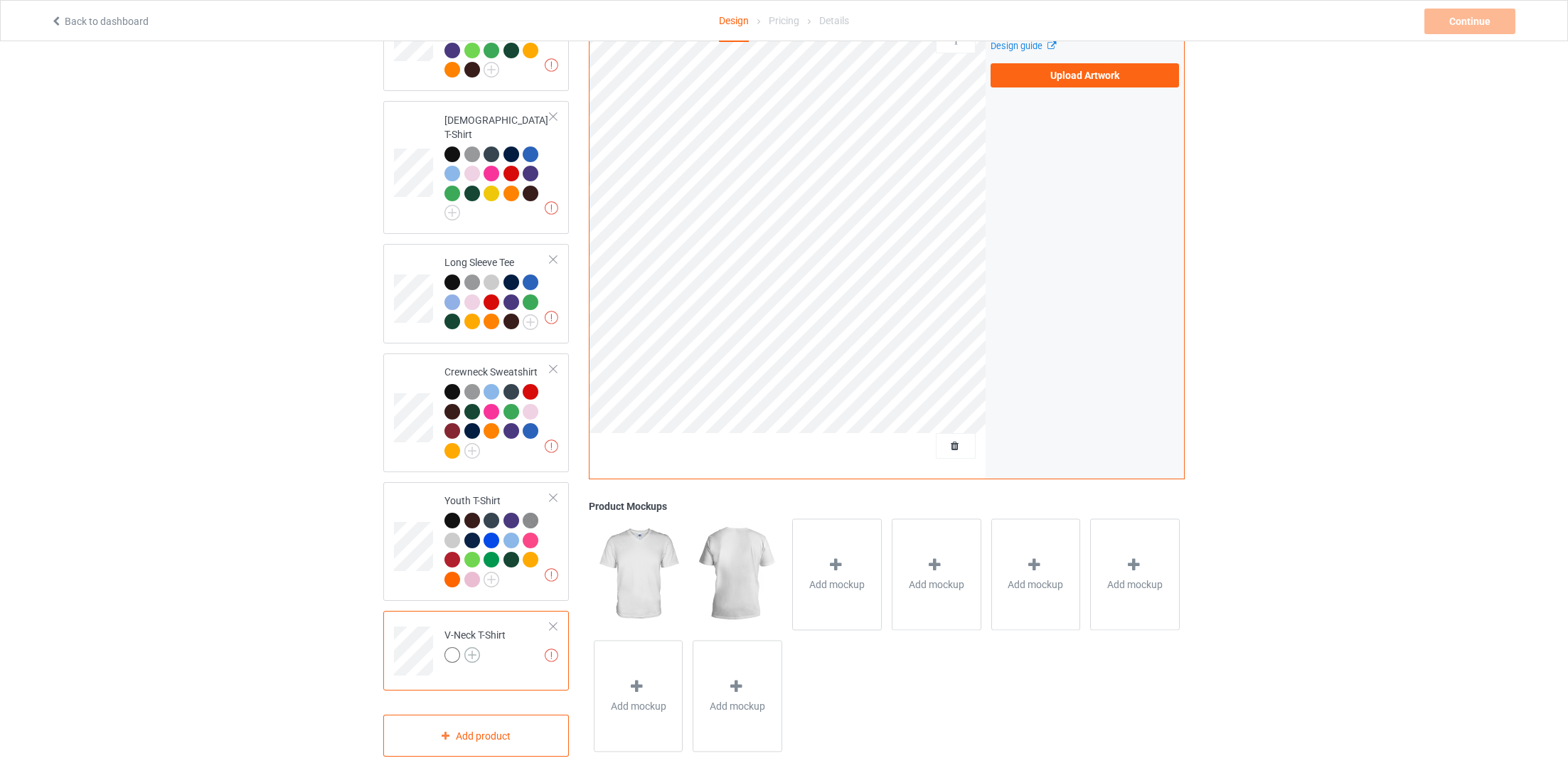
click at [476, 643] on img at bounding box center [472, 655] width 15 height 15
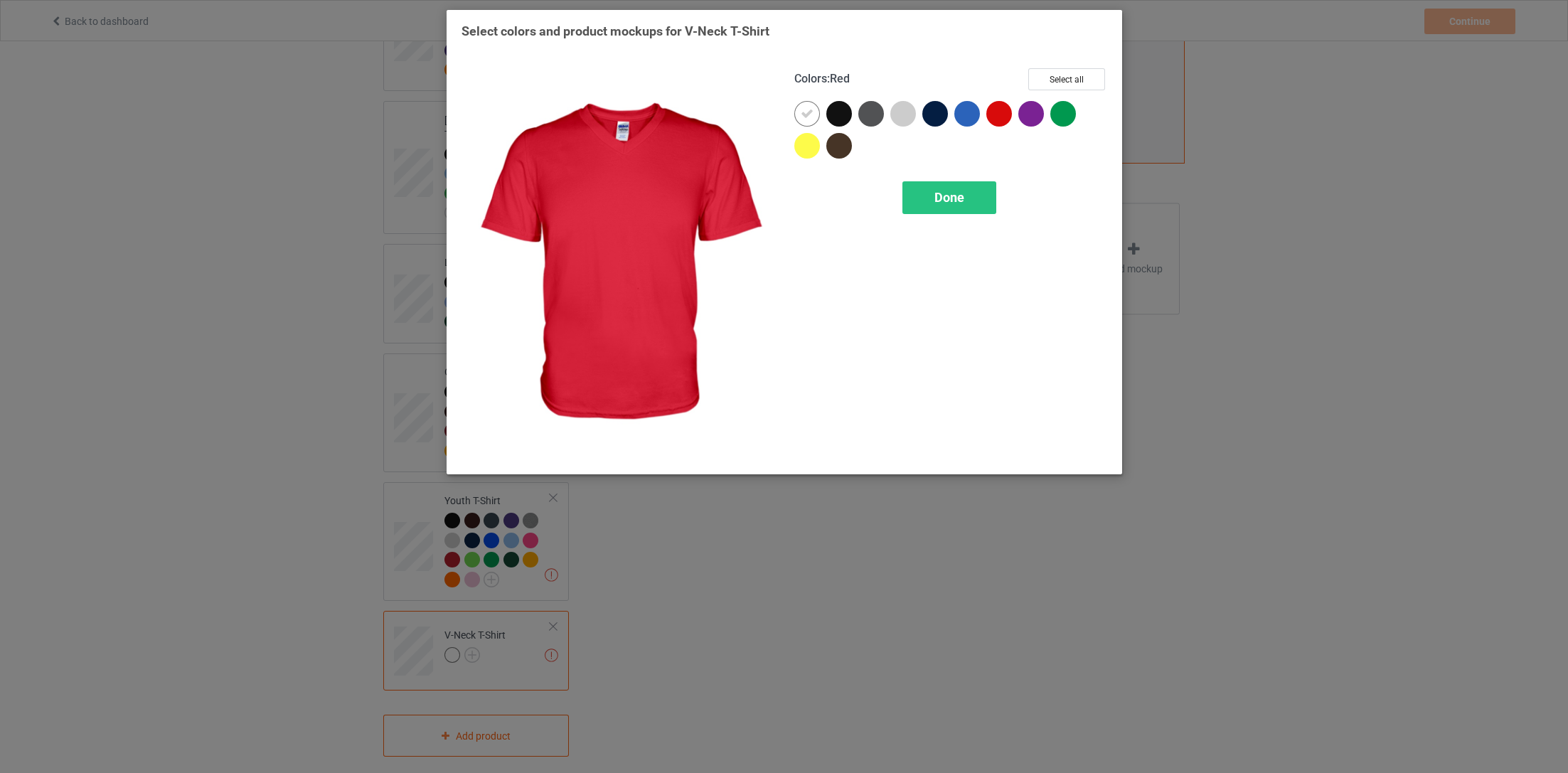
click at [1088, 63] on div "Colors : Red Select all Done" at bounding box center [950, 264] width 333 height 411
click at [1081, 71] on button "Select all" at bounding box center [1067, 79] width 77 height 22
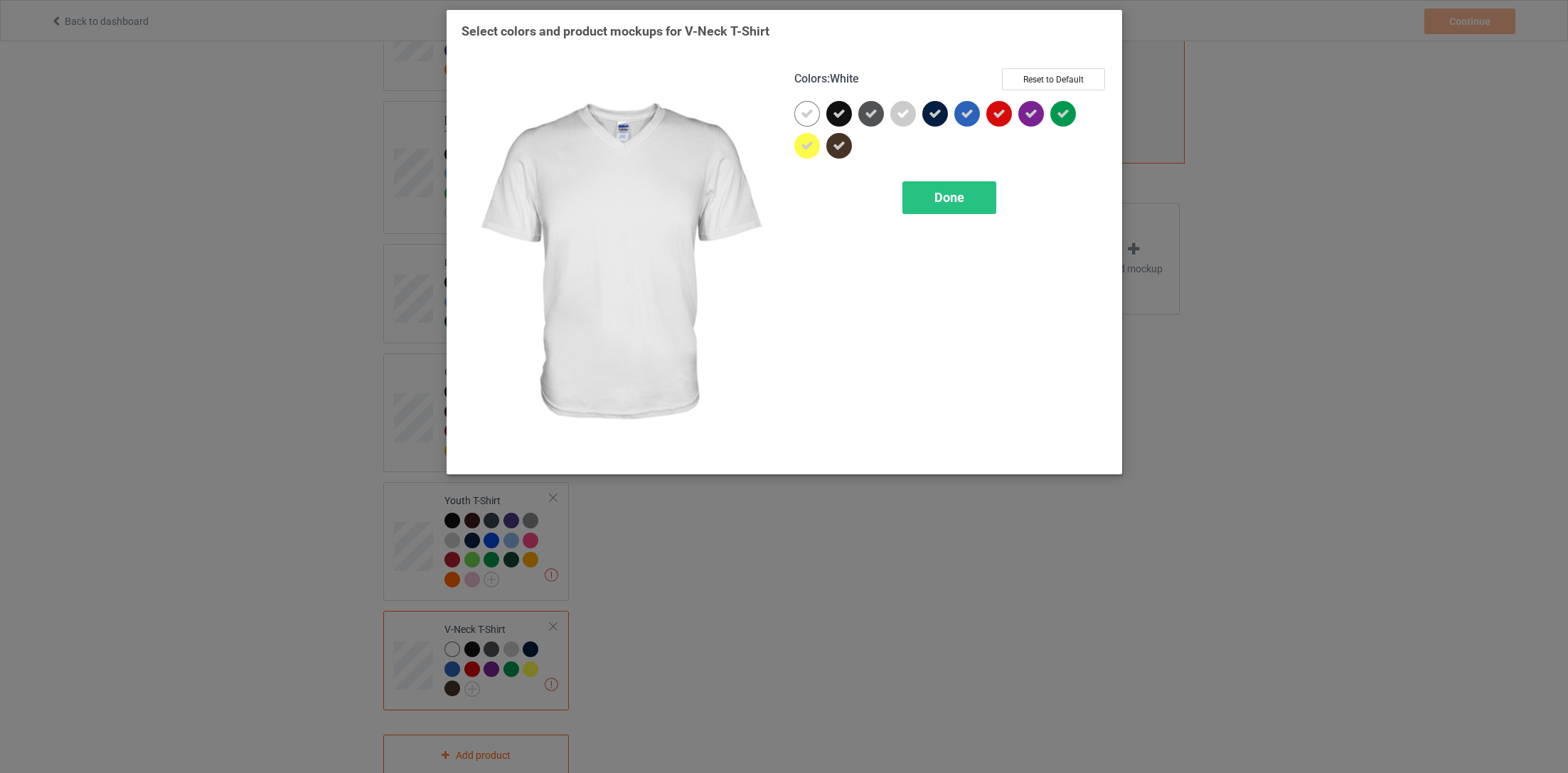
click at [806, 110] on icon at bounding box center [807, 113] width 13 height 13
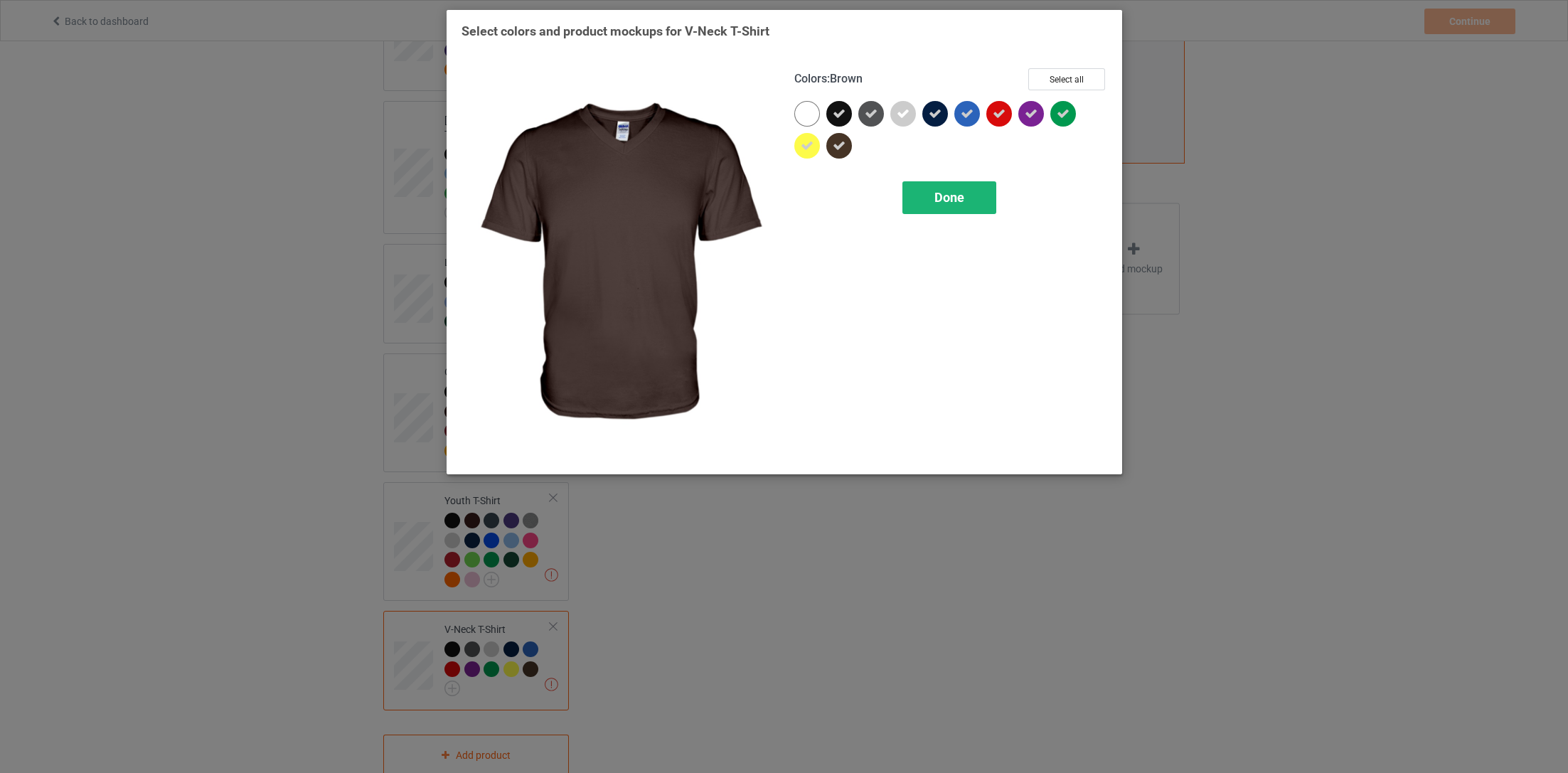
click at [920, 185] on div "Done" at bounding box center [948, 197] width 94 height 32
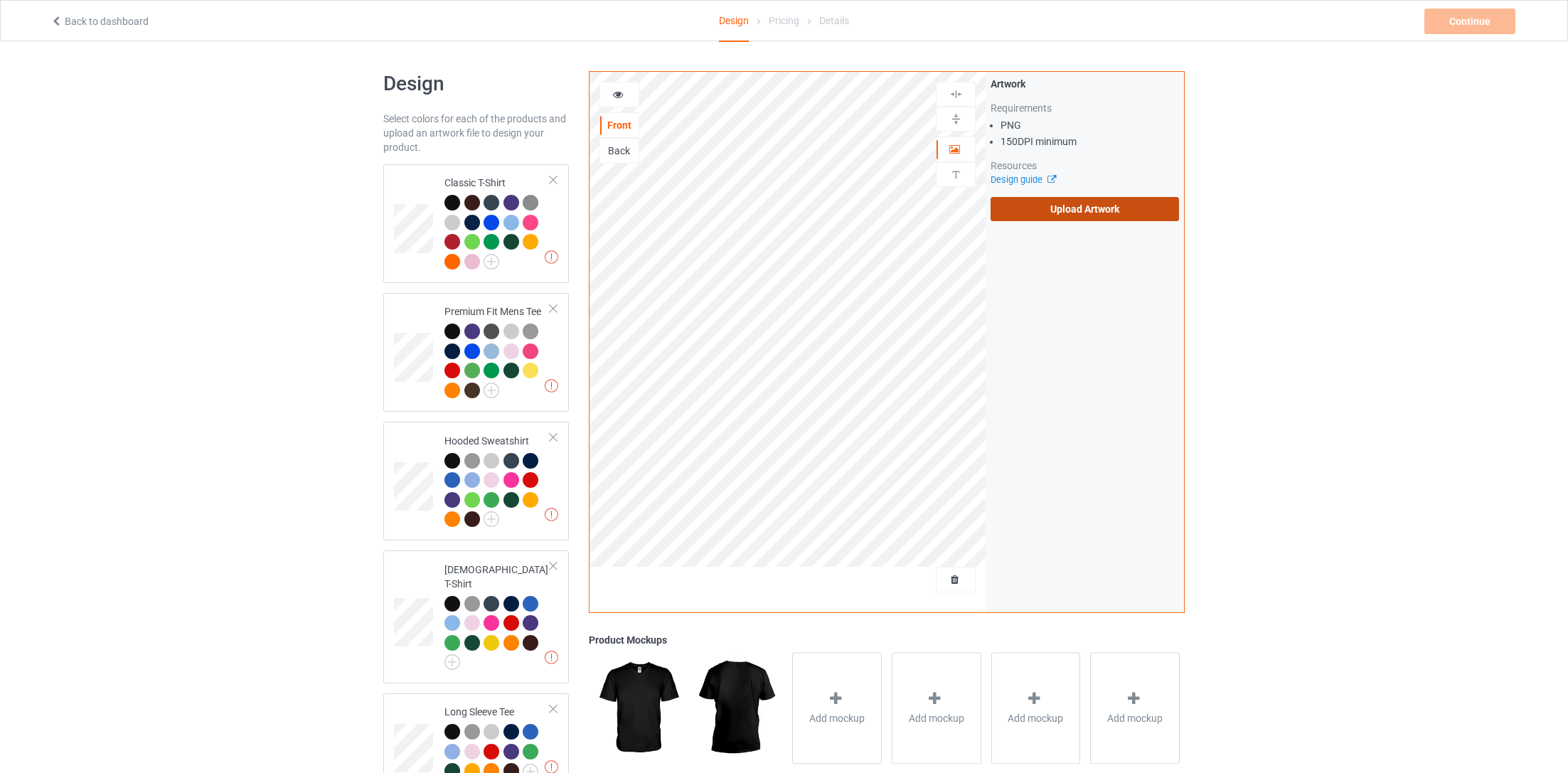
click at [1079, 215] on label "Upload Artwork" at bounding box center [1085, 208] width 188 height 24
click at [0, 0] on input "Upload Artwork" at bounding box center [0, 0] width 0 height 0
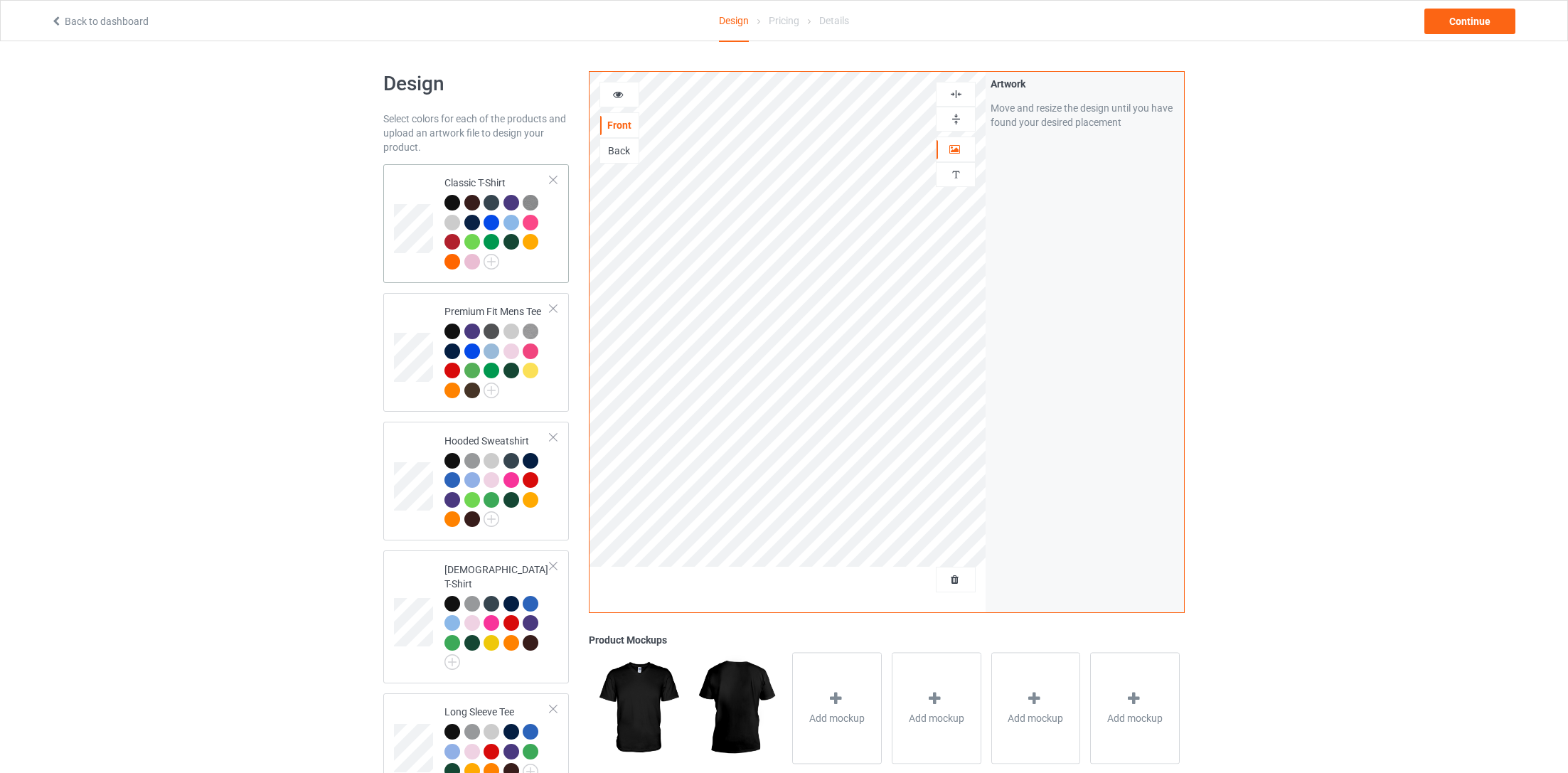
click at [566, 262] on div "Classic T-Shirt" at bounding box center [476, 224] width 186 height 119
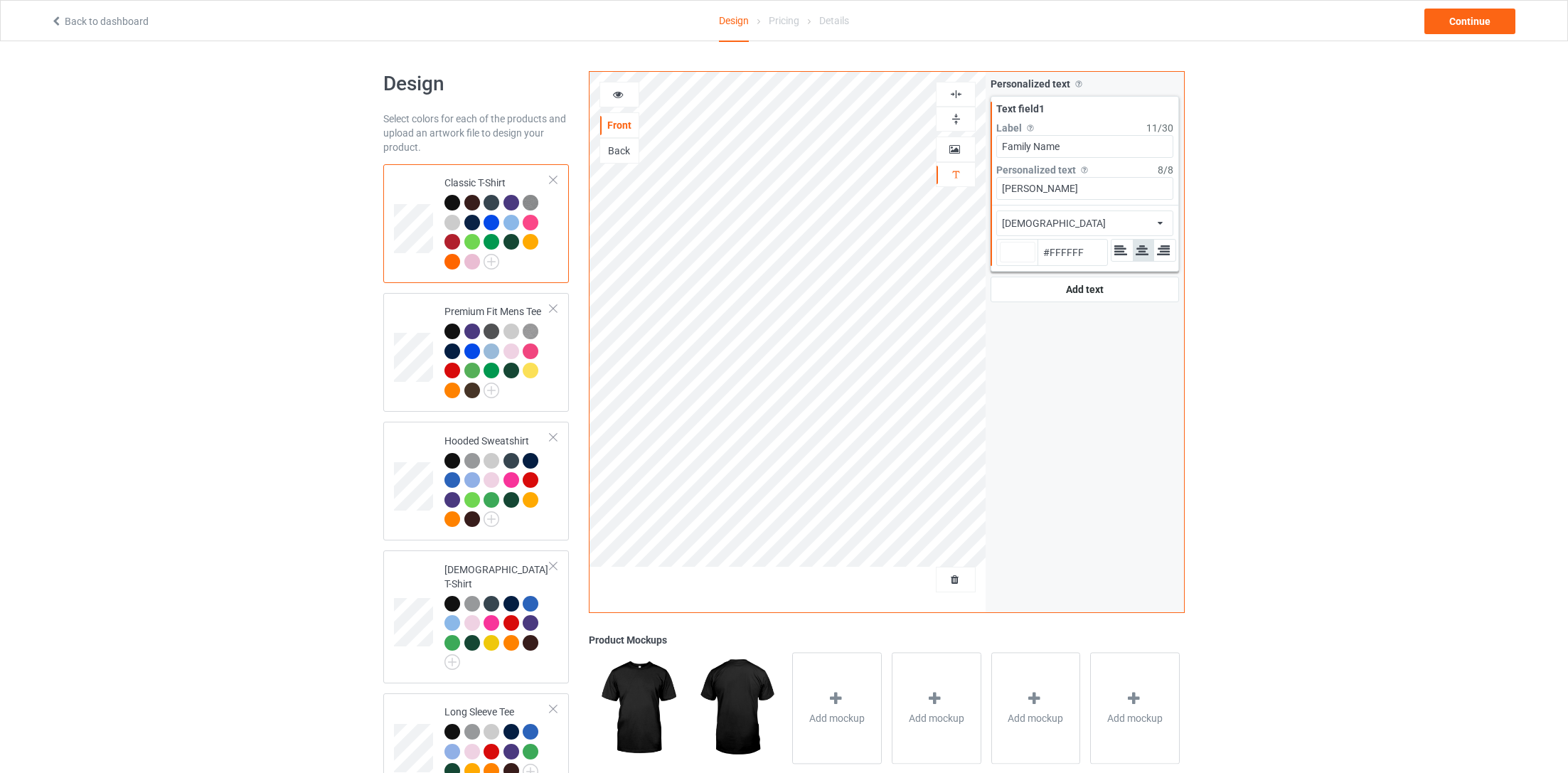
type input "#ffffff"
click at [1124, 376] on div "Personalized text Allow customers to personalize text with your choice of fonts…" at bounding box center [1084, 342] width 198 height 540
click at [1263, 429] on div "Design Select colors for each of the products and upload an artwork file to des…" at bounding box center [784, 647] width 1568 height 1214
click at [276, 430] on div "Design Select colors for each of the products and upload an artwork file to des…" at bounding box center [784, 647] width 1568 height 1214
click at [617, 93] on icon at bounding box center [618, 92] width 12 height 10
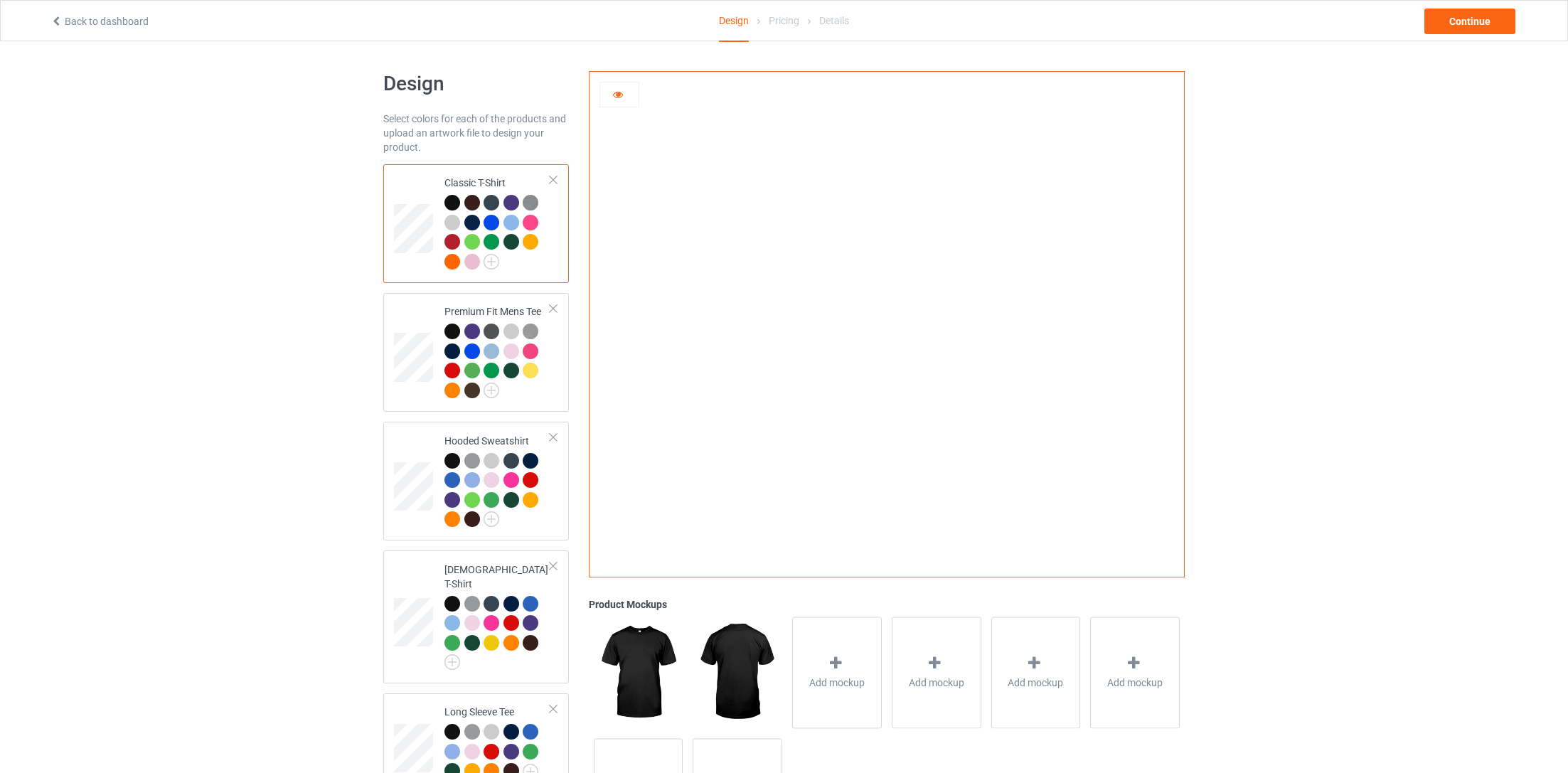
click at [617, 93] on icon at bounding box center [618, 92] width 12 height 10
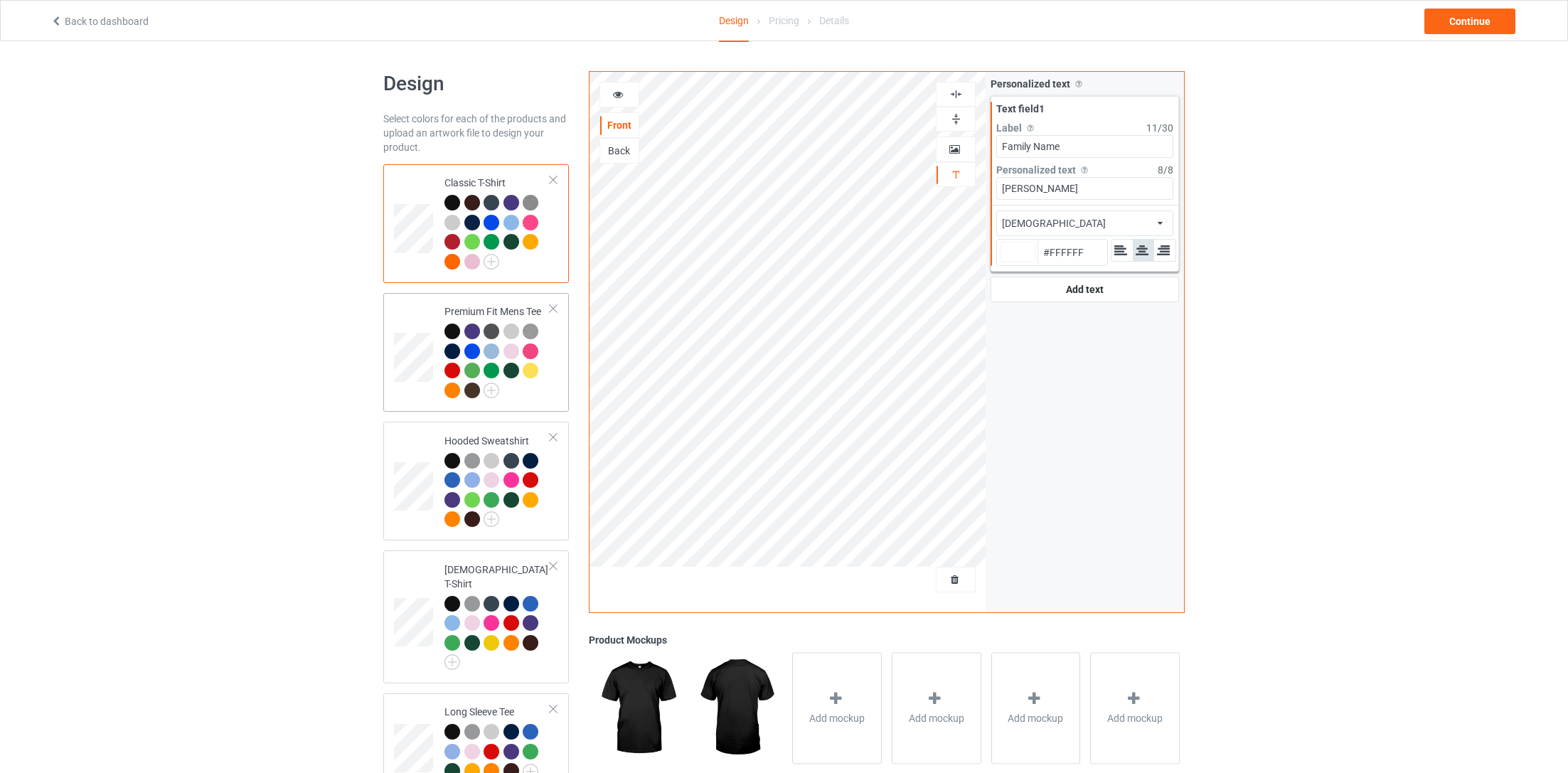
click at [513, 301] on td "Premium Fit Mens Tee" at bounding box center [498, 352] width 122 height 107
click at [427, 201] on td at bounding box center [415, 223] width 42 height 107
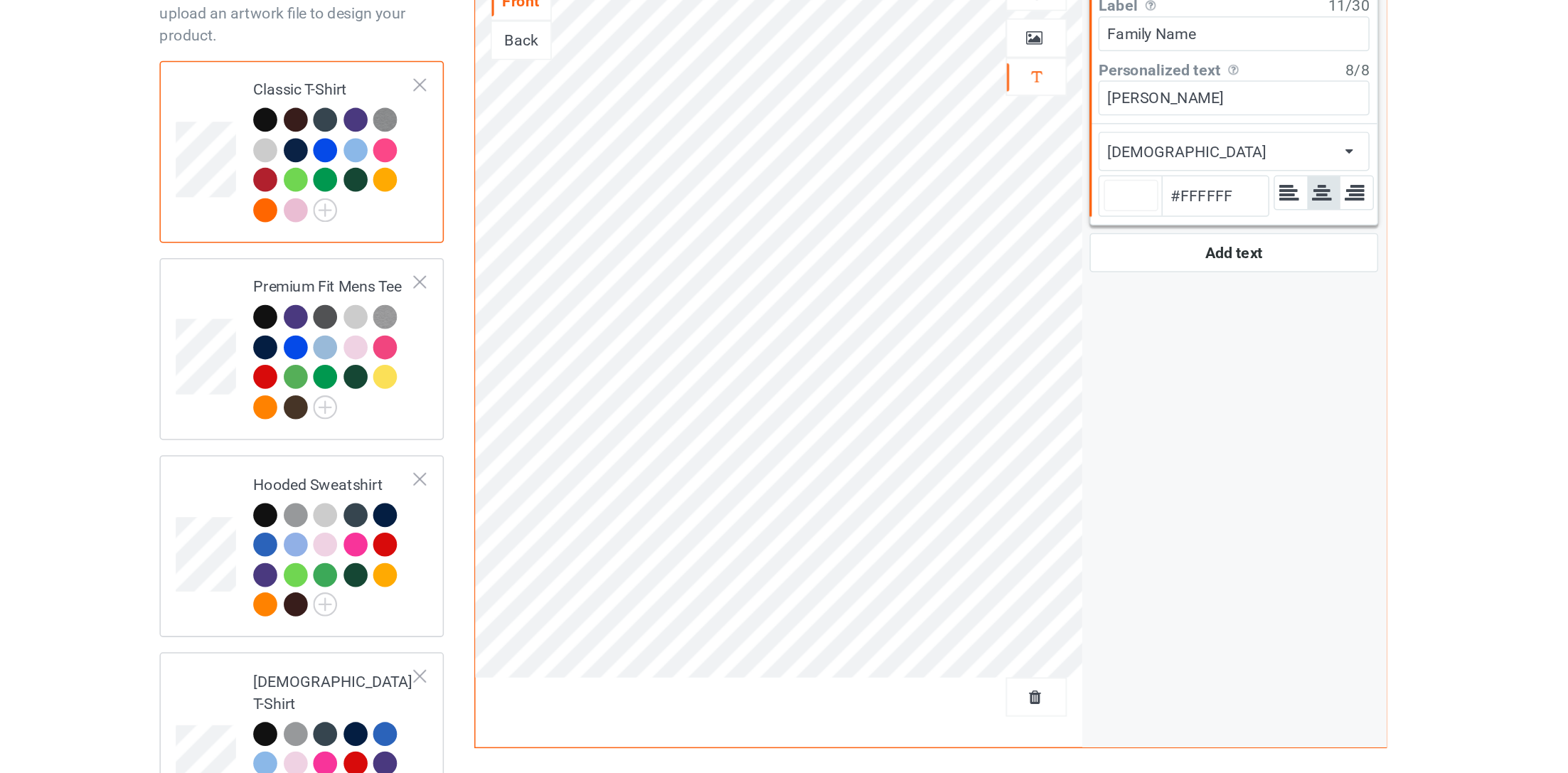
type input "#ffffff"
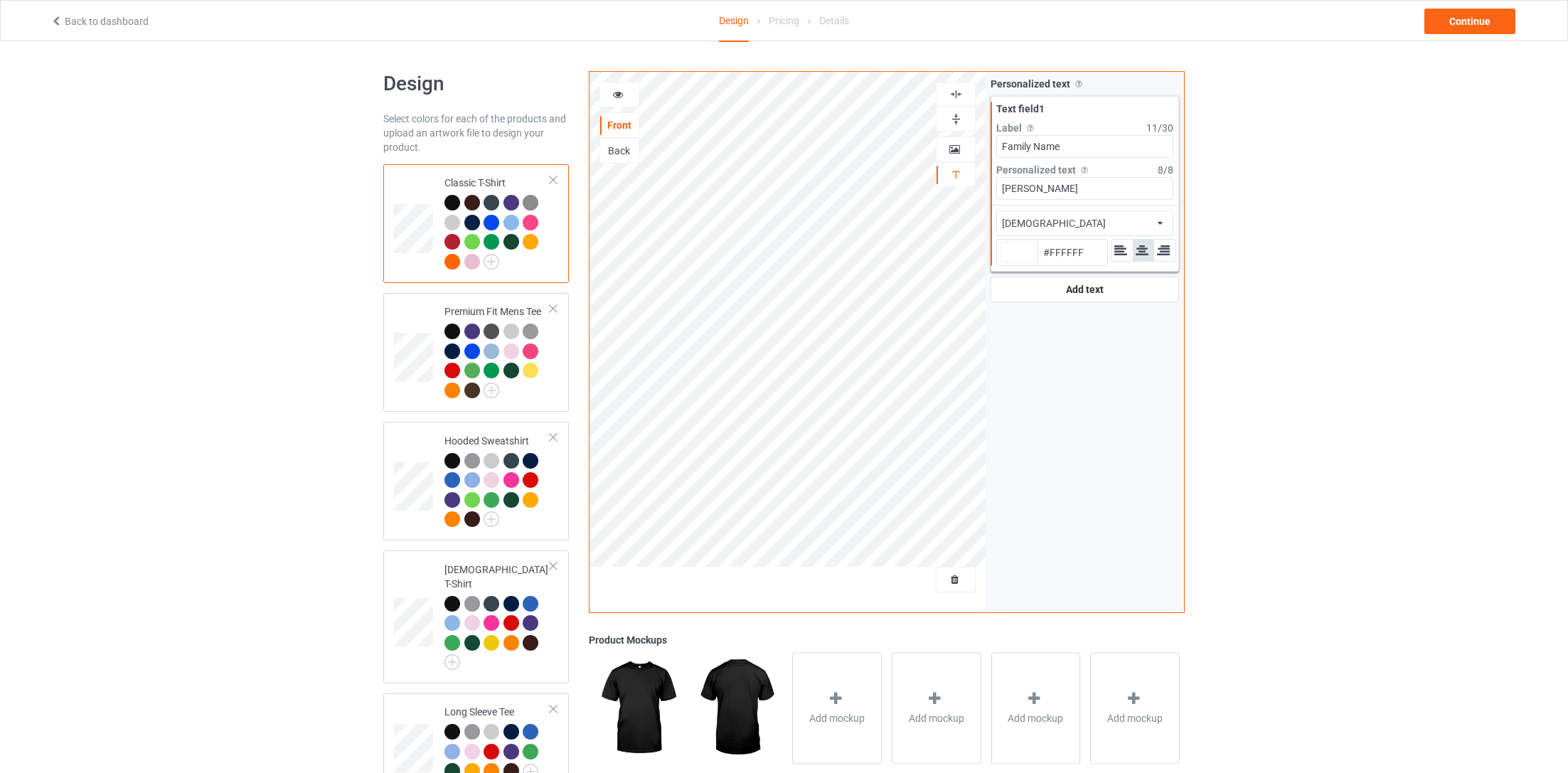
click at [614, 99] on div at bounding box center [620, 94] width 39 height 14
